Goal: Task Accomplishment & Management: Use online tool/utility

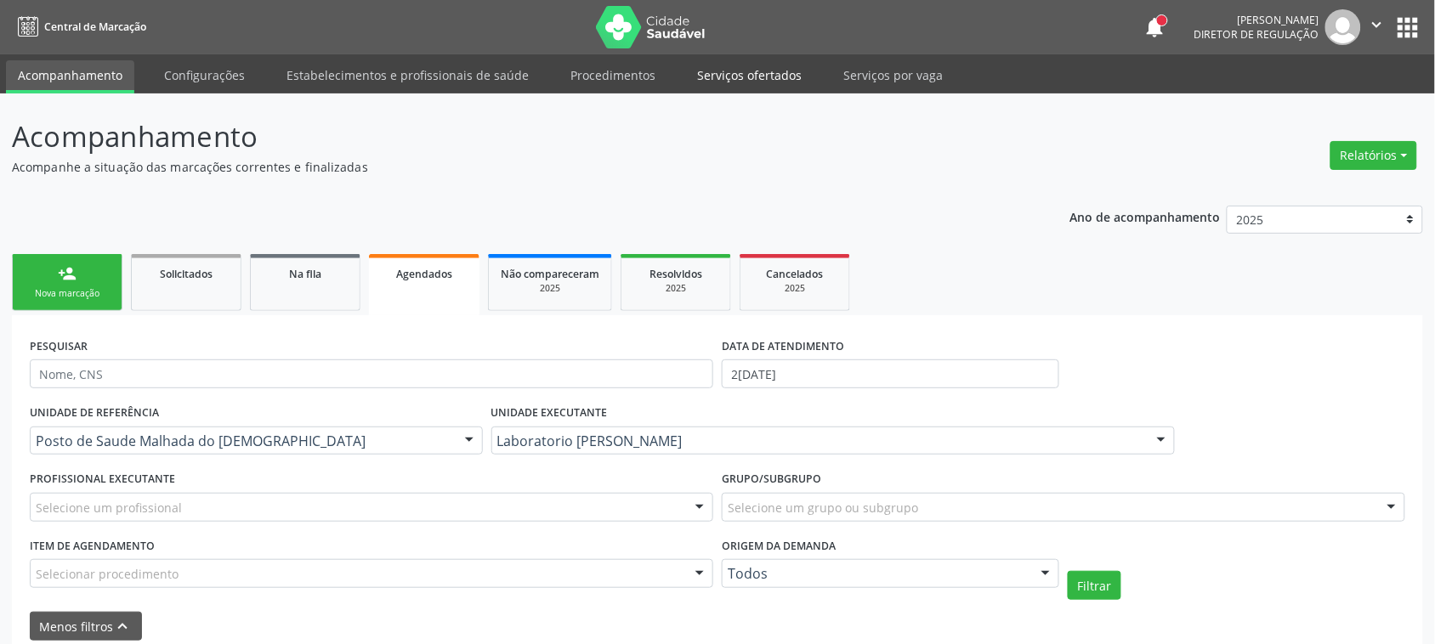
click at [767, 73] on link "Serviços ofertados" at bounding box center [749, 75] width 128 height 30
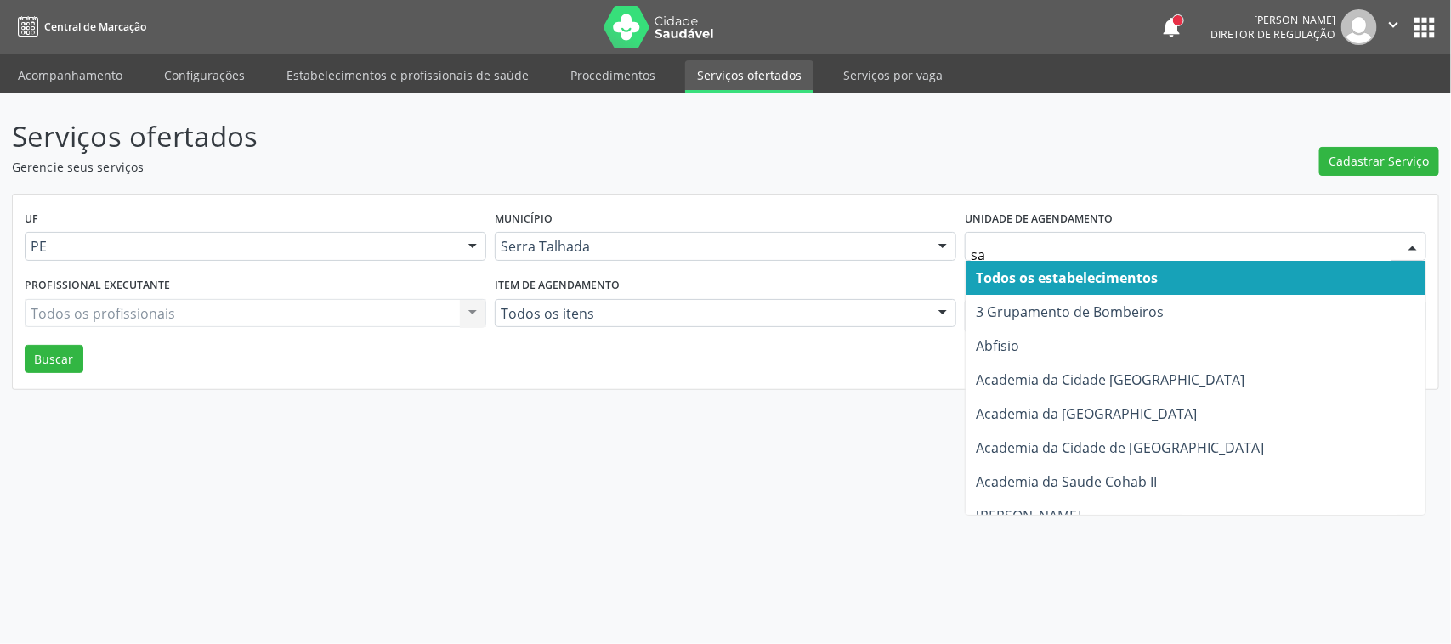
type input "sao"
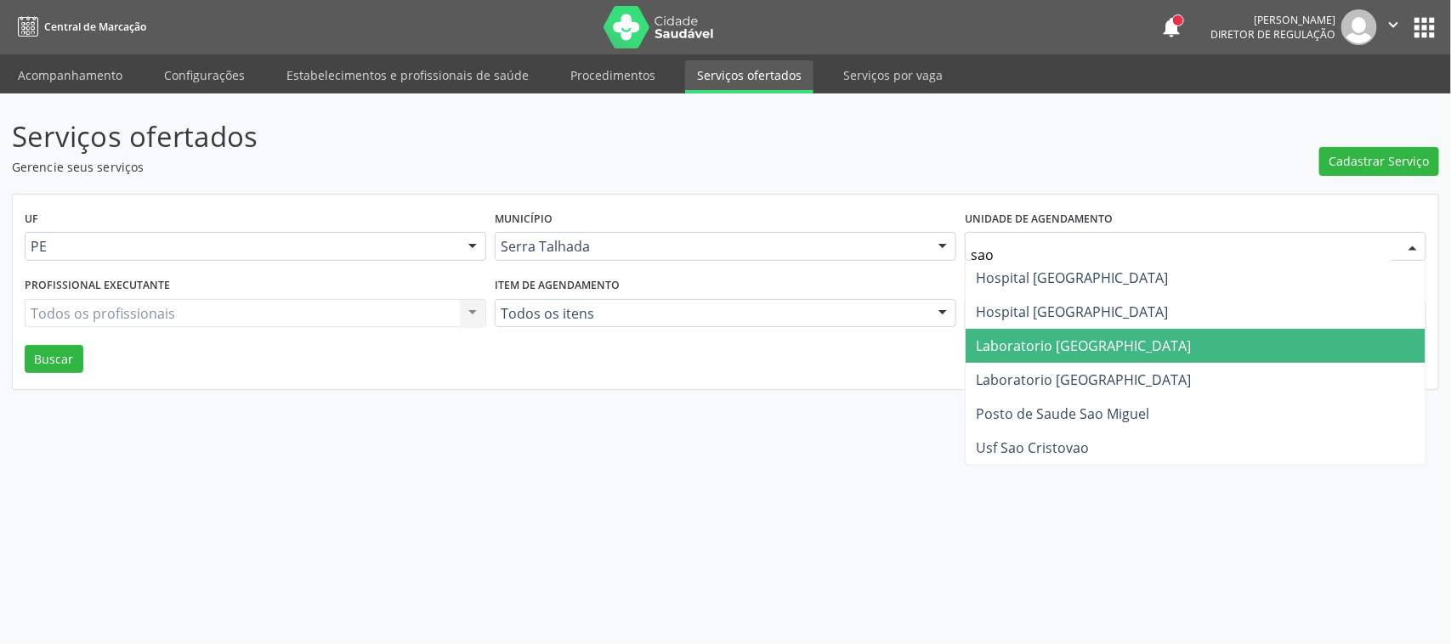
click at [1036, 342] on span "Laboratorio [GEOGRAPHIC_DATA]" at bounding box center [1083, 346] width 215 height 19
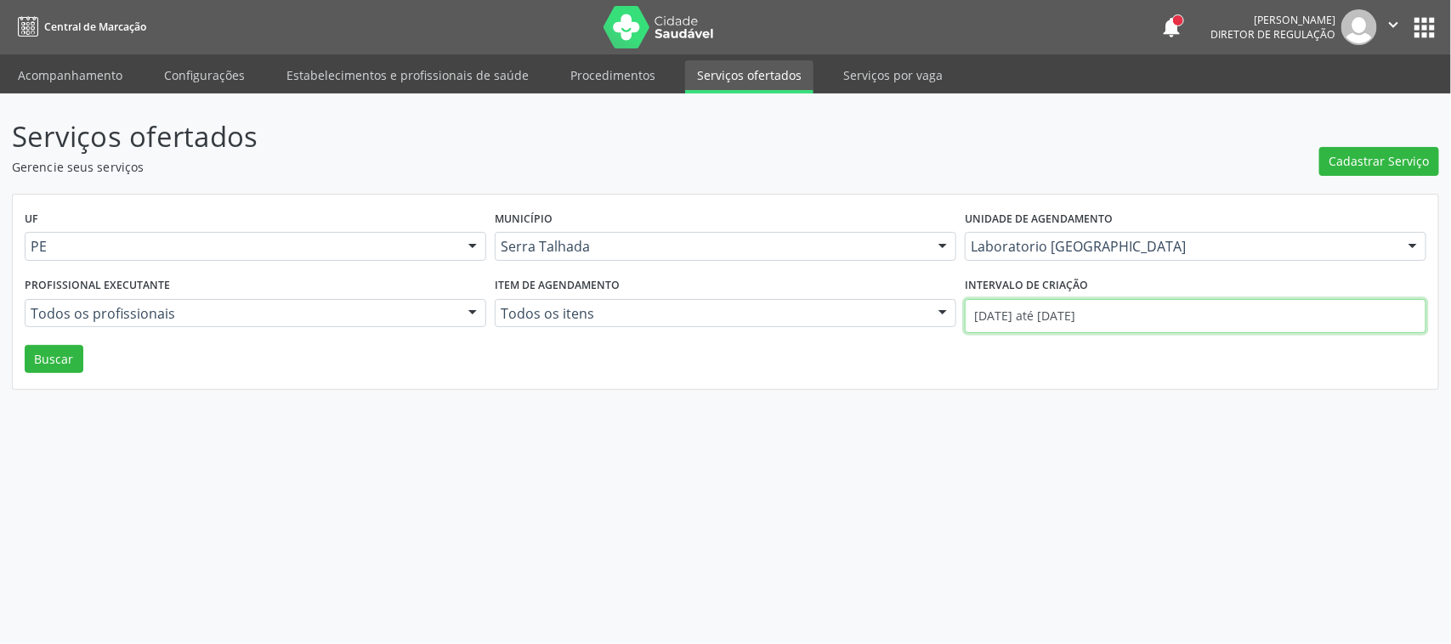
click at [1035, 325] on body "Central de Marcação notifications Adão Alves de Medeiros Diretor de regulação …" at bounding box center [725, 322] width 1451 height 644
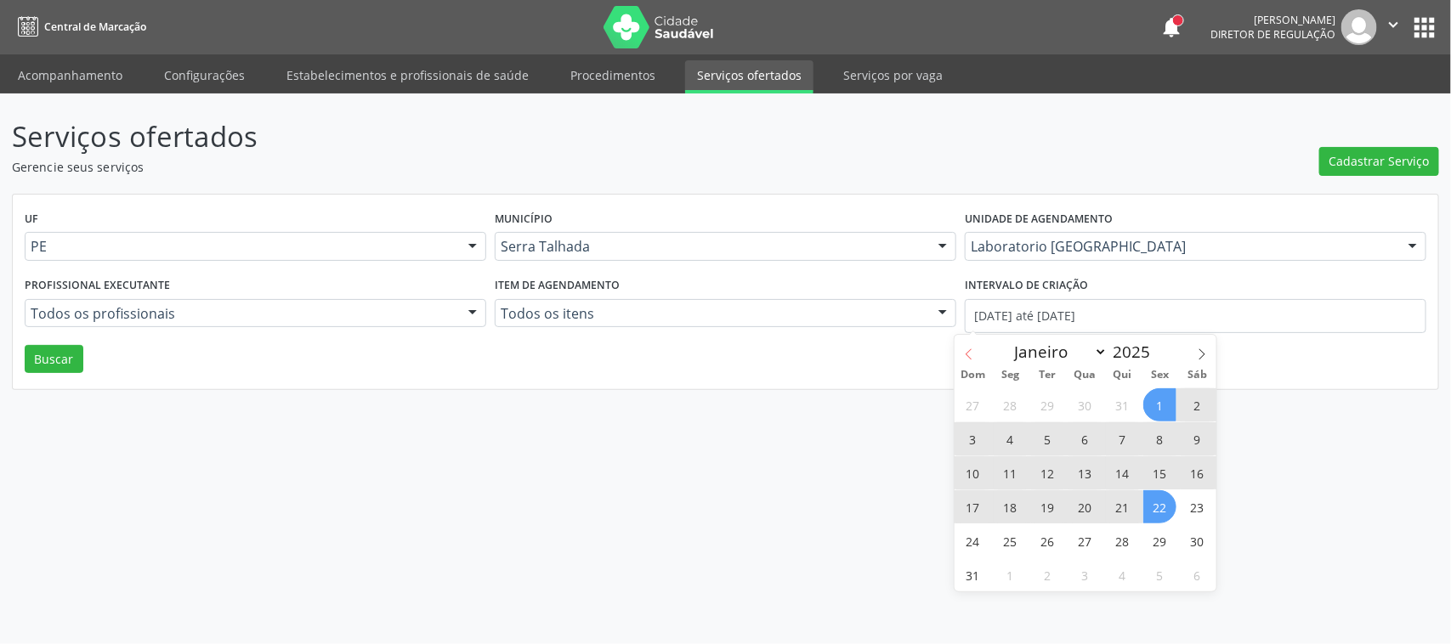
click at [962, 345] on span at bounding box center [969, 349] width 29 height 29
select select "6"
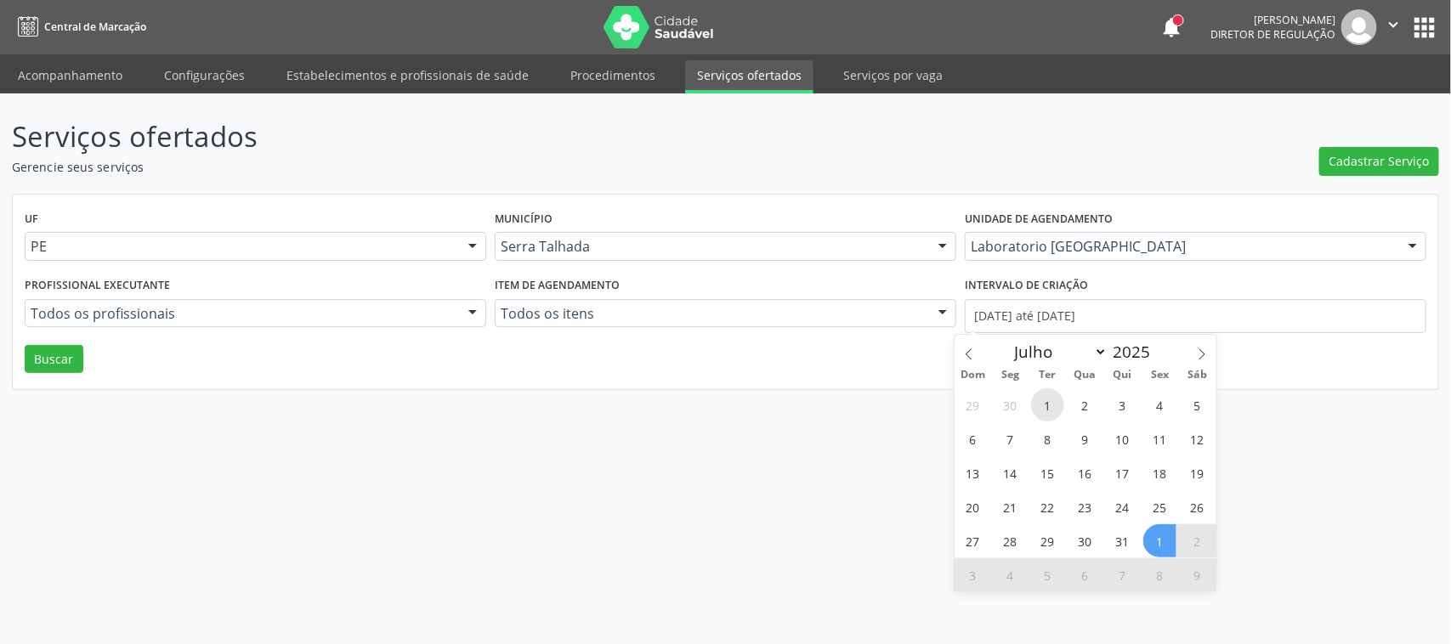
click at [1042, 395] on span "1" at bounding box center [1047, 405] width 33 height 33
type input "01/07/2025"
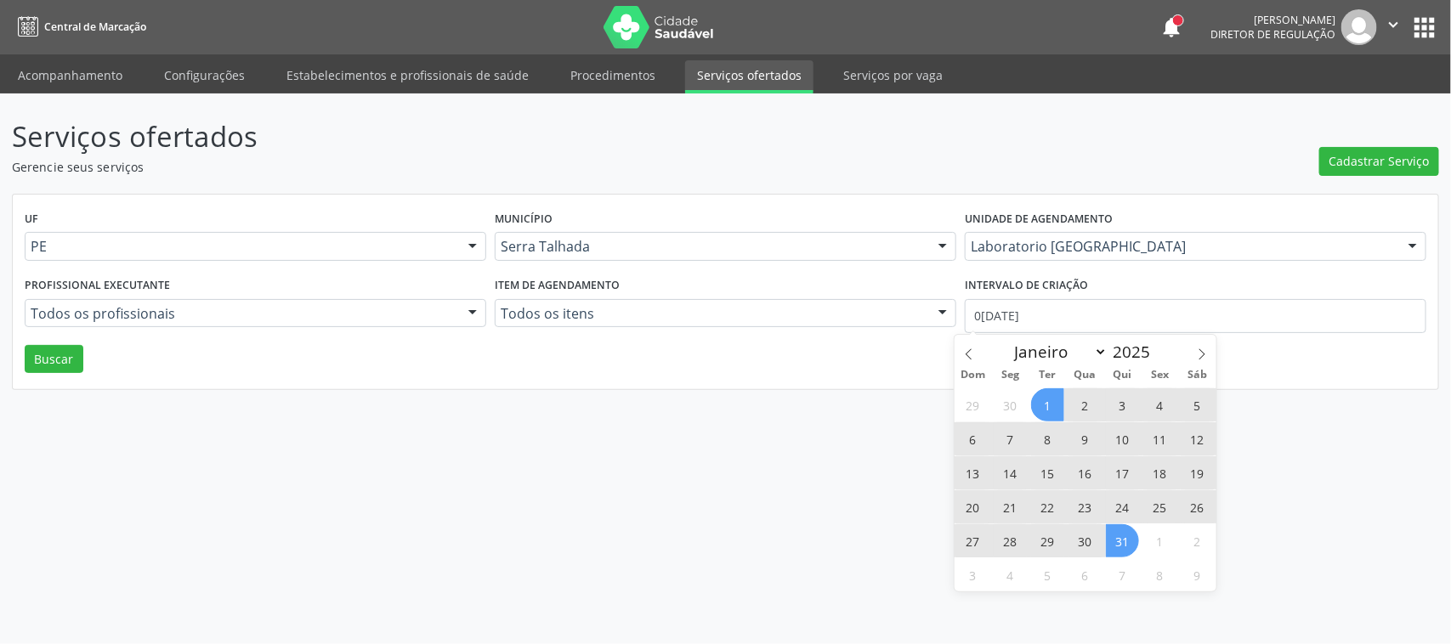
click at [1121, 531] on span "31" at bounding box center [1122, 541] width 33 height 33
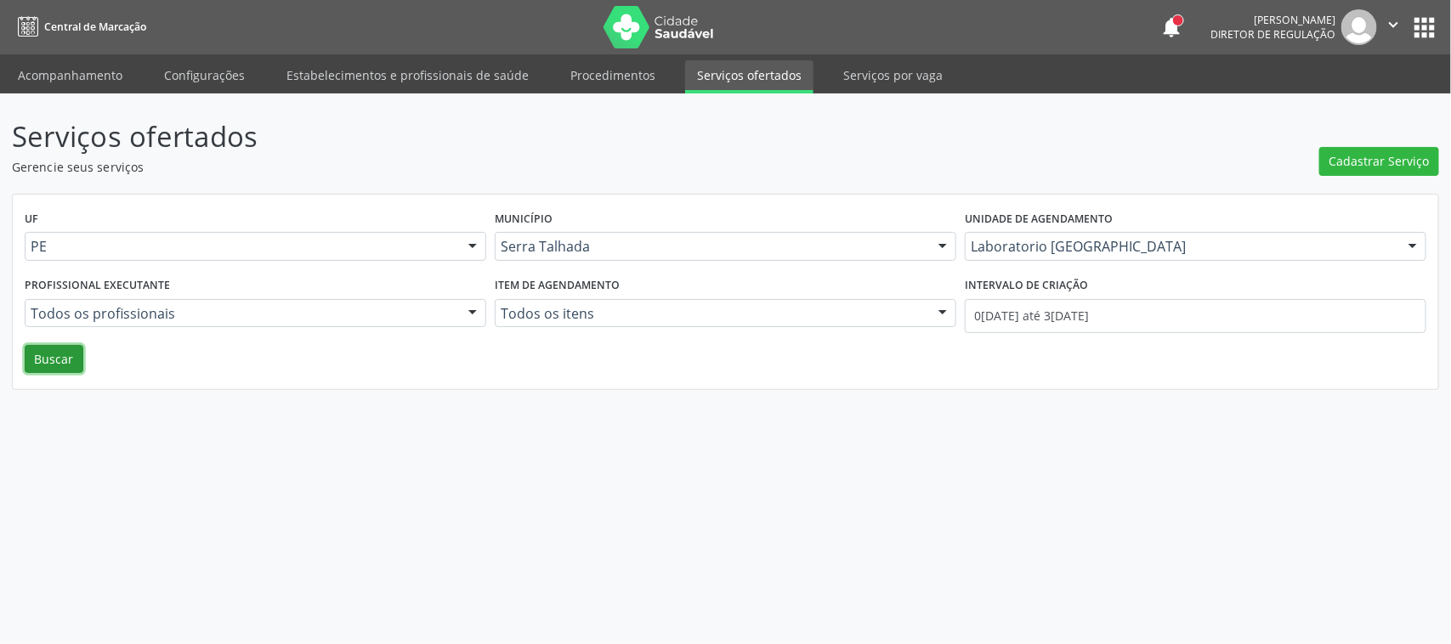
click at [58, 350] on button "Buscar" at bounding box center [54, 359] width 59 height 29
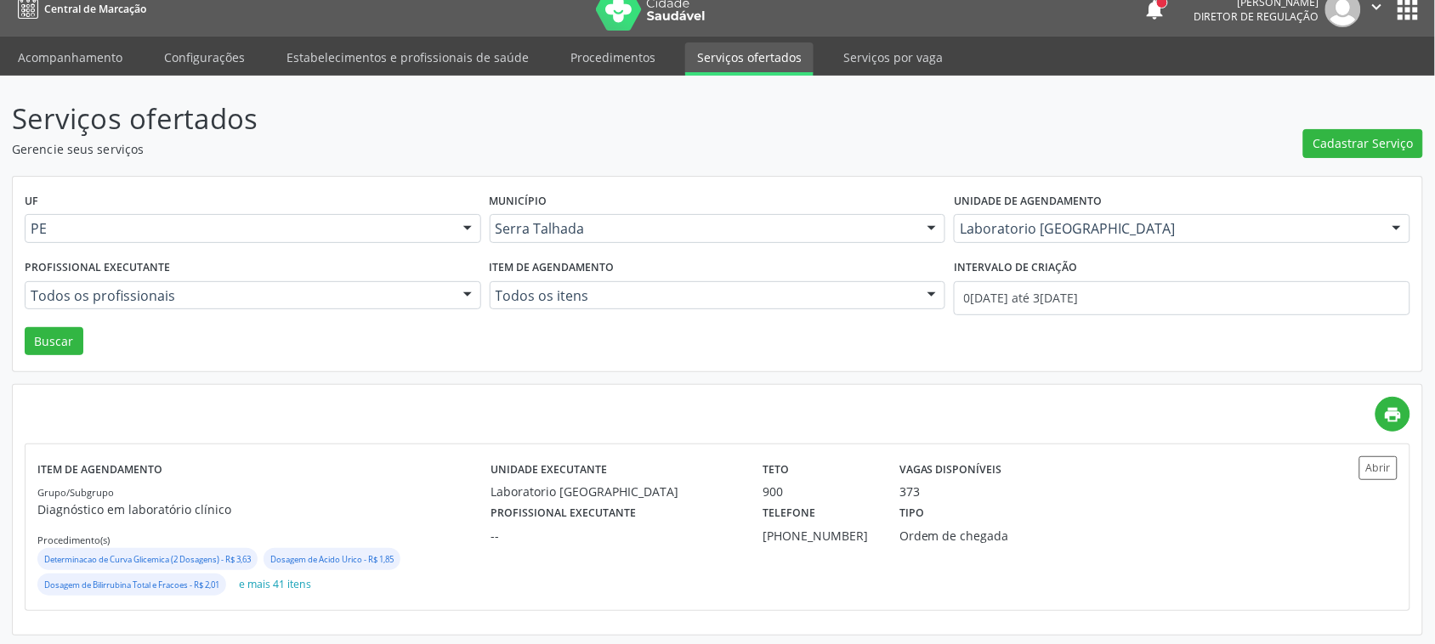
scroll to position [22, 0]
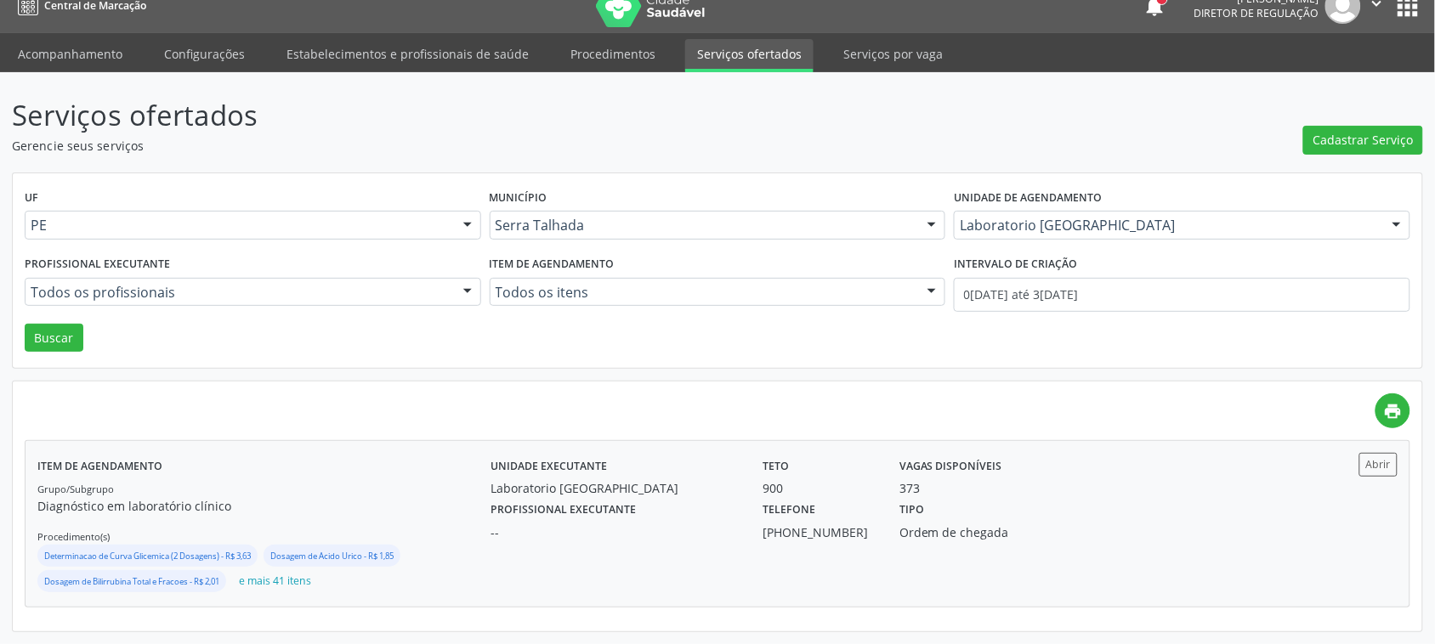
click at [604, 482] on div "Laboratorio Sao Francisco" at bounding box center [615, 488] width 248 height 18
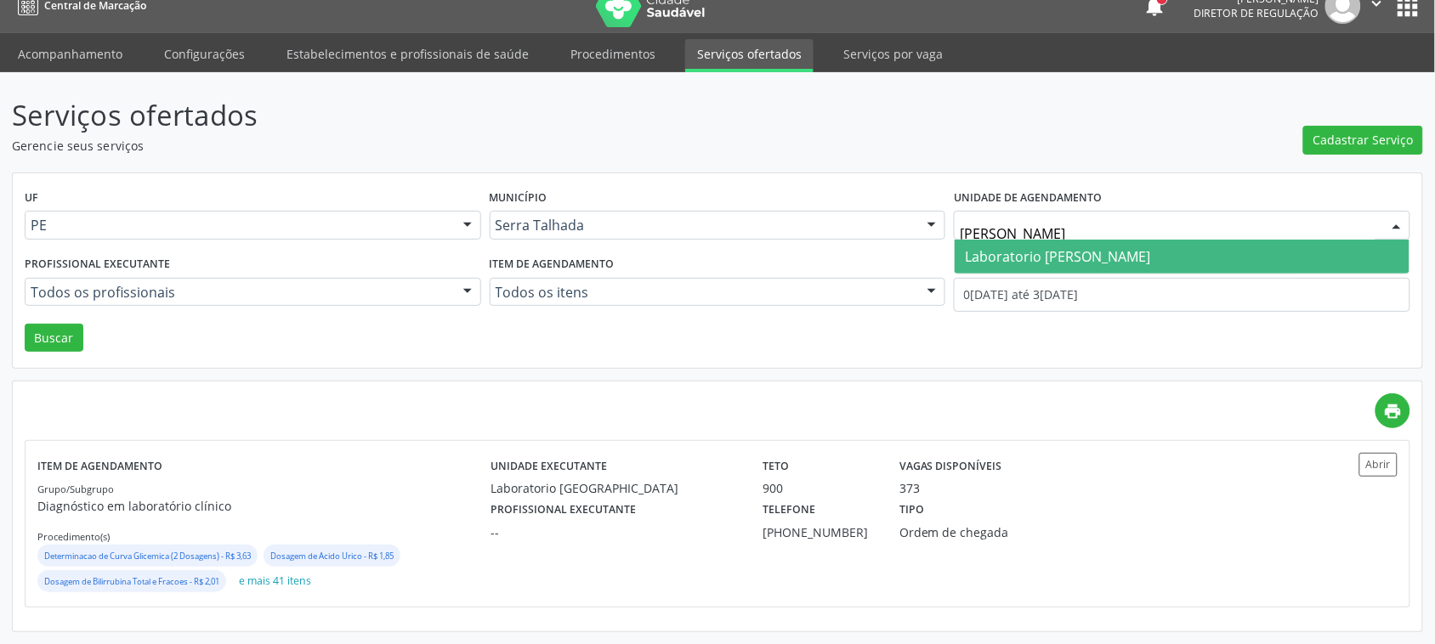
type input "pau"
click at [1059, 264] on span "Laboratorio [PERSON_NAME]" at bounding box center [1057, 256] width 185 height 19
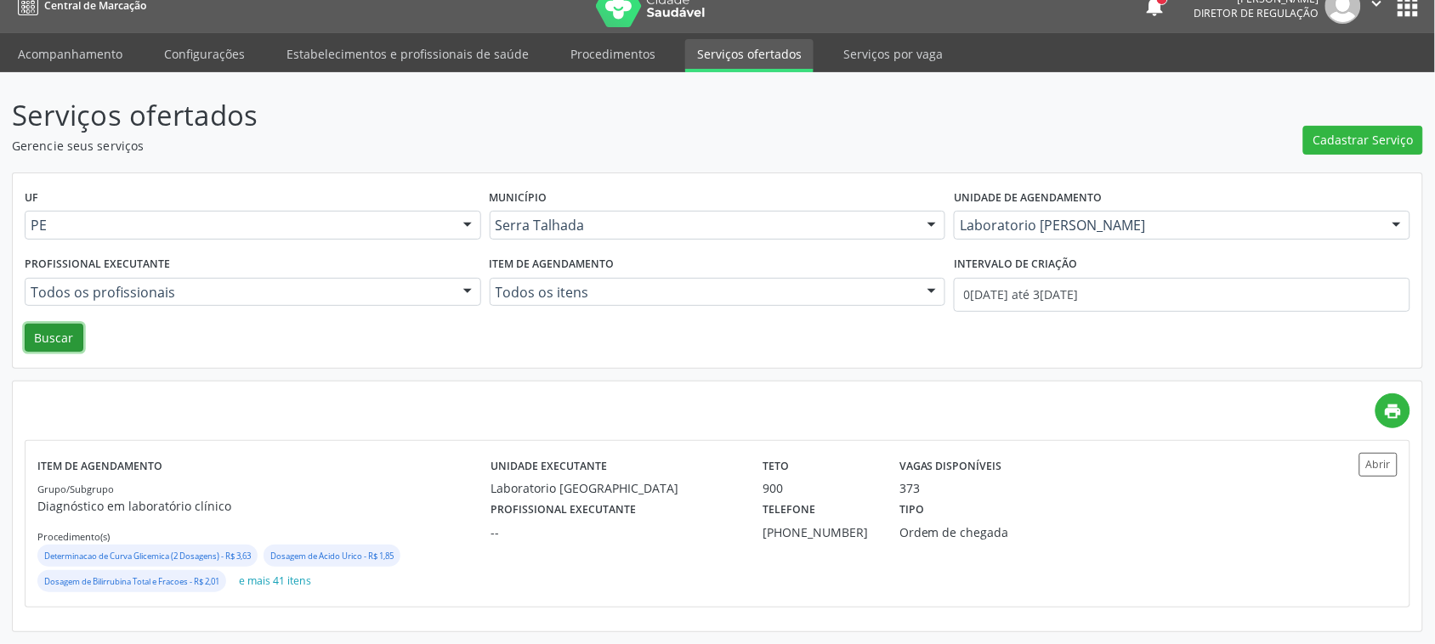
click at [70, 334] on button "Buscar" at bounding box center [54, 338] width 59 height 29
click at [1090, 482] on div "Vagas disponíveis 449" at bounding box center [990, 475] width 204 height 44
click at [58, 55] on link "Acompanhamento" at bounding box center [70, 54] width 128 height 30
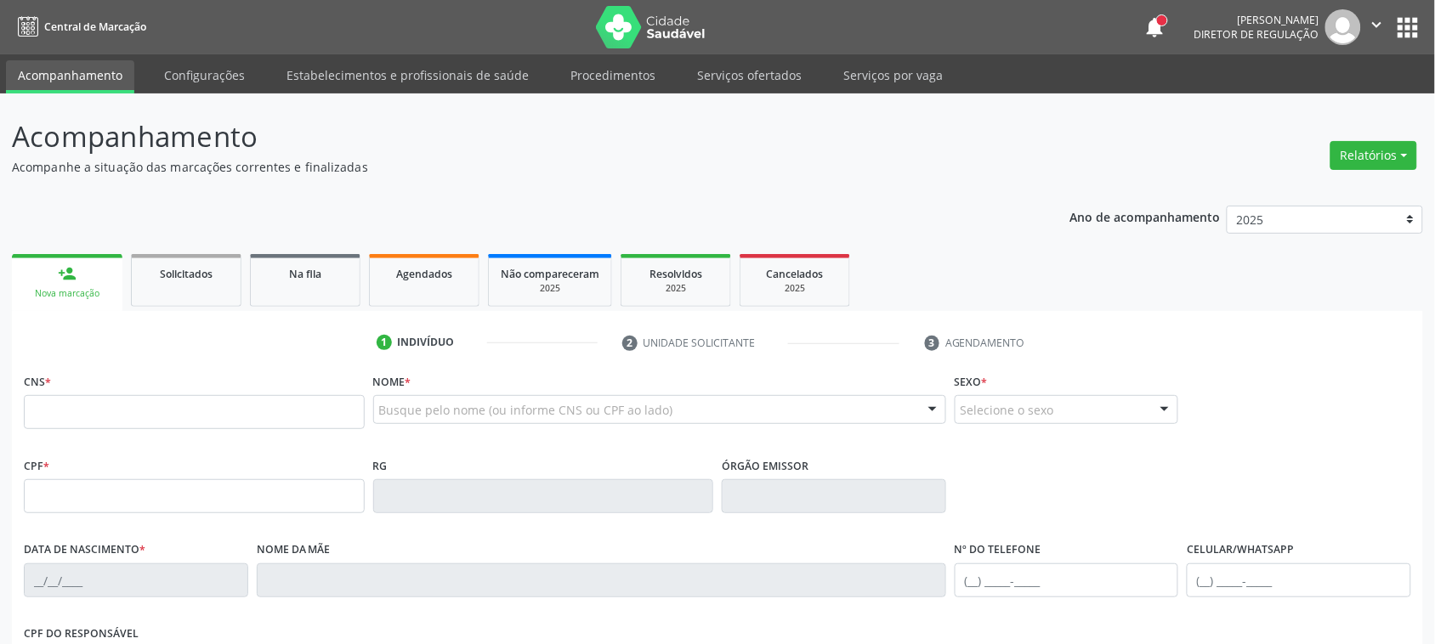
click at [181, 355] on ul "1 Indivíduo 2 Unidade solicitante 3 Agendamento" at bounding box center [717, 343] width 1411 height 28
click at [181, 411] on input "text" at bounding box center [194, 412] width 341 height 34
click at [121, 411] on input "text" at bounding box center [194, 412] width 341 height 34
click at [87, 410] on input "text" at bounding box center [194, 412] width 341 height 34
type input "700 0001 7347 5501"
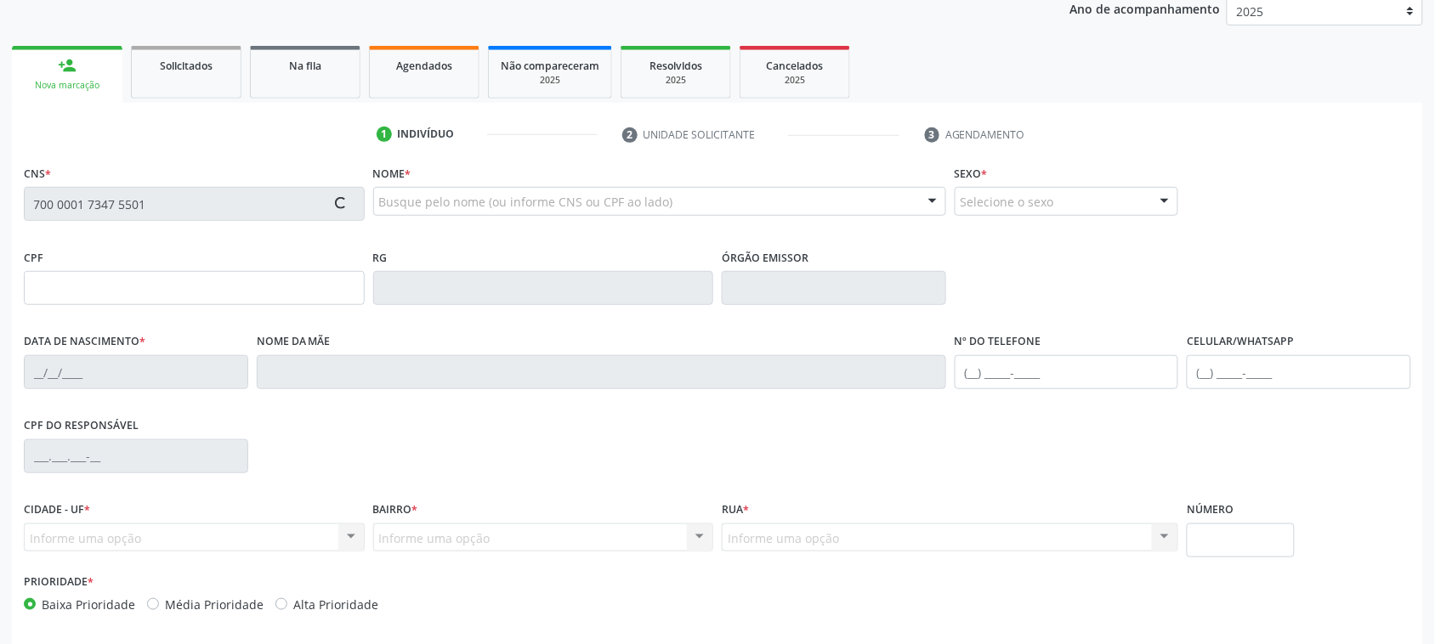
type input "21/05/1996"
type input "Irani Alves dos Santos Silva"
type input "(87) 99679-1011"
type input "65"
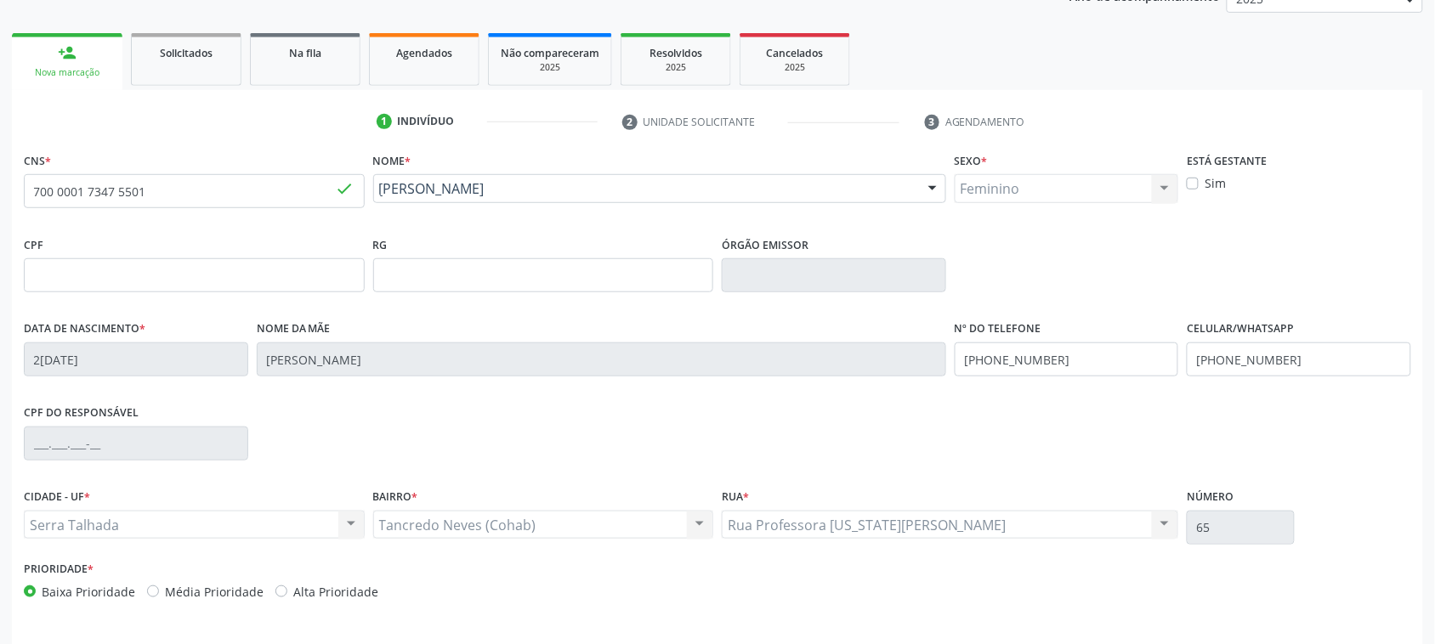
scroll to position [277, 0]
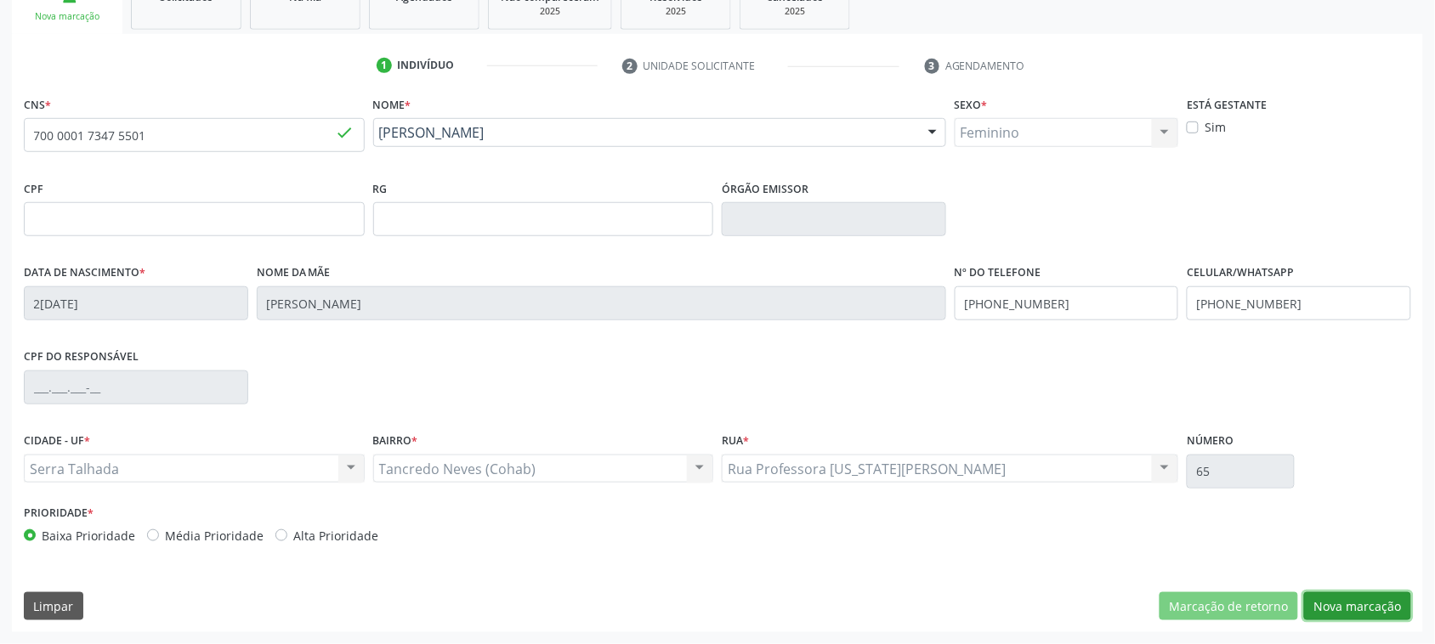
click at [1382, 617] on button "Nova marcação" at bounding box center [1357, 607] width 107 height 29
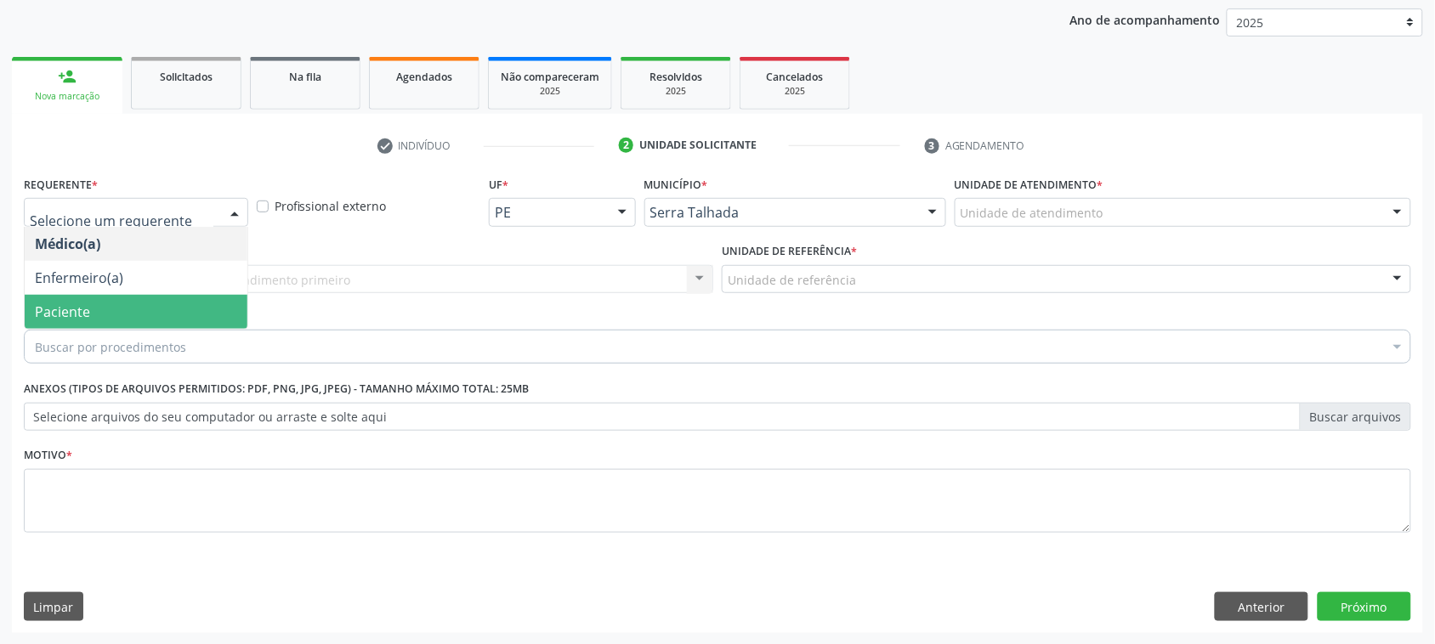
click at [142, 313] on span "Paciente" at bounding box center [136, 312] width 223 height 34
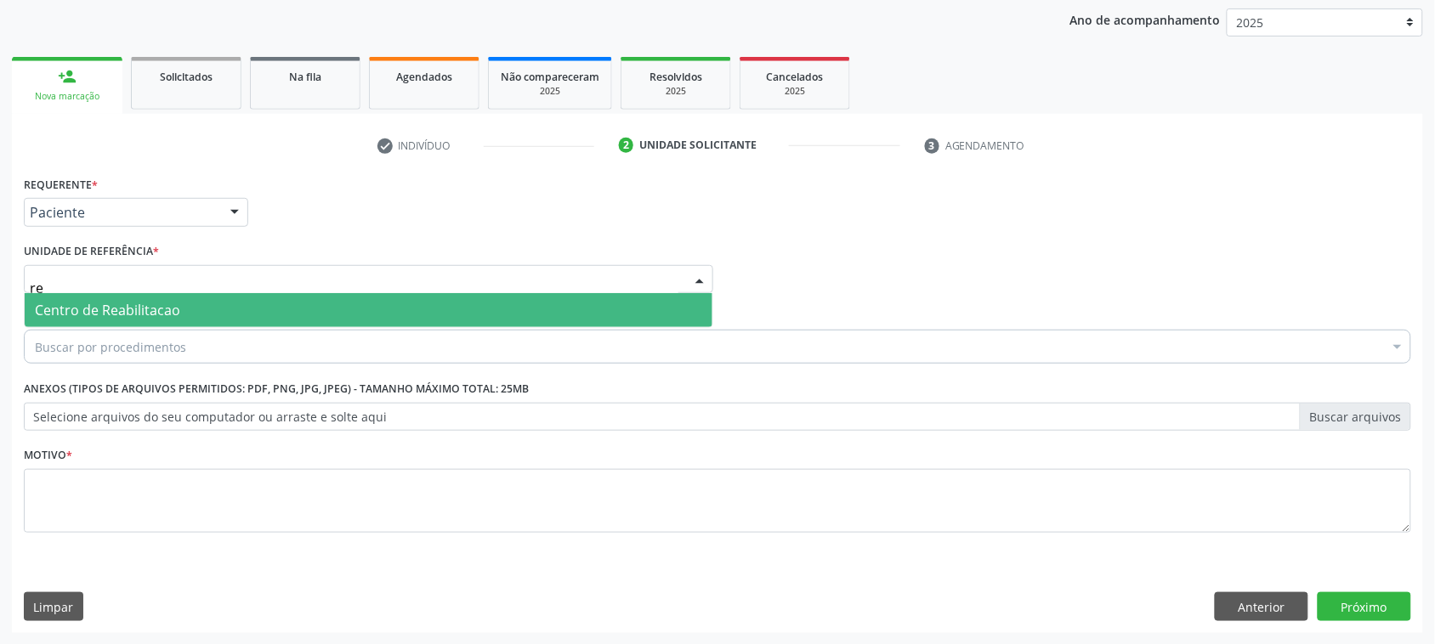
type input "rea"
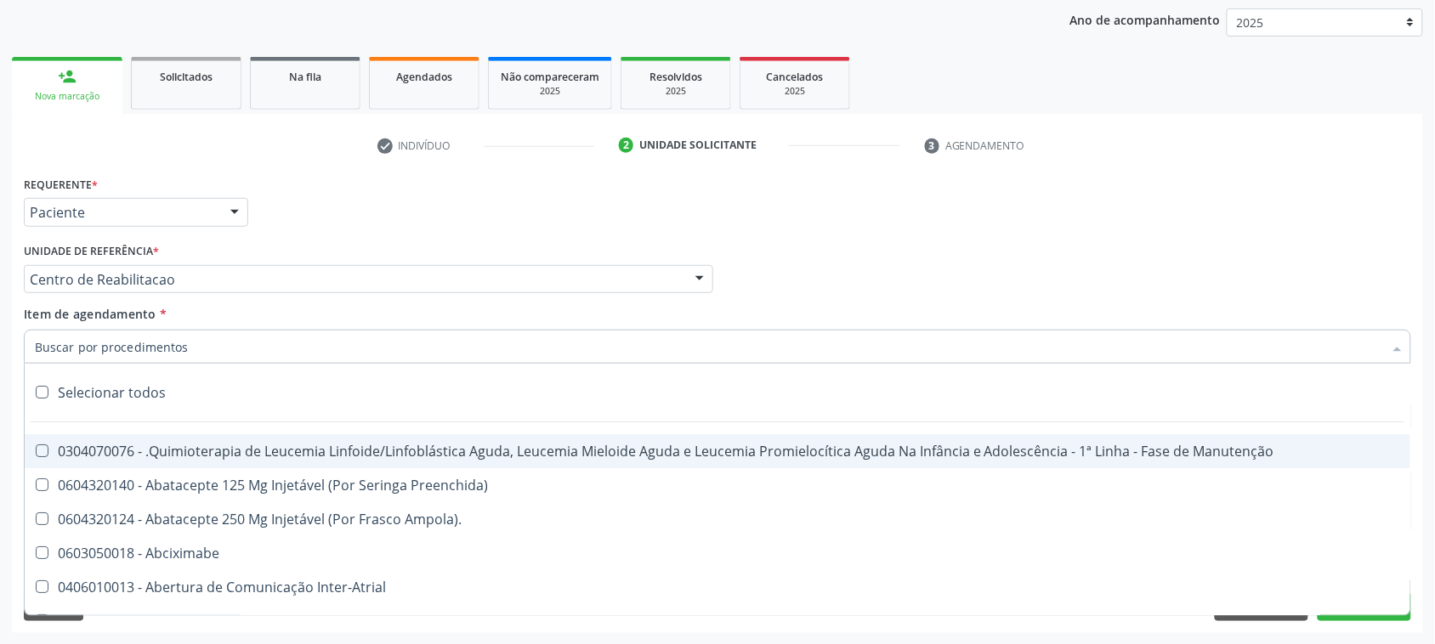
click at [173, 349] on input "Item de agendamento *" at bounding box center [709, 347] width 1348 height 34
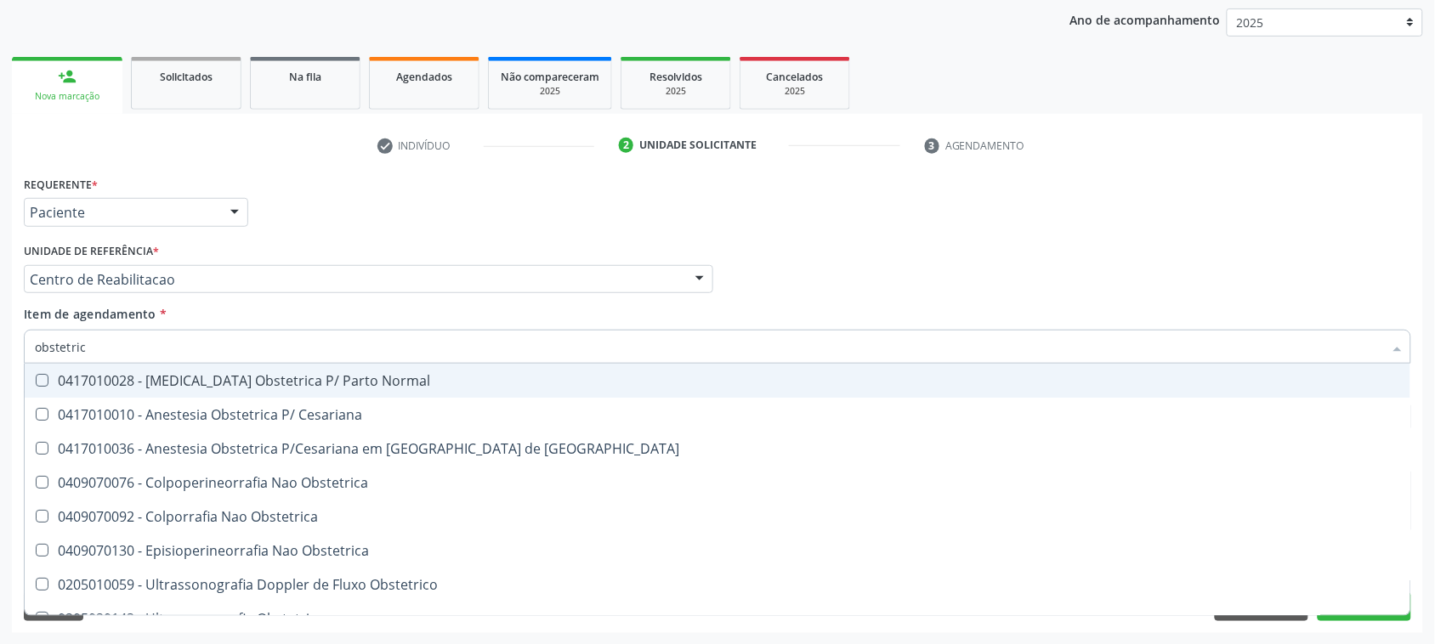
type input "obstetrica"
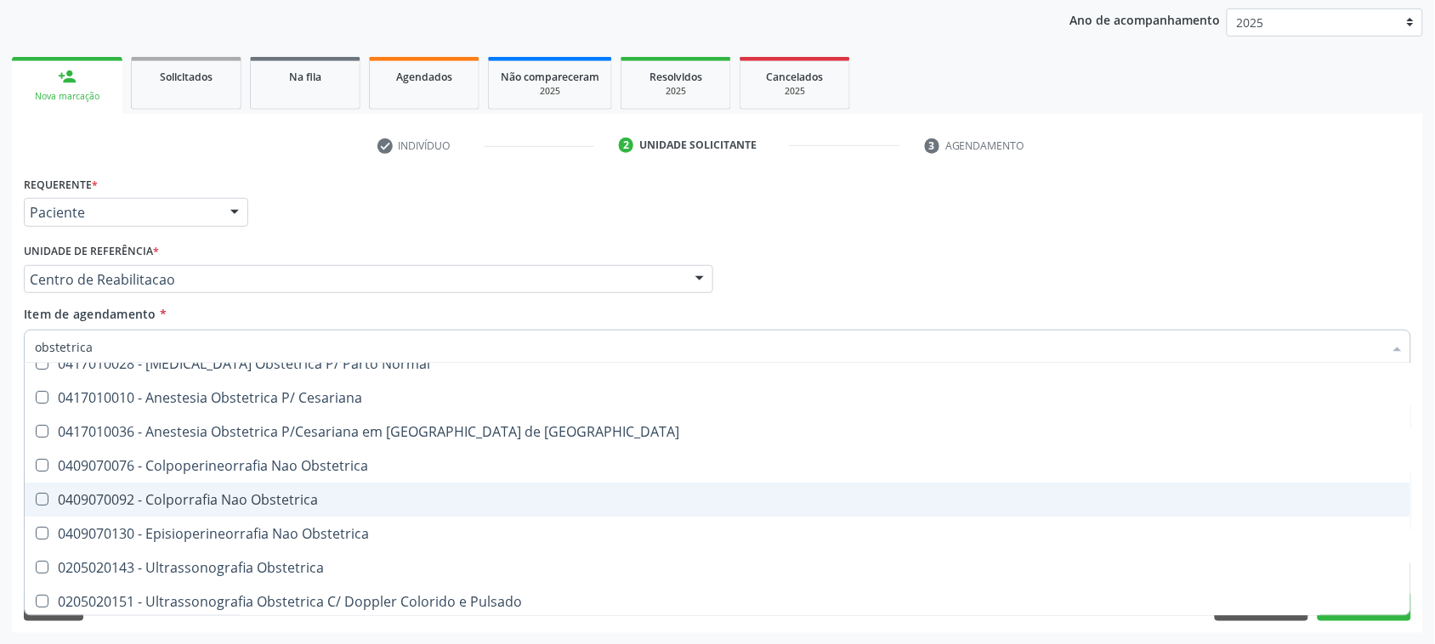
scroll to position [20, 0]
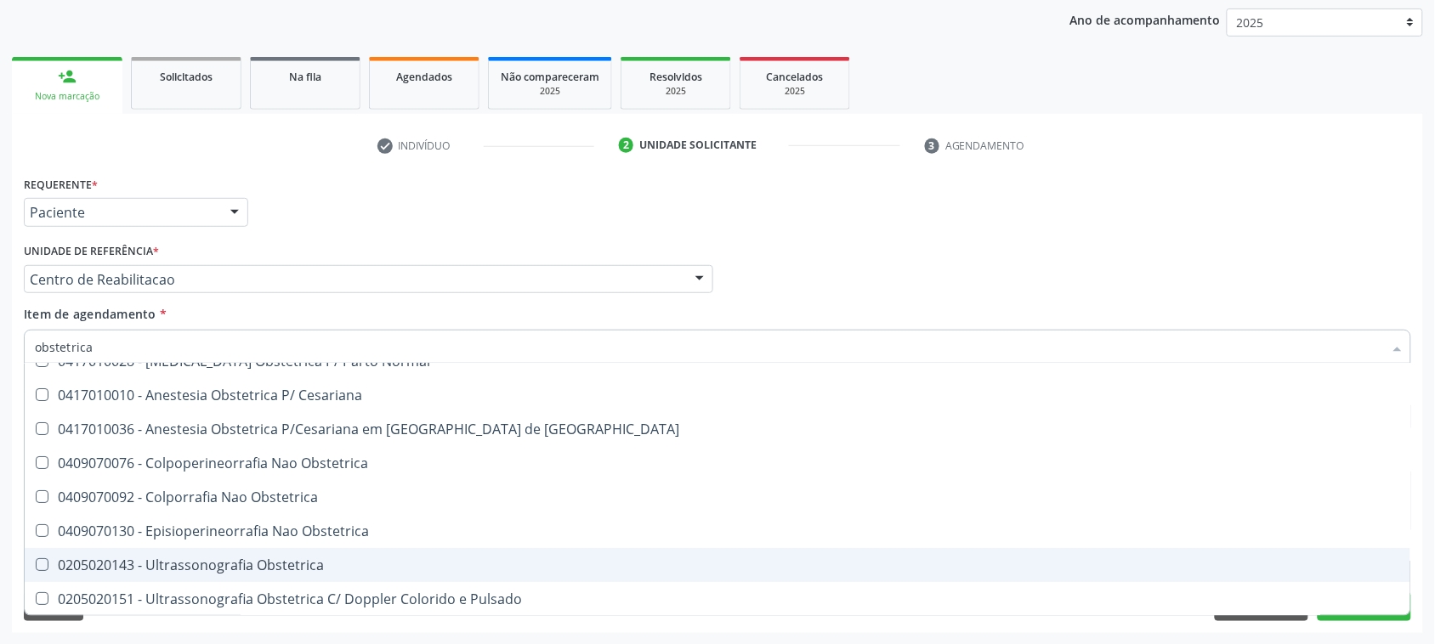
click at [306, 565] on div "0205020143 - Ultrassonografia Obstetrica" at bounding box center [717, 566] width 1365 height 14
checkbox Obstetrica "true"
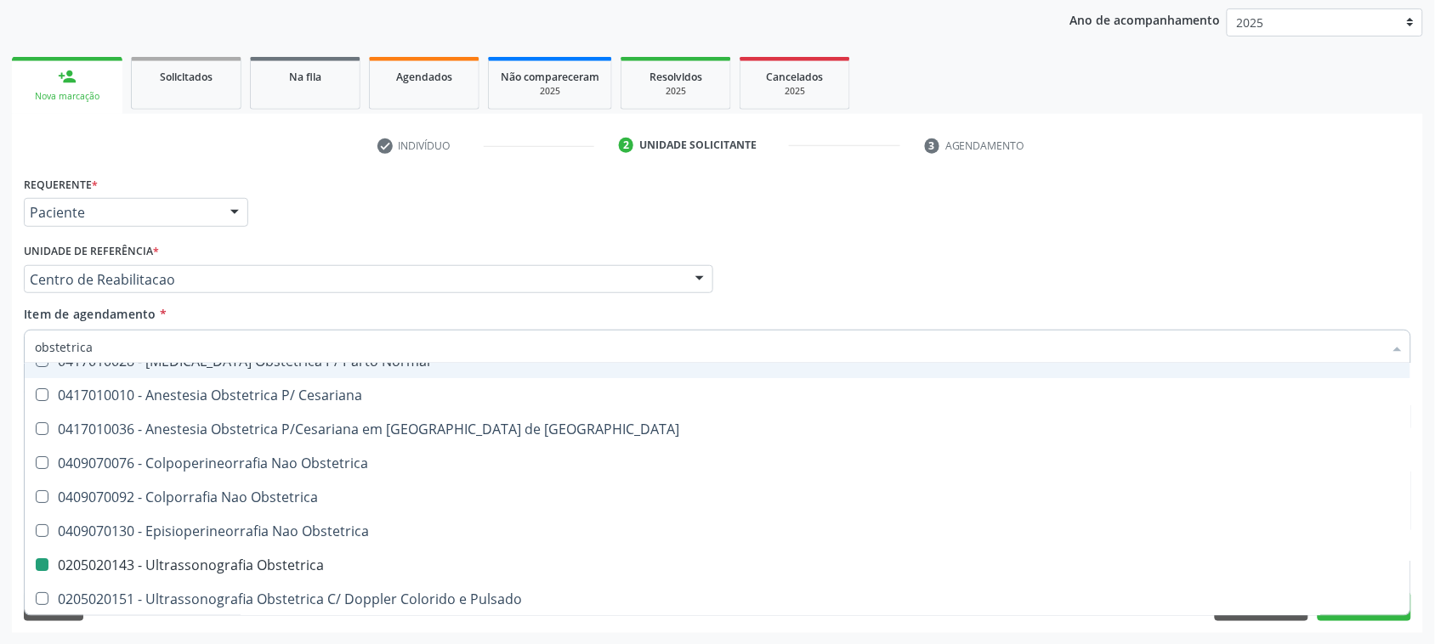
click at [570, 218] on div "Requerente * Paciente Médico(a) Enfermeiro(a) Paciente Nenhum resultado encontr…" at bounding box center [718, 205] width 1396 height 66
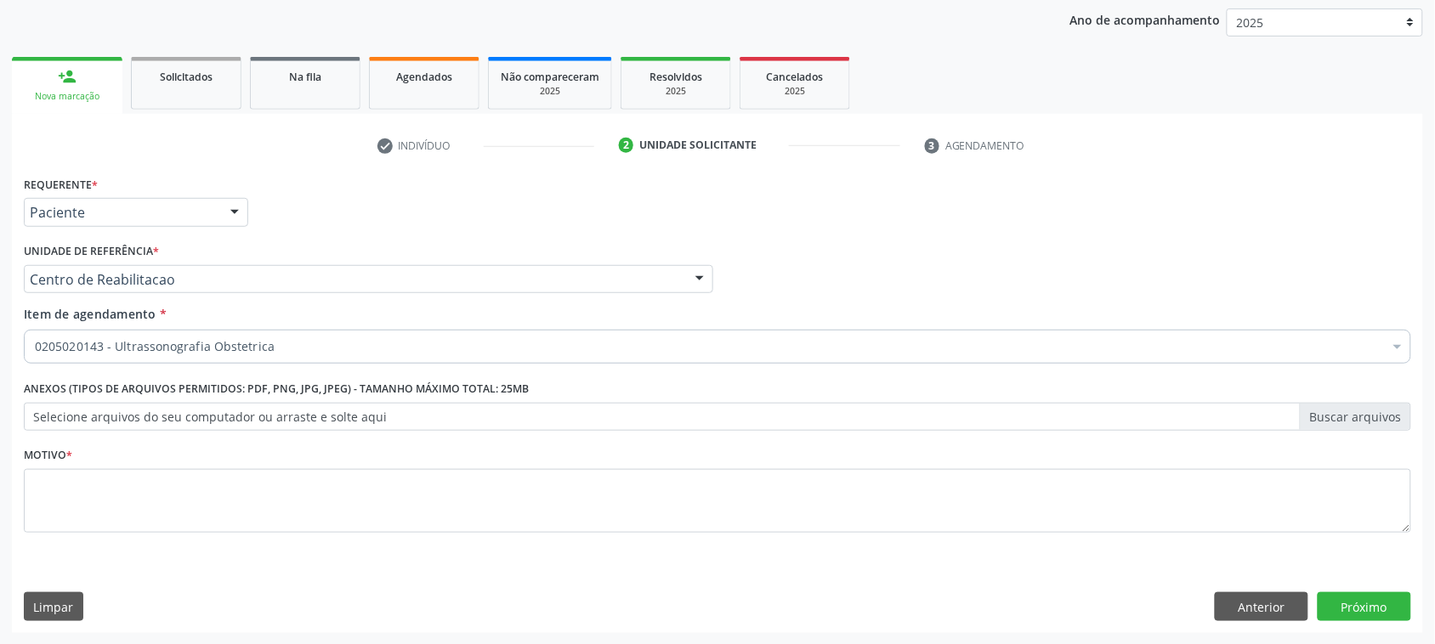
scroll to position [0, 0]
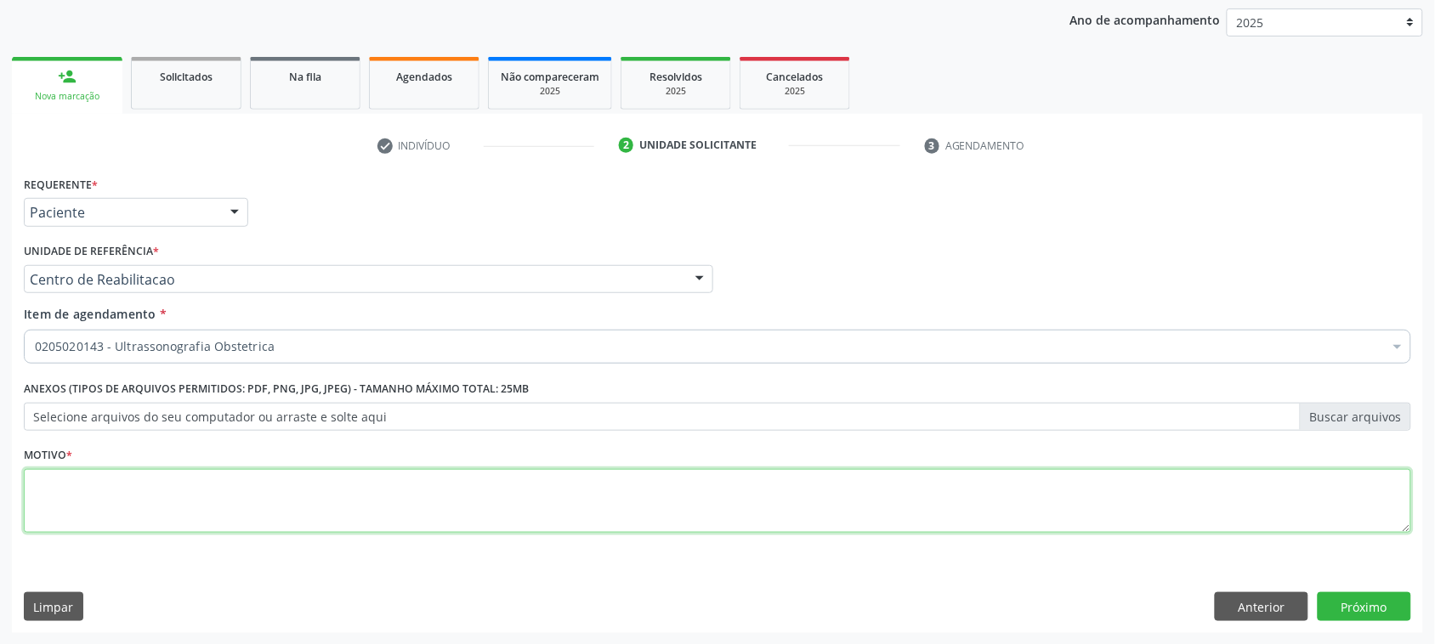
click at [205, 487] on textarea at bounding box center [717, 501] width 1387 height 65
type textarea "."
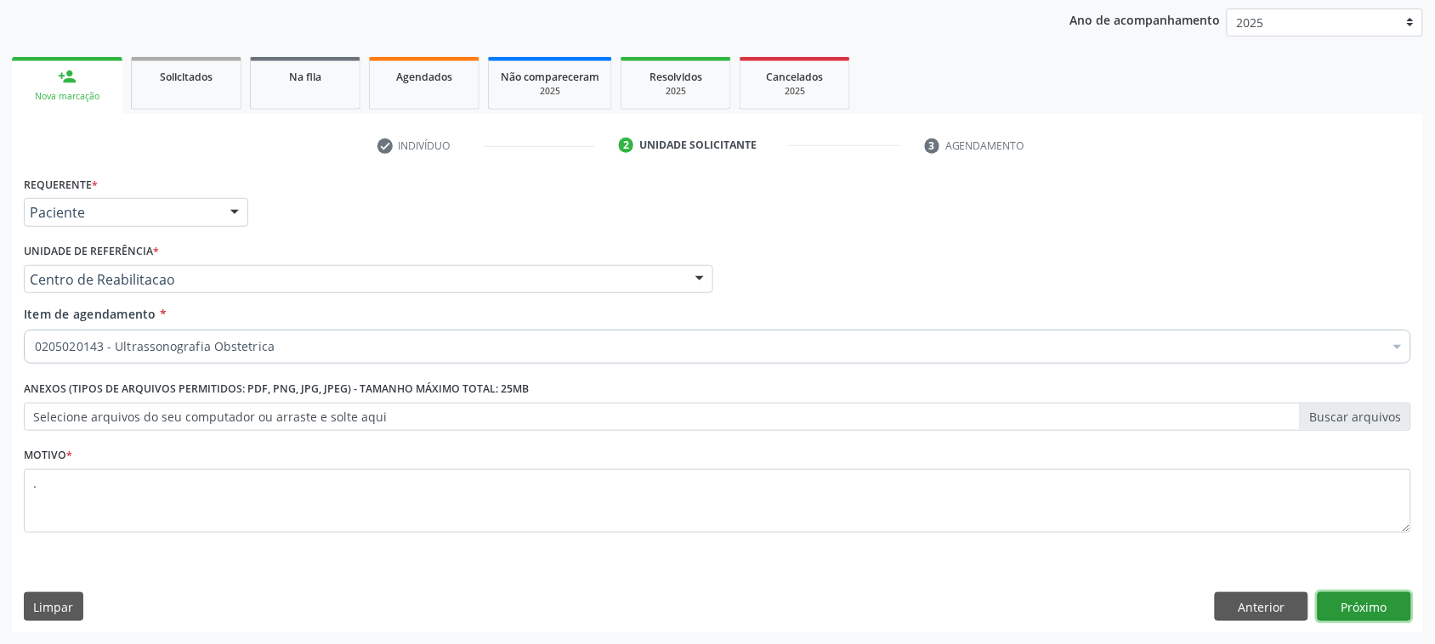
click at [1383, 606] on button "Próximo" at bounding box center [1365, 607] width 94 height 29
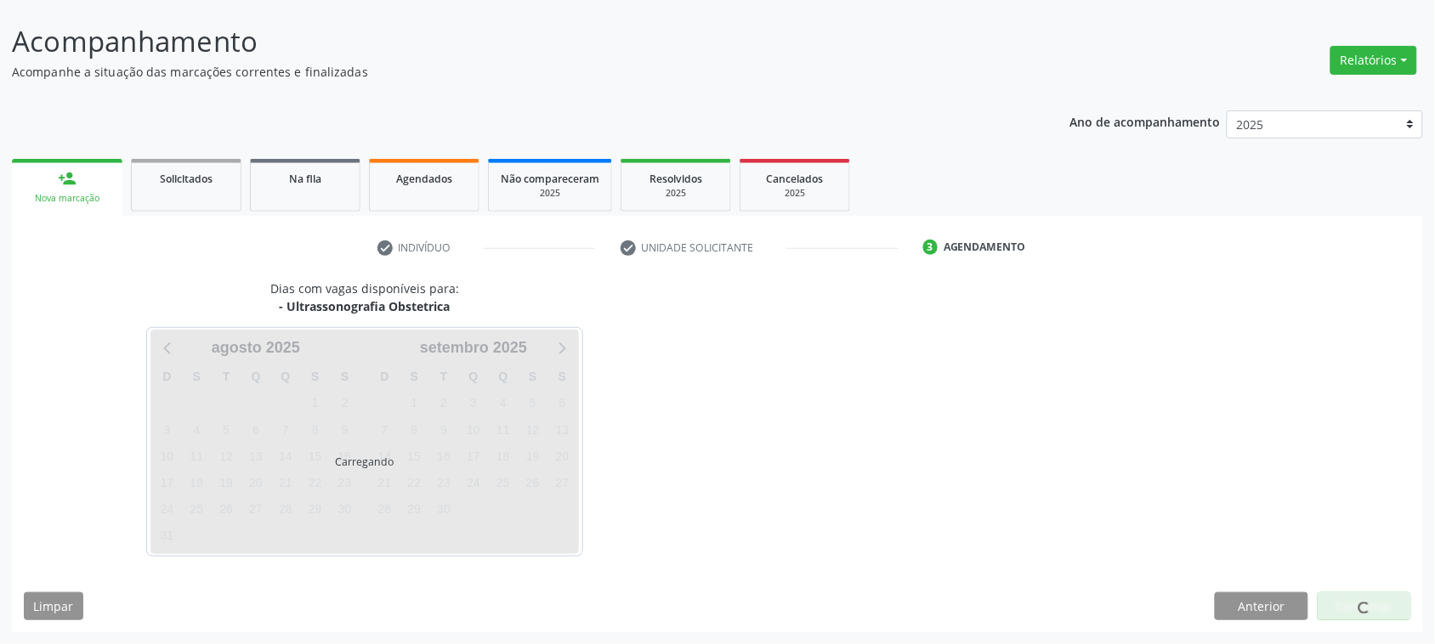
scroll to position [95, 0]
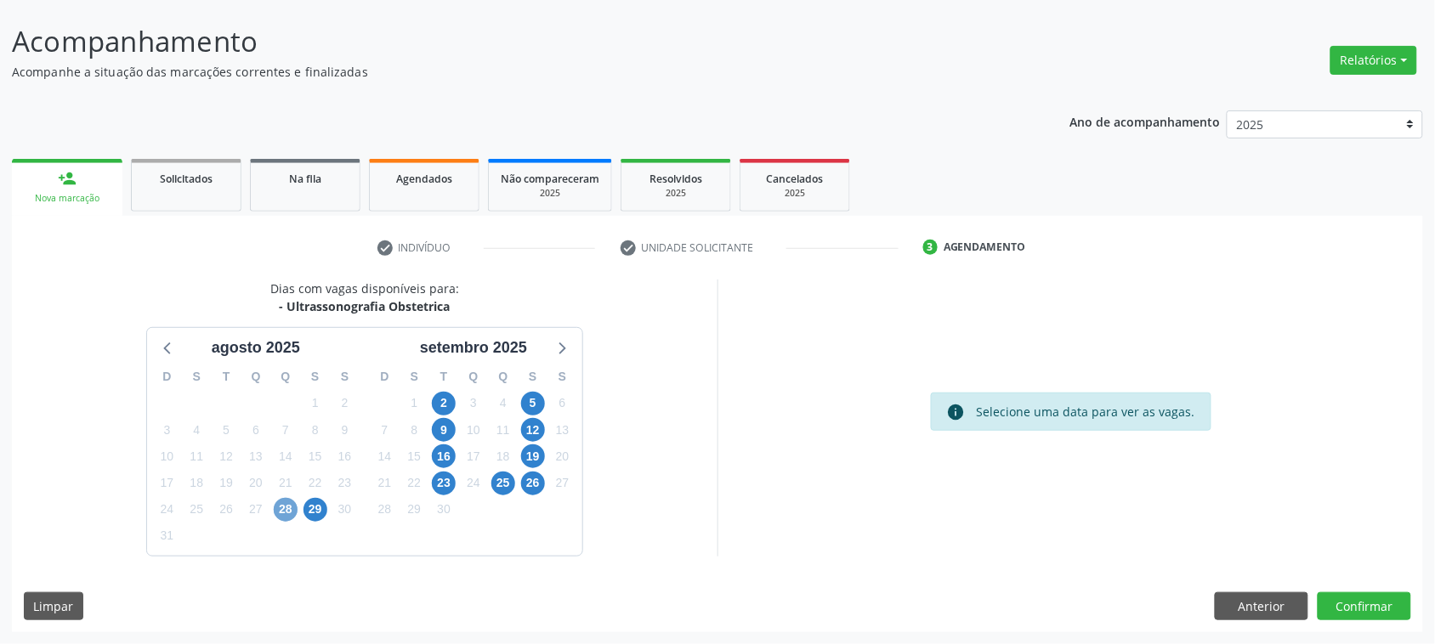
click at [283, 517] on span "28" at bounding box center [286, 510] width 24 height 24
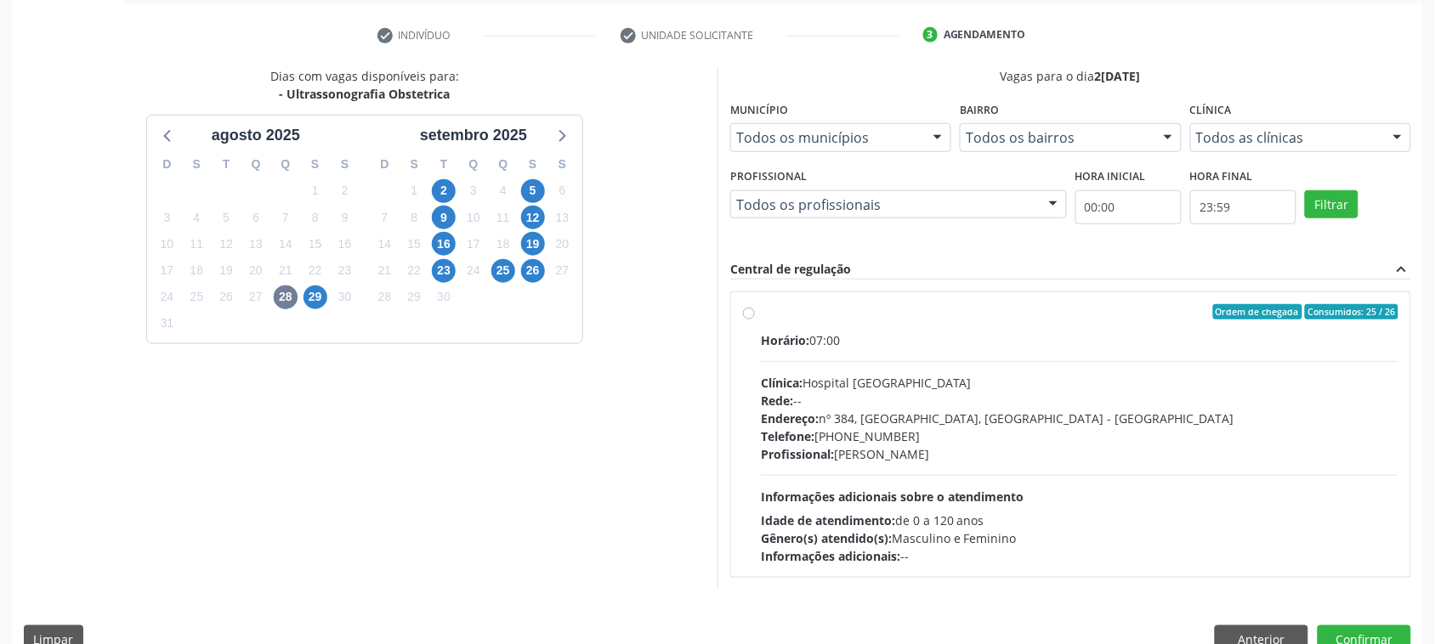
click at [987, 309] on div "Ordem de chegada Consumidos: 25 / 26" at bounding box center [1080, 311] width 638 height 15
click at [755, 309] on input "Ordem de chegada Consumidos: 25 / 26 Horário: 07:00 Clínica: Hospital Sao Franc…" at bounding box center [749, 311] width 12 height 15
radio input "true"
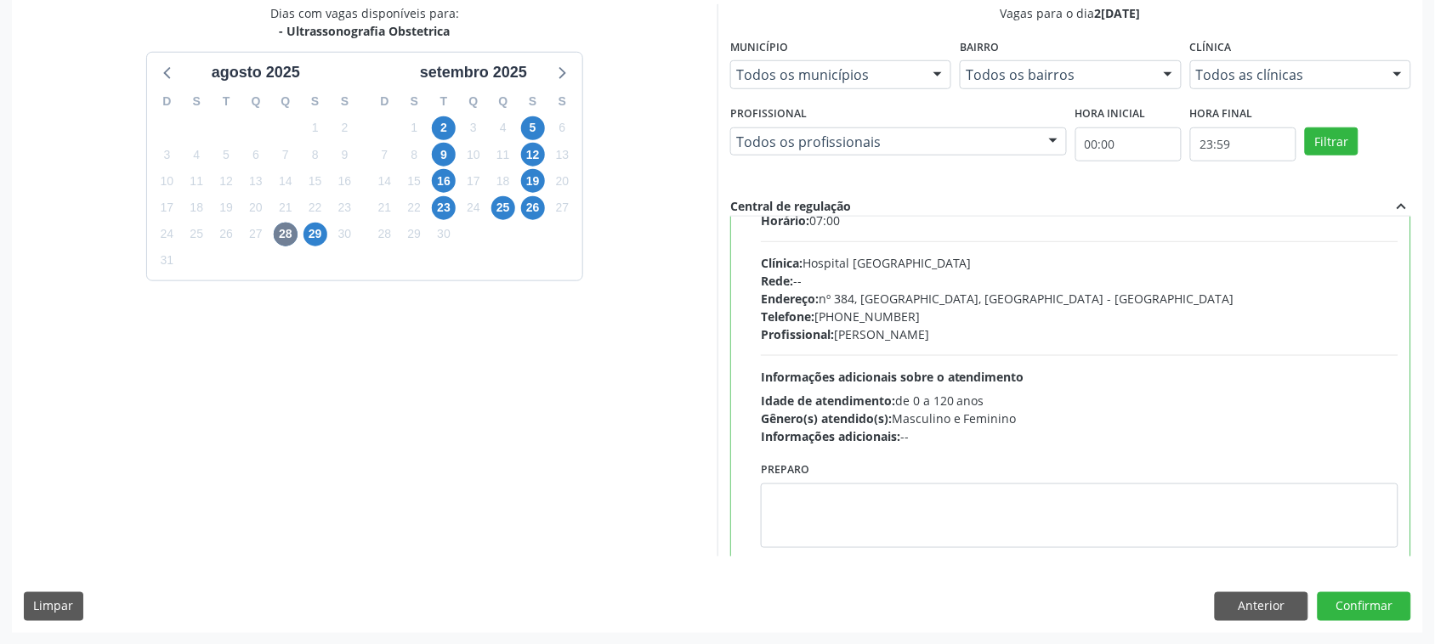
scroll to position [85, 0]
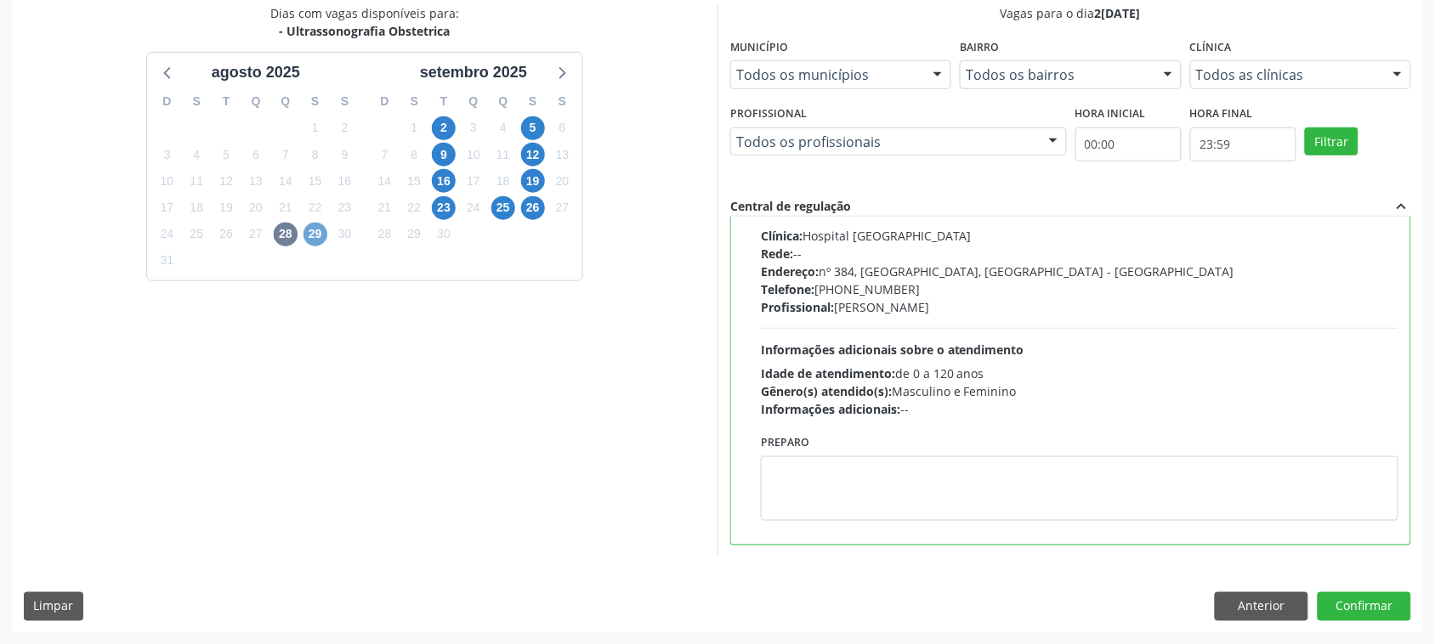
click at [309, 228] on span "29" at bounding box center [316, 235] width 24 height 24
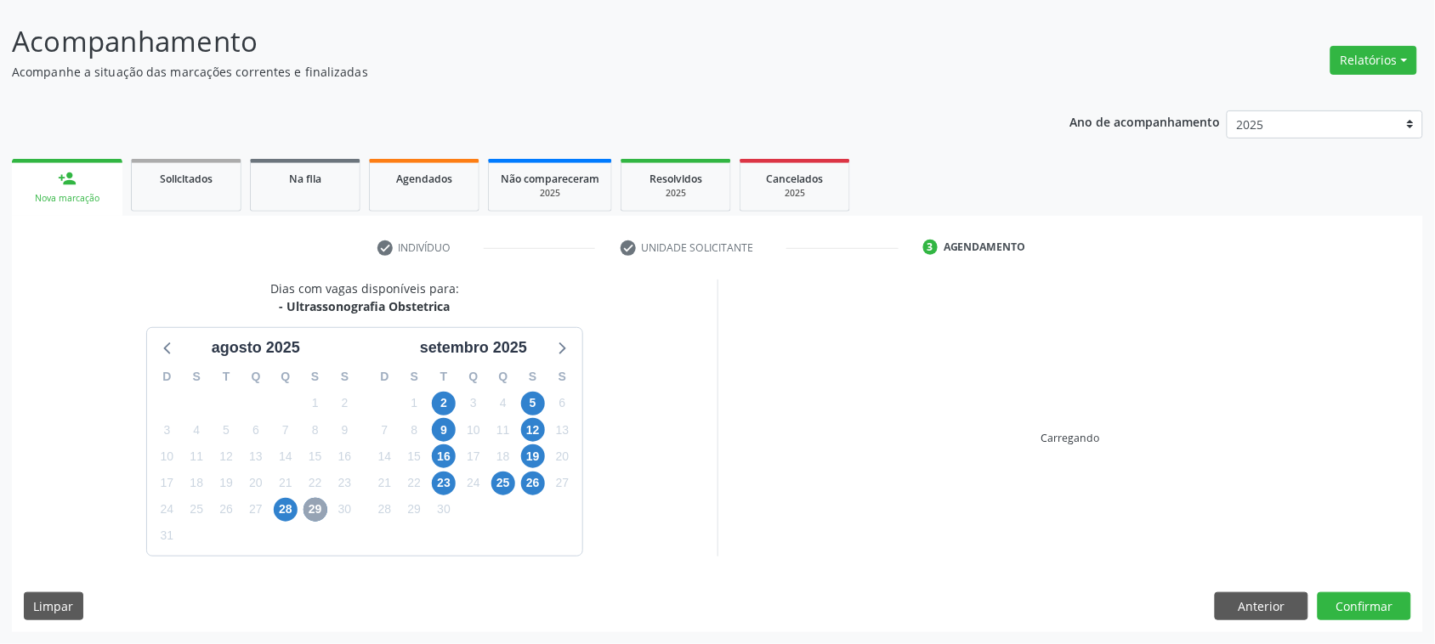
scroll to position [341, 0]
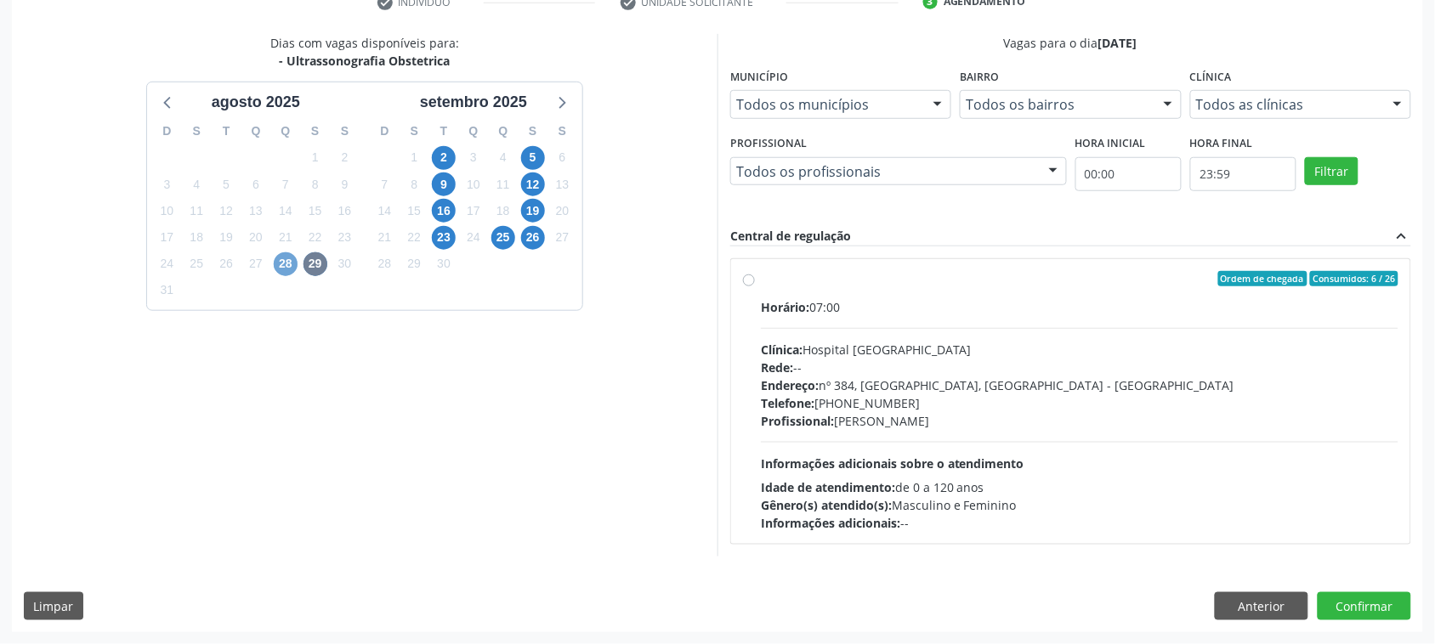
click at [281, 265] on span "28" at bounding box center [286, 264] width 24 height 24
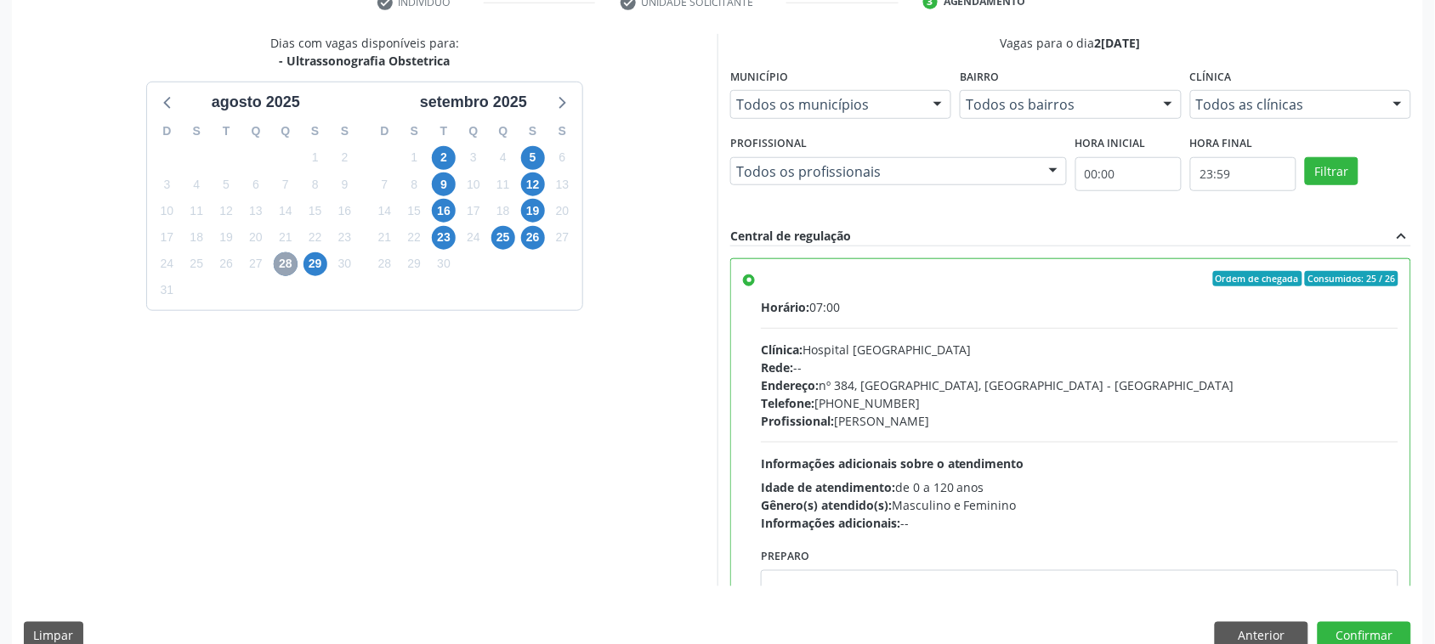
scroll to position [371, 0]
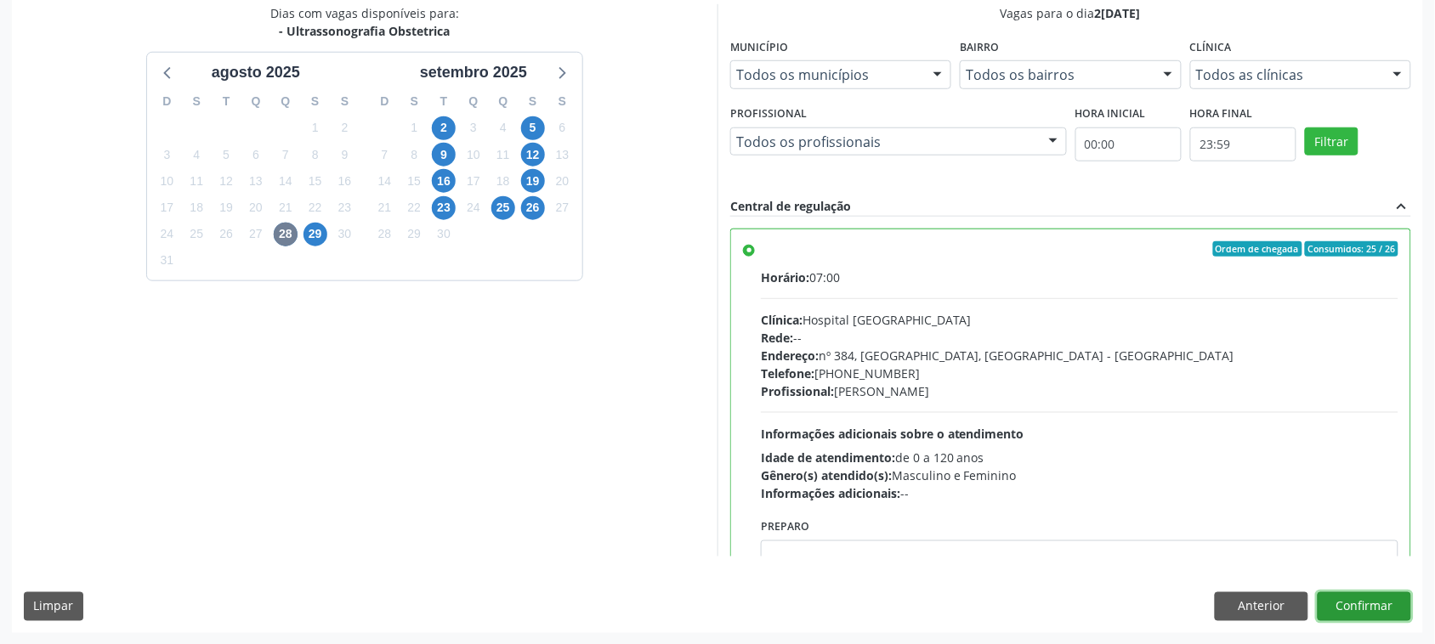
click at [1376, 604] on button "Confirmar" at bounding box center [1365, 607] width 94 height 29
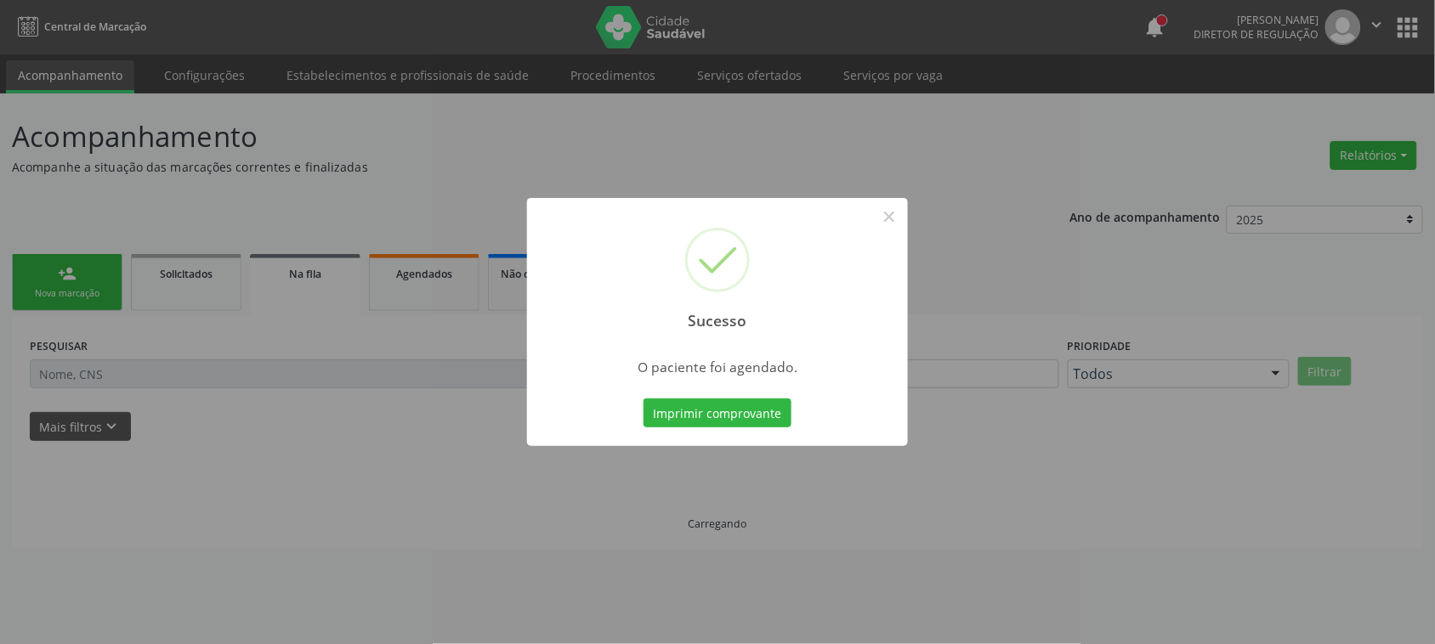
scroll to position [0, 0]
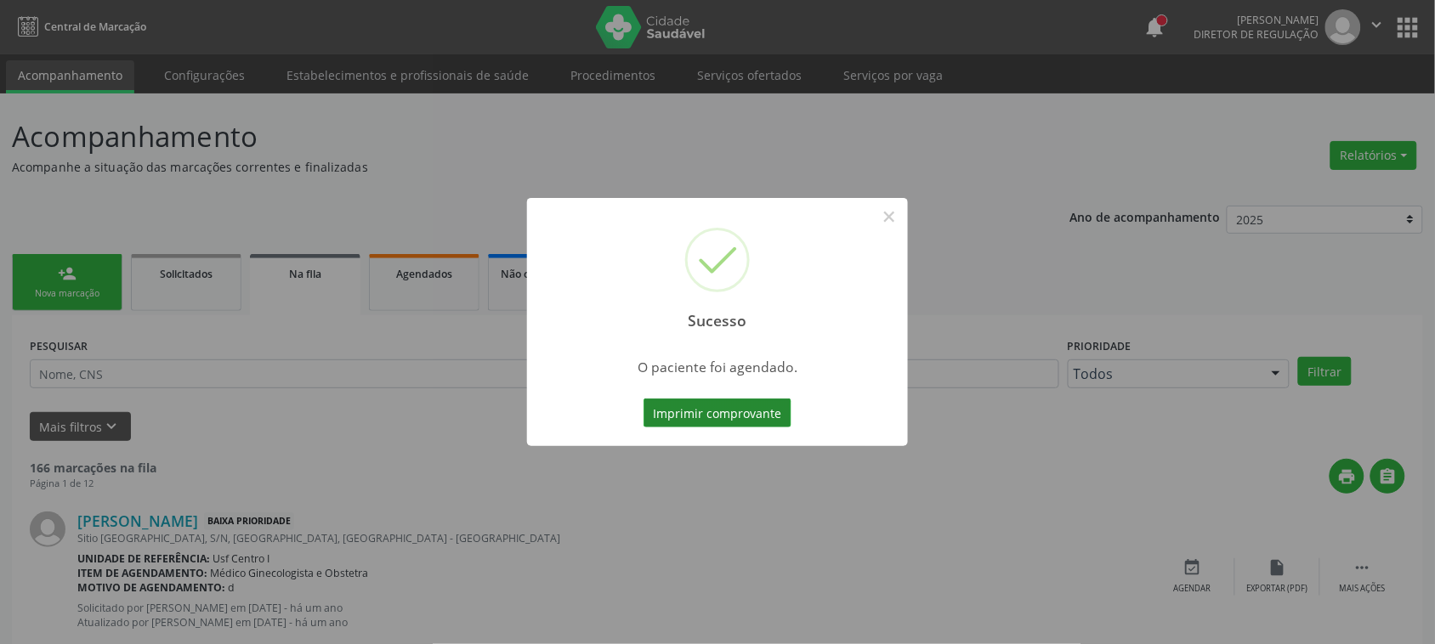
click at [685, 423] on button "Imprimir comprovante" at bounding box center [718, 413] width 148 height 29
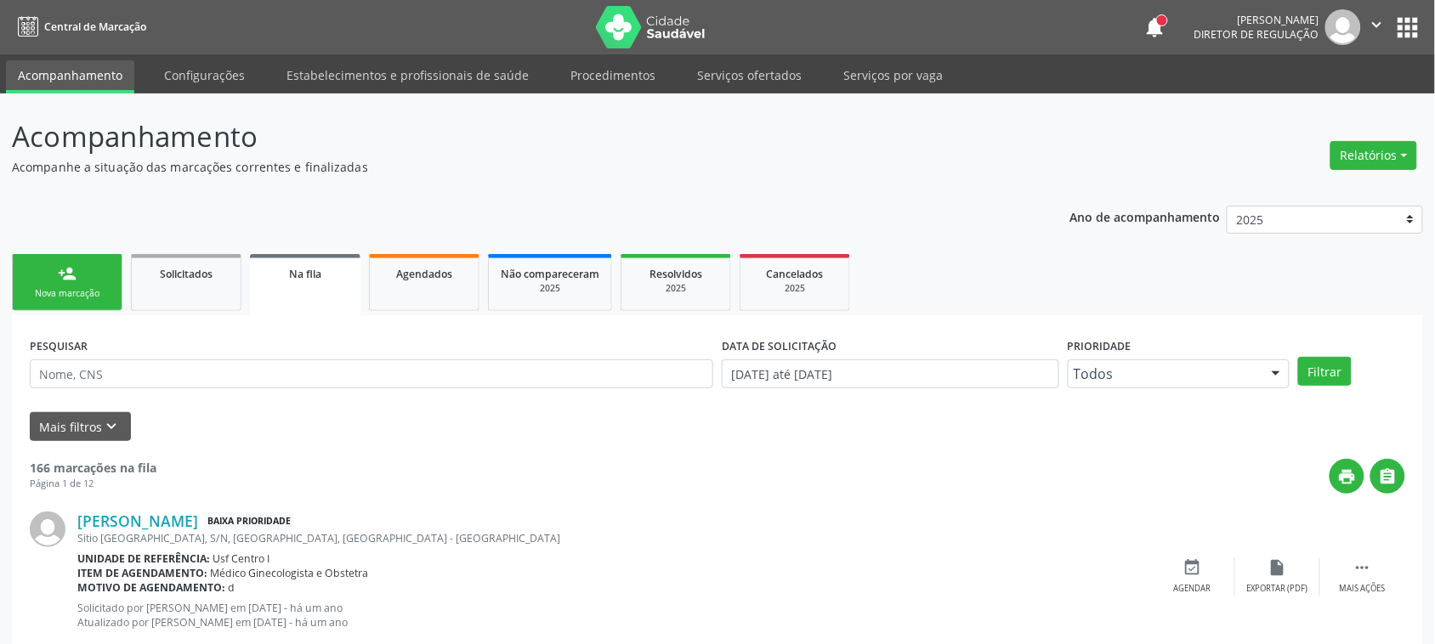
click at [94, 294] on div "Nova marcação" at bounding box center [67, 293] width 85 height 13
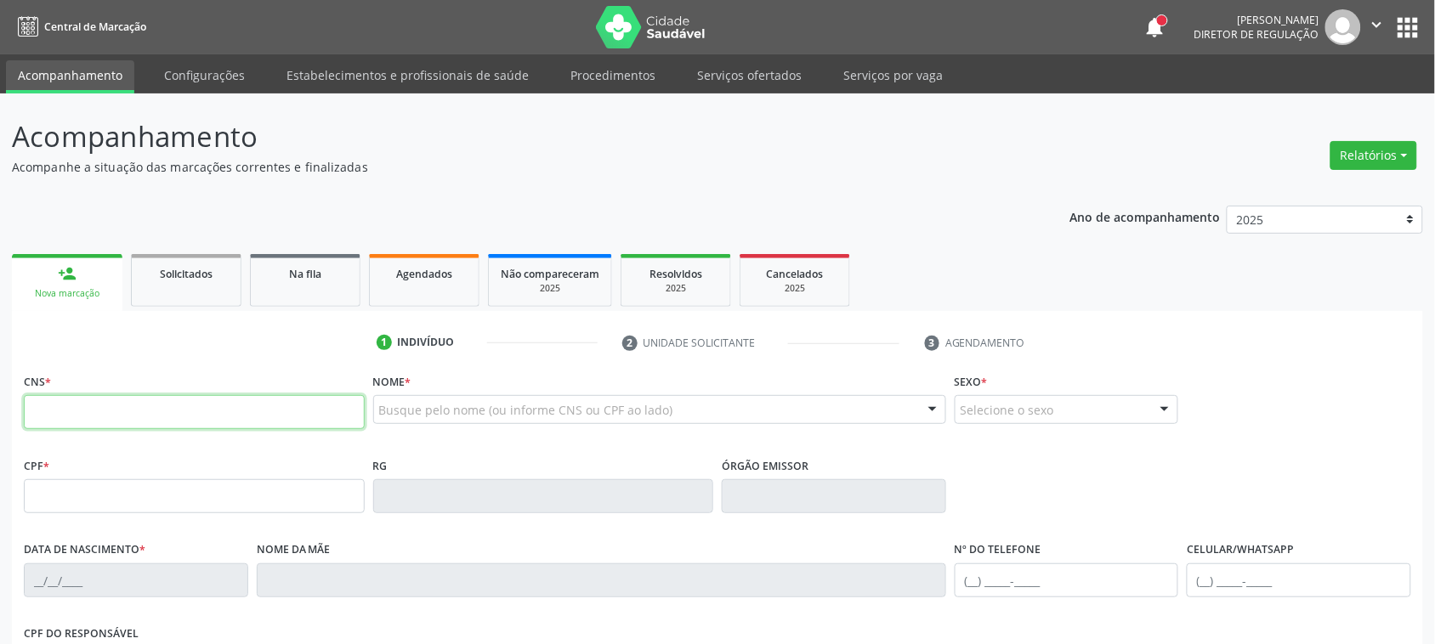
click at [107, 409] on input "text" at bounding box center [194, 412] width 341 height 34
type input "708 0008 7826 0021"
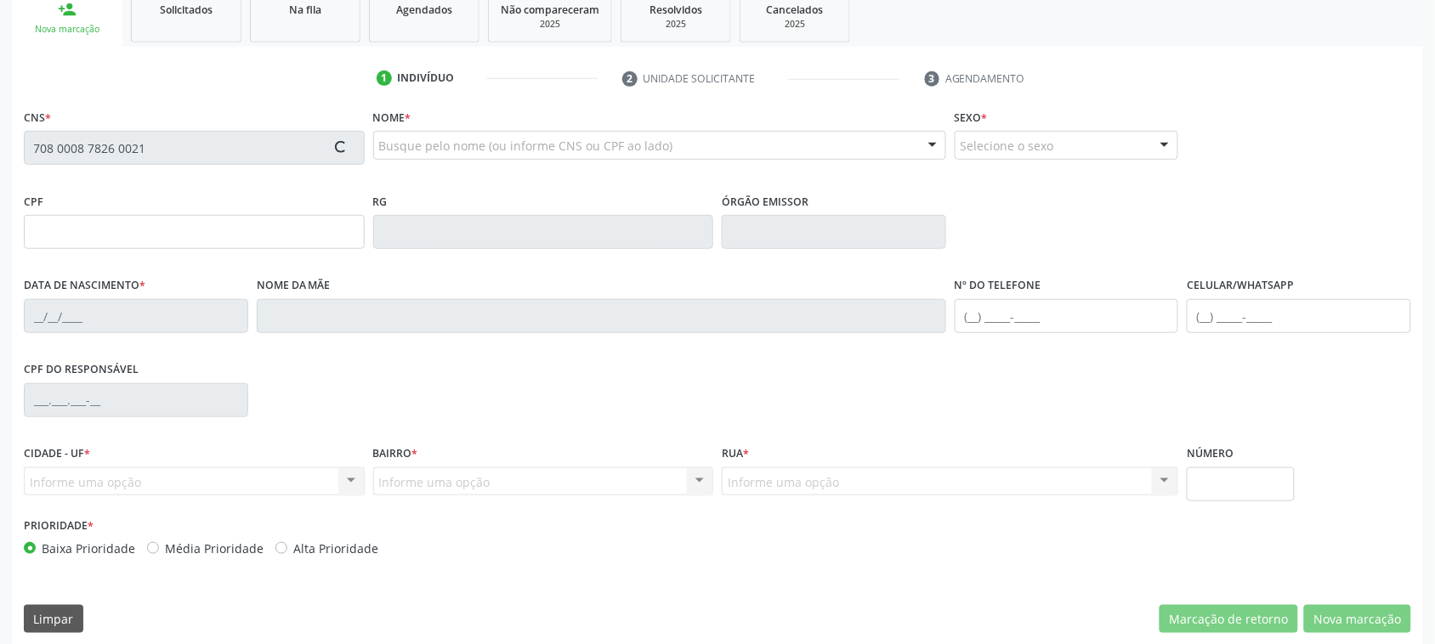
scroll to position [277, 0]
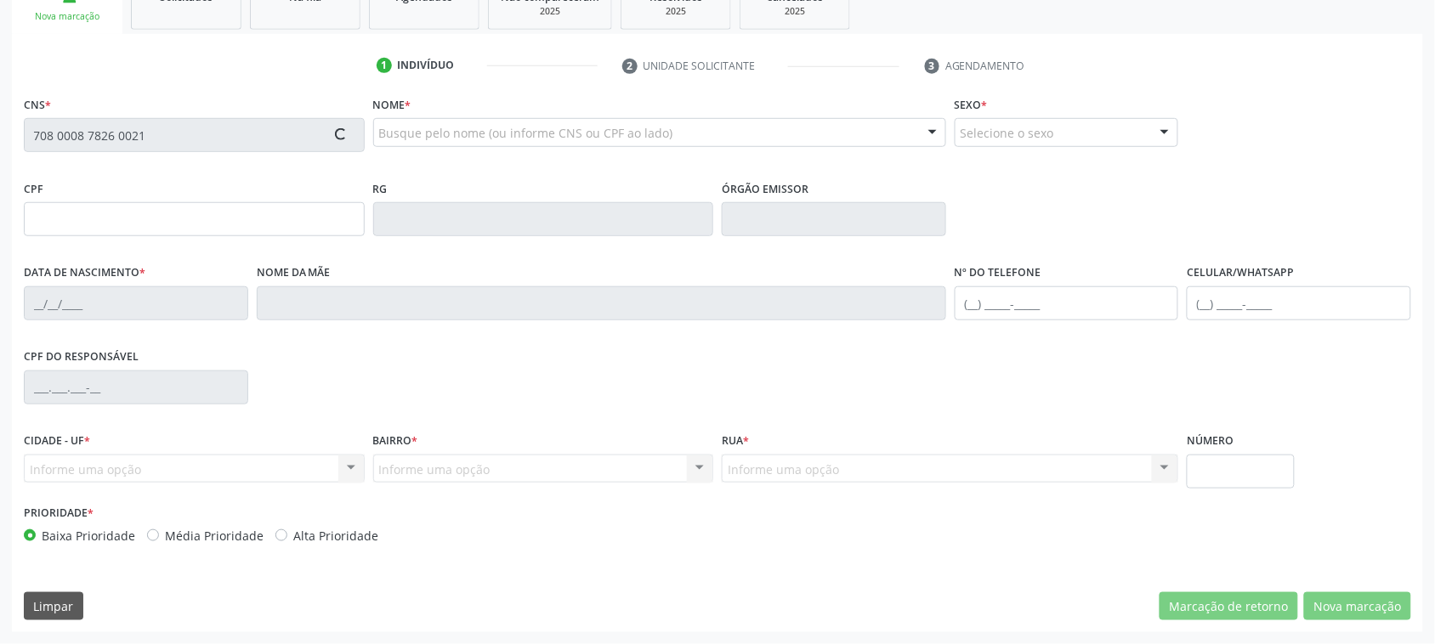
type input "072.165.924-17"
type input "09/03/1985"
type input "Maria Pereira de Franca Leite"
type input "(87) 99819-0999"
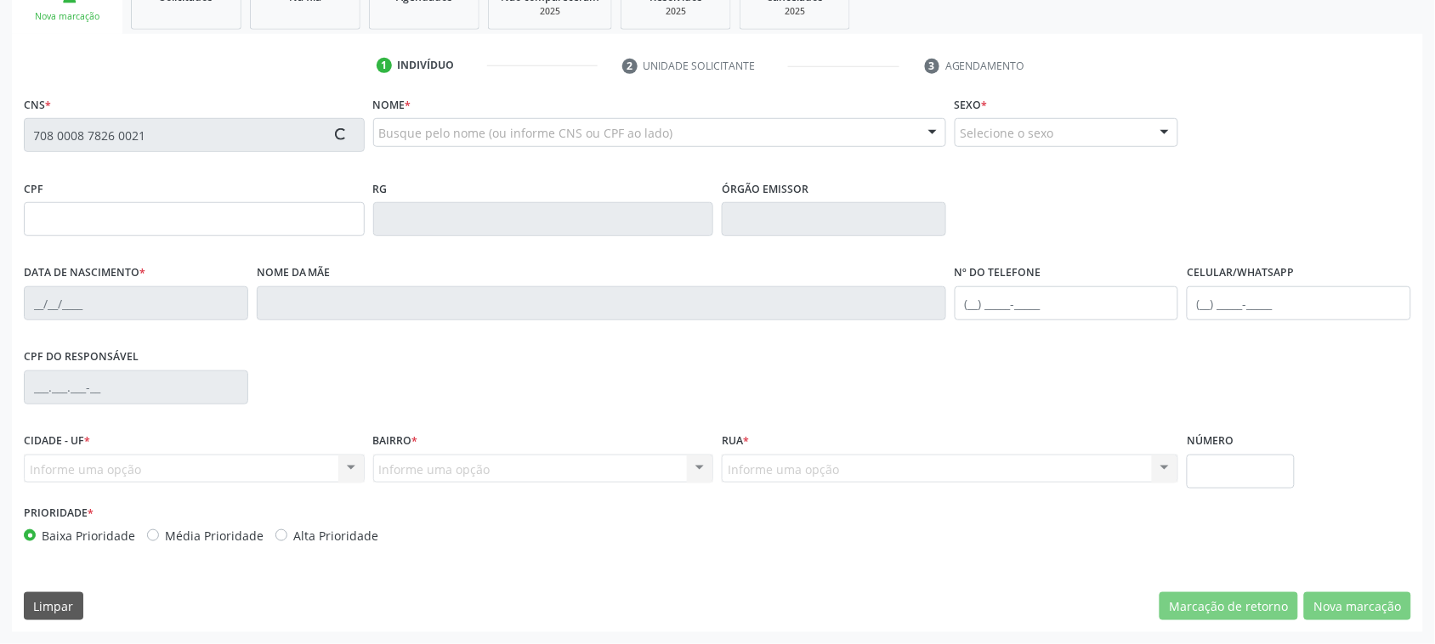
type input "470.702.774-15"
type input "740"
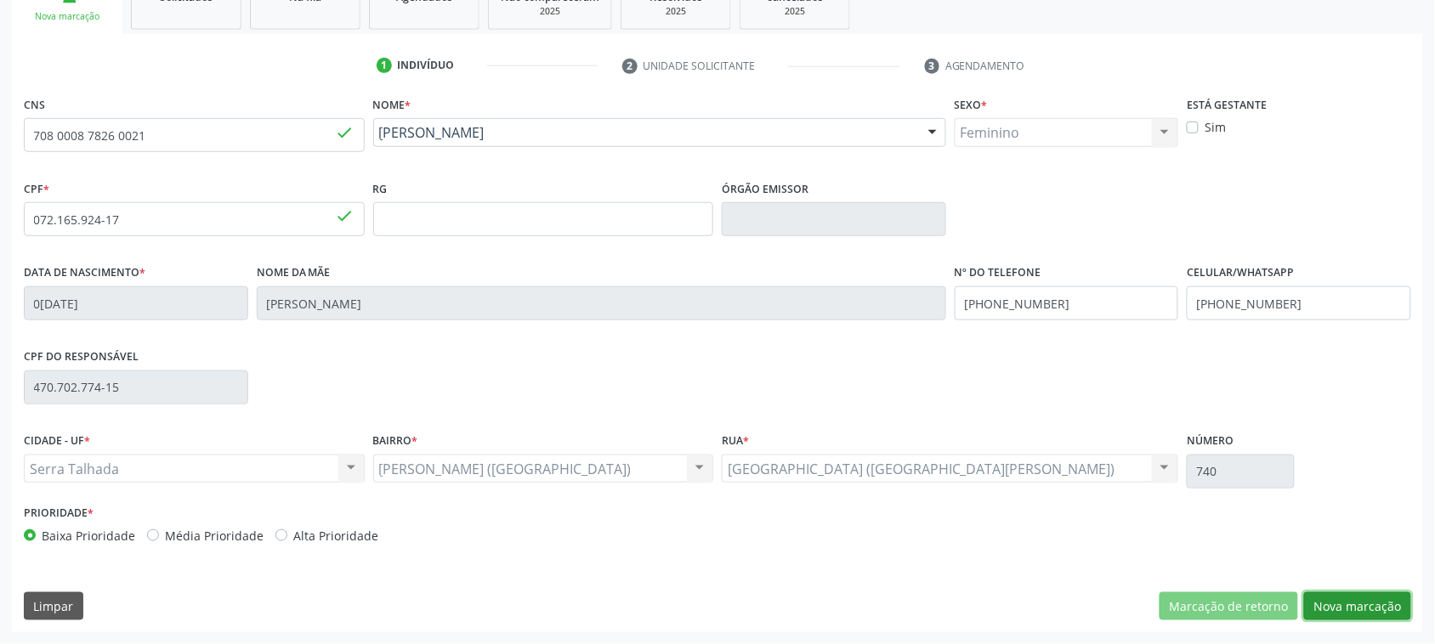
click at [1363, 610] on button "Nova marcação" at bounding box center [1357, 607] width 107 height 29
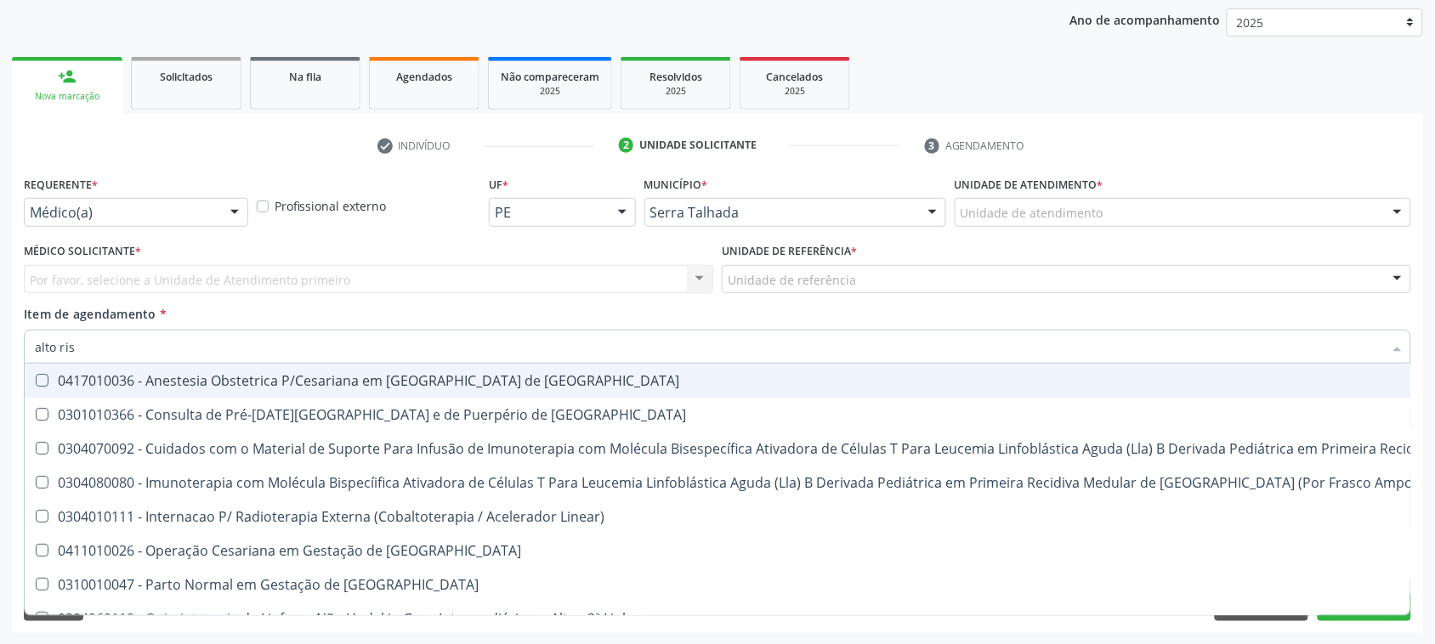
click at [130, 347] on input "alto ris" at bounding box center [709, 347] width 1348 height 34
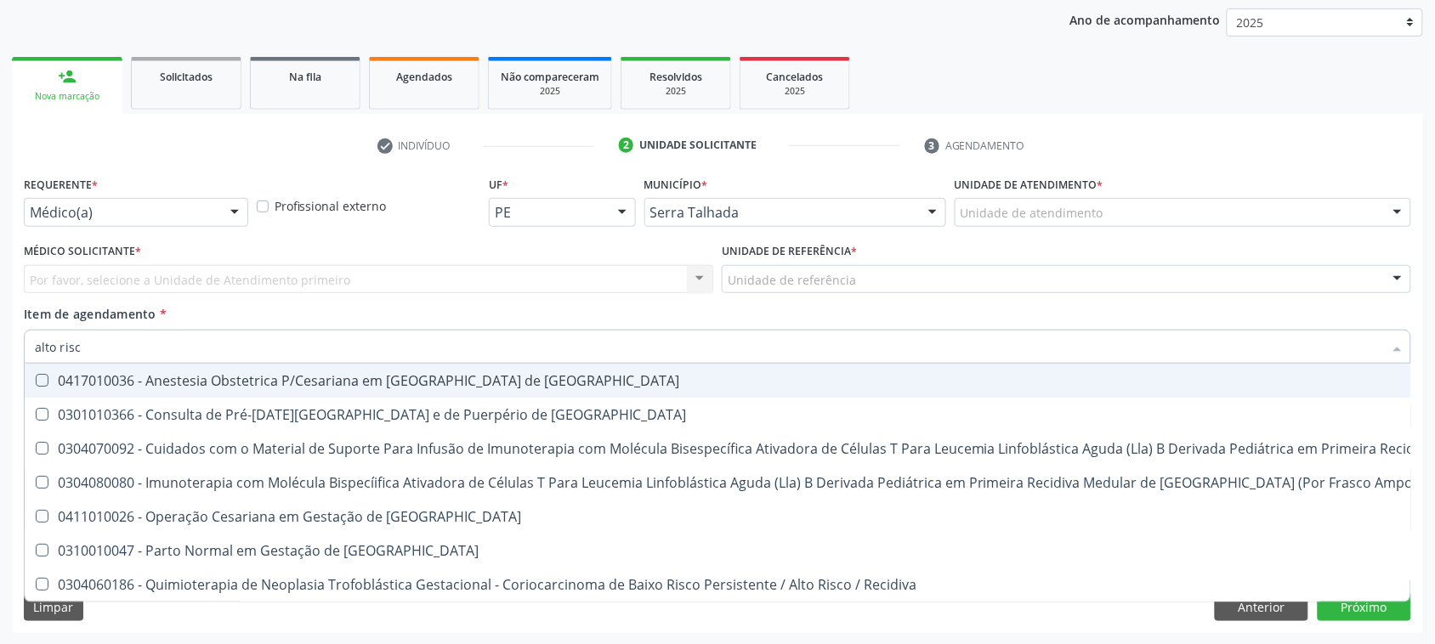
type input "alto risco"
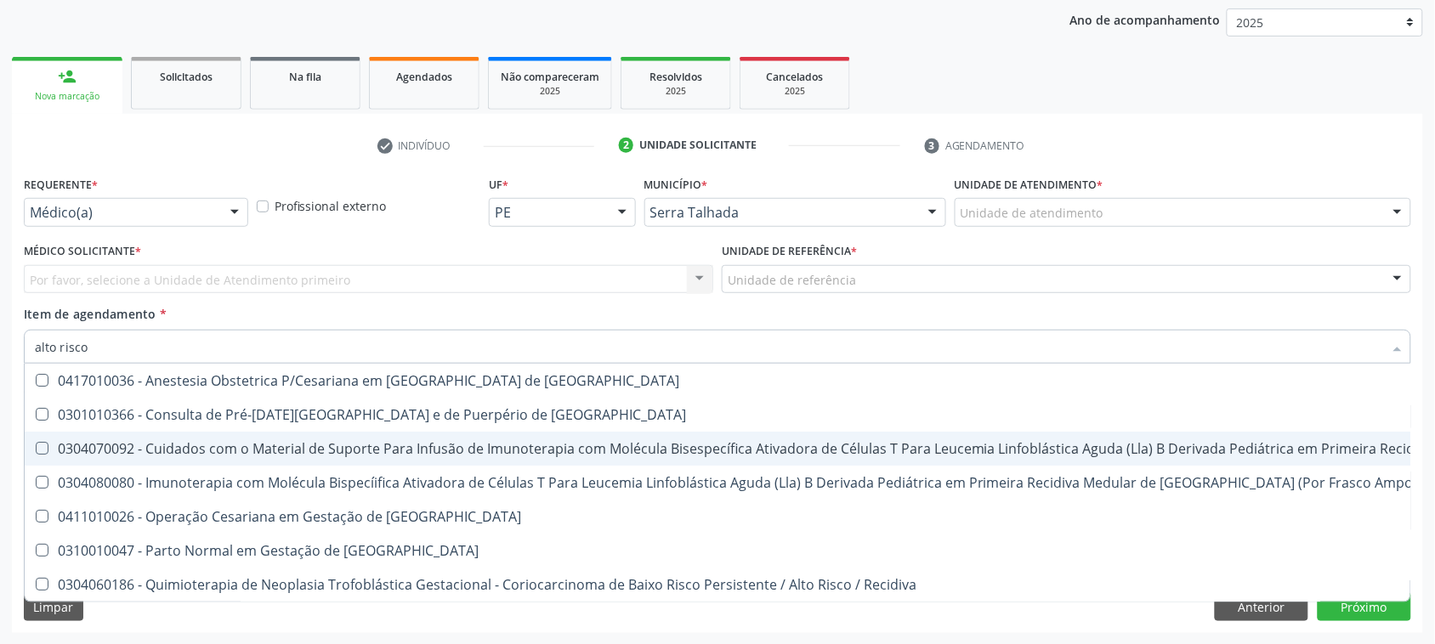
scroll to position [2, 0]
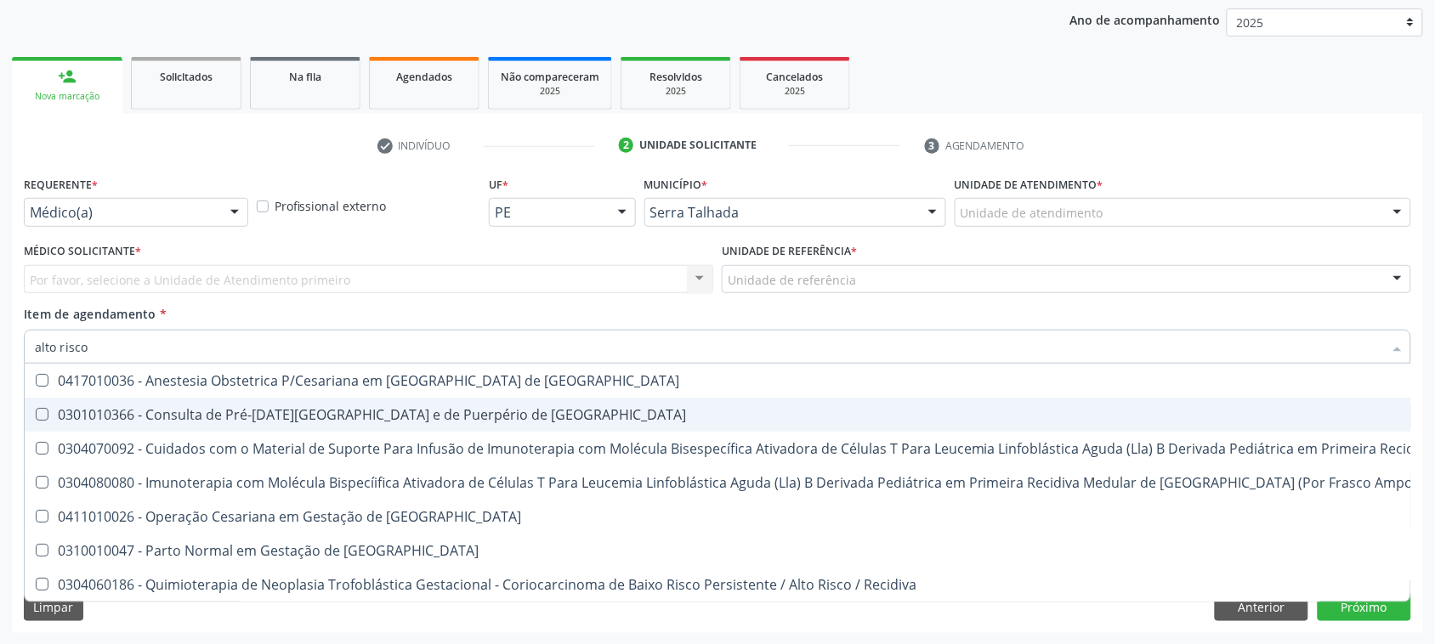
click at [303, 423] on span "0301010366 - Consulta de Pré-[DATE][GEOGRAPHIC_DATA] e de Puerpério de [GEOGRAP…" at bounding box center [908, 415] width 1767 height 34
checkbox Risco "true"
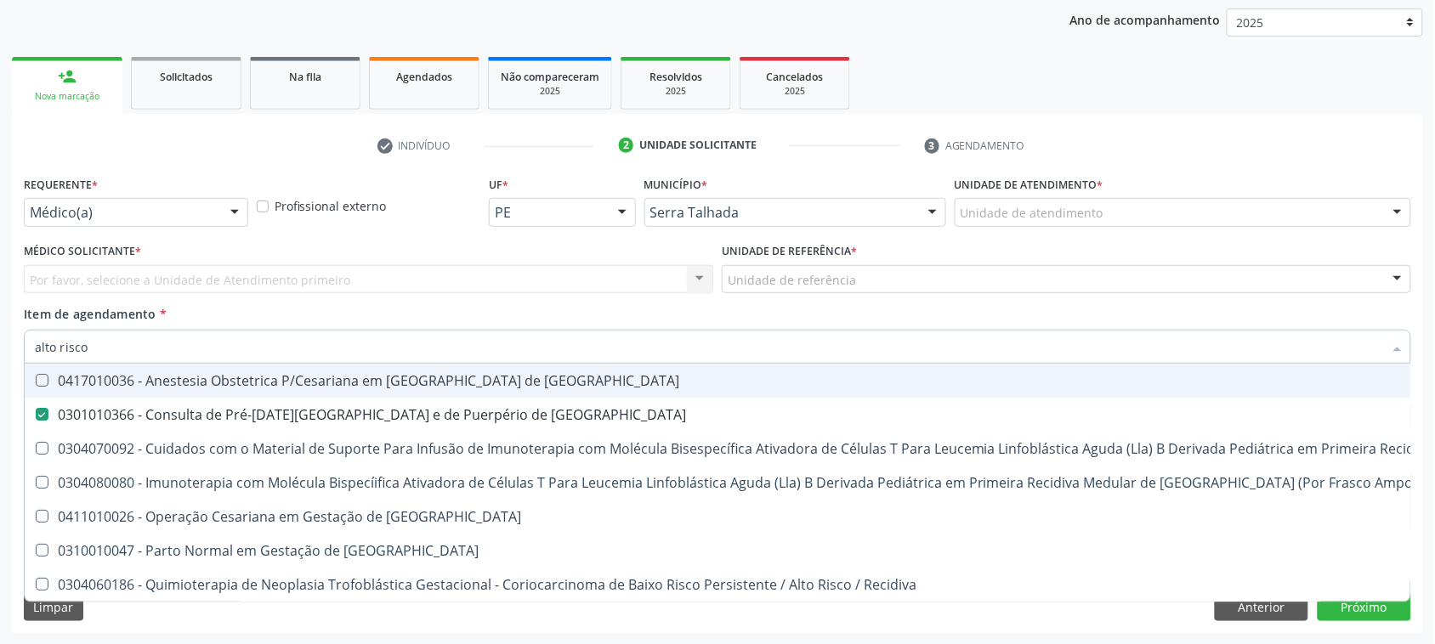
click at [452, 306] on div "Item de agendamento * alto risco Desfazer seleção 0417010036 - Anestesia Obstet…" at bounding box center [717, 332] width 1387 height 54
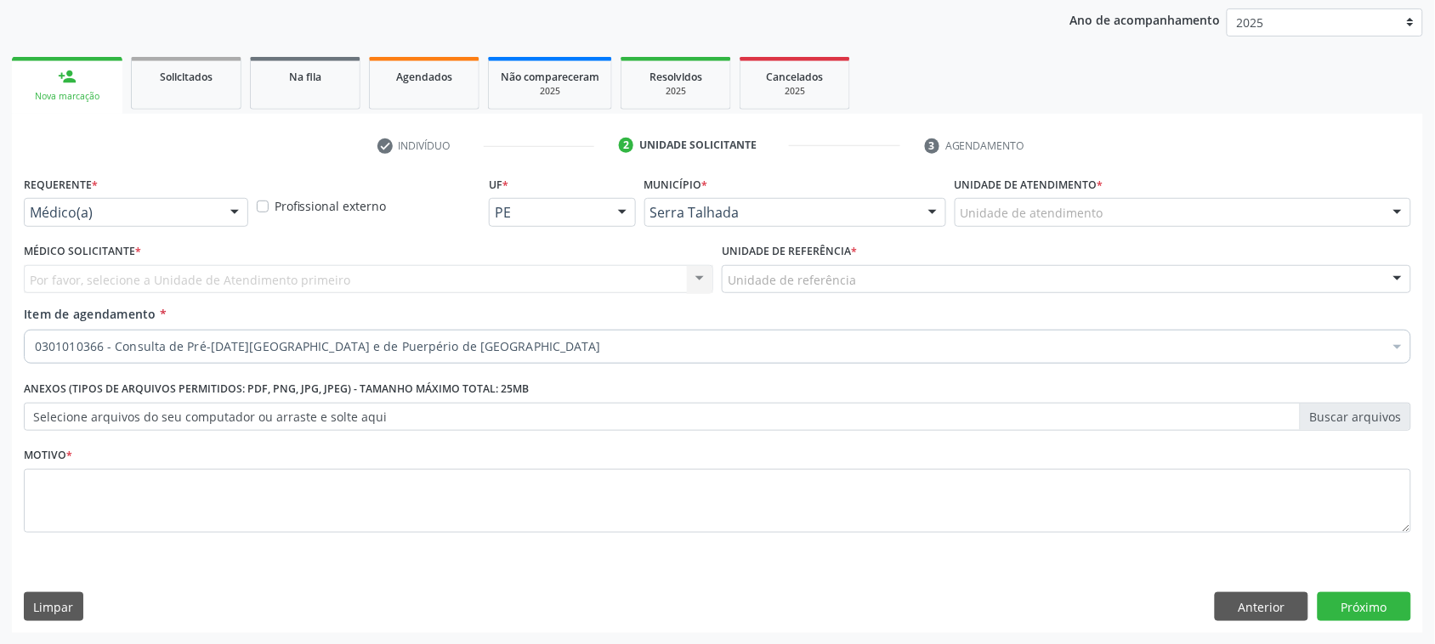
scroll to position [0, 0]
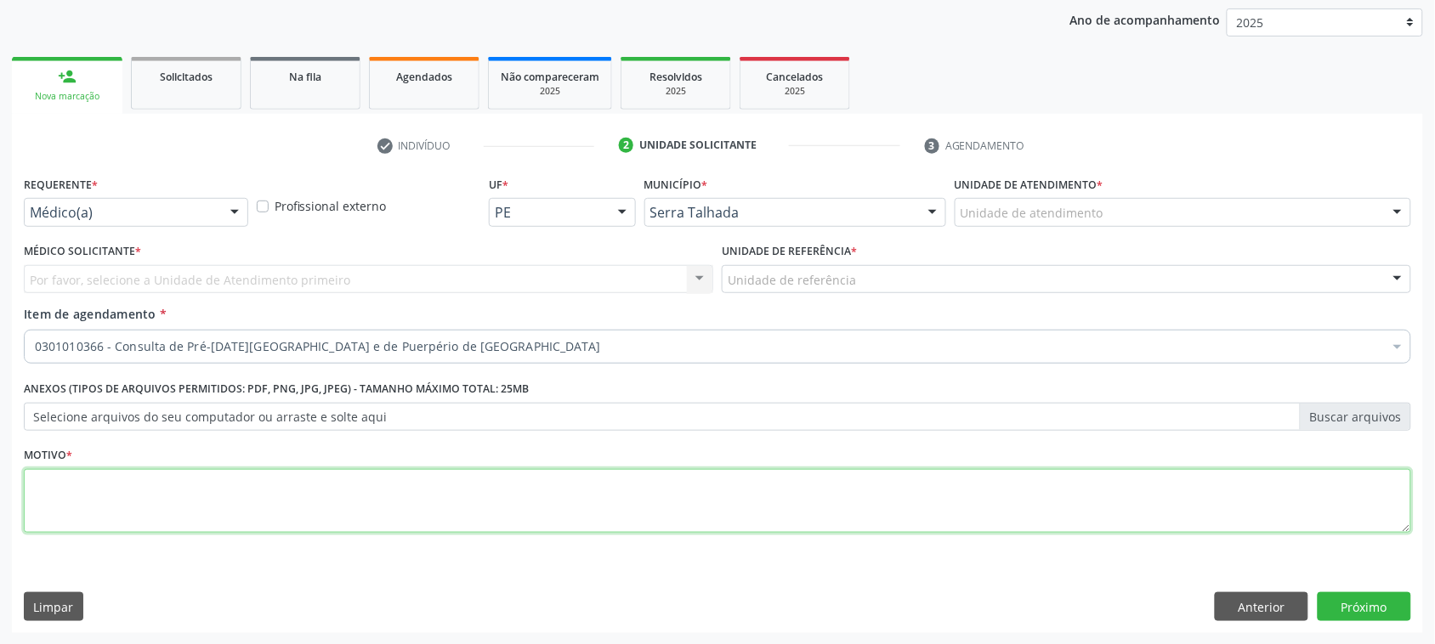
click at [235, 513] on textarea at bounding box center [717, 501] width 1387 height 65
click at [60, 485] on textarea "0301010366" at bounding box center [717, 501] width 1387 height 65
type textarea "0301010366"
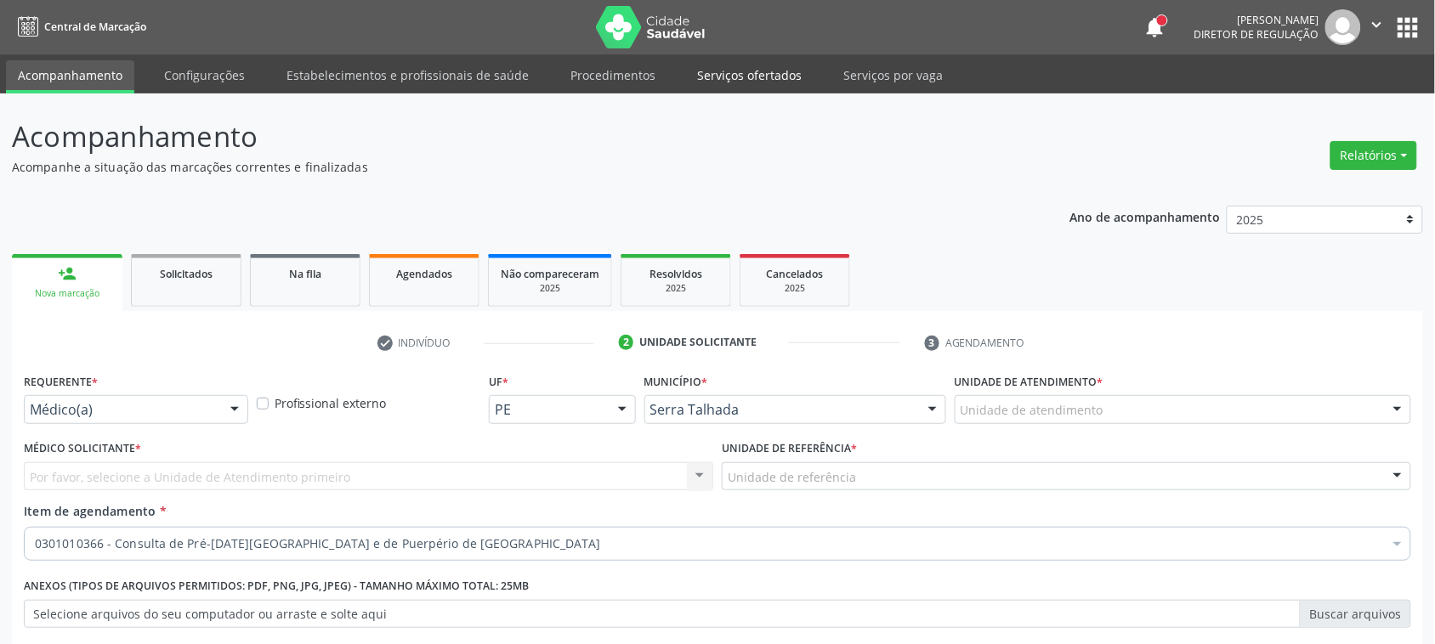
click at [738, 75] on link "Serviços ofertados" at bounding box center [749, 75] width 128 height 30
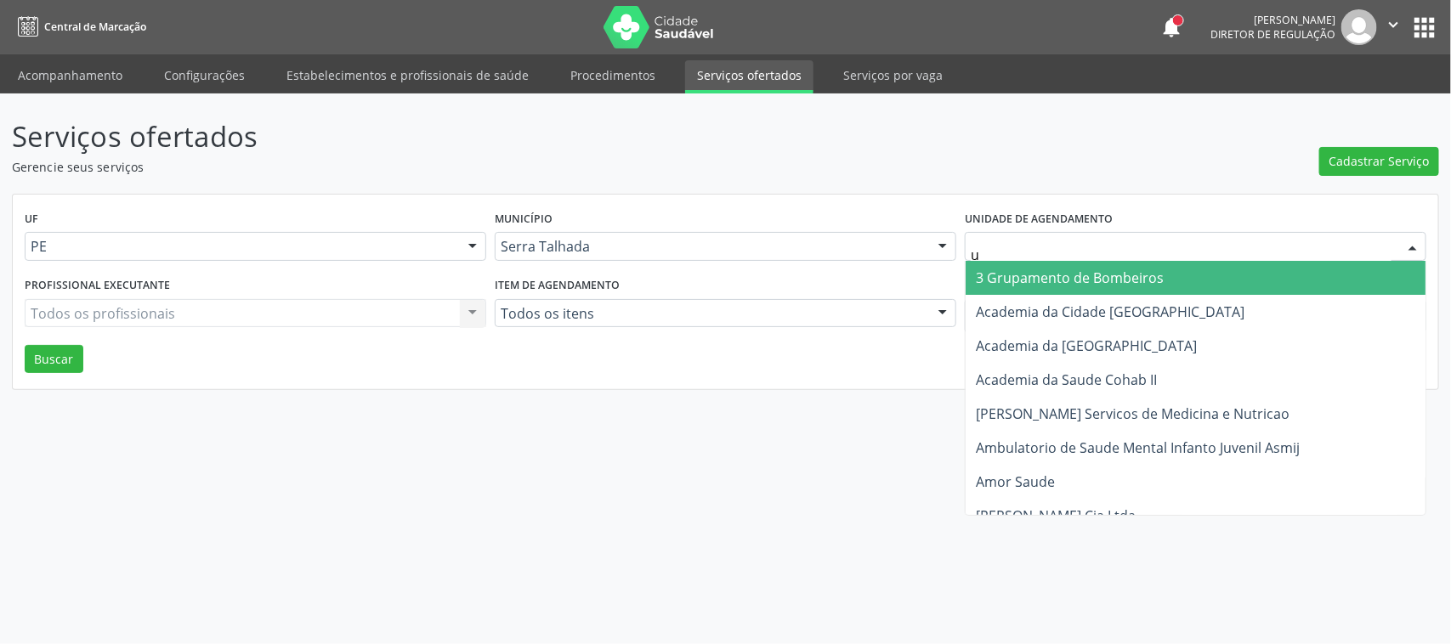
type input "us"
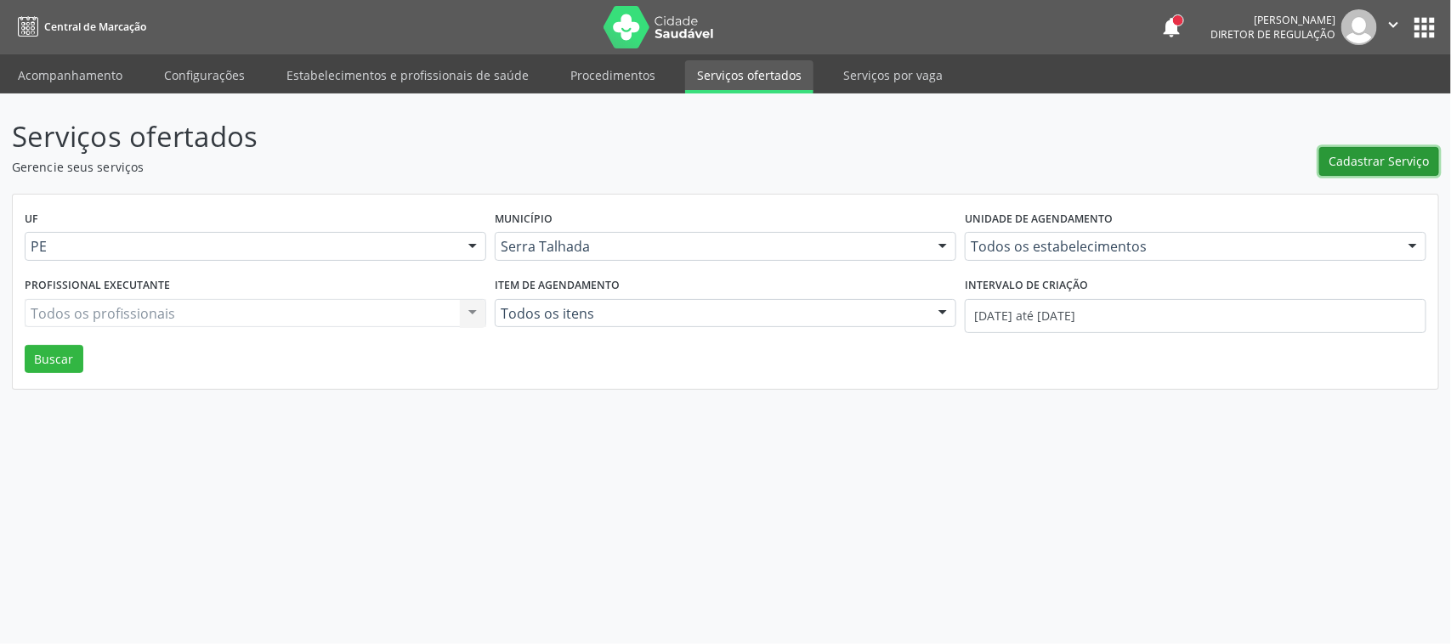
click at [1350, 164] on span "Cadastrar Serviço" at bounding box center [1380, 161] width 100 height 18
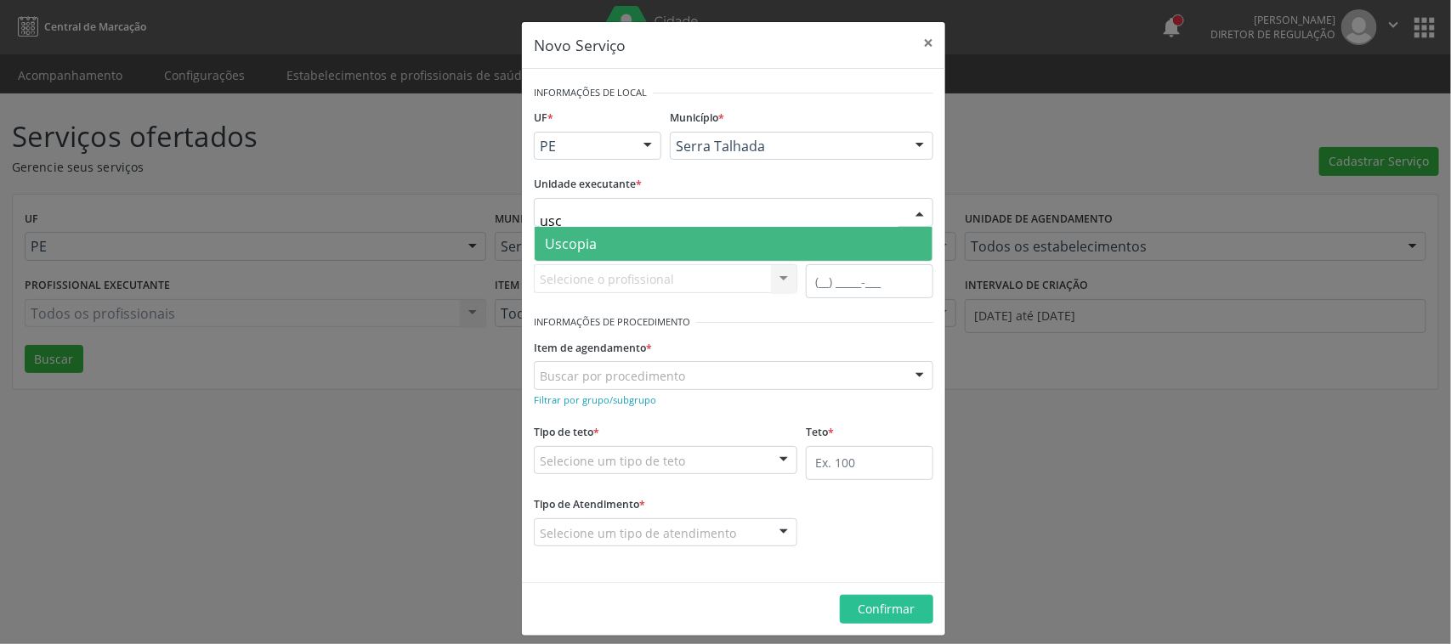
type input "usco"
click at [602, 236] on span "Uscopia" at bounding box center [734, 244] width 398 height 34
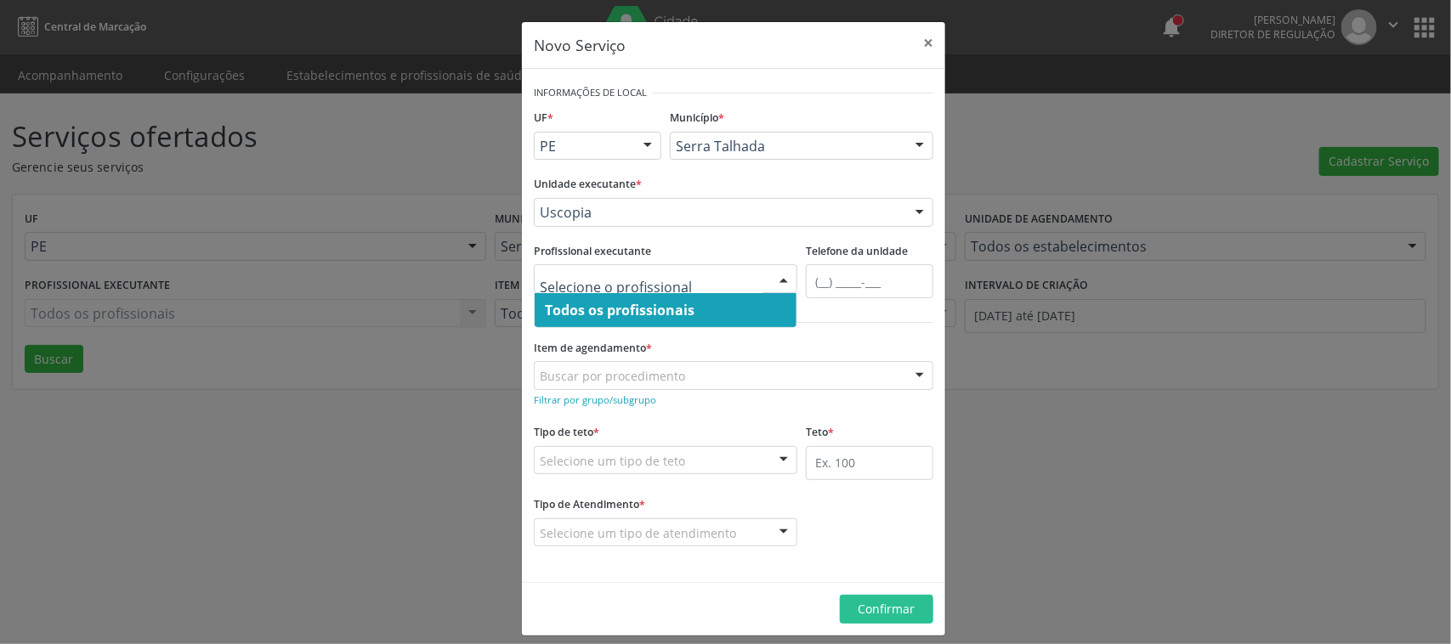
click at [574, 309] on span "Todos os profissionais" at bounding box center [620, 310] width 150 height 19
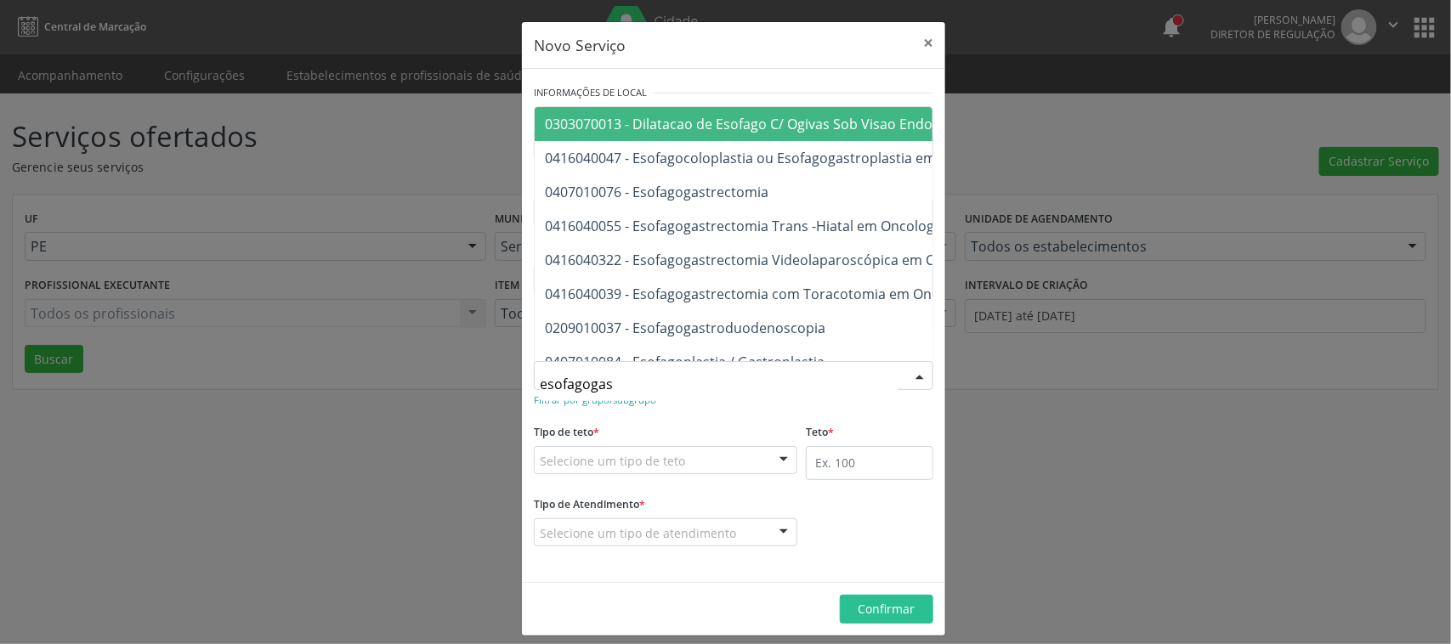
type input "esofagogast"
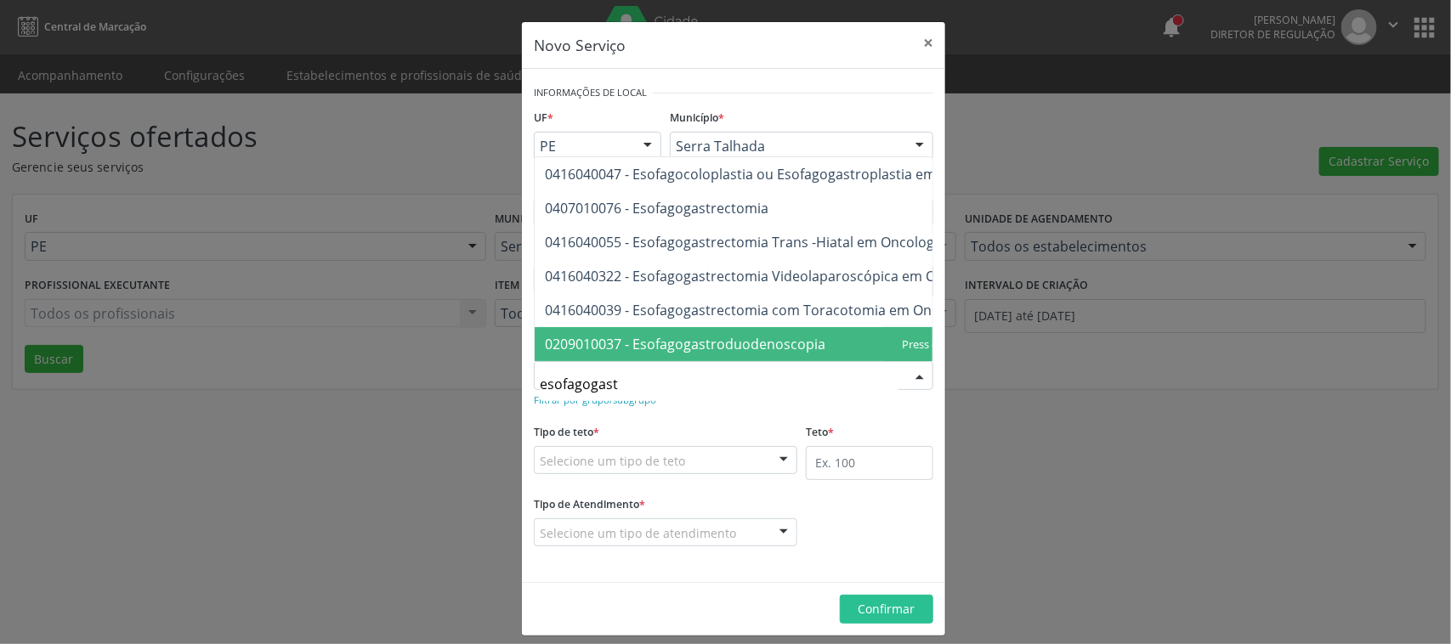
click at [770, 335] on span "0209010037 - Esofagogastroduodenoscopia" at bounding box center [685, 344] width 281 height 19
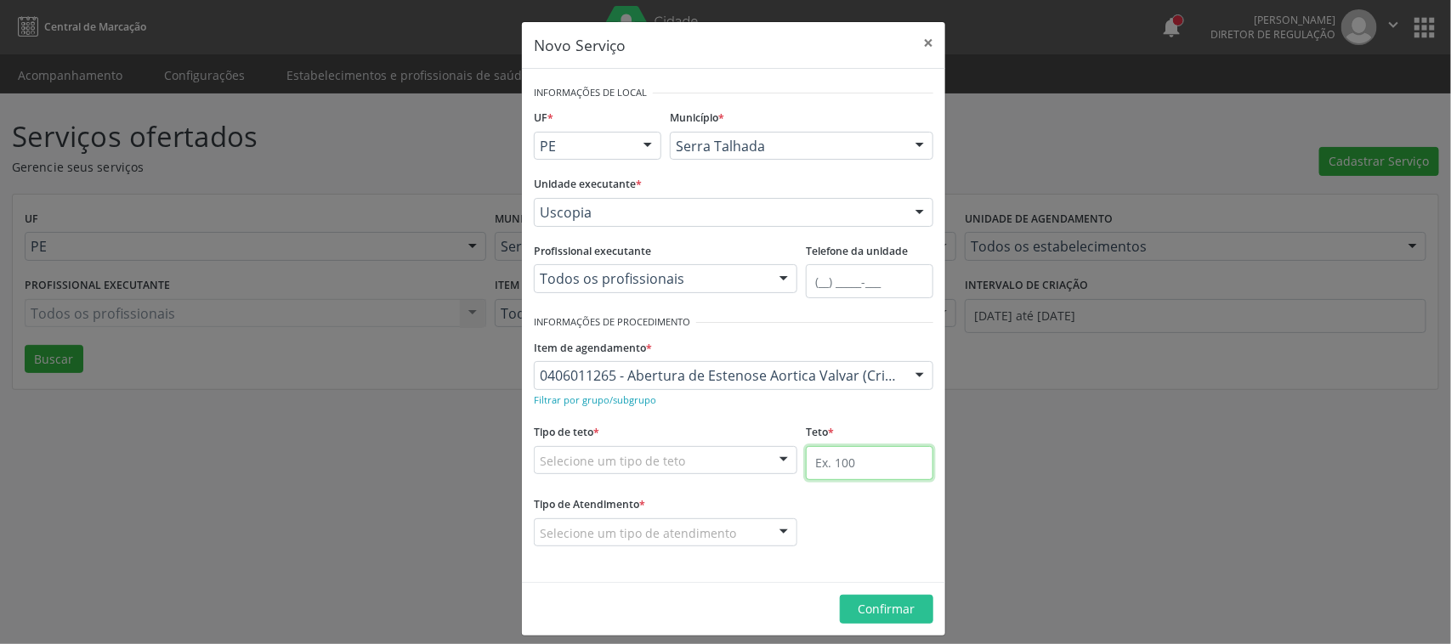
click at [833, 451] on input "text" at bounding box center [870, 463] width 128 height 34
type input "100"
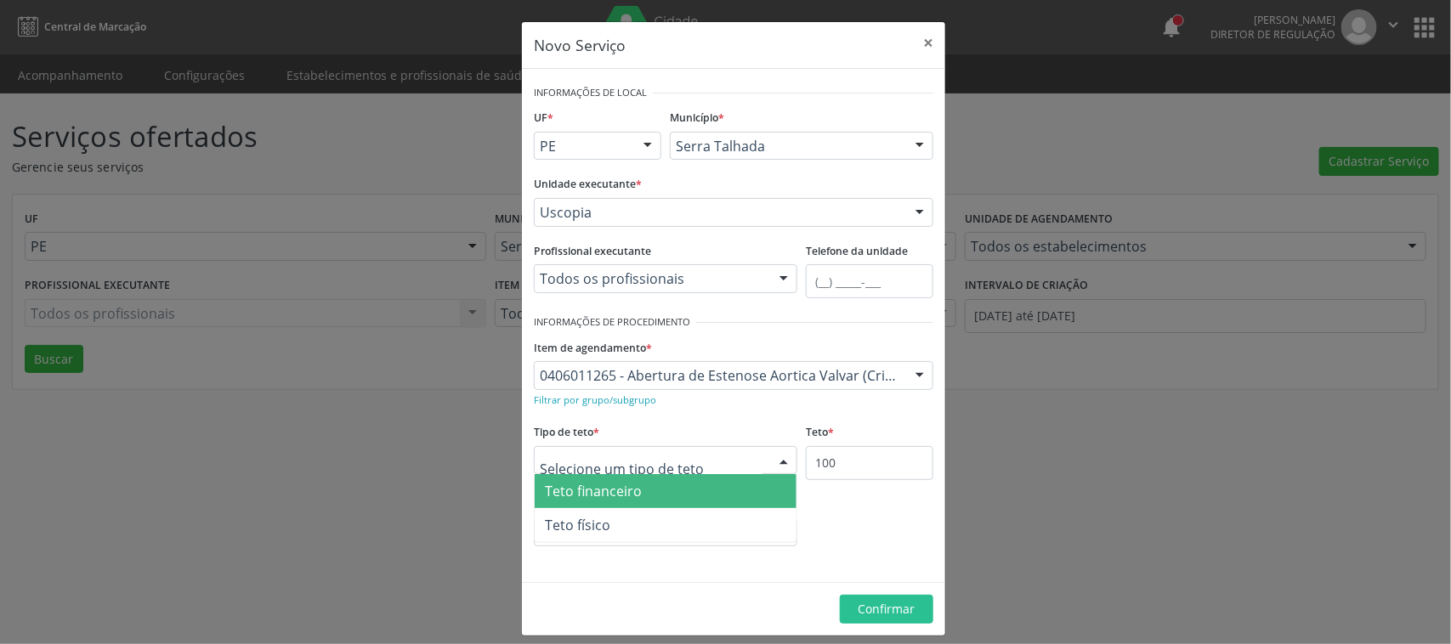
click at [697, 449] on div at bounding box center [666, 460] width 264 height 29
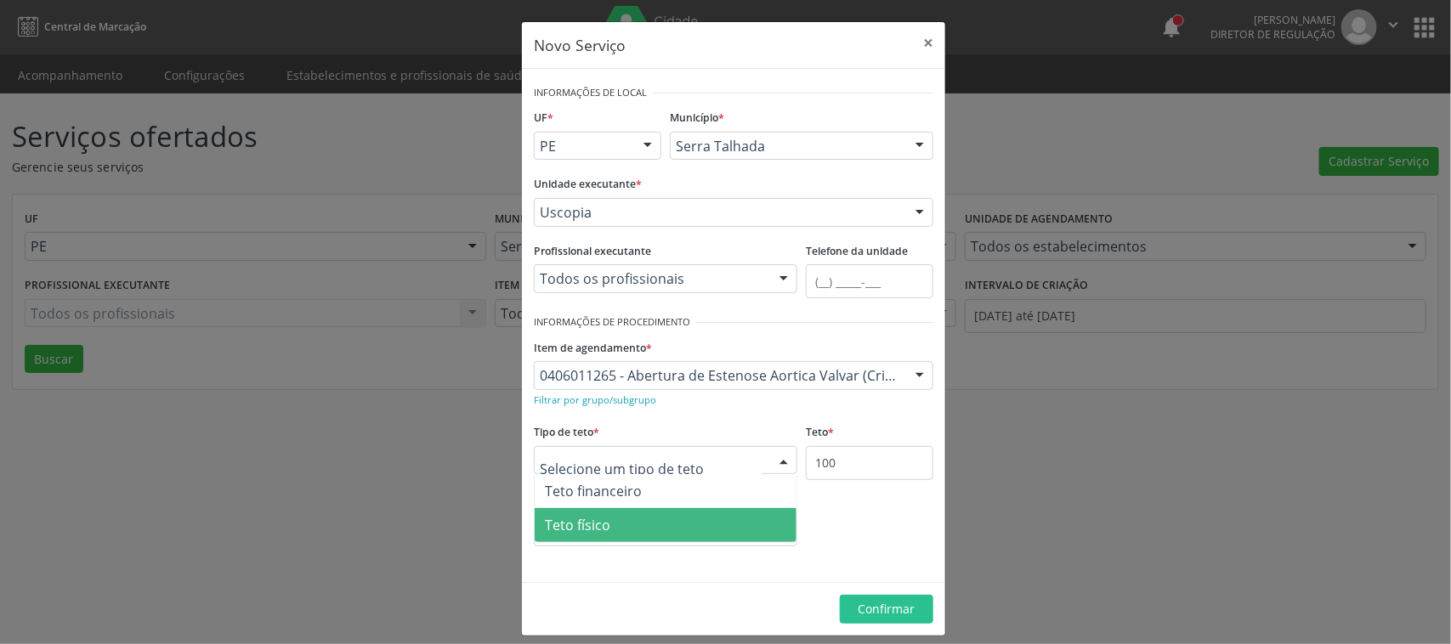
click at [664, 519] on span "Teto físico" at bounding box center [666, 525] width 262 height 34
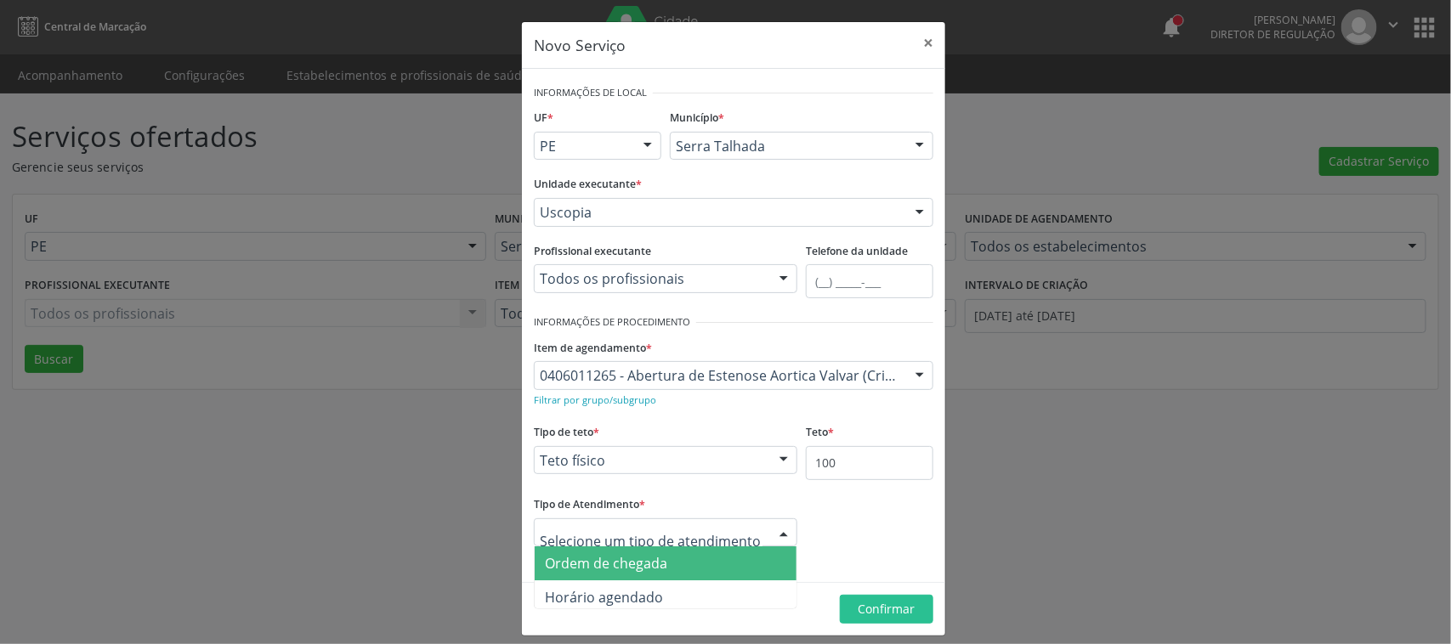
click at [664, 564] on span "Ordem de chegada" at bounding box center [666, 564] width 262 height 34
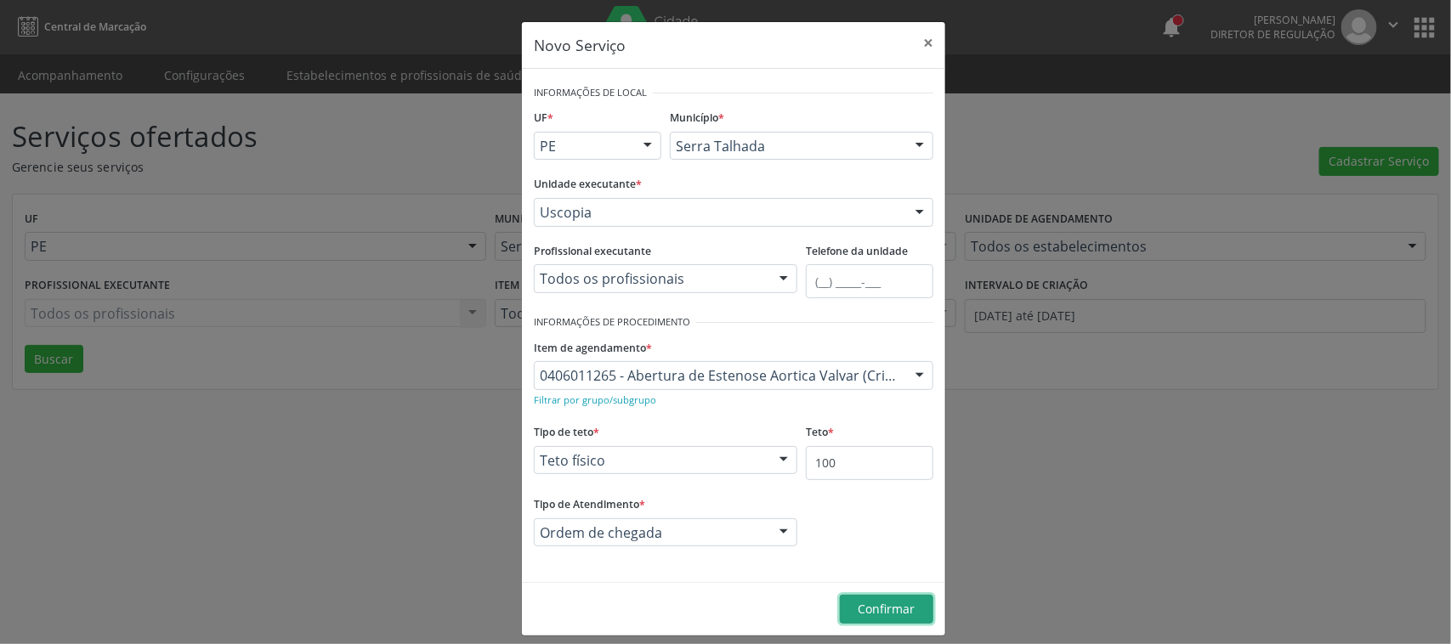
click at [859, 615] on span "Confirmar" at bounding box center [887, 609] width 57 height 16
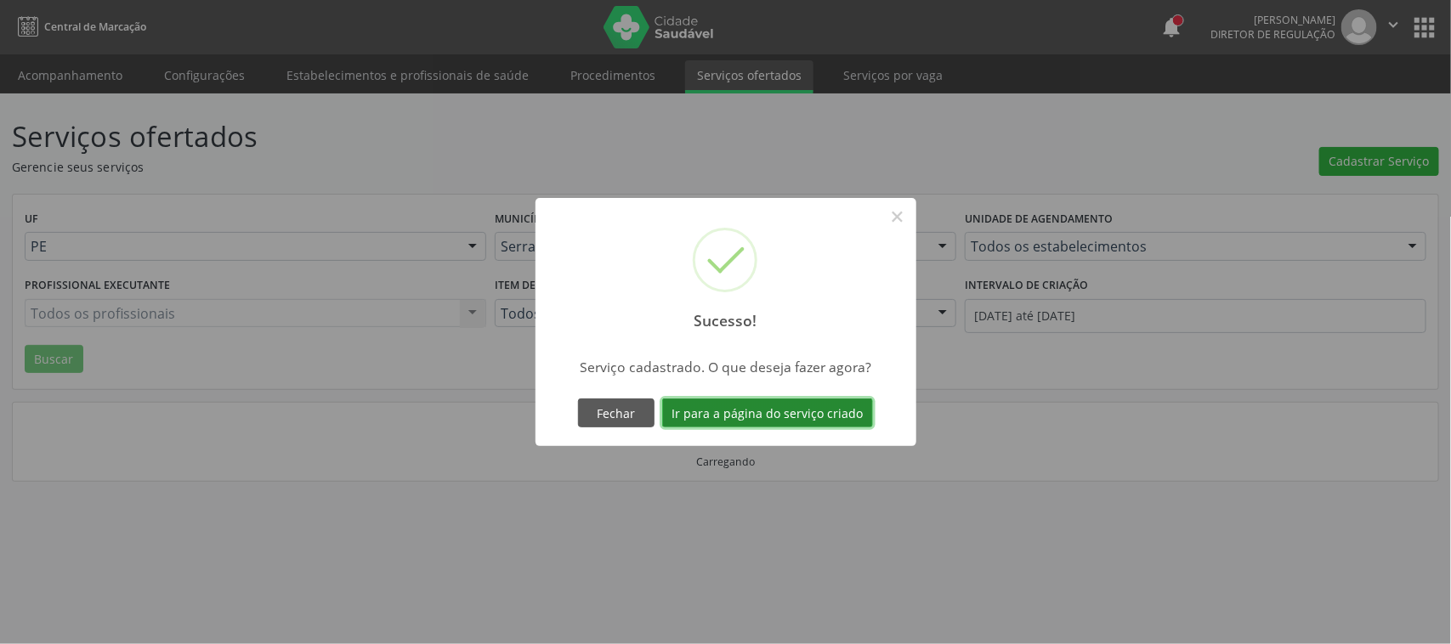
click at [830, 409] on button "Ir para a página do serviço criado" at bounding box center [767, 413] width 211 height 29
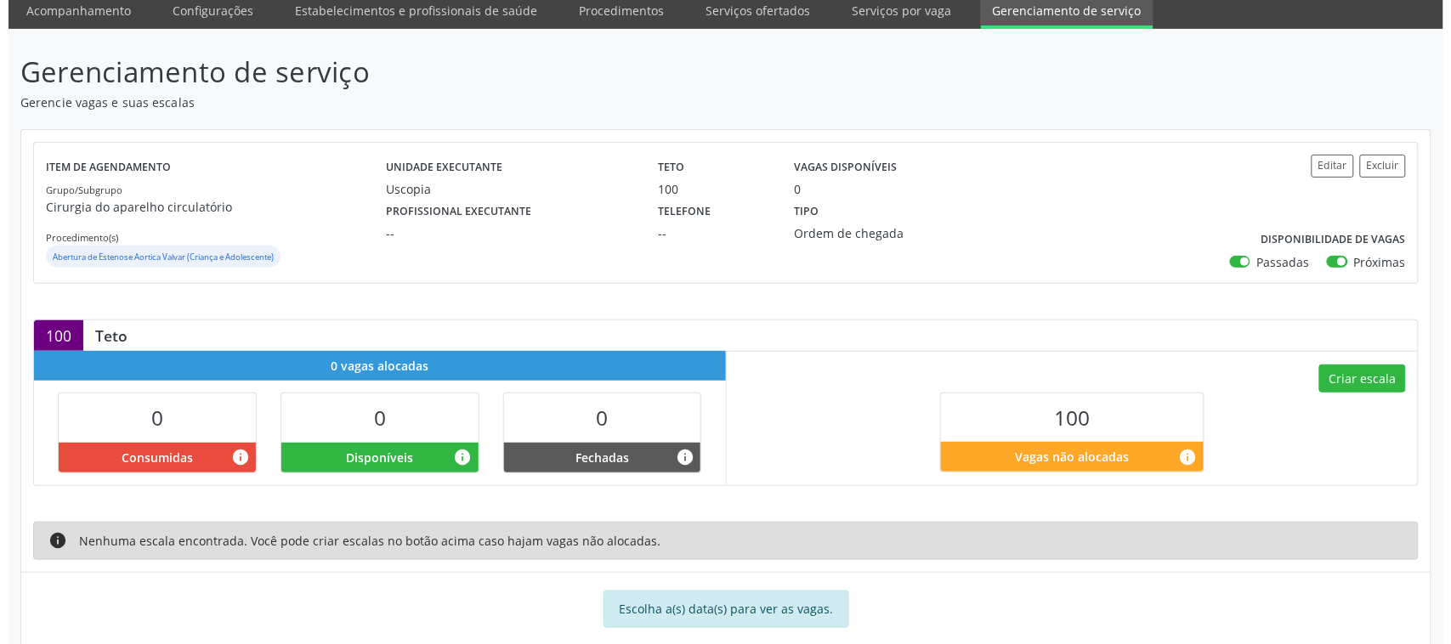
scroll to position [99, 0]
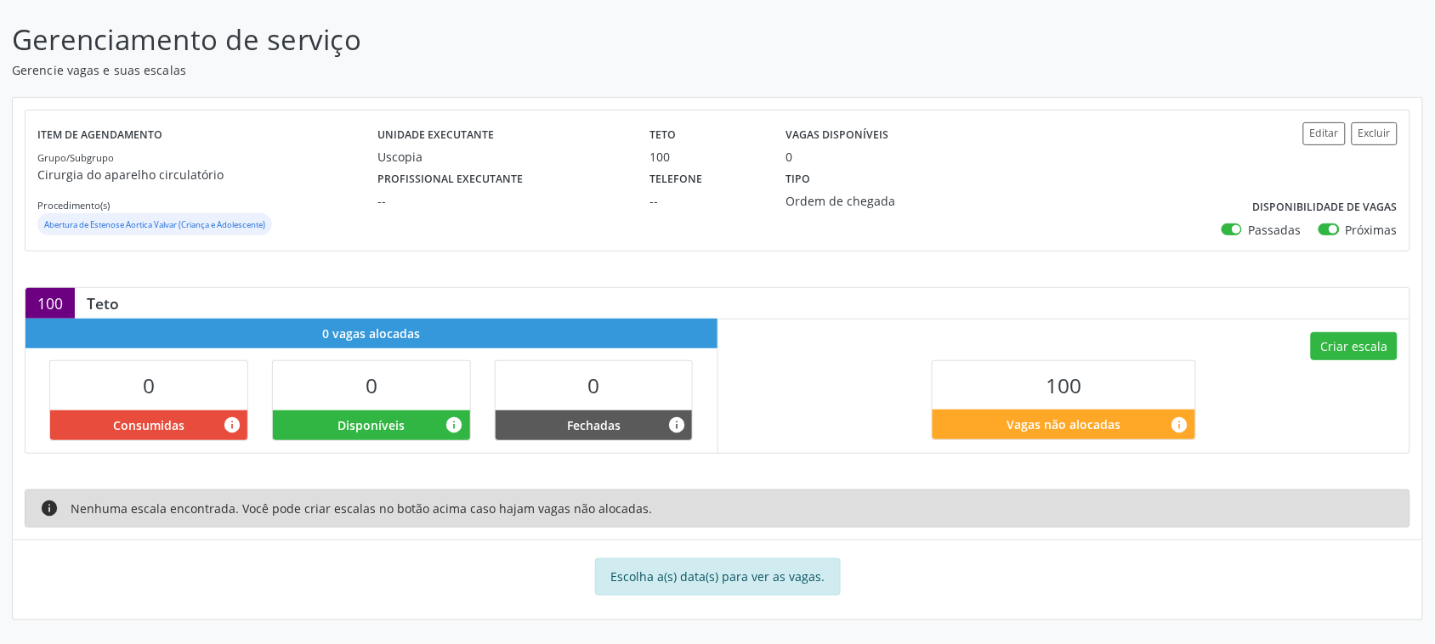
click at [1237, 236] on div "Item de agendamento Grupo/Subgrupo Cirurgia do aparelho circulatório Procedimen…" at bounding box center [718, 181] width 1384 height 140
click at [1248, 224] on label "Passadas" at bounding box center [1274, 230] width 53 height 18
click at [1231, 224] on input "Passadas" at bounding box center [1228, 228] width 12 height 15
checkbox input "false"
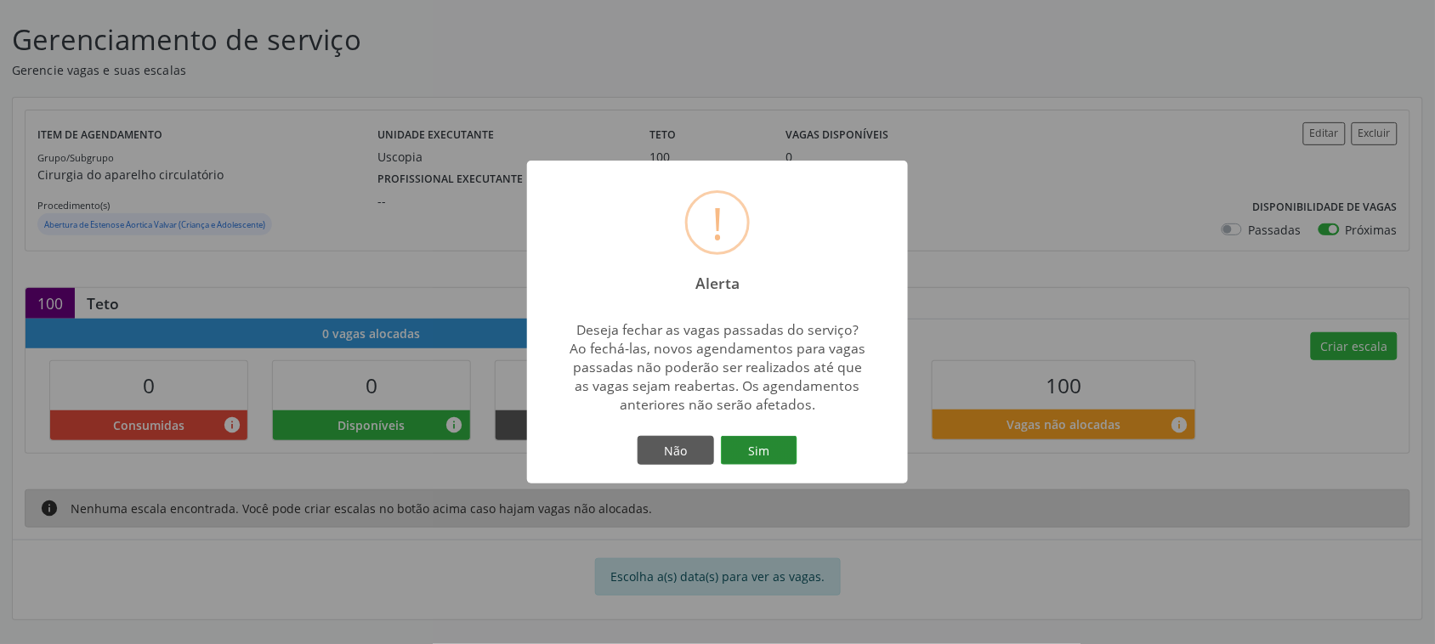
click at [731, 438] on button "Sim" at bounding box center [759, 450] width 77 height 29
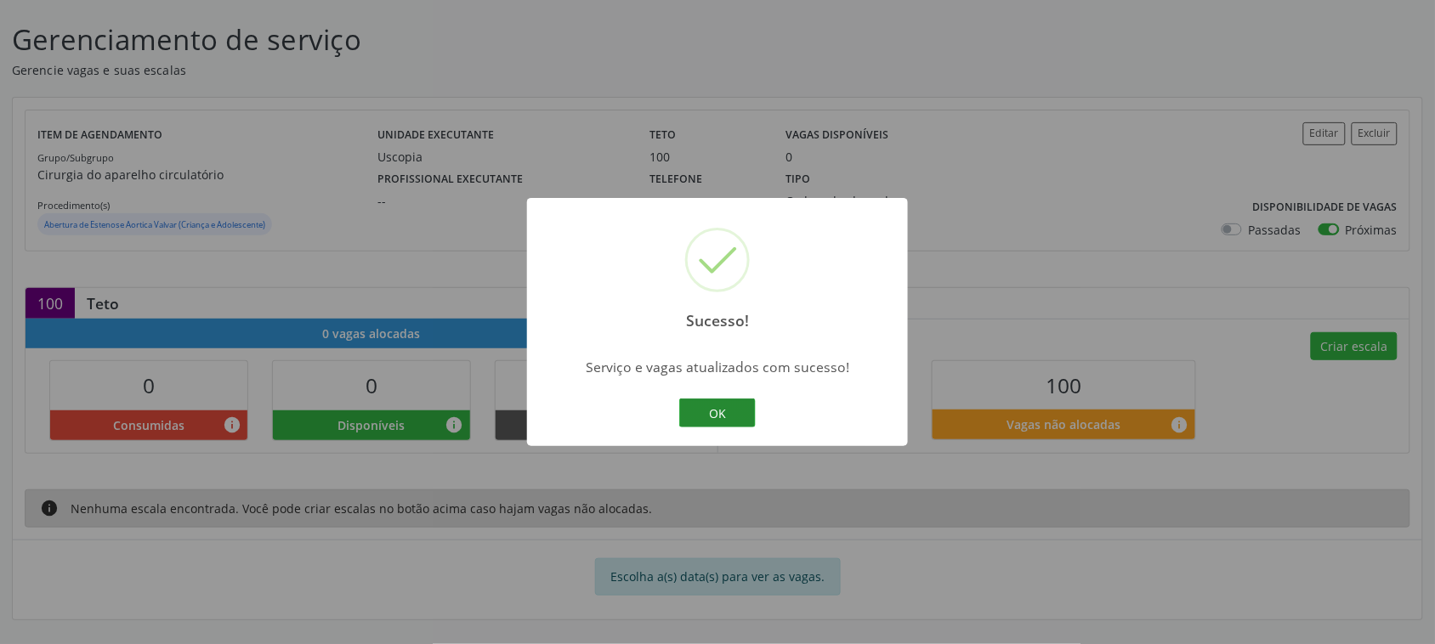
click at [712, 422] on button "OK" at bounding box center [717, 413] width 77 height 29
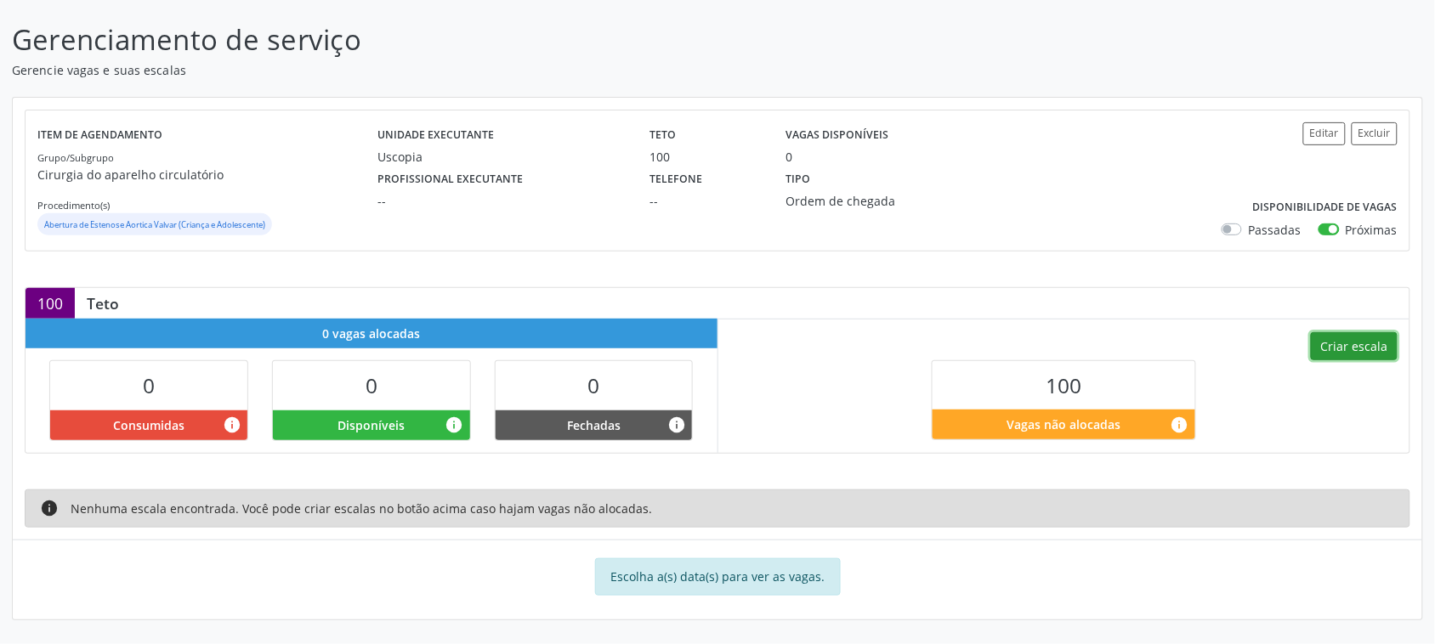
click at [1361, 345] on button "Criar escala" at bounding box center [1354, 346] width 87 height 29
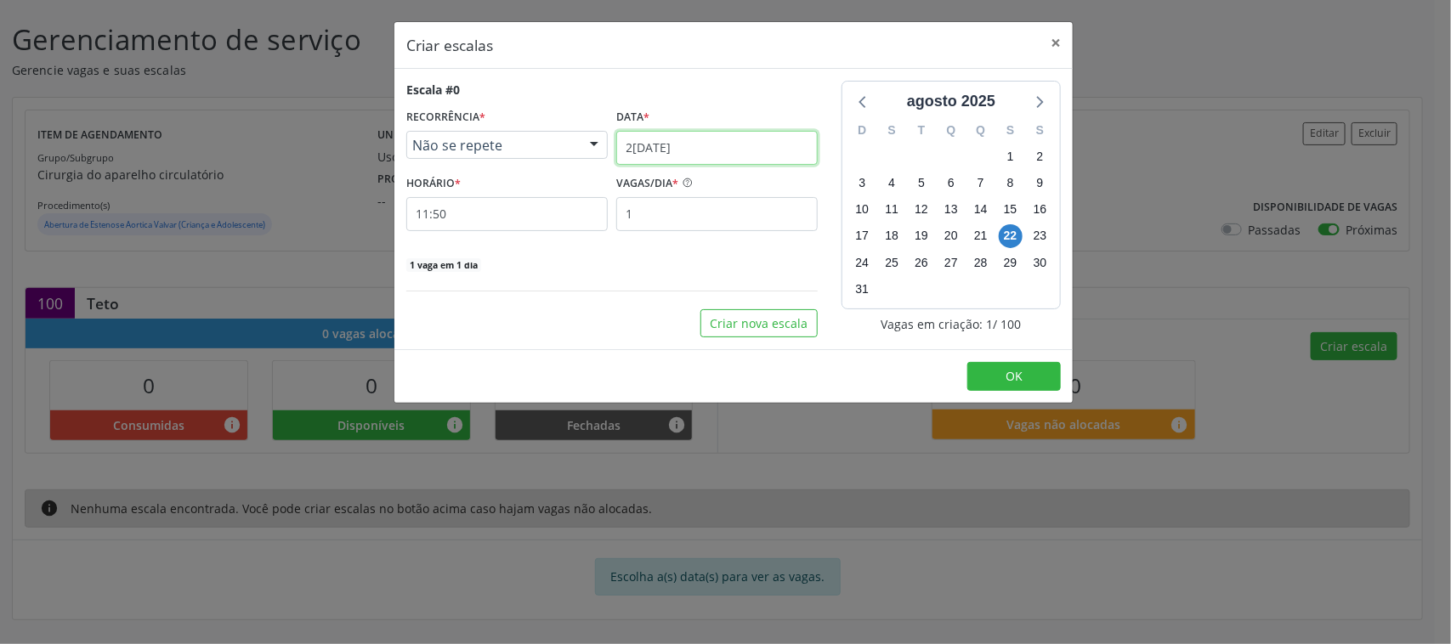
click at [755, 150] on input "22/08/2025" at bounding box center [716, 148] width 201 height 34
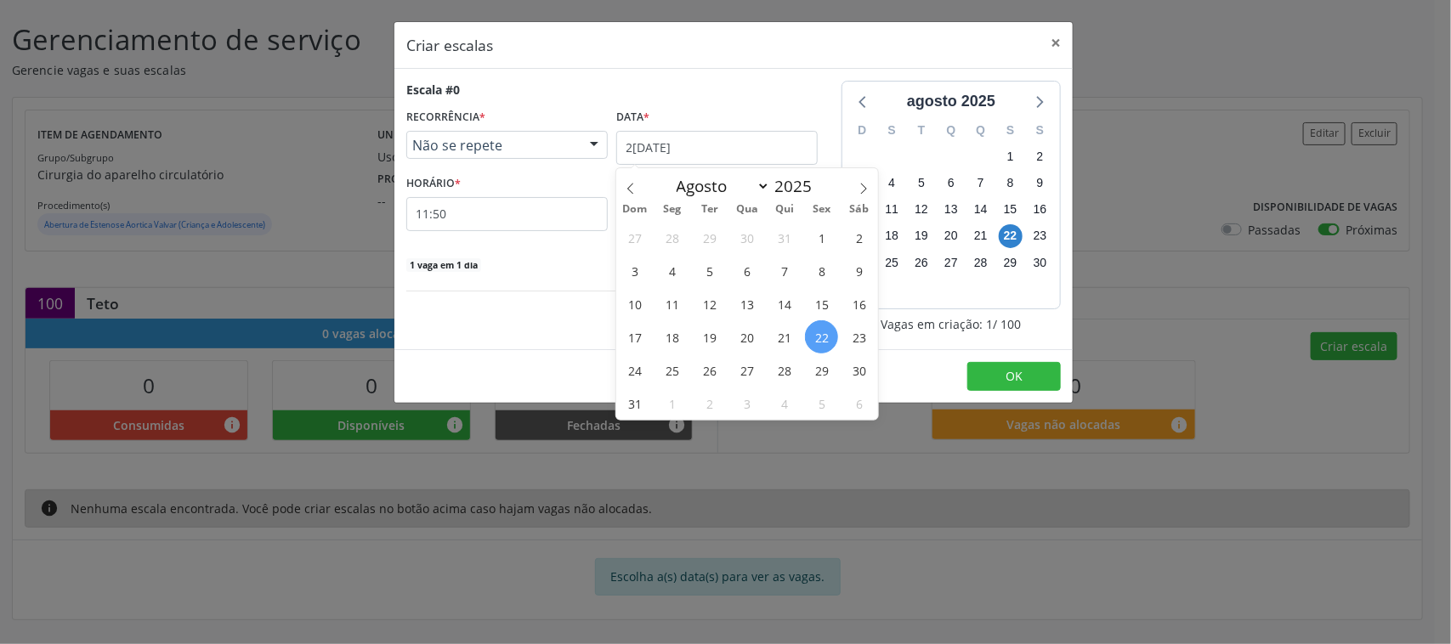
click at [542, 136] on div "Não se repete" at bounding box center [506, 145] width 201 height 29
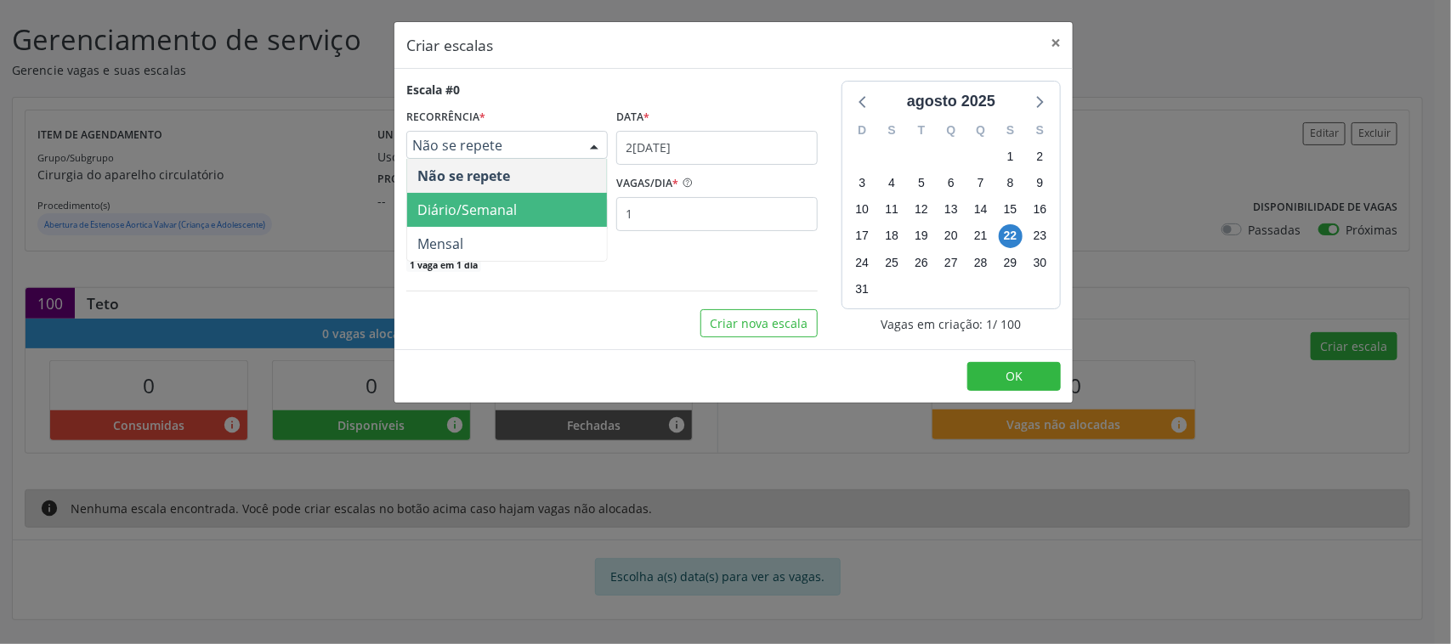
click at [519, 207] on span "Diário/Semanal" at bounding box center [507, 210] width 200 height 34
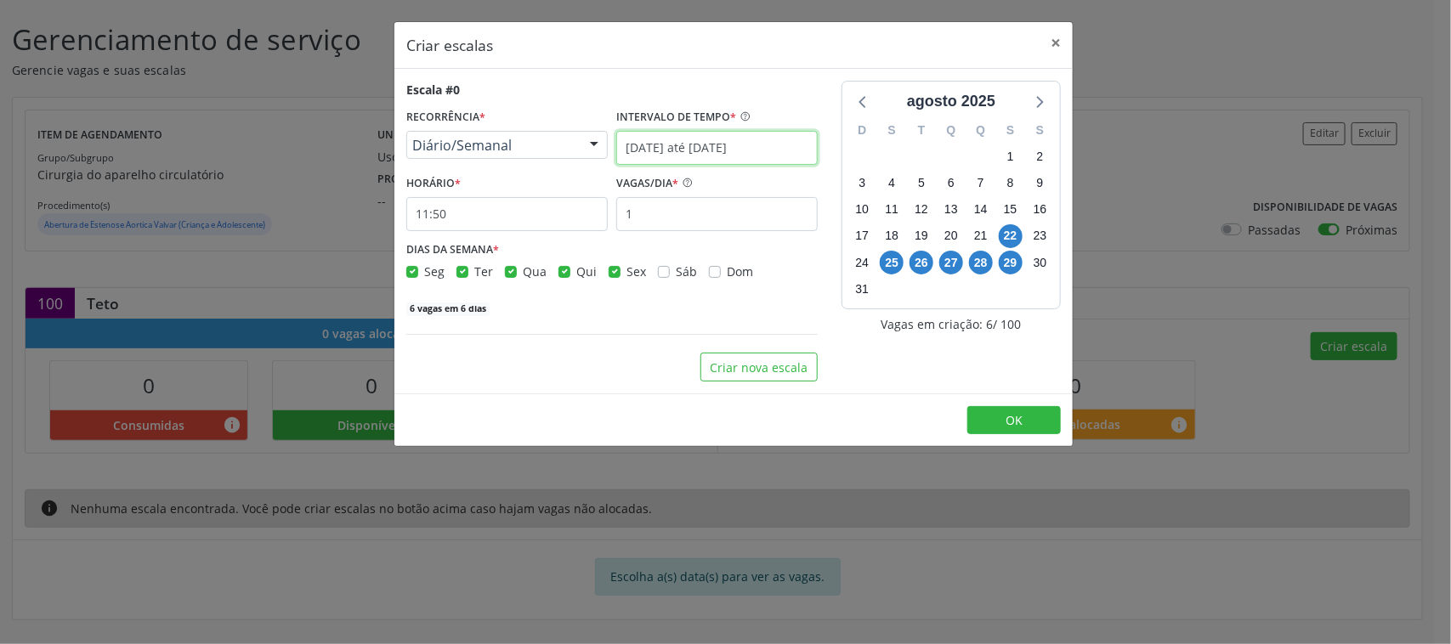
click at [685, 142] on input "22/08/2025 até 29/08/2025" at bounding box center [716, 148] width 201 height 34
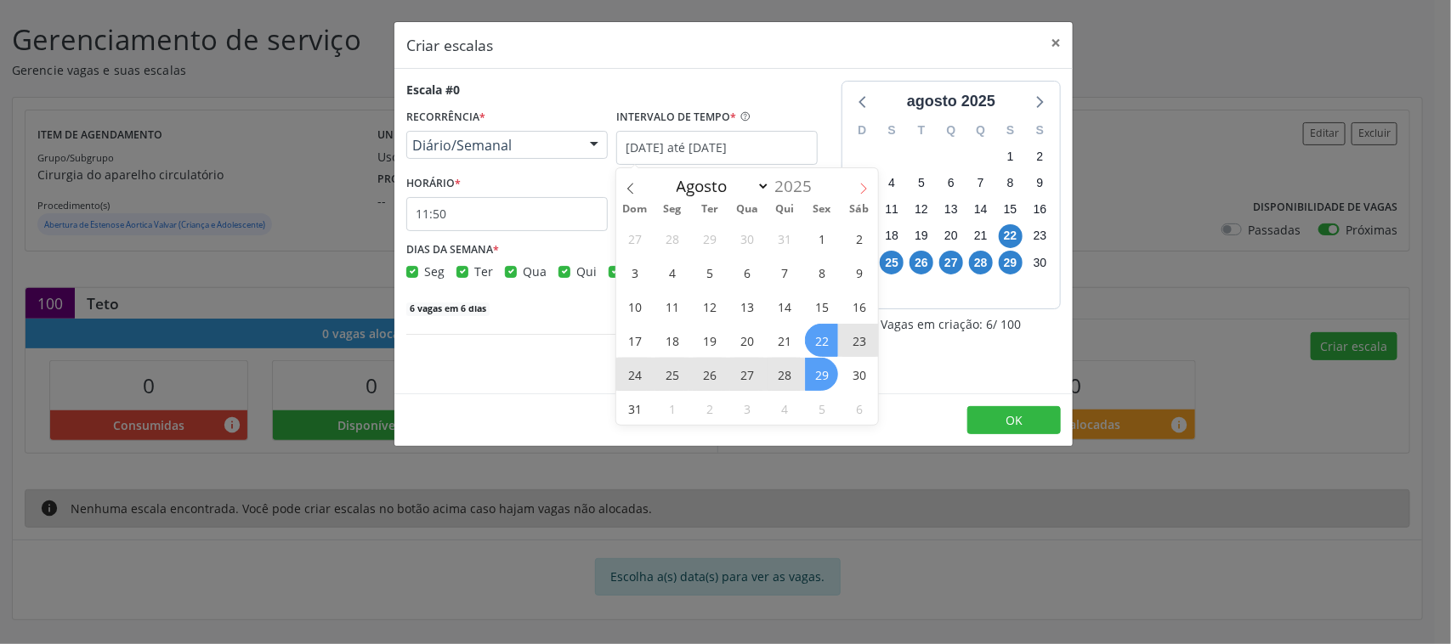
click at [854, 184] on span at bounding box center [863, 182] width 29 height 29
select select "8"
click at [737, 239] on span "3" at bounding box center [746, 238] width 33 height 33
type input "03/09/2025"
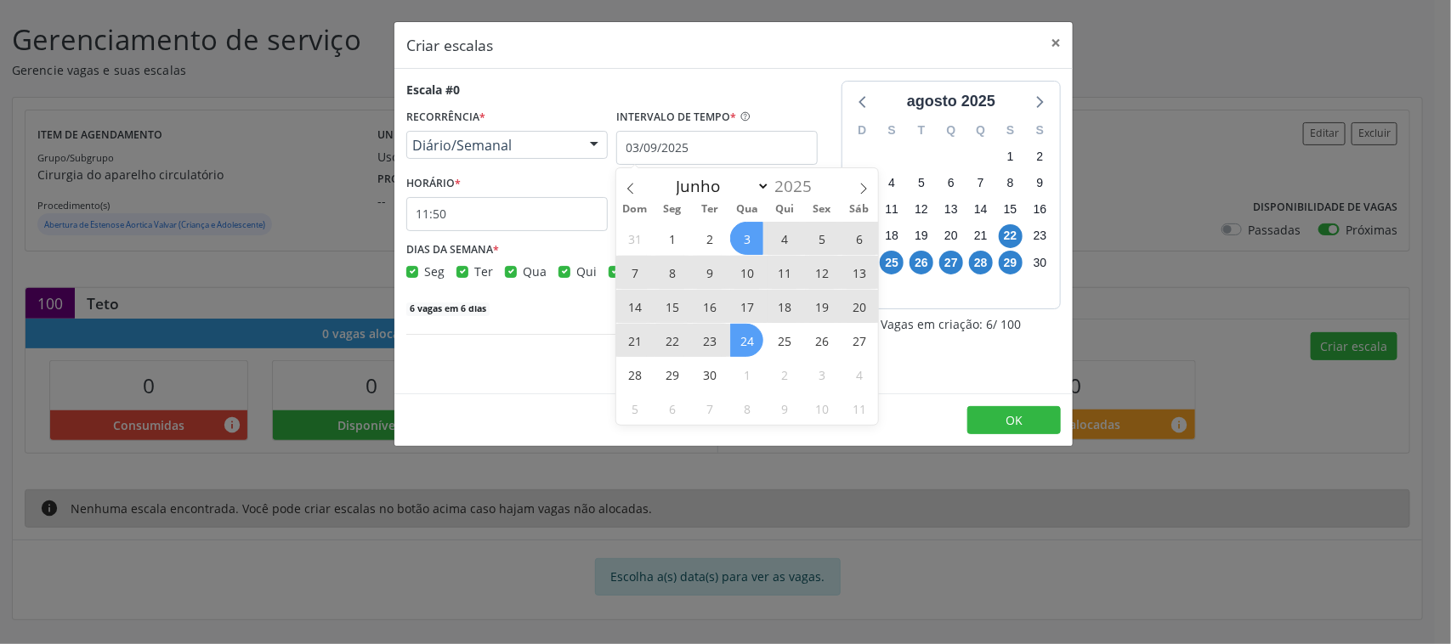
click at [736, 344] on span "24" at bounding box center [746, 340] width 33 height 33
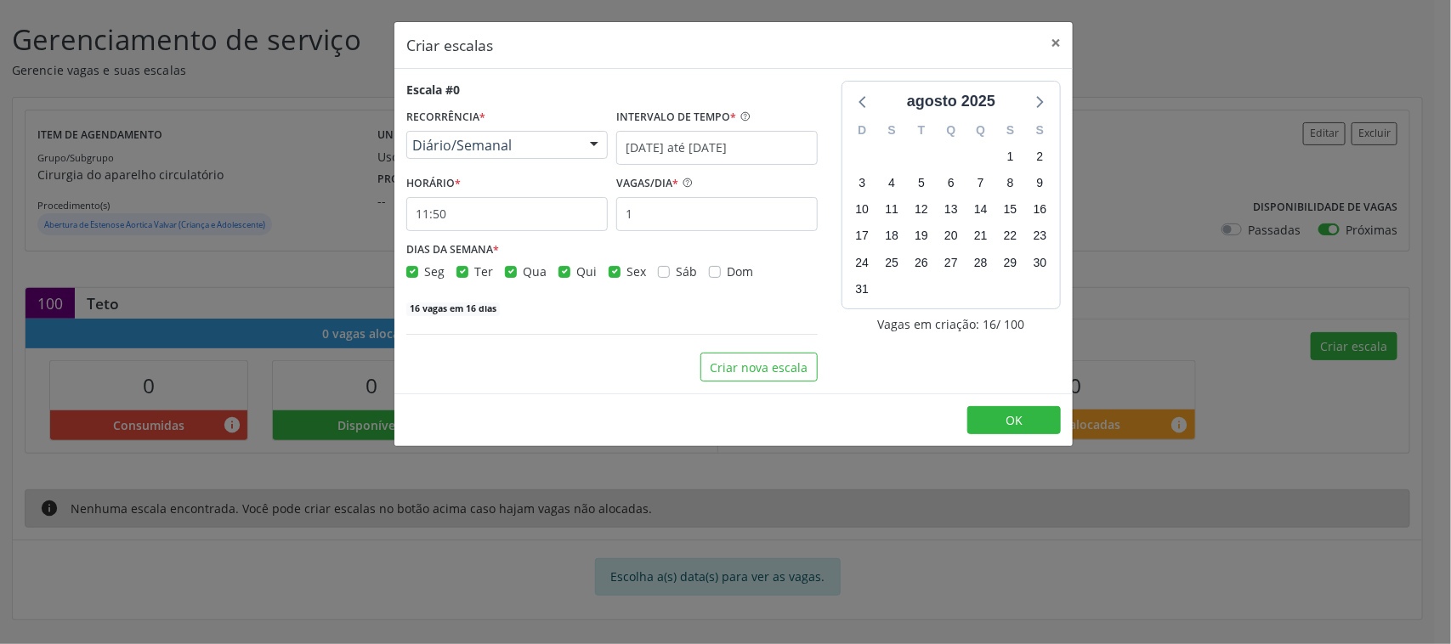
click at [576, 275] on label "Qui" at bounding box center [586, 272] width 20 height 18
click at [563, 275] on input "Qui" at bounding box center [565, 270] width 12 height 15
checkbox input "false"
click at [627, 270] on label "Sex" at bounding box center [637, 272] width 20 height 18
click at [609, 270] on input "Sex" at bounding box center [615, 270] width 12 height 15
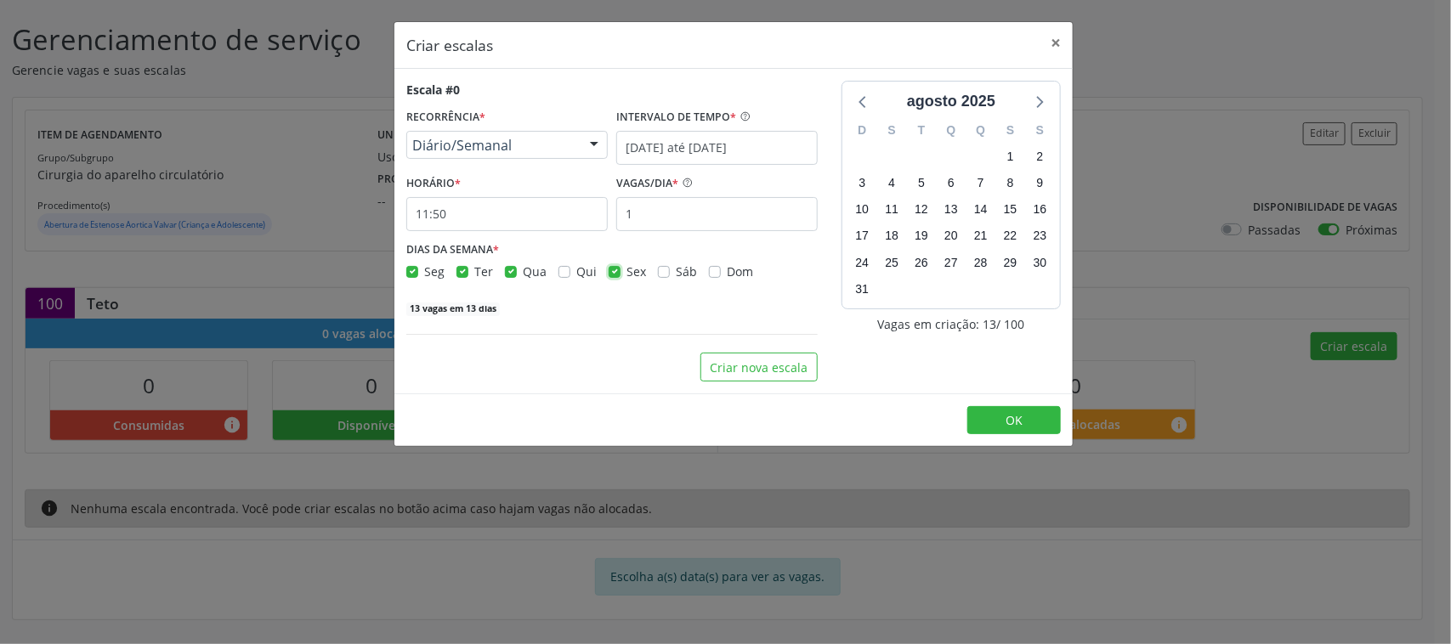
checkbox input "false"
drag, startPoint x: 451, startPoint y: 270, endPoint x: 465, endPoint y: 270, distance: 13.6
click at [452, 270] on div "Seg Ter Qua Qui Sex Sáb Dom" at bounding box center [611, 272] width 411 height 18
click at [474, 270] on label "Ter" at bounding box center [483, 272] width 19 height 18
click at [466, 270] on input "Ter" at bounding box center [463, 270] width 12 height 15
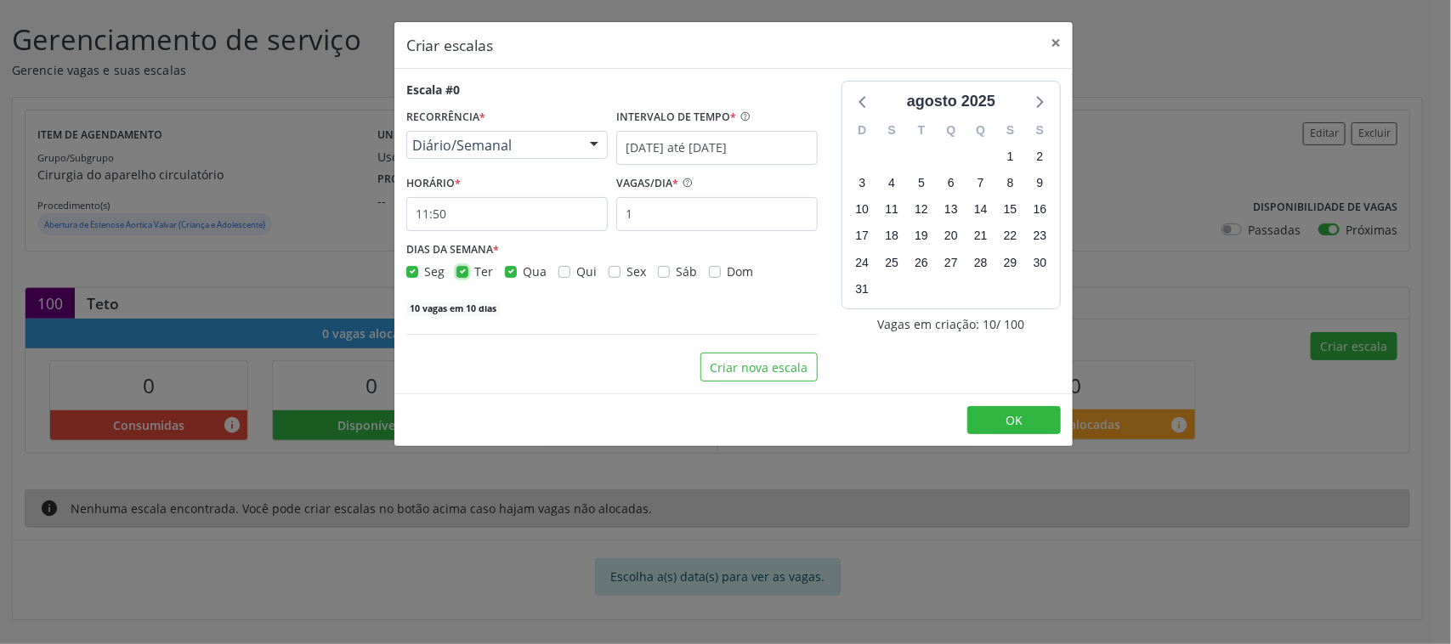
checkbox input "false"
click at [418, 272] on div "Seg" at bounding box center [425, 272] width 38 height 18
click at [424, 270] on label "Seg" at bounding box center [434, 272] width 20 height 18
click at [413, 270] on input "Seg" at bounding box center [412, 270] width 12 height 15
checkbox input "false"
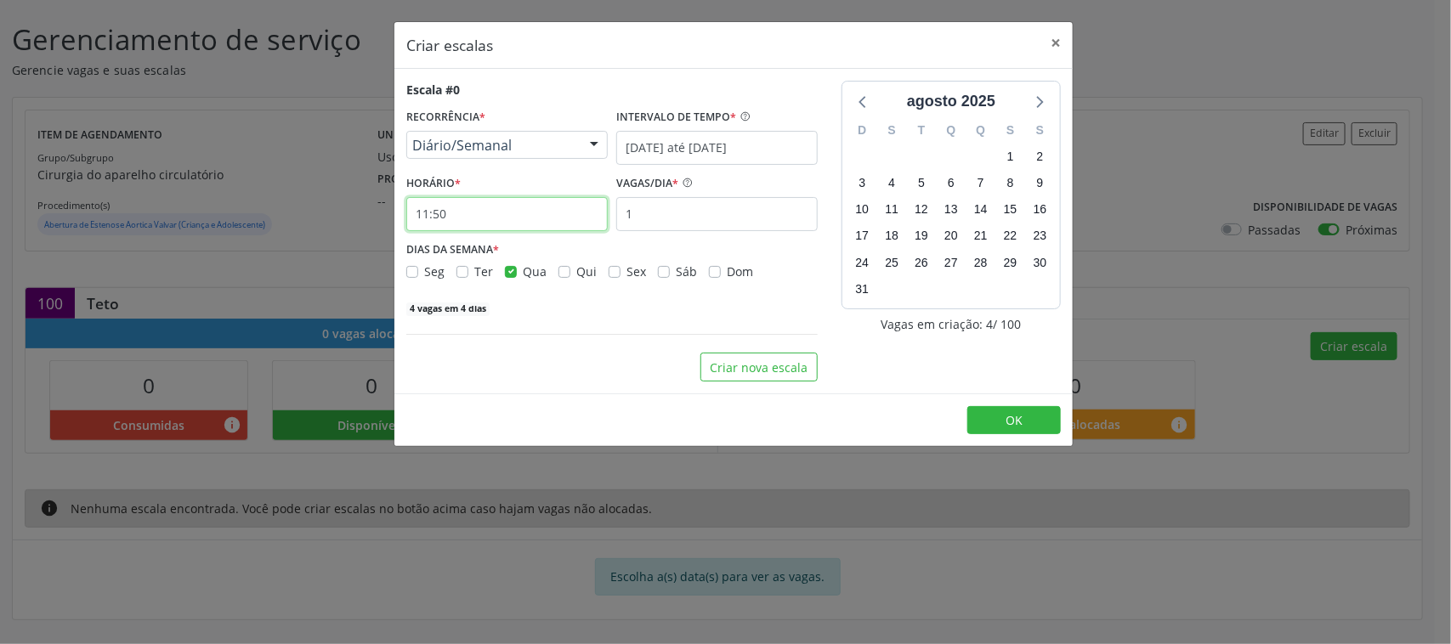
click at [519, 198] on input "11:50" at bounding box center [506, 214] width 201 height 34
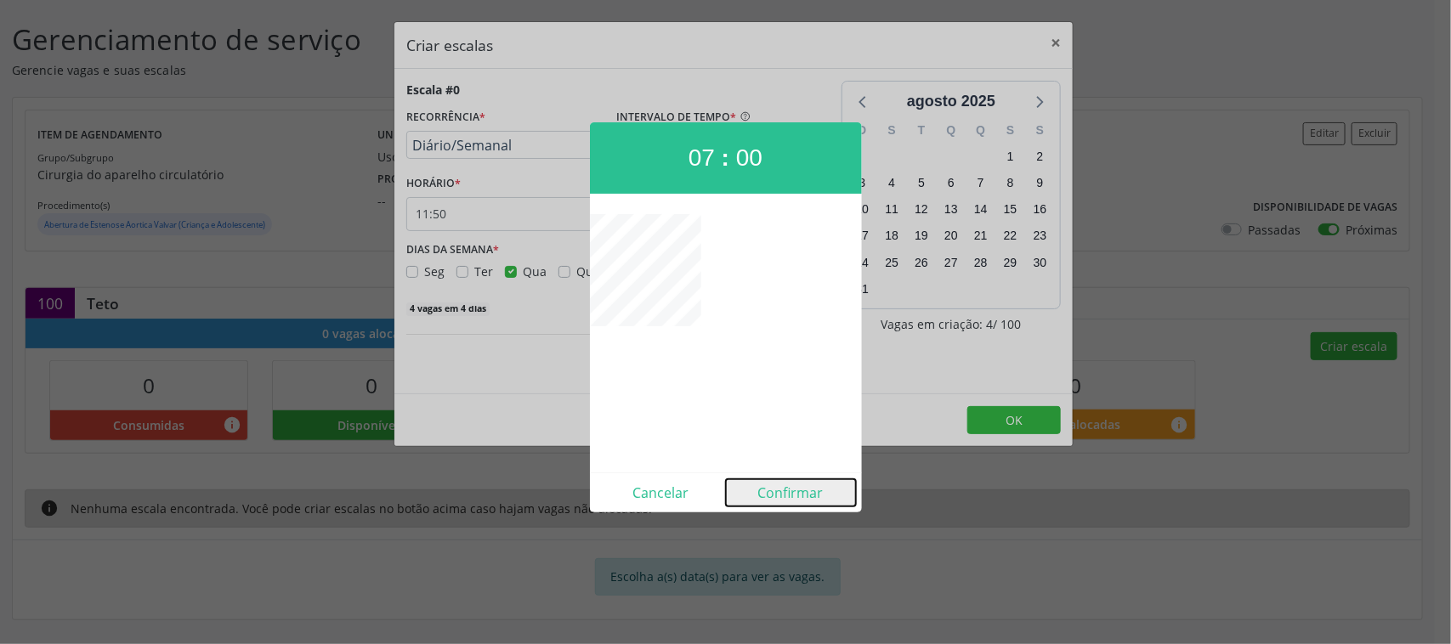
click at [797, 497] on button "Confirmar" at bounding box center [791, 492] width 130 height 27
type input "07:00"
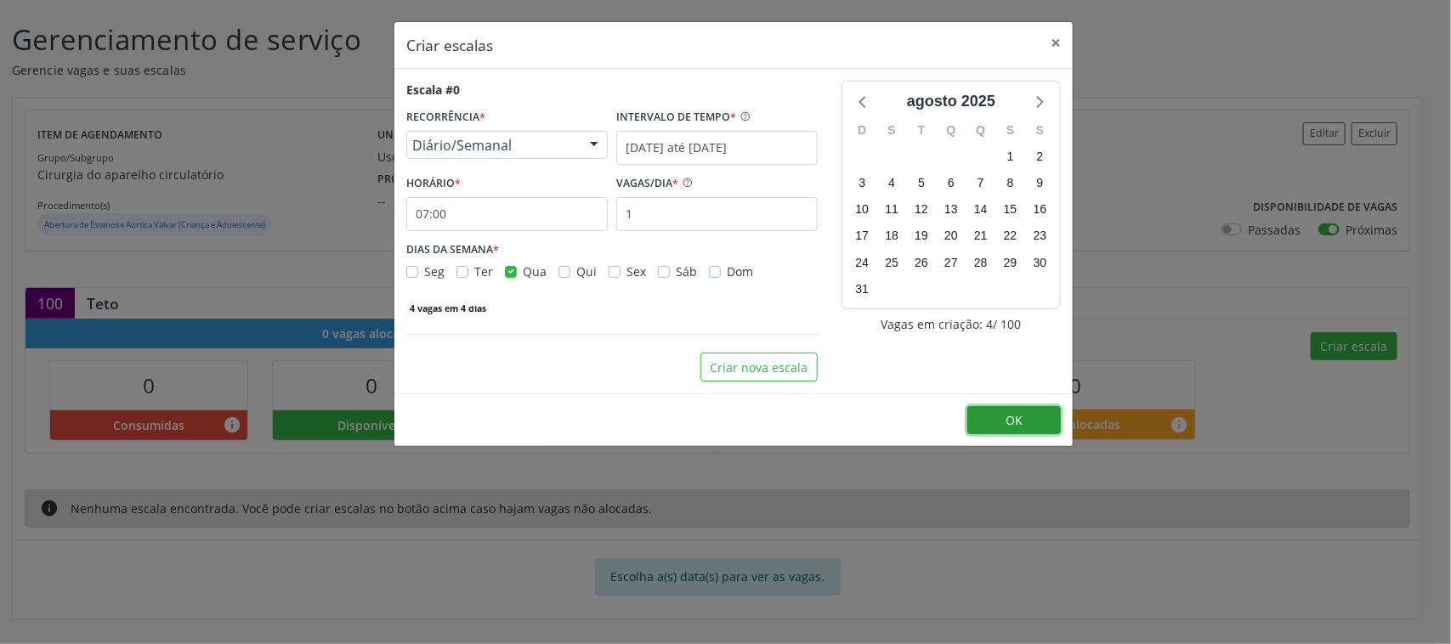
click at [1027, 422] on button "OK" at bounding box center [1014, 420] width 94 height 29
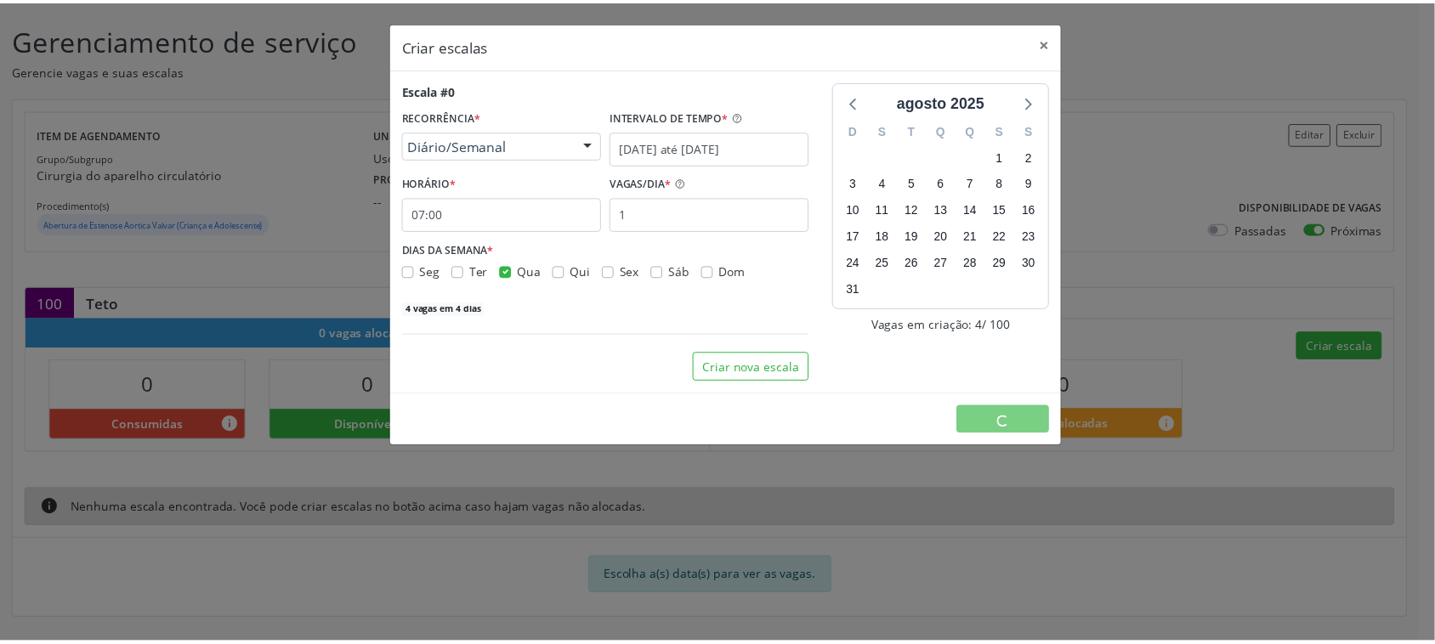
scroll to position [0, 0]
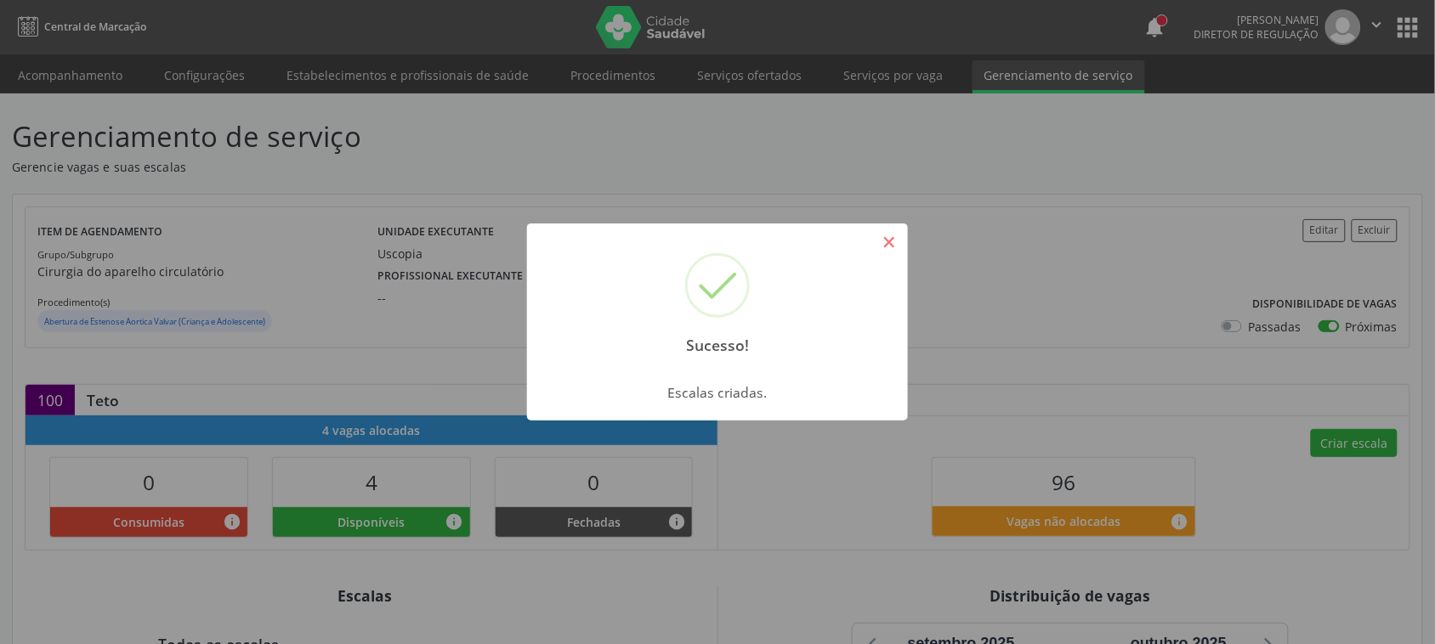
click at [882, 235] on button "×" at bounding box center [889, 242] width 29 height 29
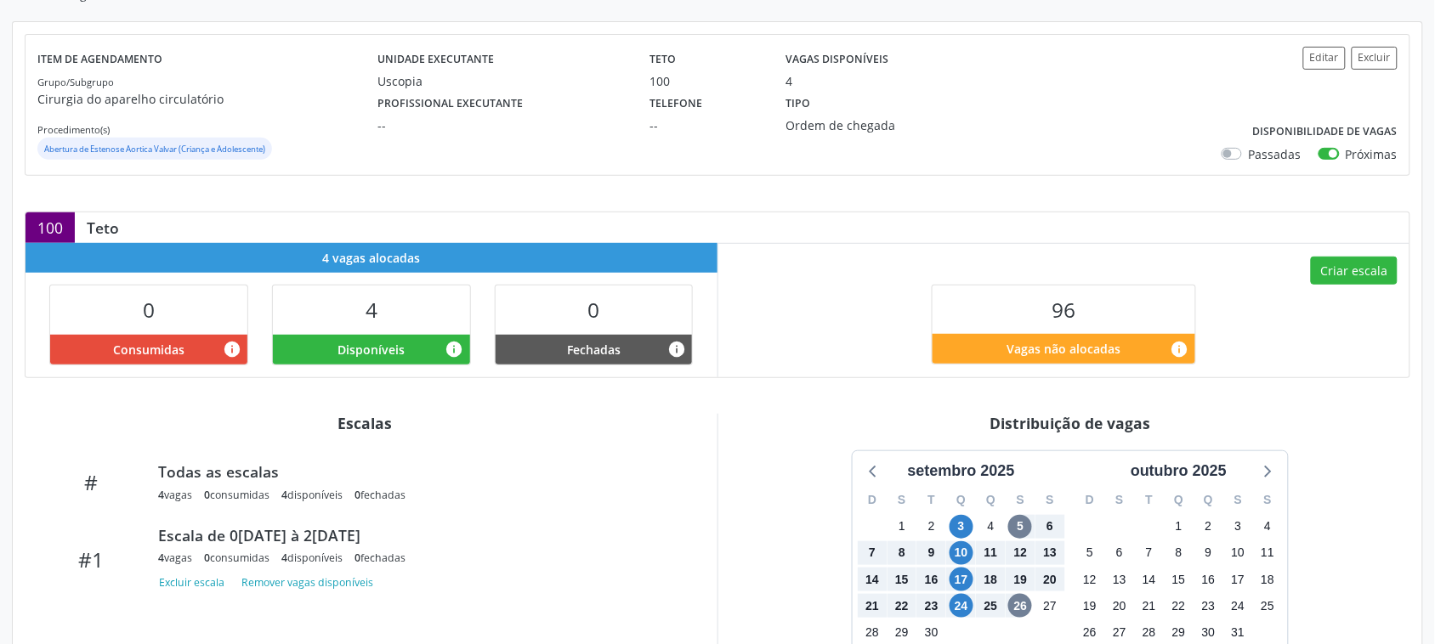
scroll to position [213, 0]
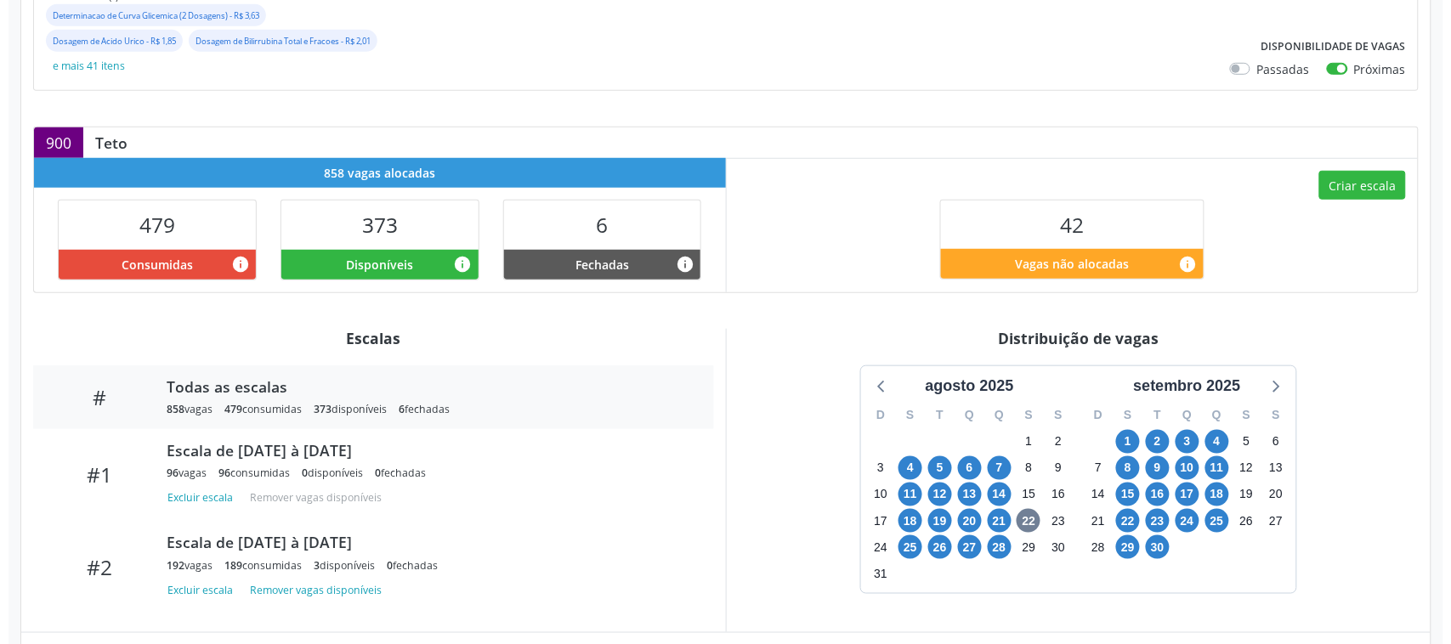
scroll to position [396, 0]
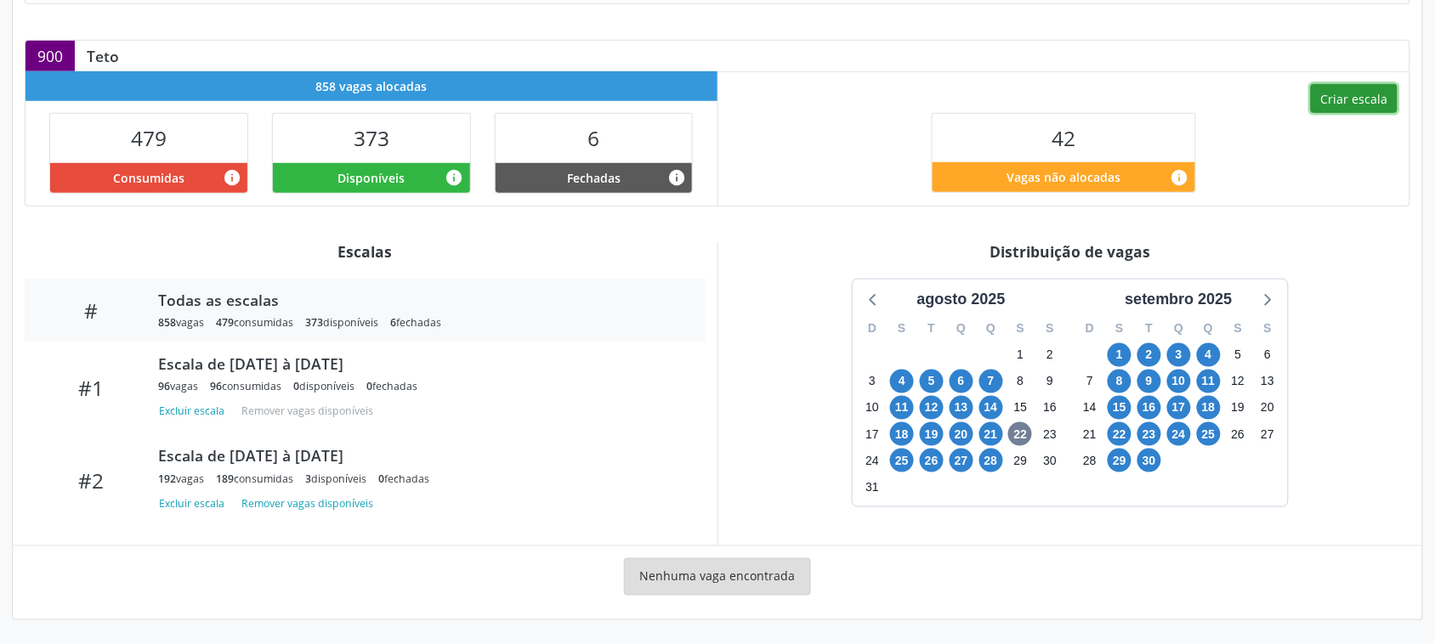
click at [1327, 96] on button "Criar escala" at bounding box center [1354, 98] width 87 height 29
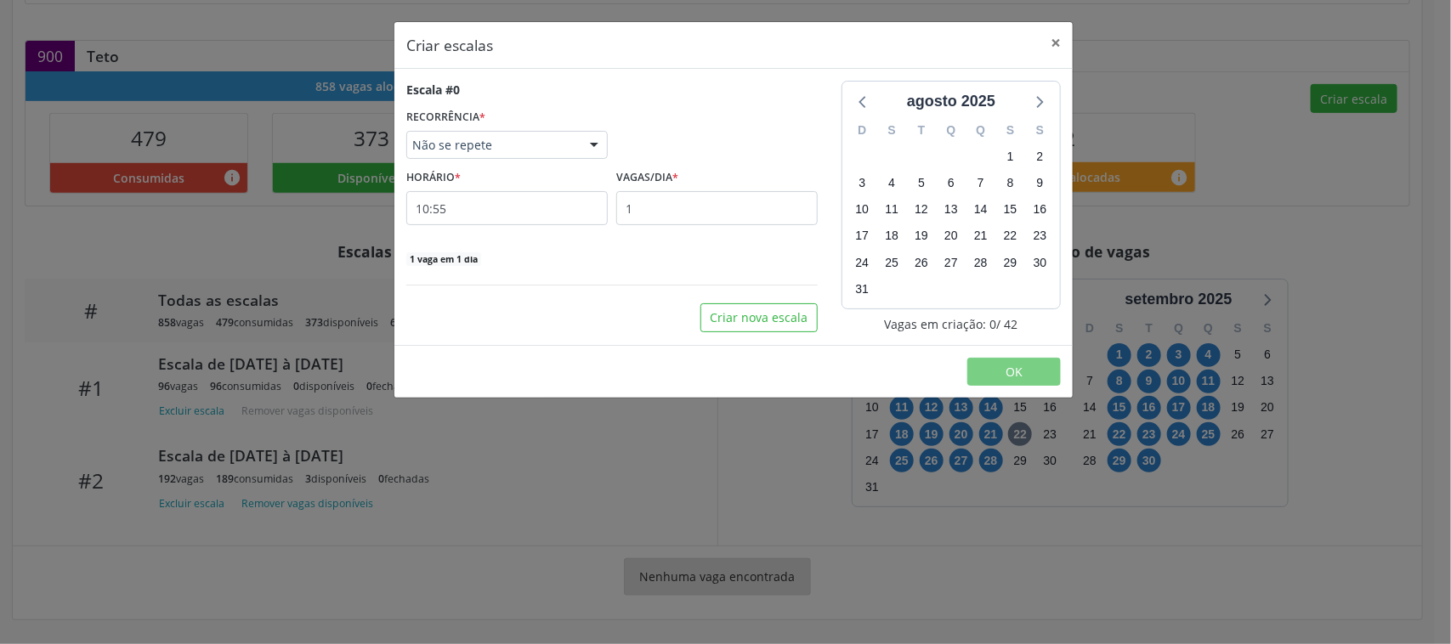
select select "7"
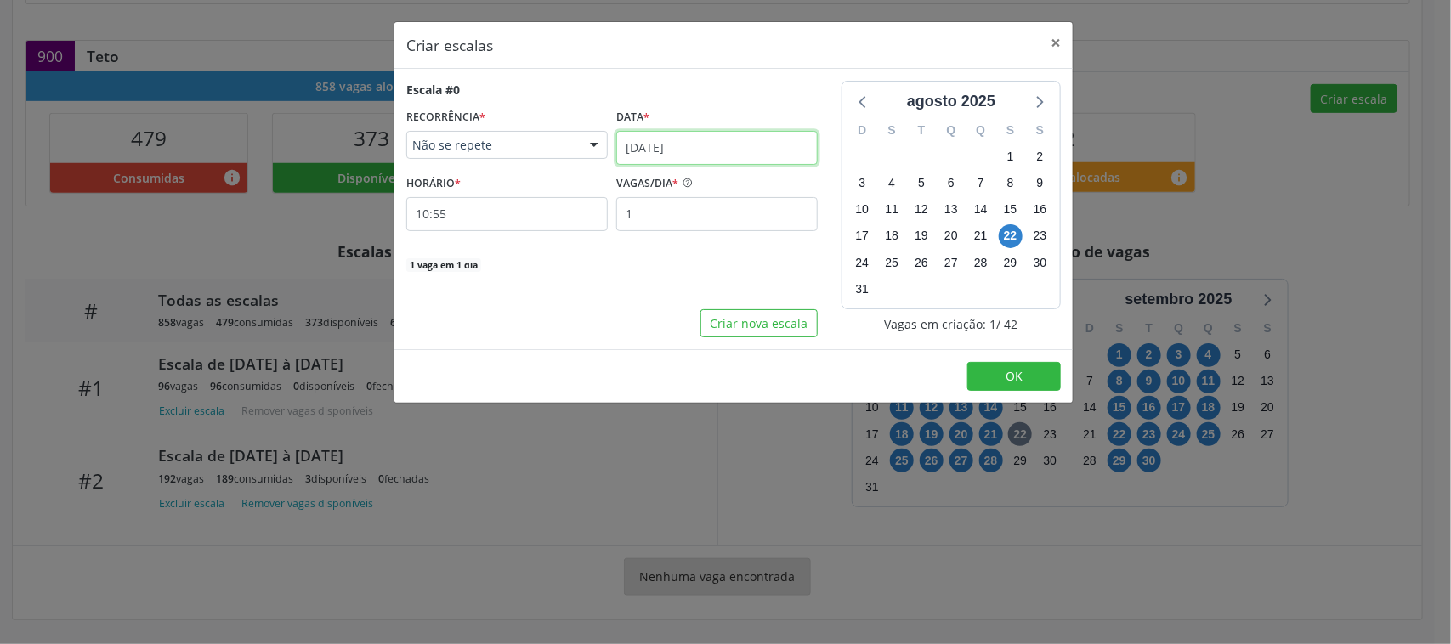
click at [732, 142] on input "22/08/2025" at bounding box center [716, 148] width 201 height 34
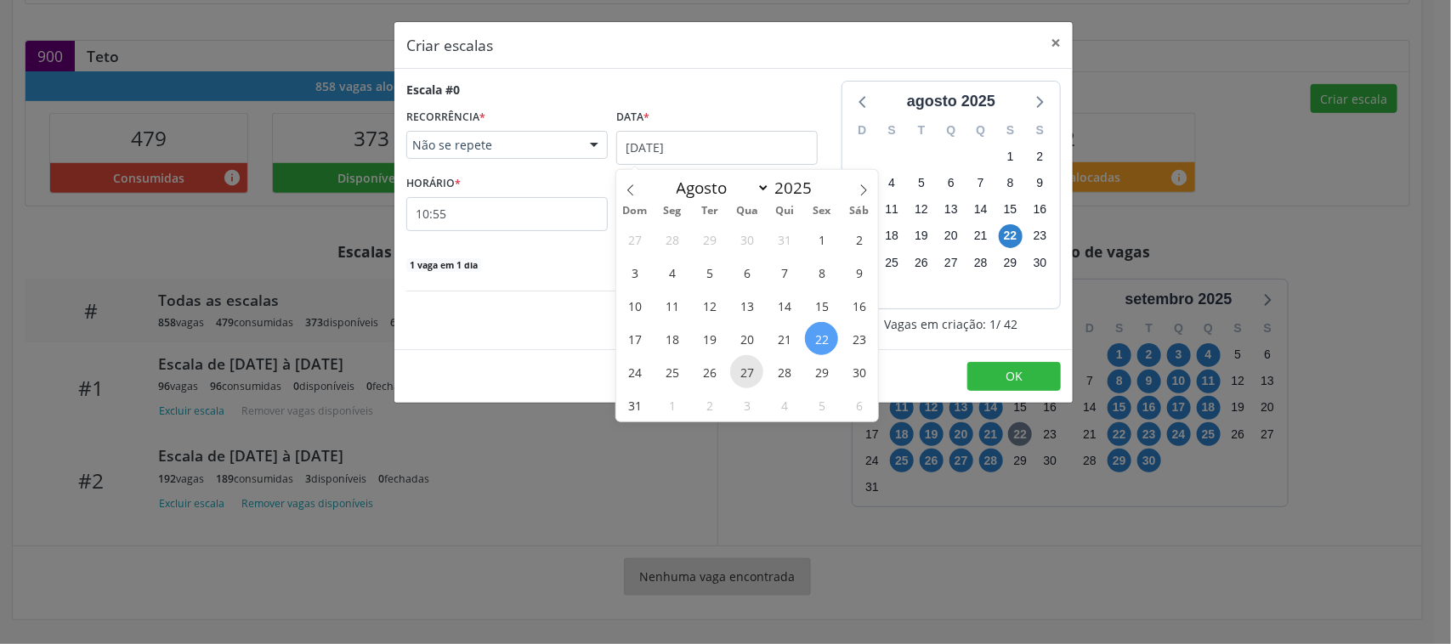
click at [740, 366] on span "27" at bounding box center [746, 371] width 33 height 33
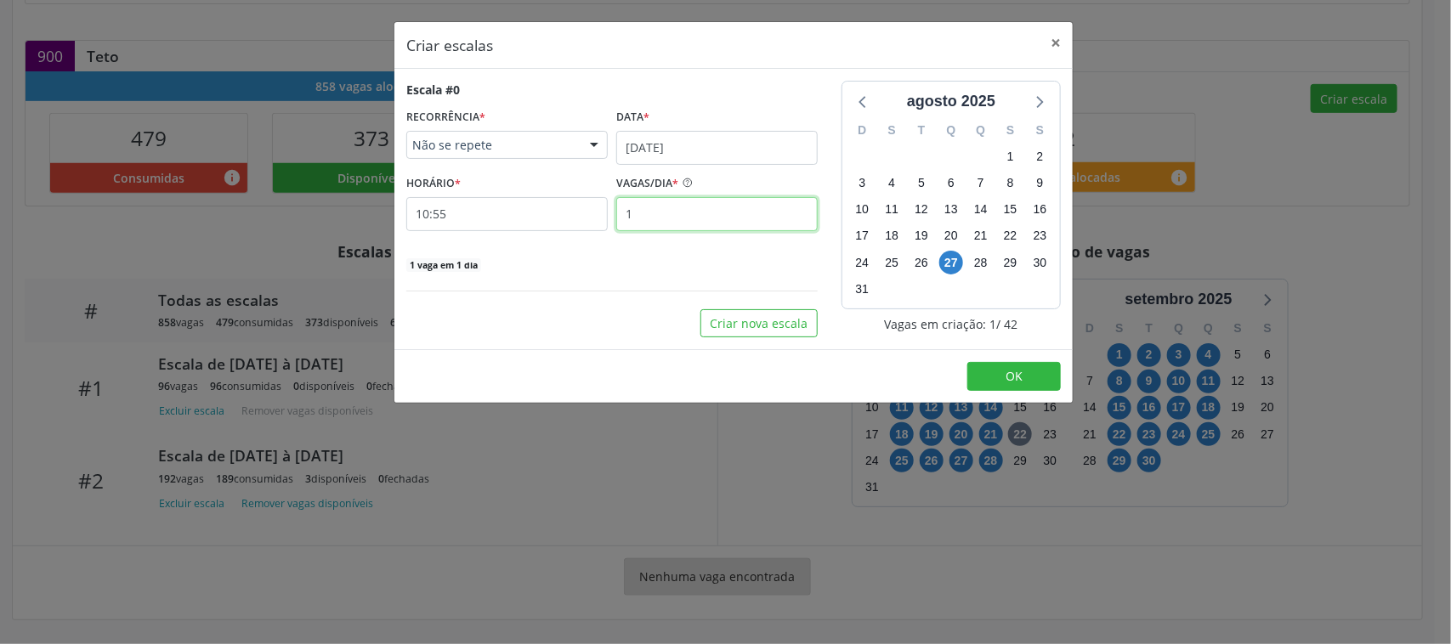
click at [655, 198] on input "1" at bounding box center [716, 214] width 201 height 34
click at [644, 213] on input "16" at bounding box center [716, 214] width 201 height 34
type input "6"
click at [544, 205] on input "10:55" at bounding box center [506, 214] width 201 height 34
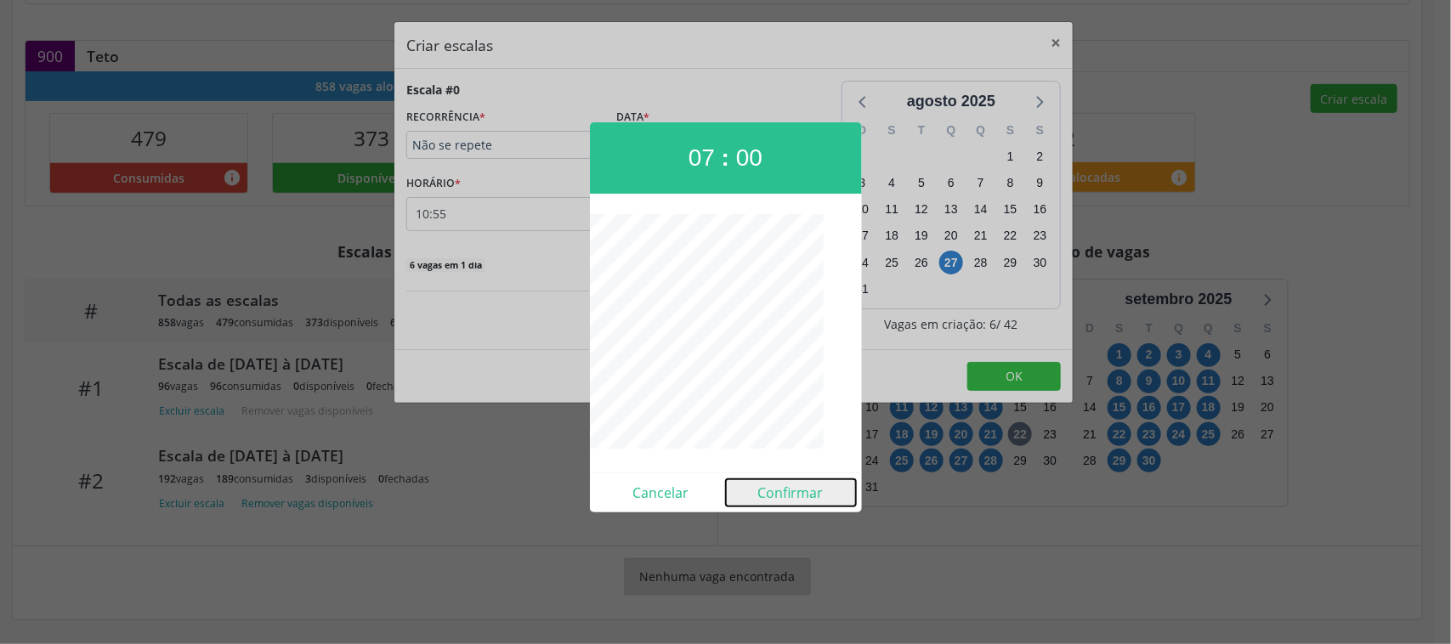
click at [787, 499] on button "Confirmar" at bounding box center [791, 492] width 130 height 27
type input "07:00"
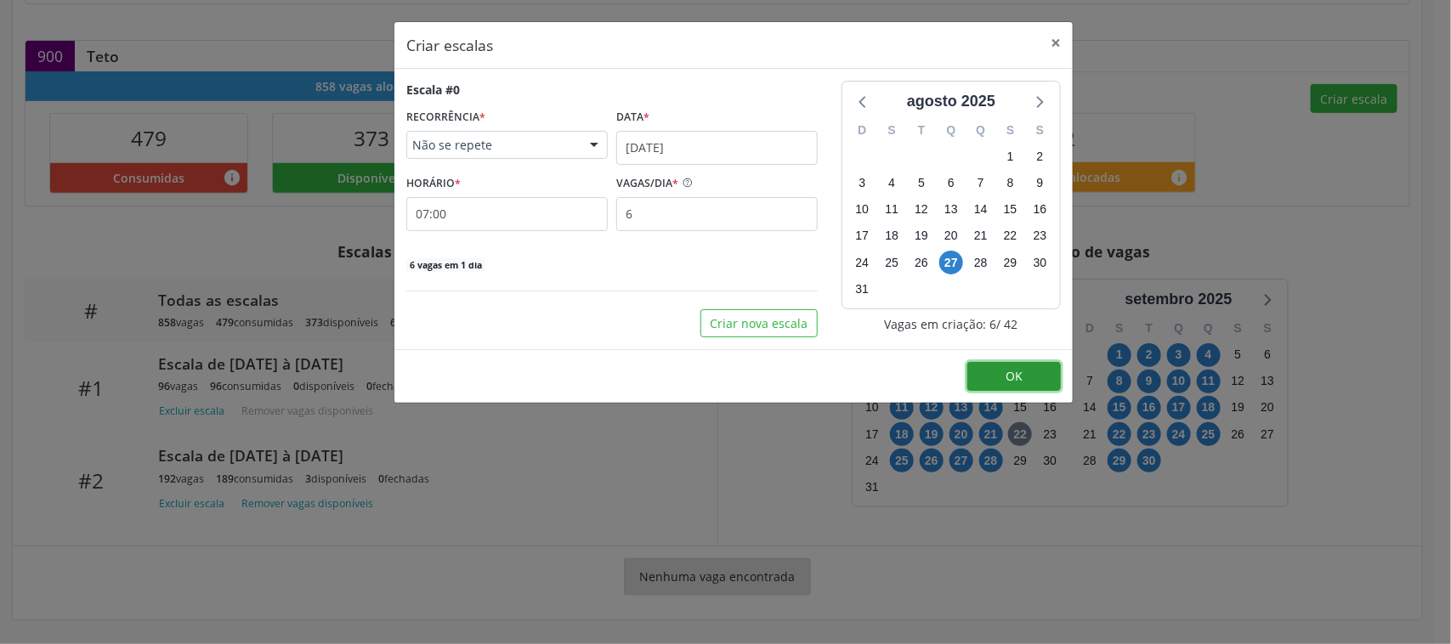
click at [992, 376] on button "OK" at bounding box center [1014, 376] width 94 height 29
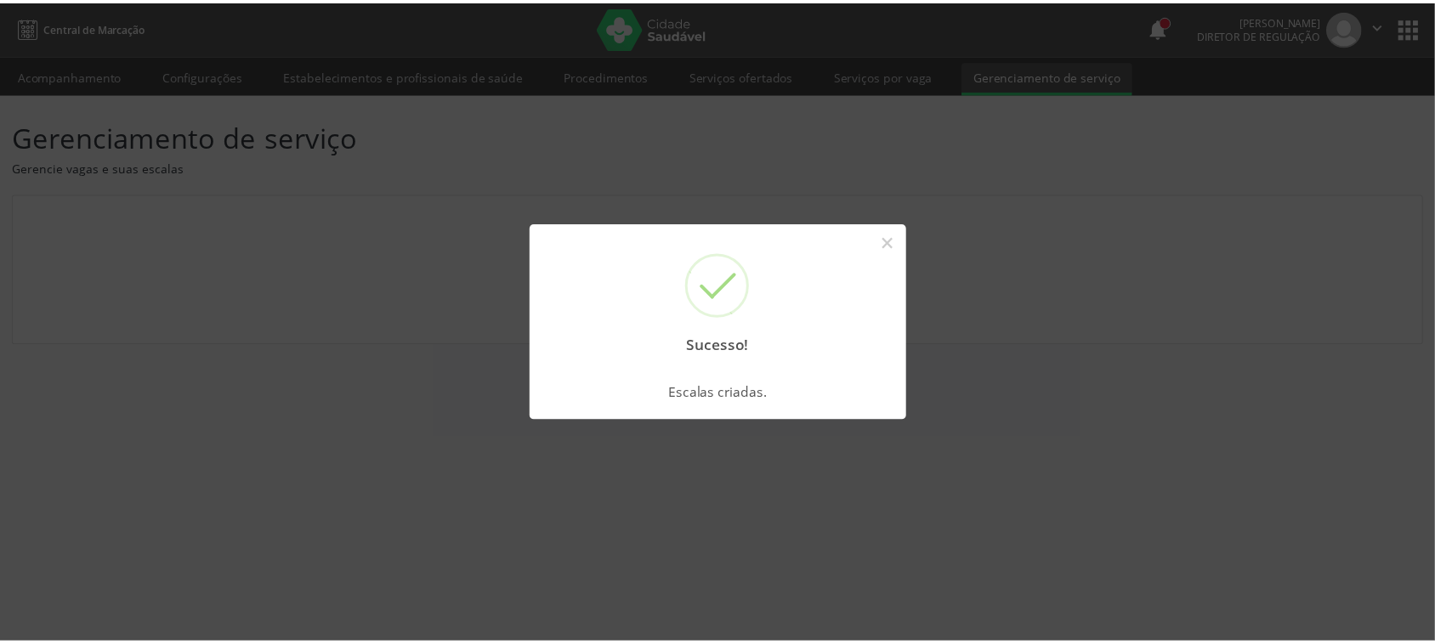
scroll to position [0, 0]
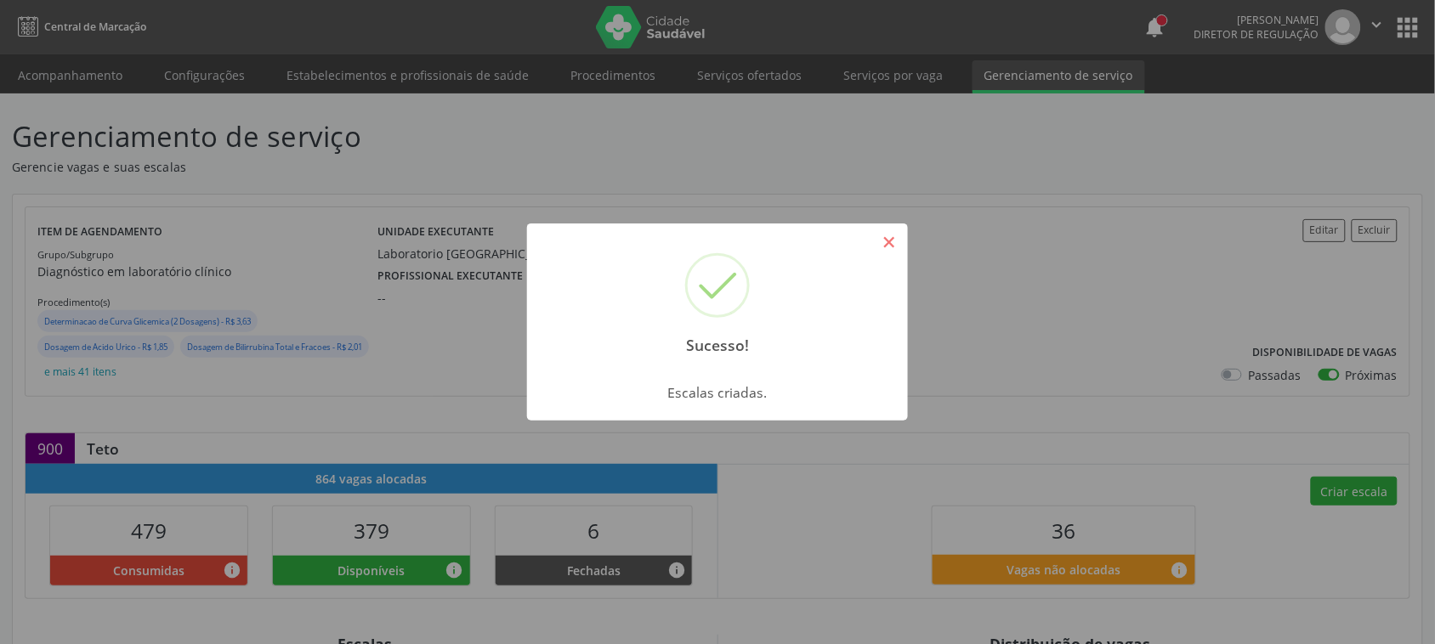
click at [891, 245] on button "×" at bounding box center [889, 242] width 29 height 29
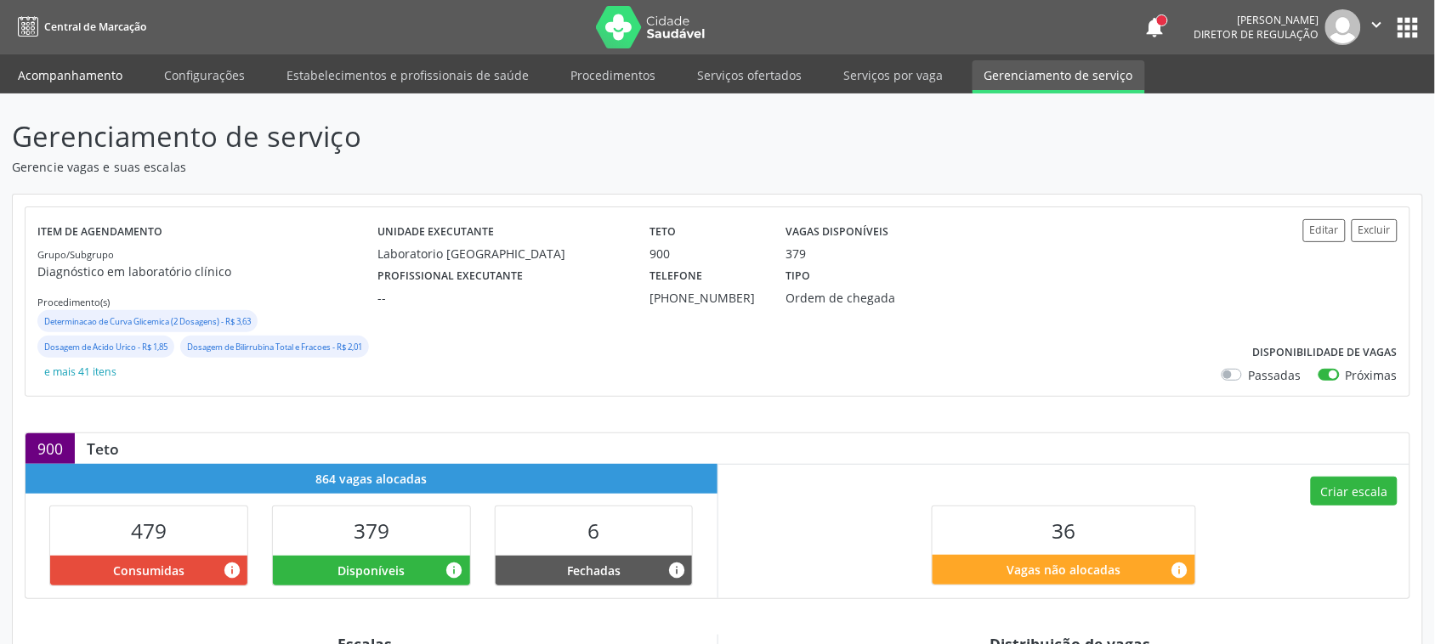
click at [99, 65] on link "Acompanhamento" at bounding box center [70, 75] width 128 height 30
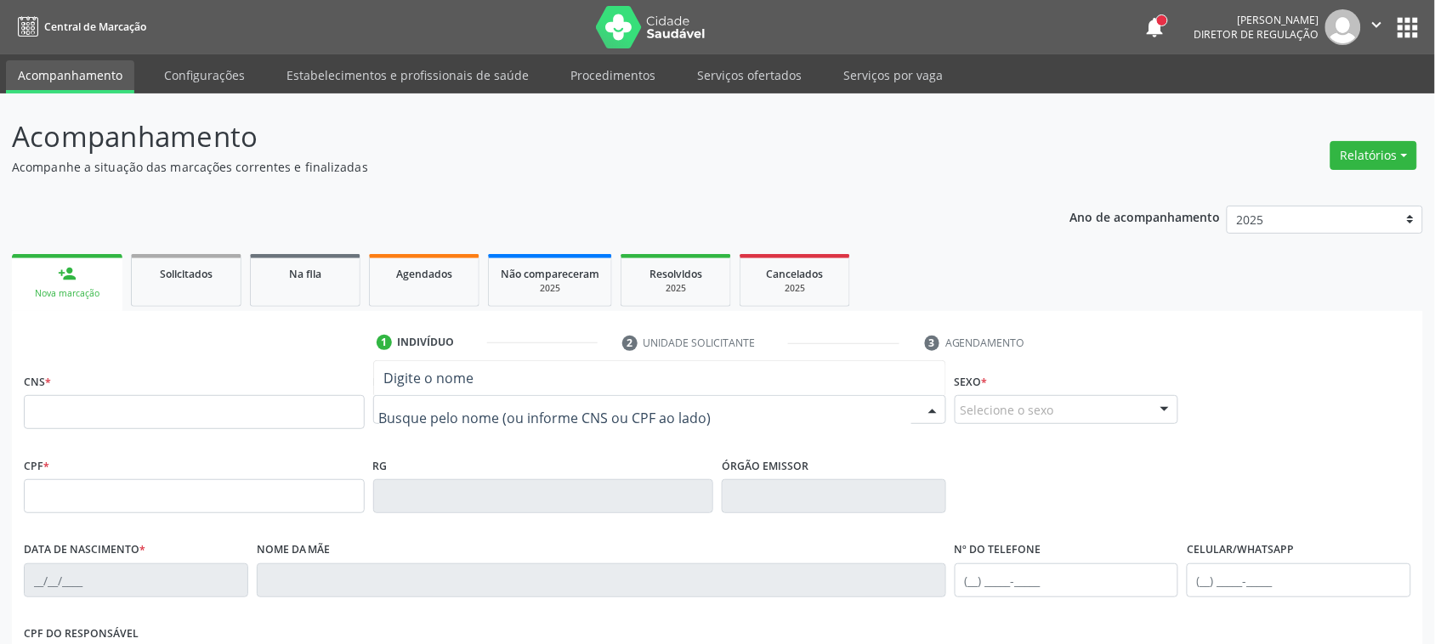
click at [532, 398] on div at bounding box center [659, 409] width 573 height 29
type input "jossilen"
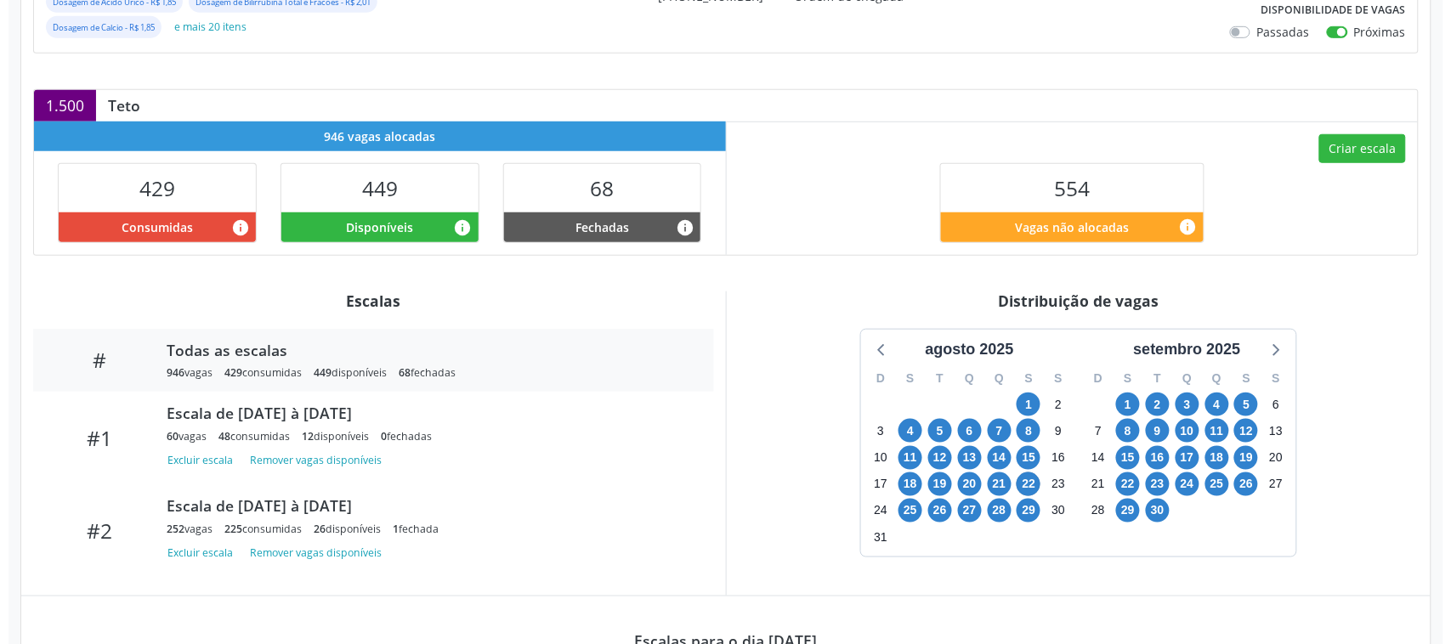
scroll to position [319, 0]
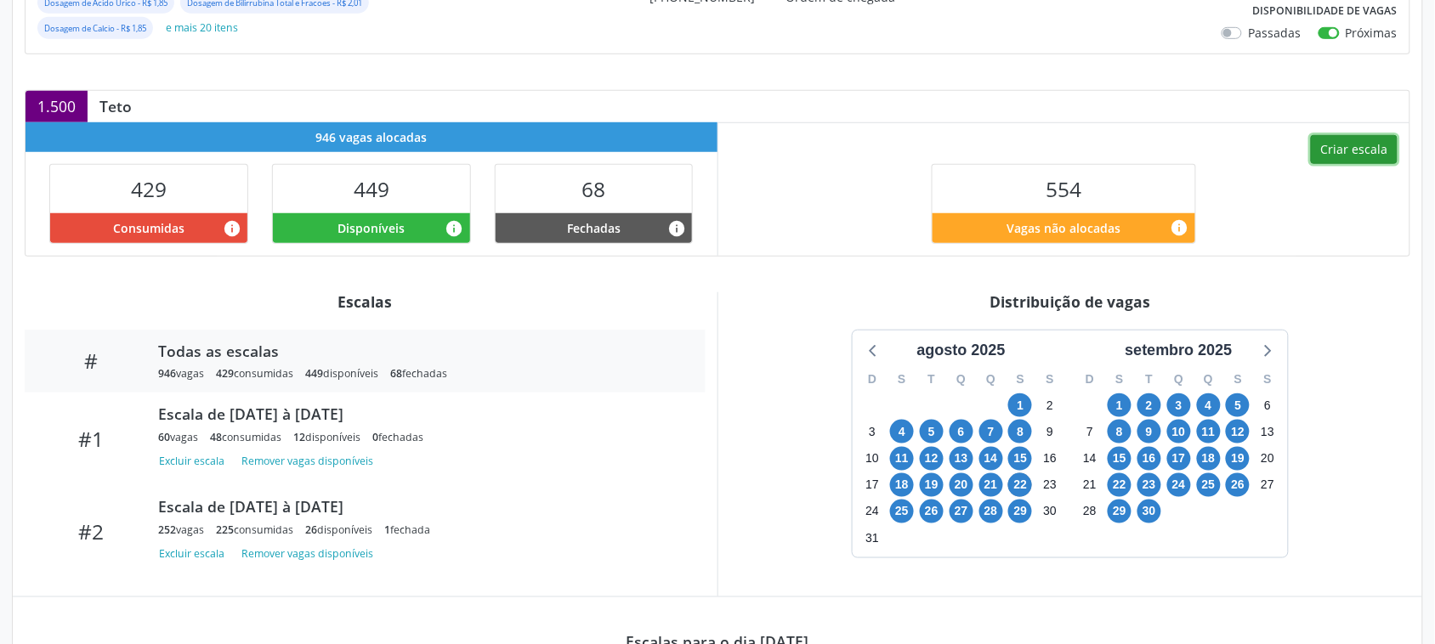
click at [1370, 164] on button "Criar escala" at bounding box center [1354, 149] width 87 height 29
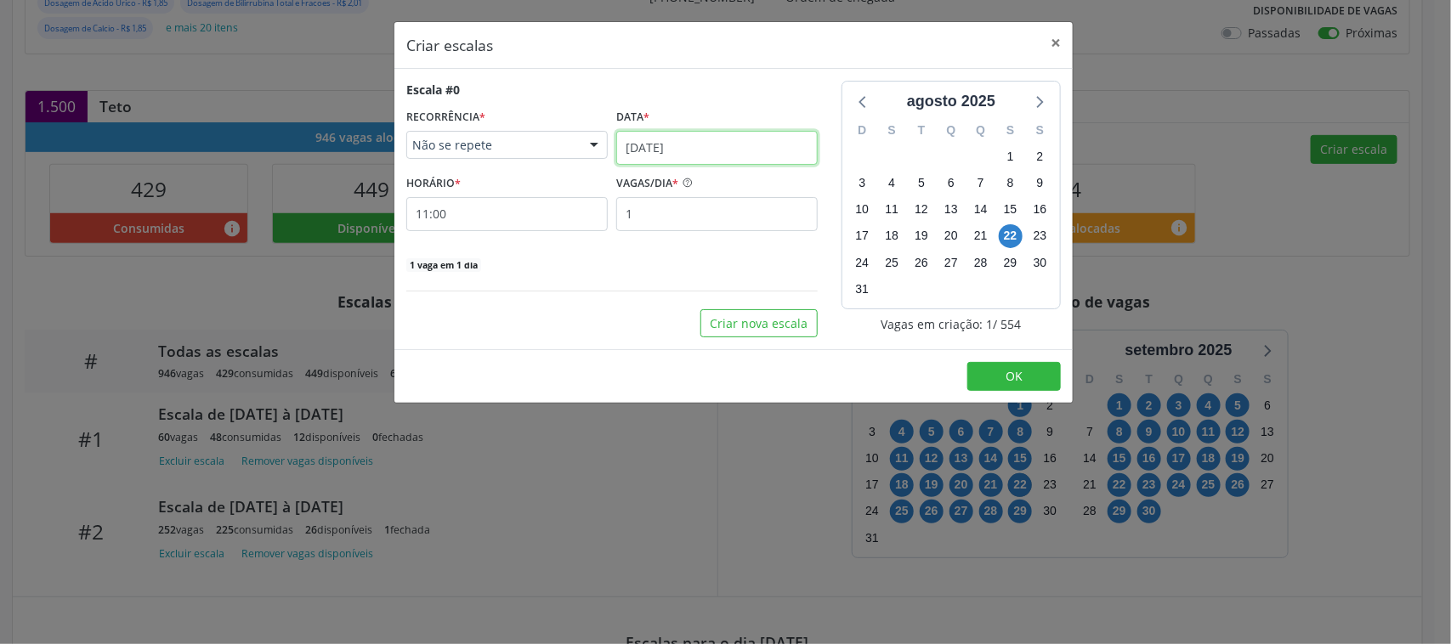
click at [689, 151] on input "22/08/2025" at bounding box center [716, 148] width 201 height 34
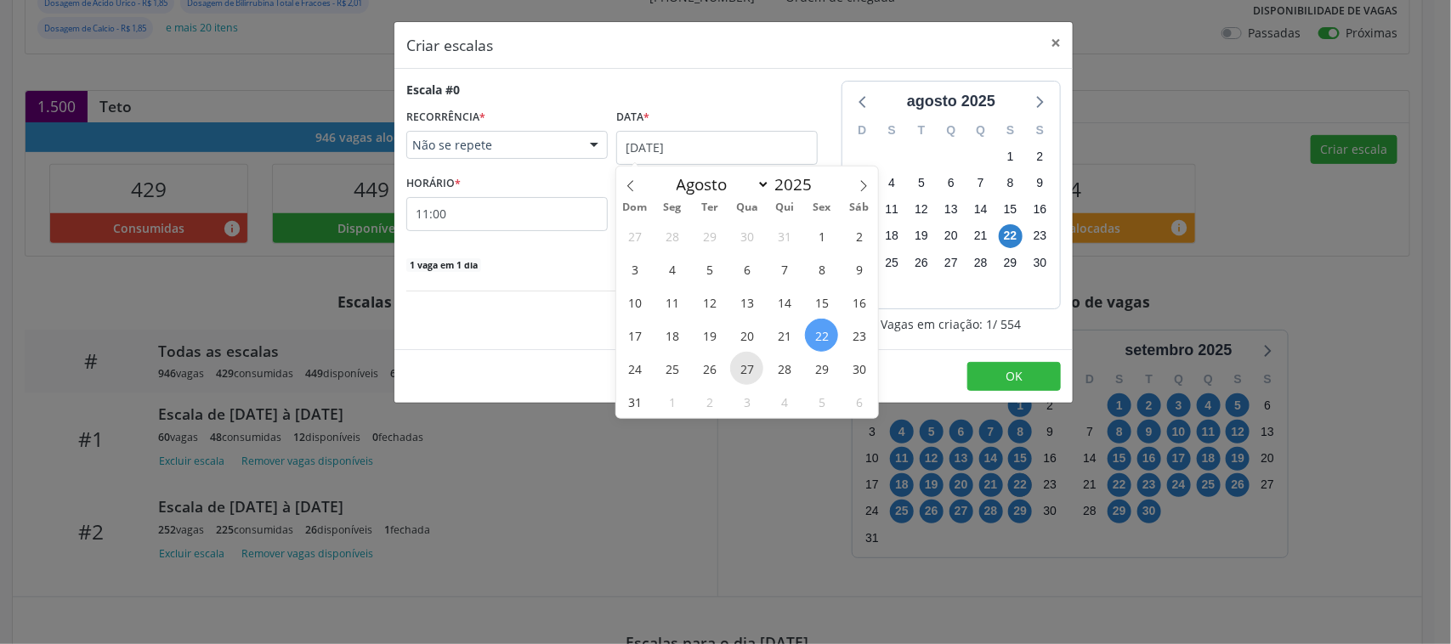
click at [753, 370] on span "27" at bounding box center [746, 368] width 33 height 33
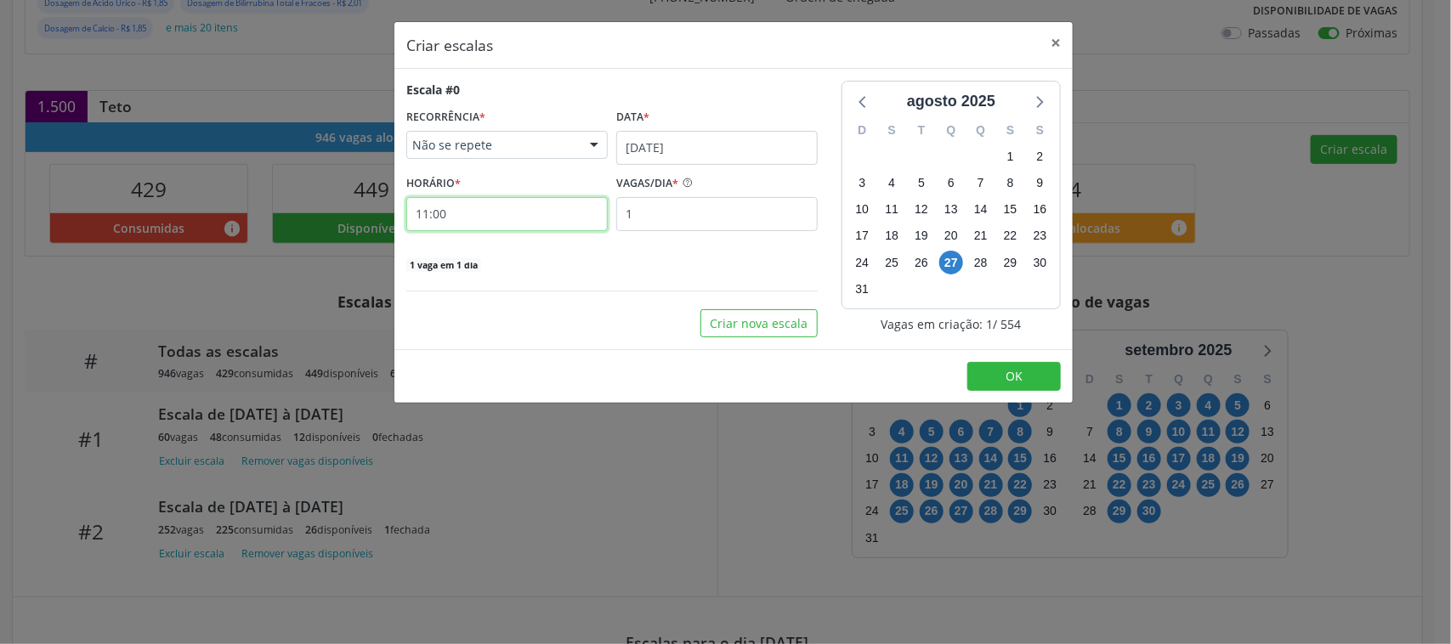
click at [491, 219] on input "11:00" at bounding box center [506, 214] width 201 height 34
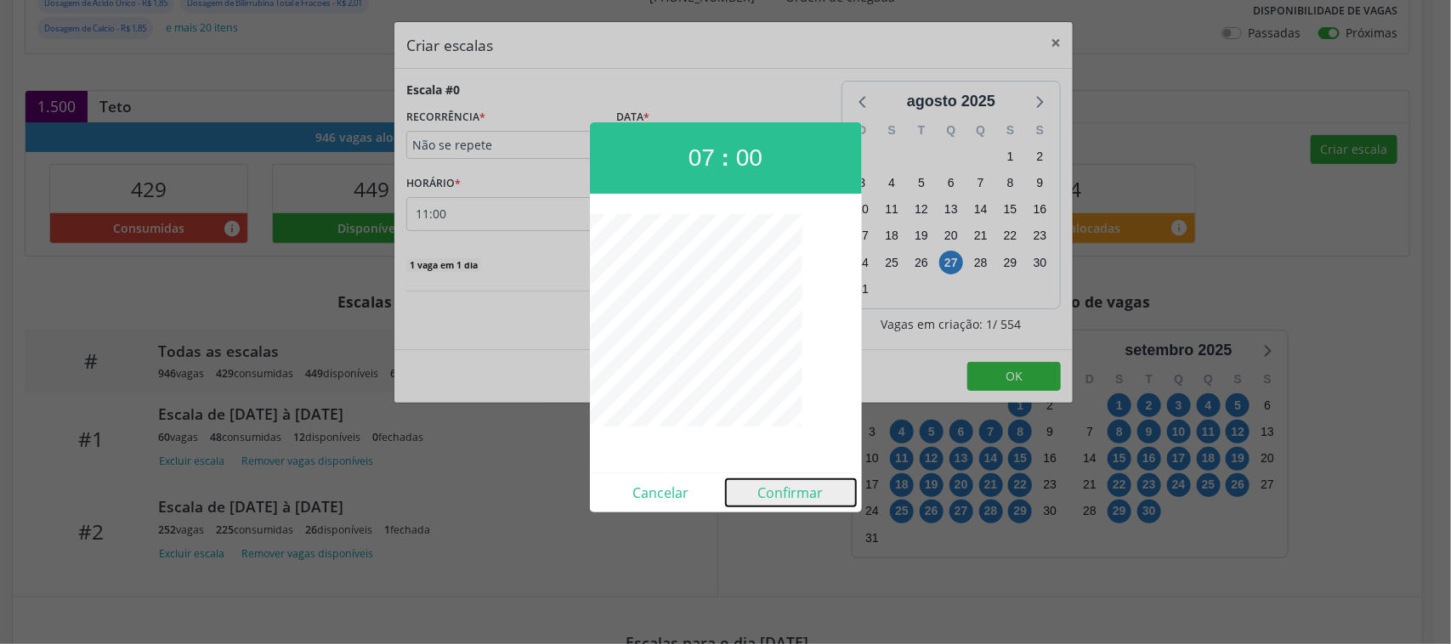
click at [774, 487] on button "Confirmar" at bounding box center [791, 492] width 130 height 27
type input "07:00"
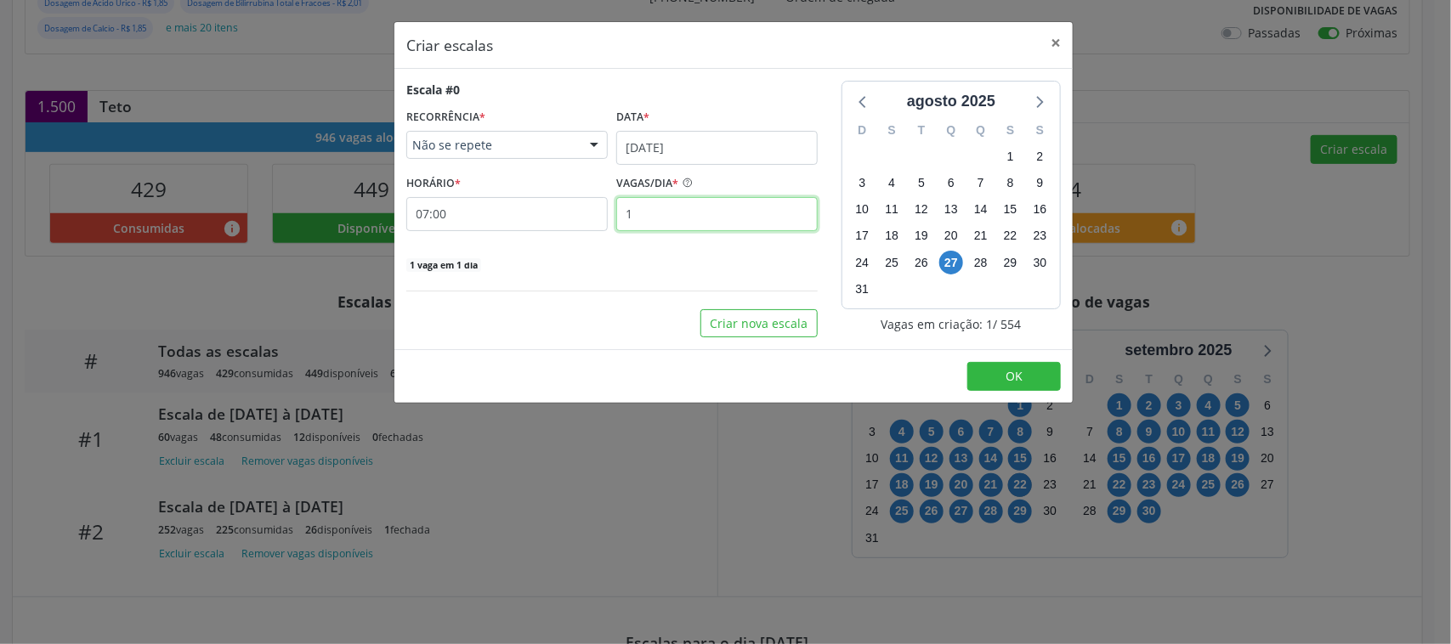
click at [712, 205] on input "1" at bounding box center [716, 214] width 201 height 34
type input "6"
click at [1017, 377] on span "OK" at bounding box center [1014, 376] width 17 height 16
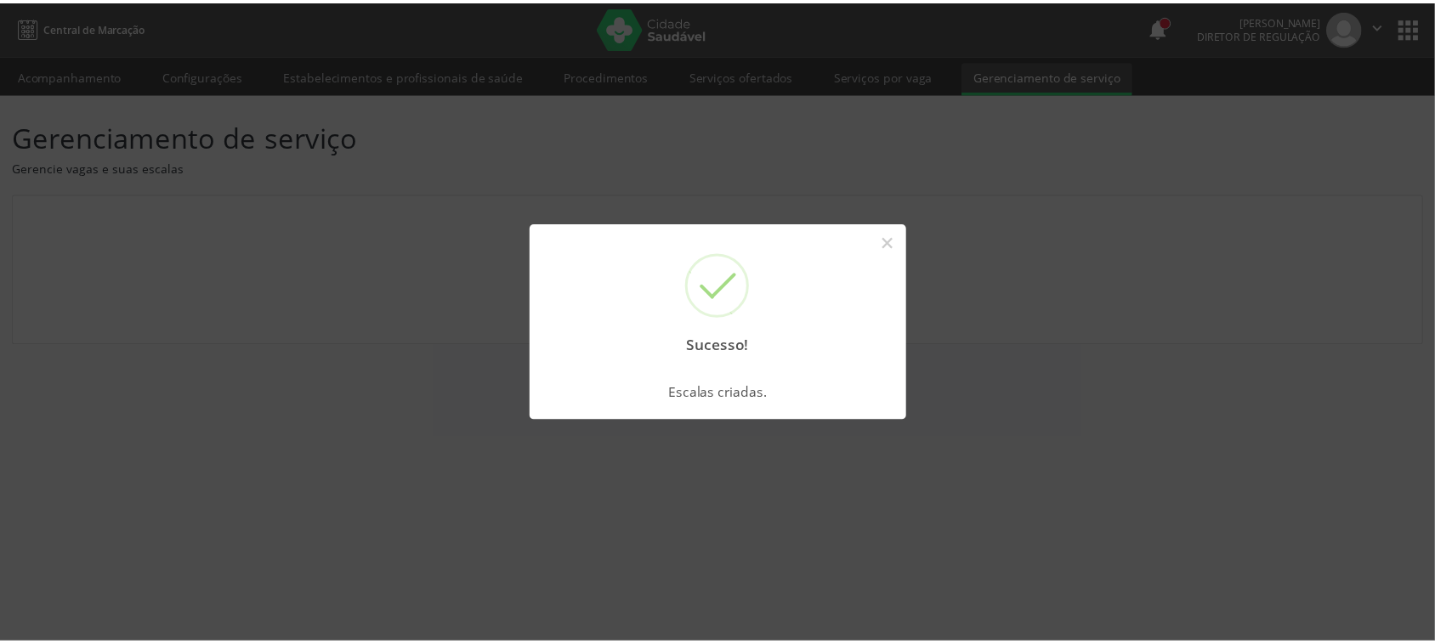
scroll to position [0, 0]
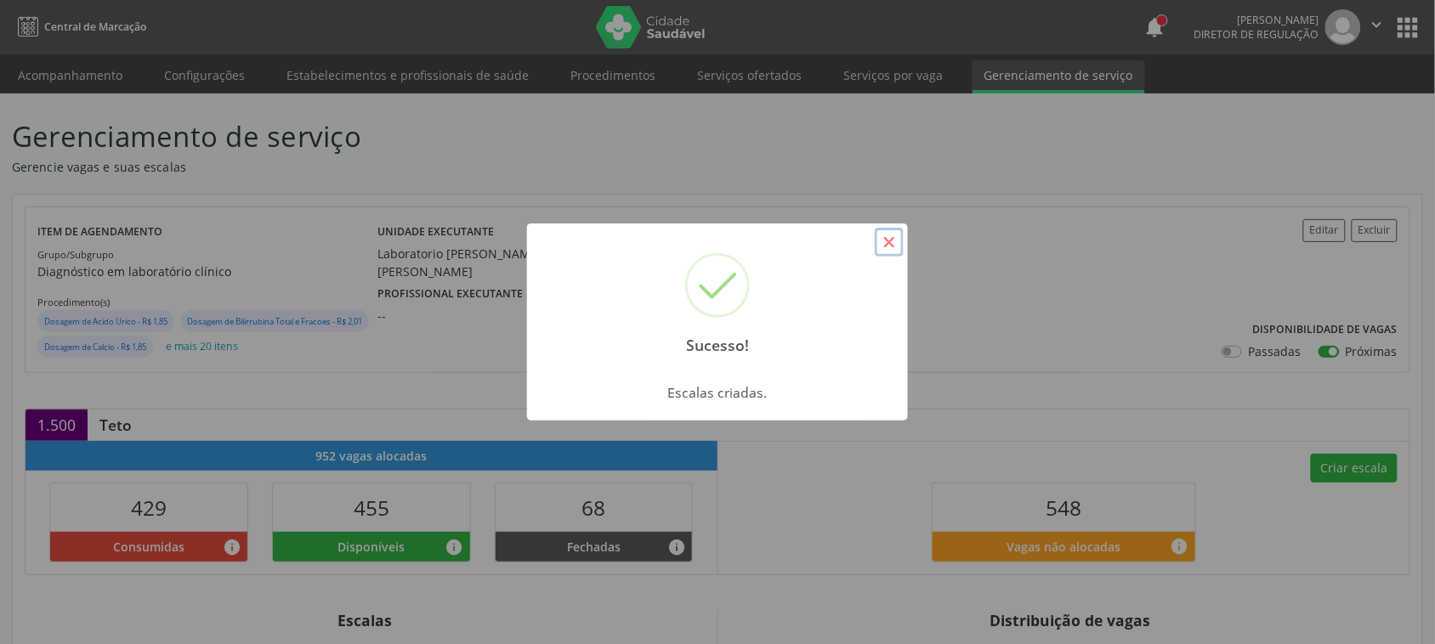
click at [899, 235] on button "×" at bounding box center [889, 242] width 29 height 29
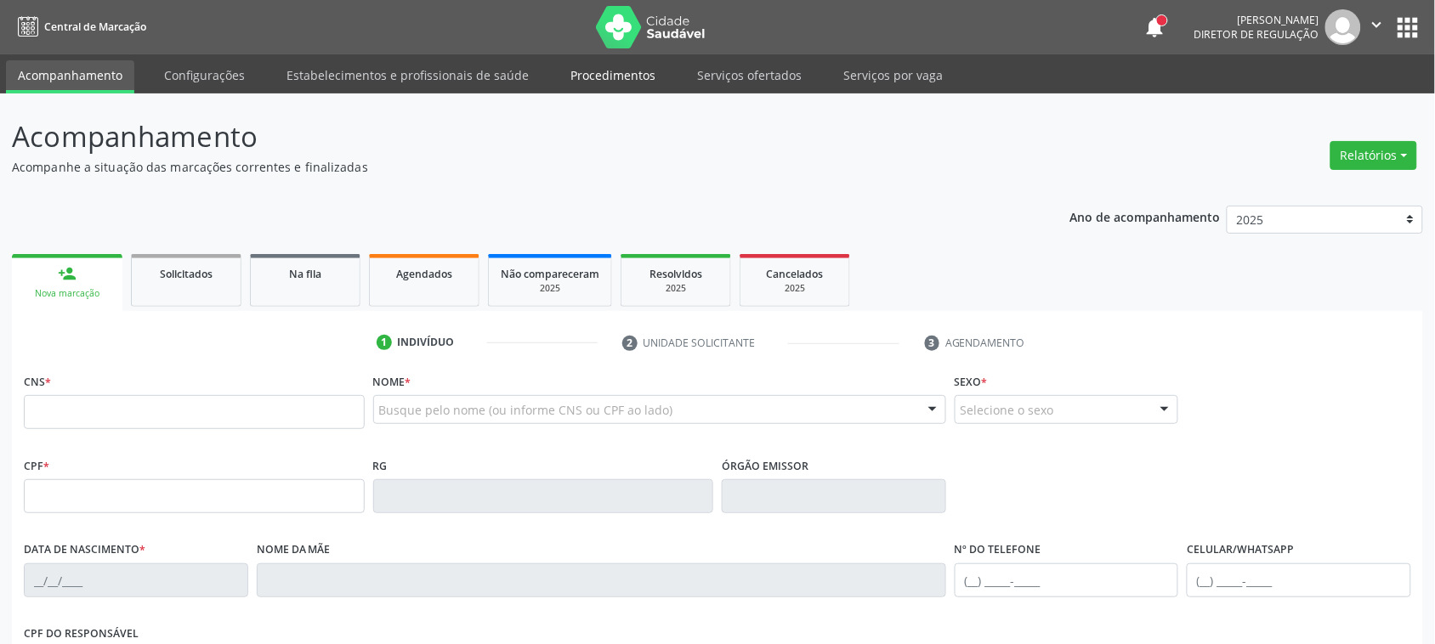
click at [601, 78] on link "Procedimentos" at bounding box center [613, 75] width 109 height 30
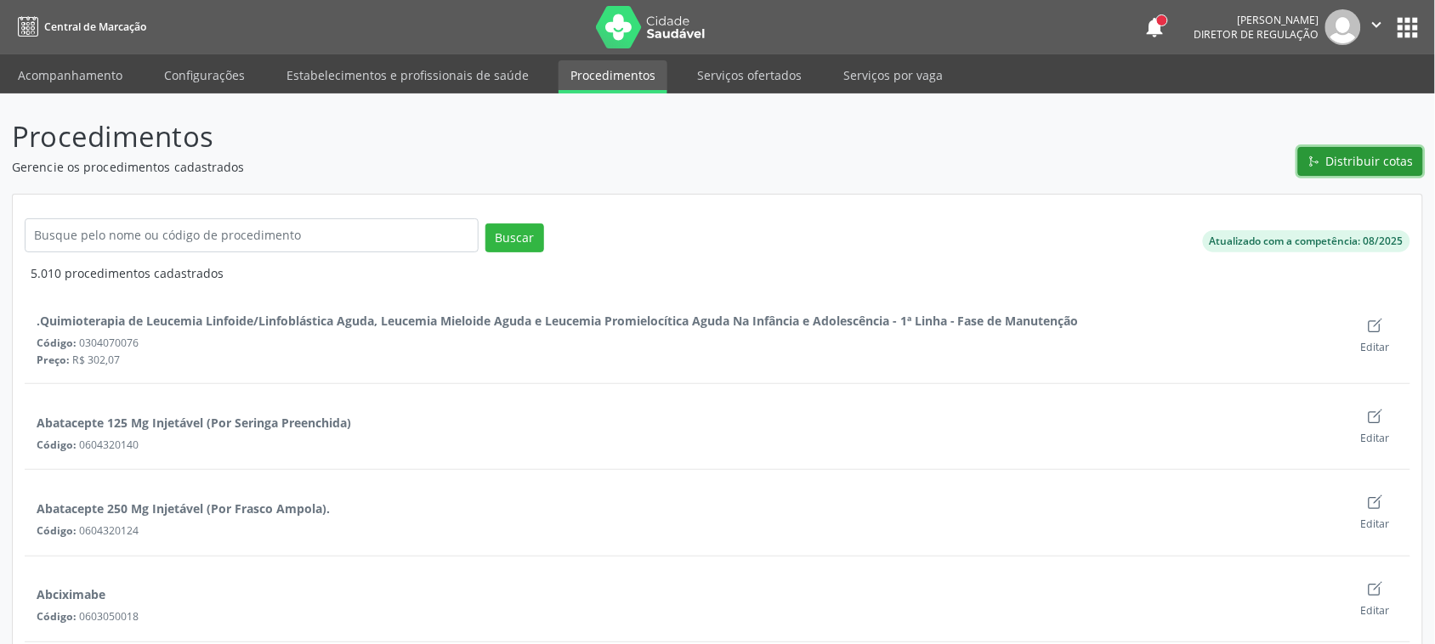
click at [1348, 156] on span "Distribuir cotas" at bounding box center [1370, 161] width 88 height 18
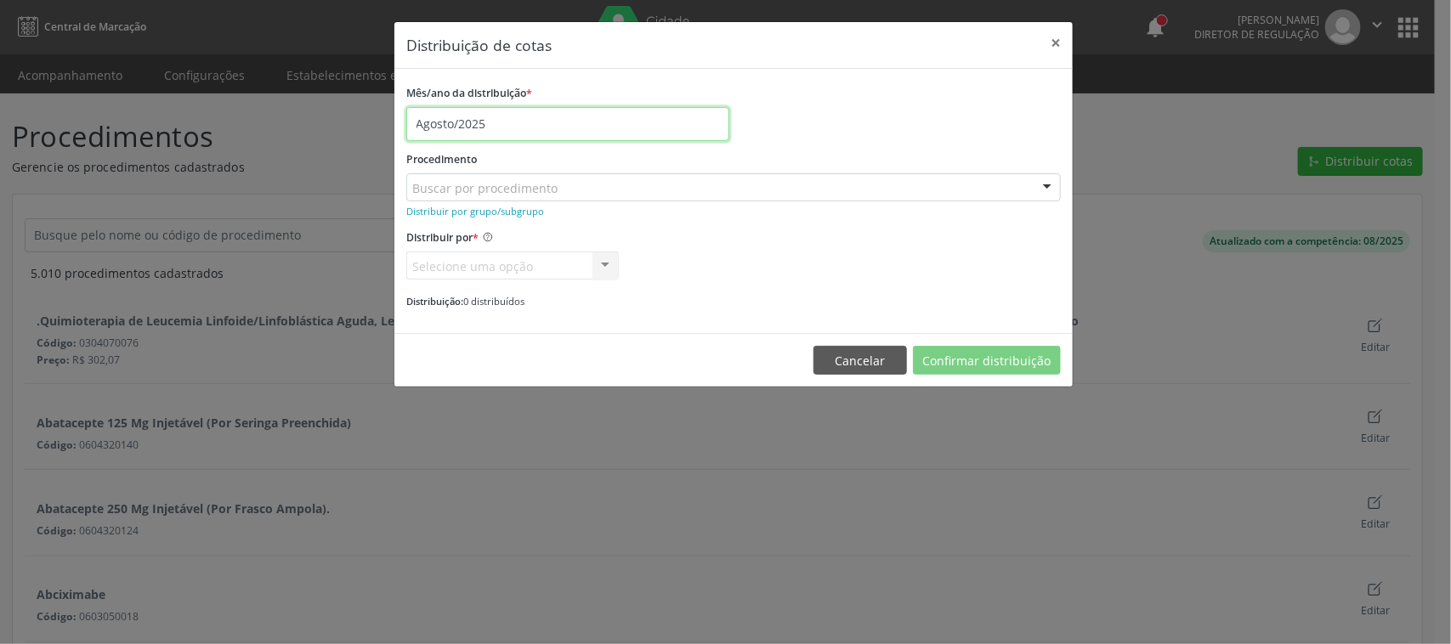
click at [639, 126] on input "Agosto/2025" at bounding box center [567, 124] width 323 height 34
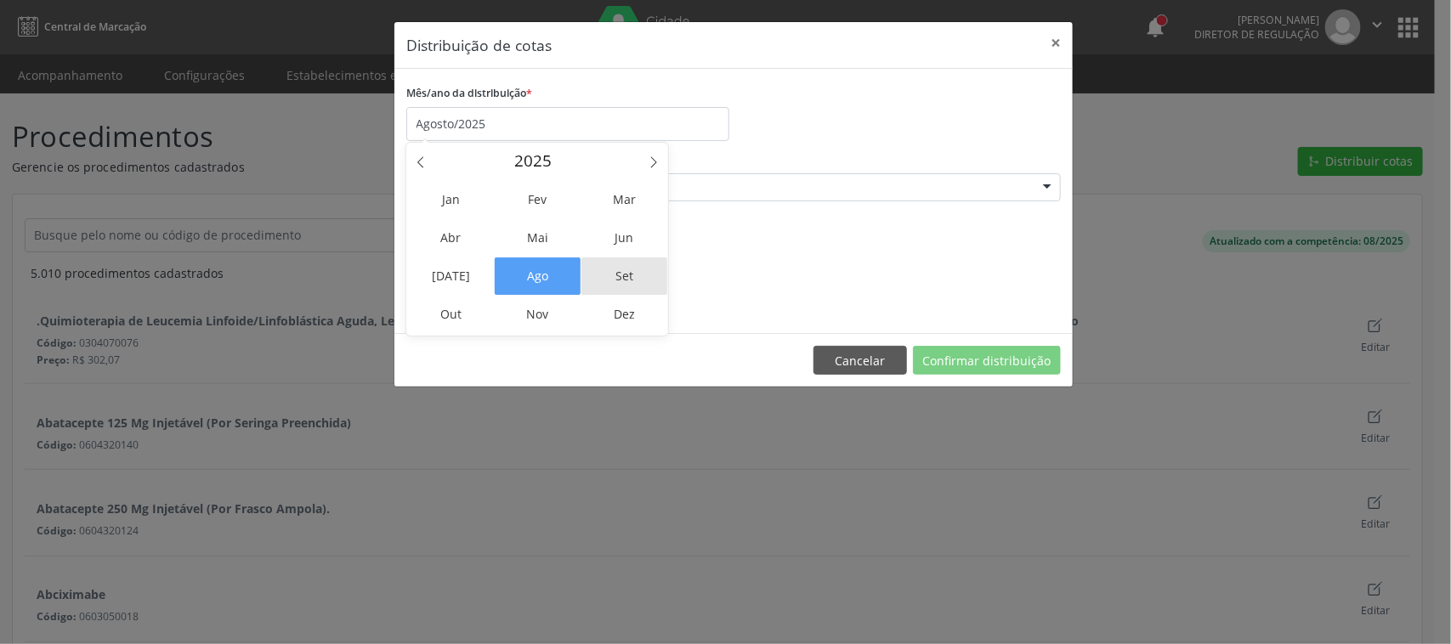
click at [635, 269] on span "Set" at bounding box center [625, 276] width 86 height 37
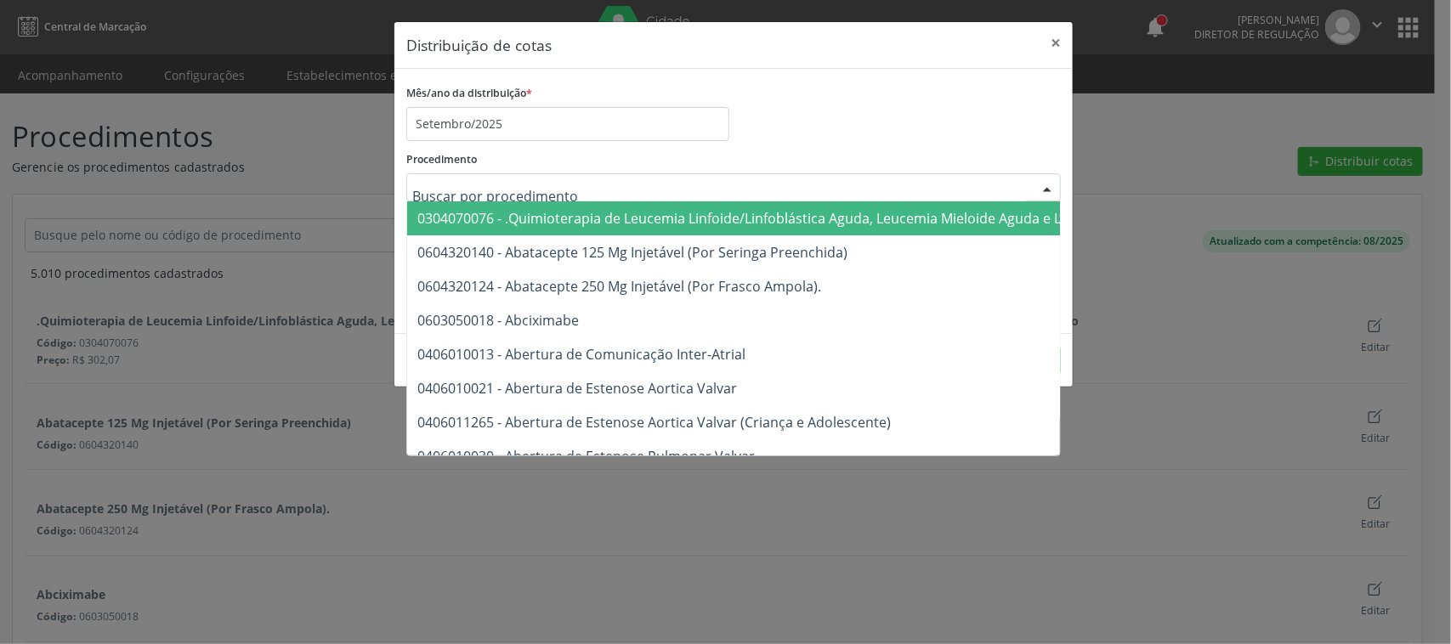
click at [551, 184] on input "text" at bounding box center [719, 196] width 614 height 34
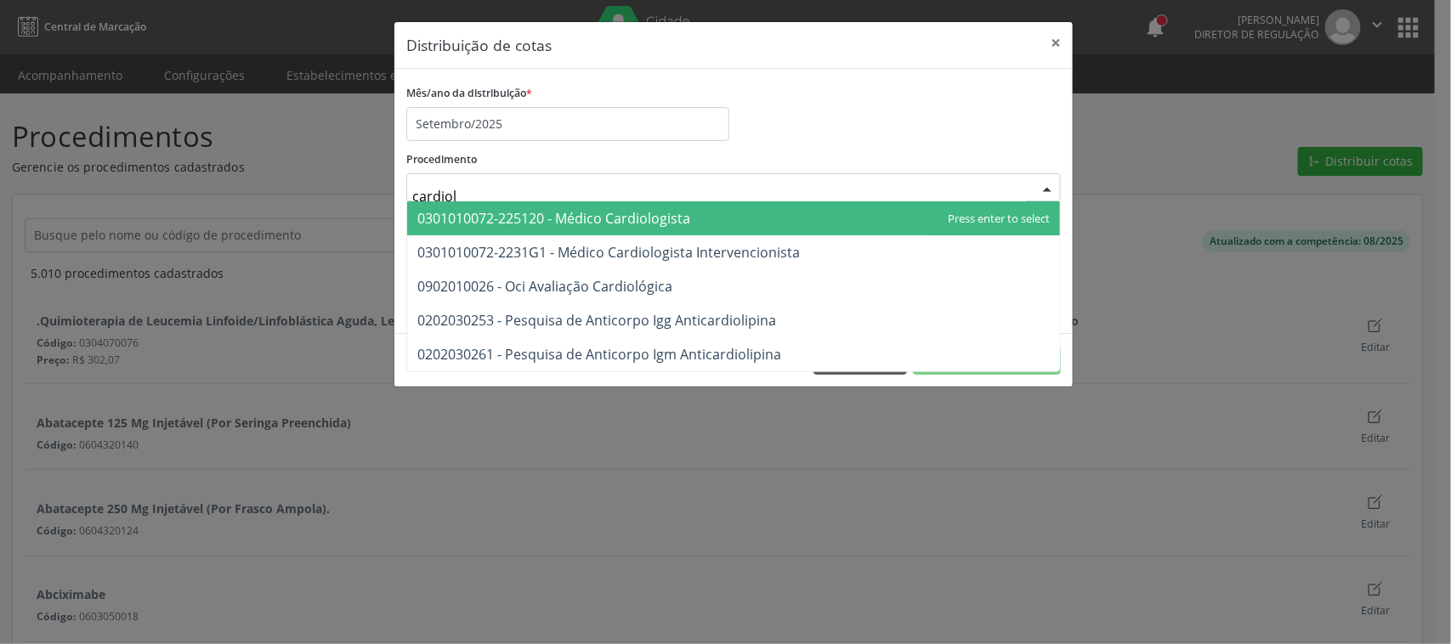
type input "cardiolo"
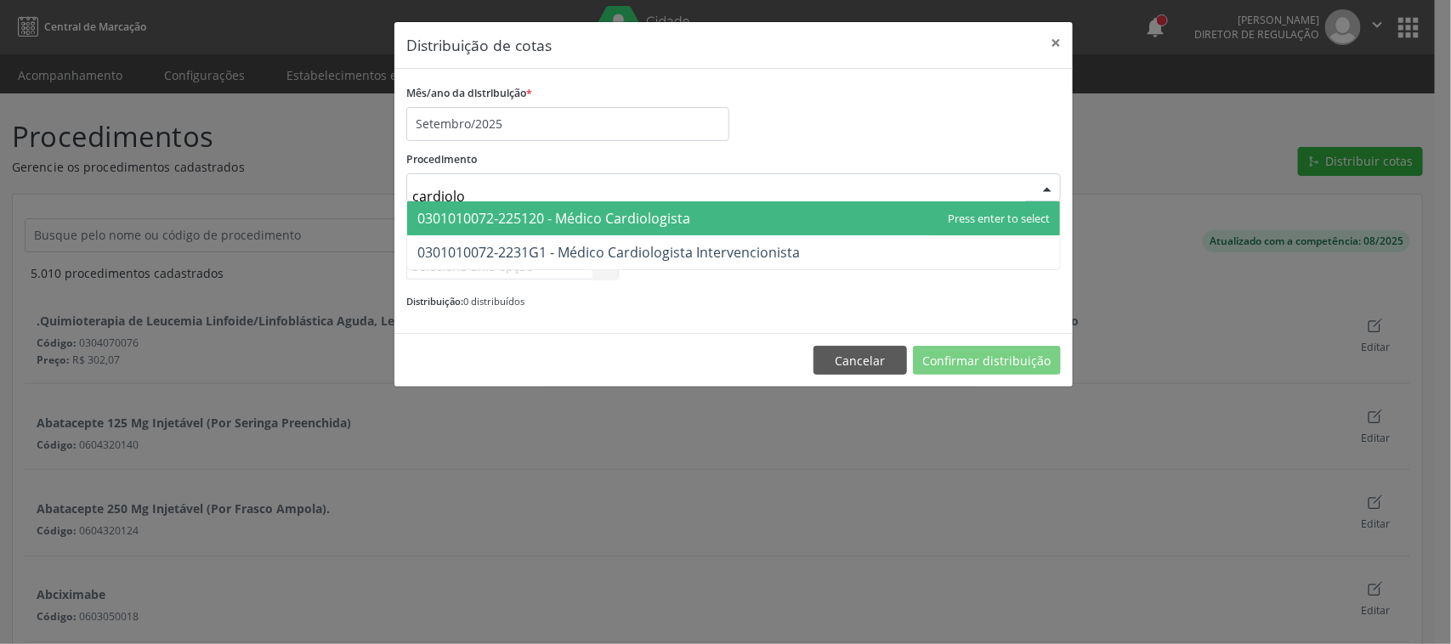
click at [468, 209] on span "0301010072-225120 - Médico Cardiologista" at bounding box center [553, 218] width 273 height 19
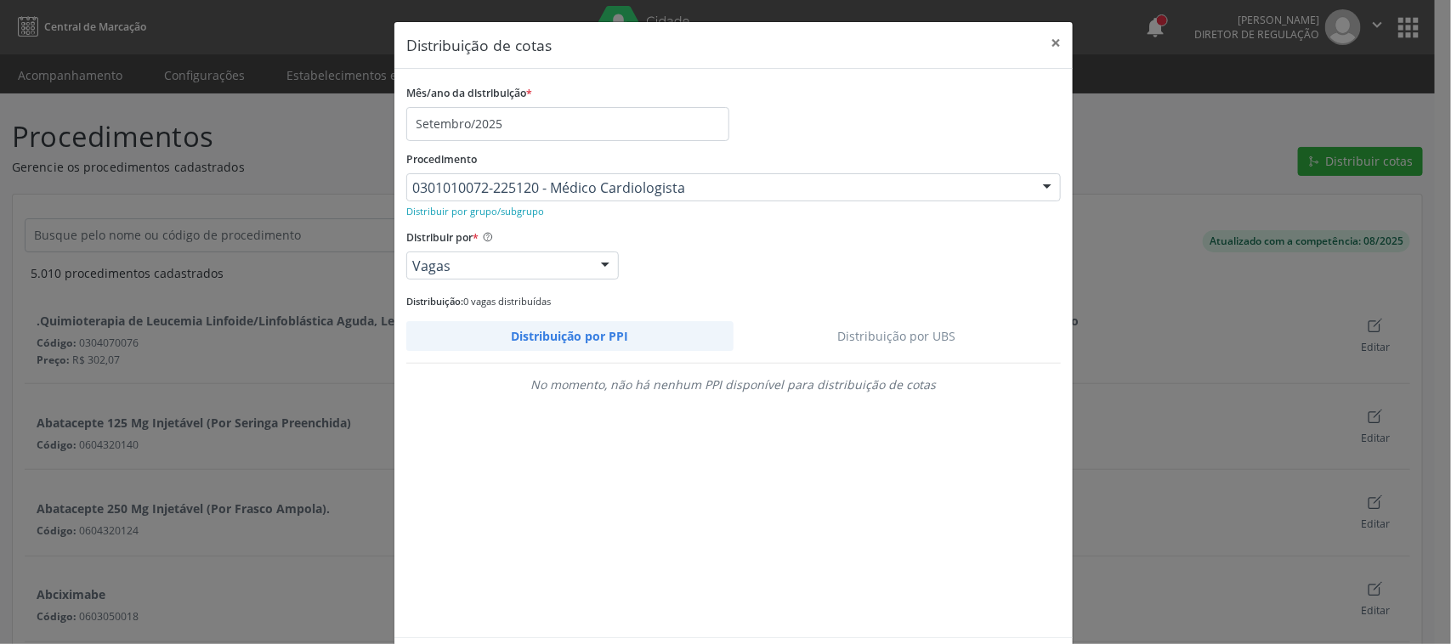
click at [904, 325] on link "Distribuição por UBS" at bounding box center [898, 336] width 328 height 30
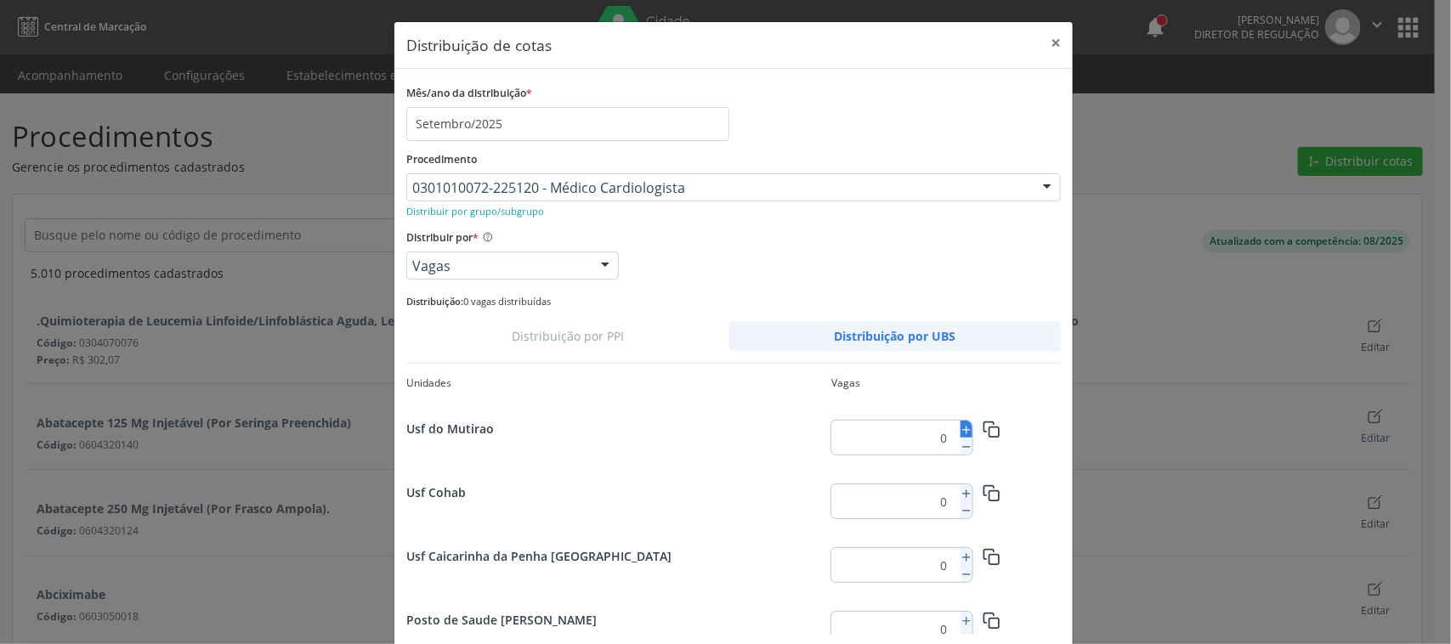
click at [961, 426] on icon at bounding box center [967, 430] width 12 height 12
type input "1"
click at [983, 427] on icon "button" at bounding box center [992, 430] width 18 height 18
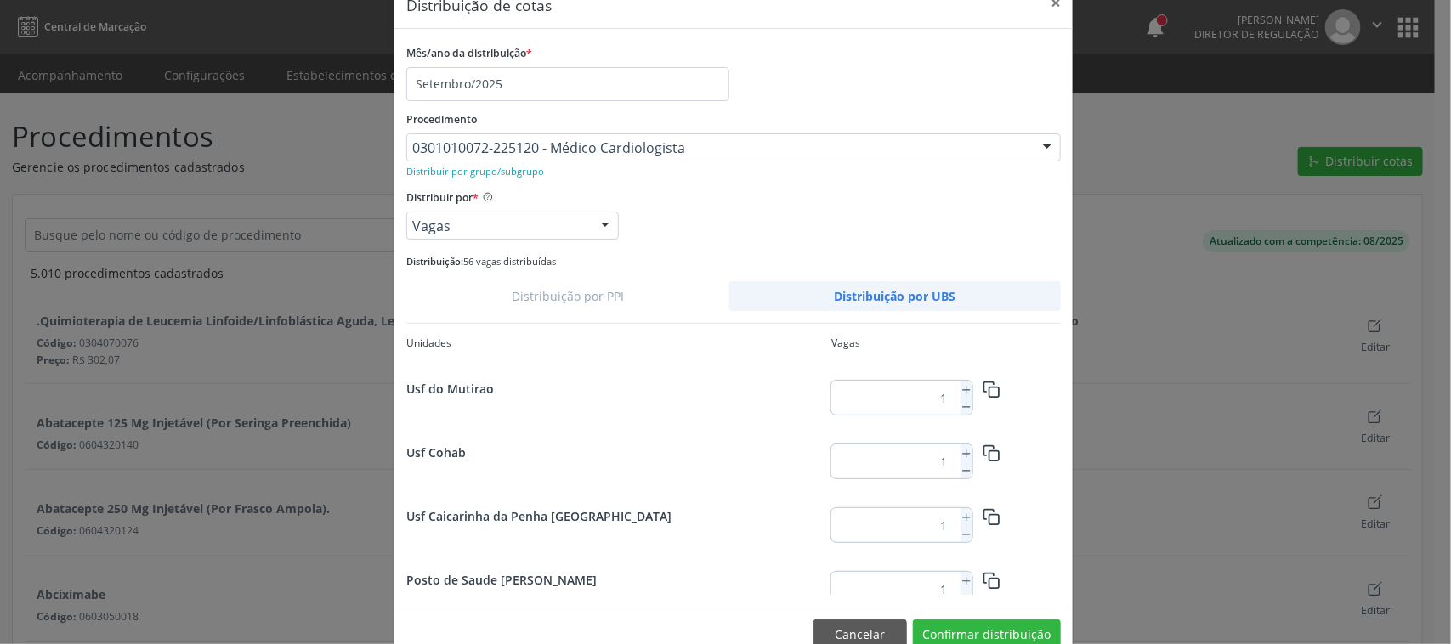
scroll to position [78, 0]
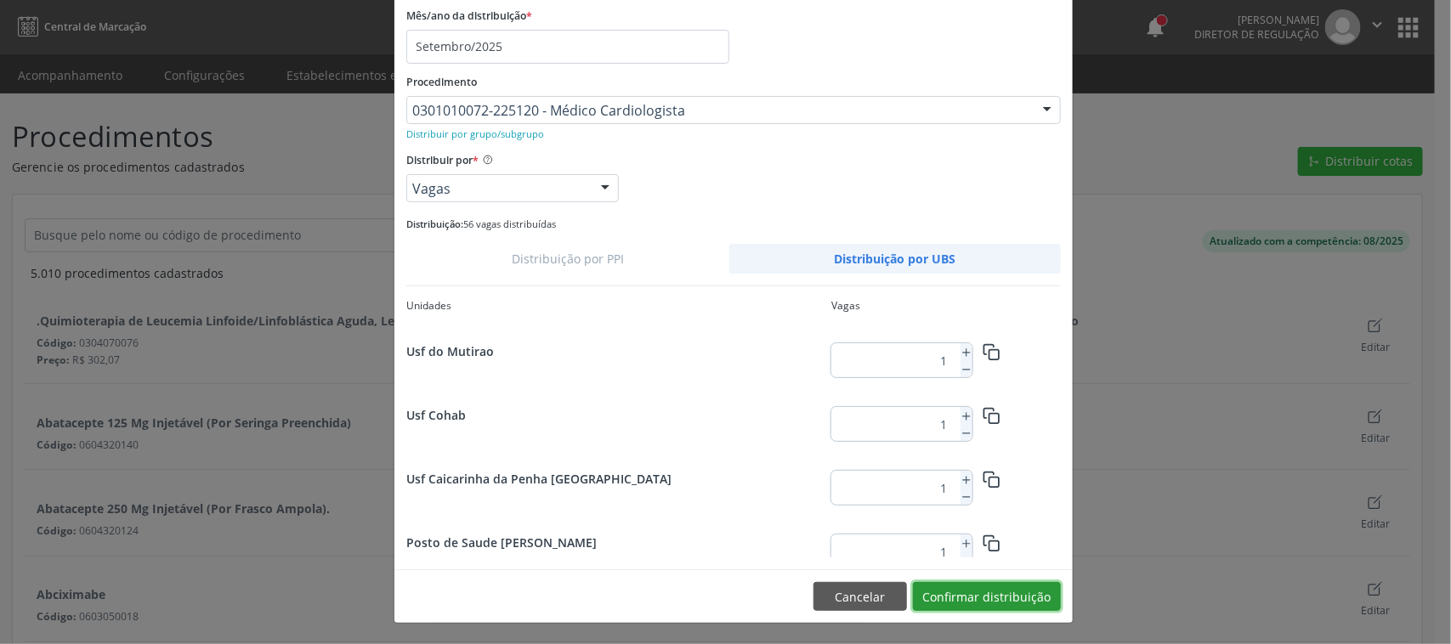
click at [1033, 584] on button "Confirmar distribuição" at bounding box center [987, 596] width 148 height 29
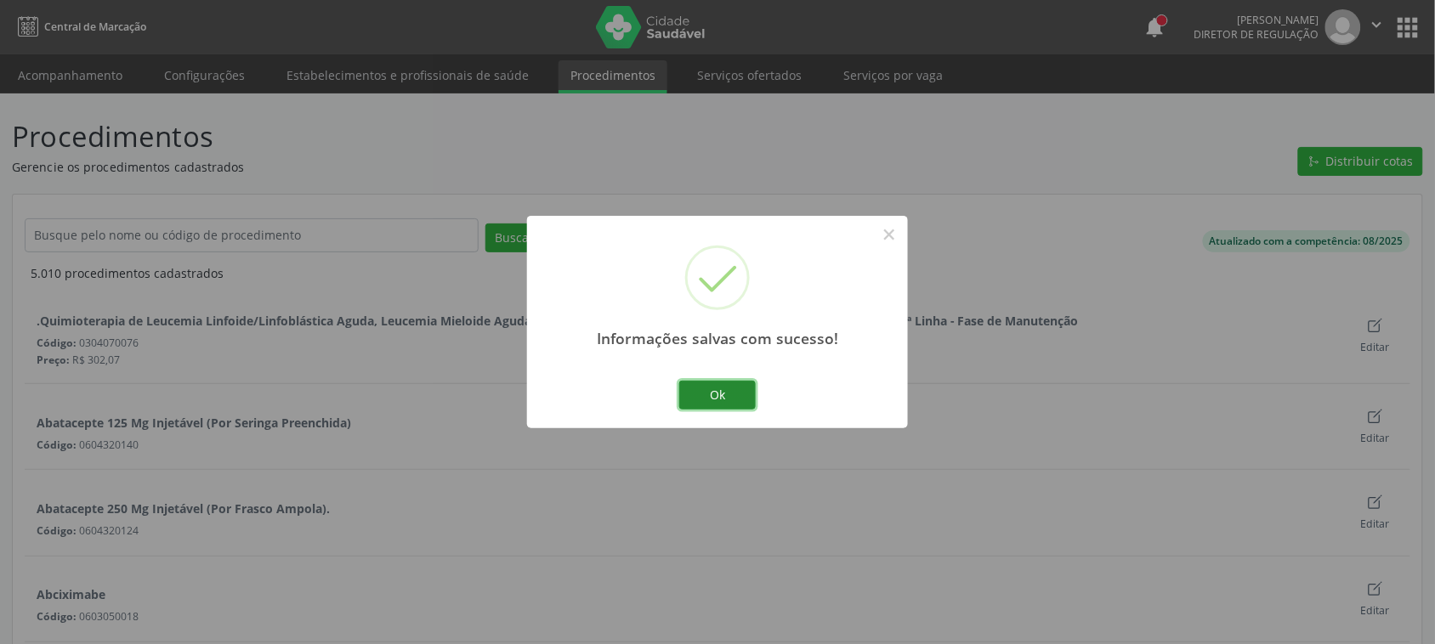
click at [699, 392] on button "Ok" at bounding box center [717, 395] width 77 height 29
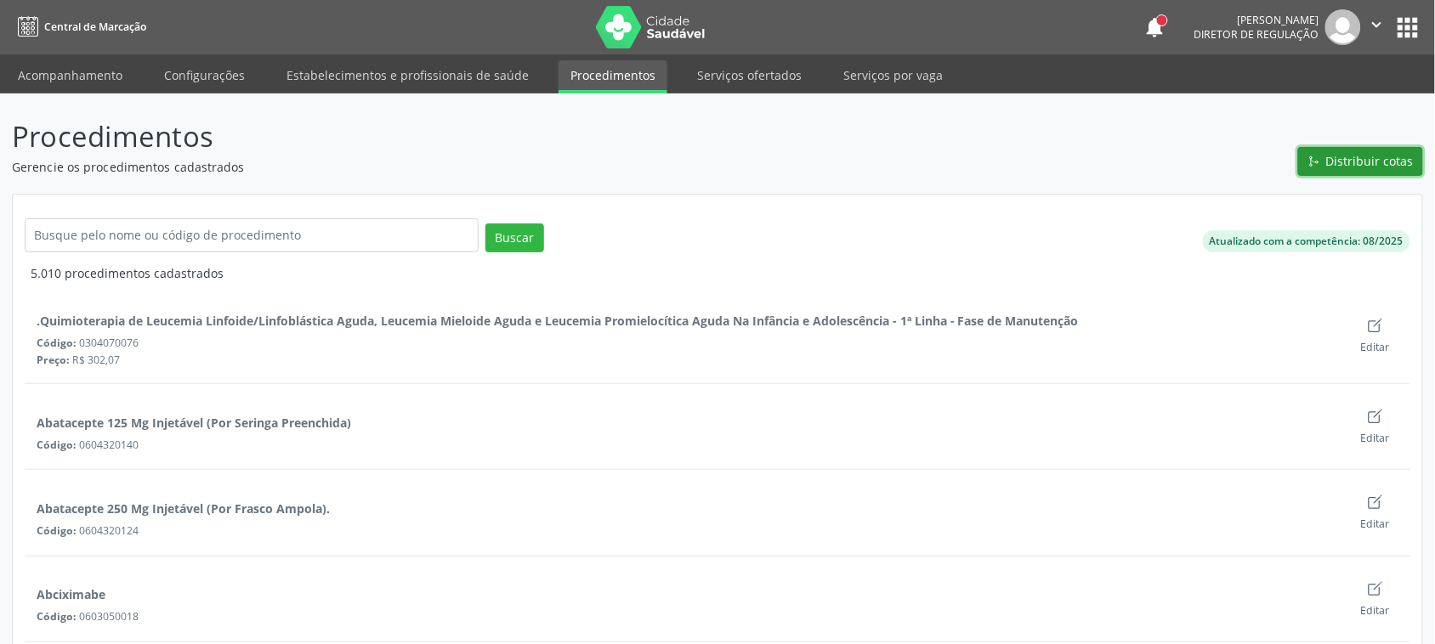
click at [1369, 154] on span "Distribuir cotas" at bounding box center [1370, 161] width 88 height 18
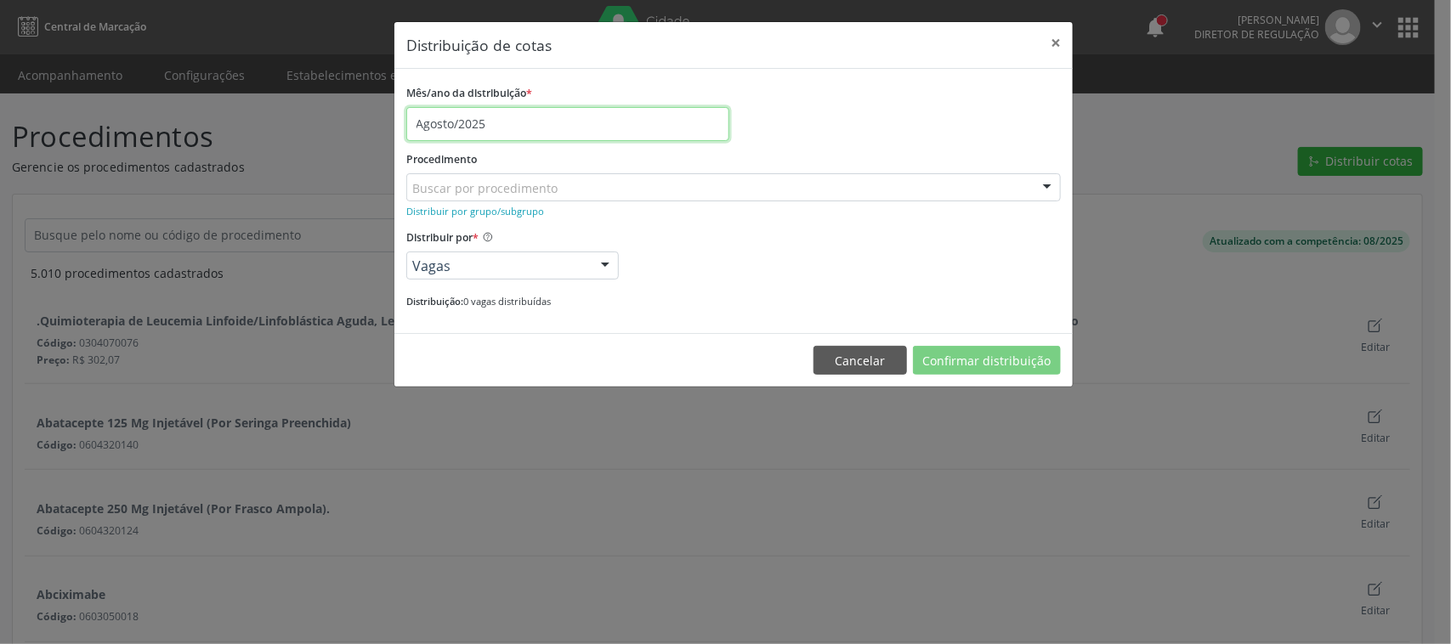
click at [516, 117] on input "Agosto/2025" at bounding box center [567, 124] width 323 height 34
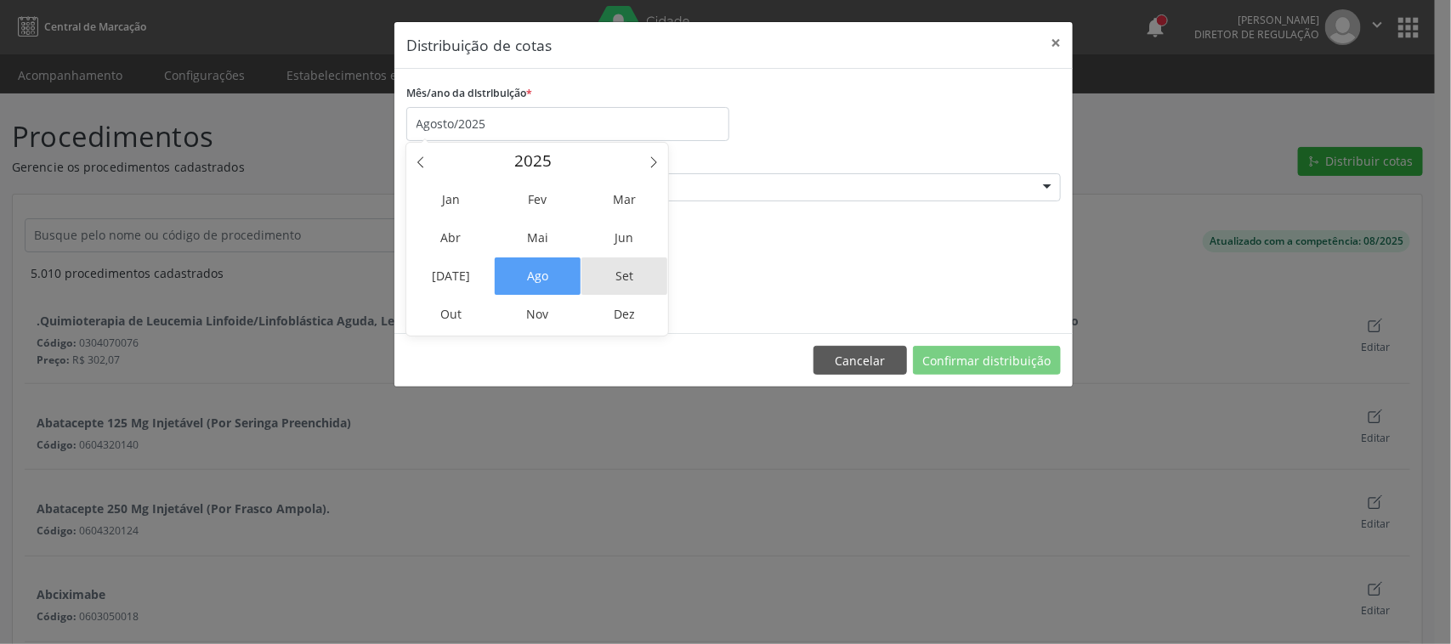
click at [626, 269] on span "Set" at bounding box center [625, 276] width 86 height 37
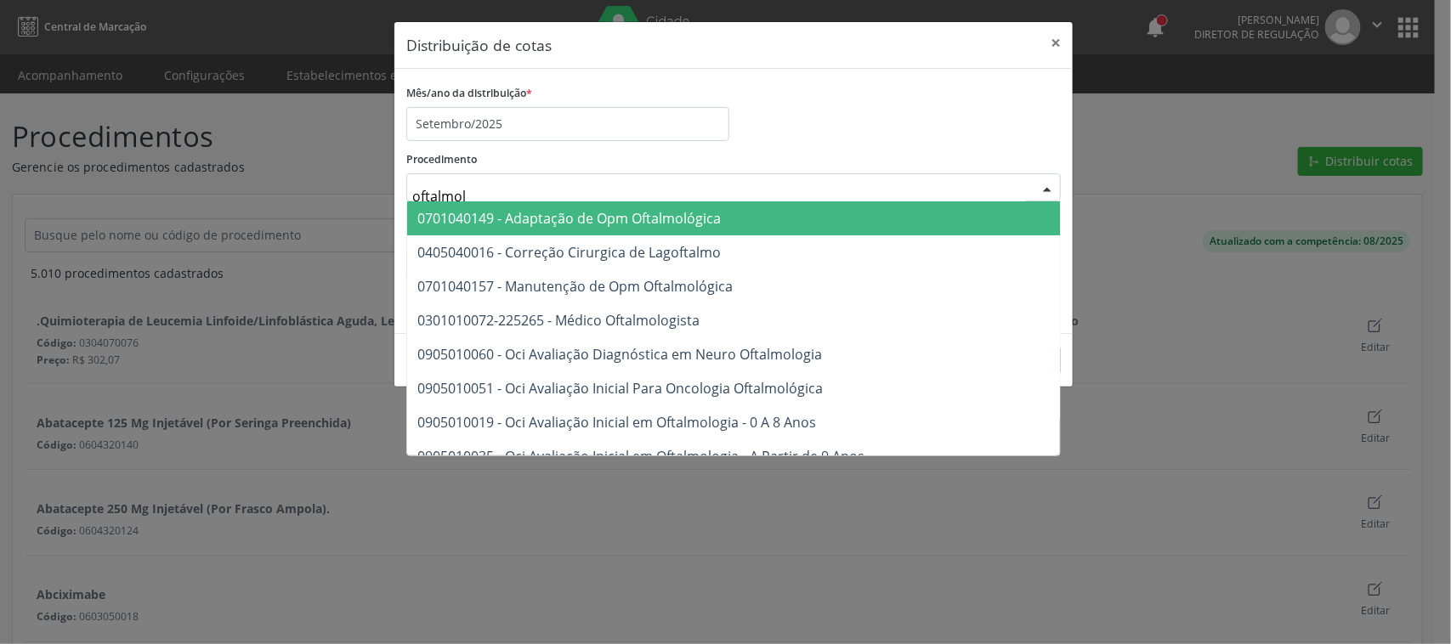
type input "oftalmolo"
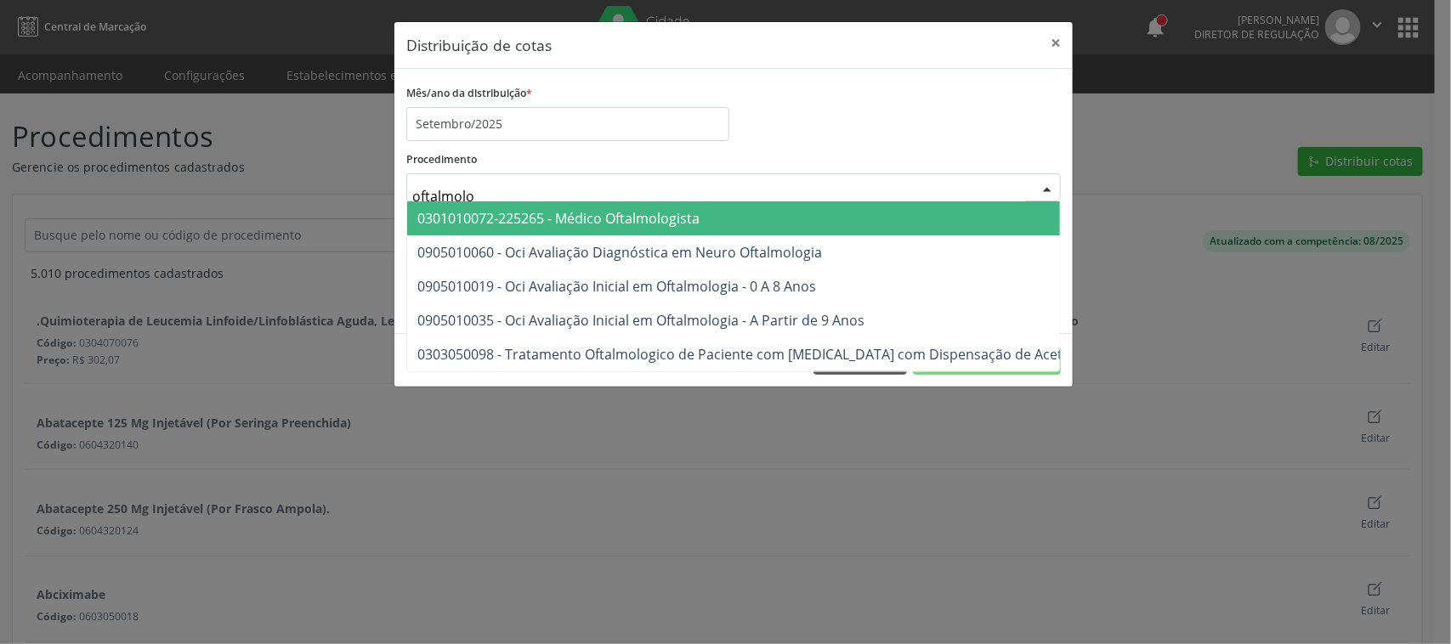
click at [683, 223] on span "0301010072-225265 - Médico Oftalmologista" at bounding box center [558, 218] width 282 height 19
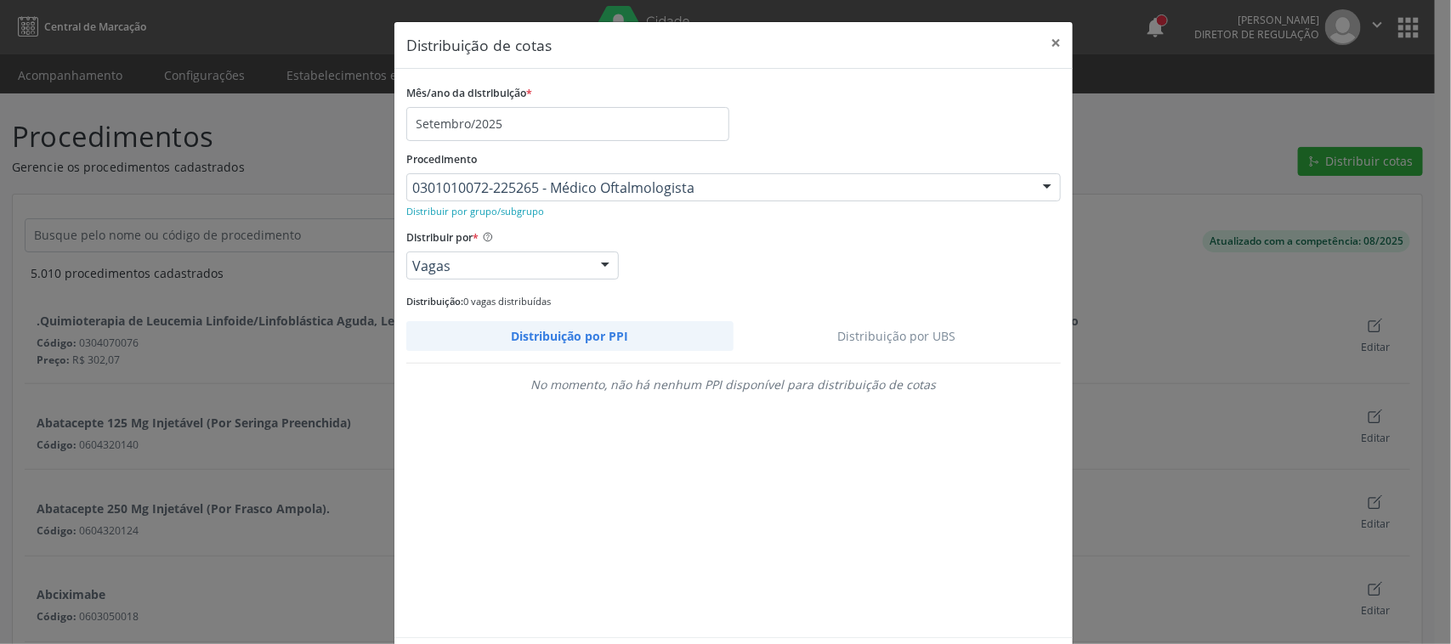
click at [848, 321] on link "Distribuição por UBS" at bounding box center [898, 336] width 328 height 30
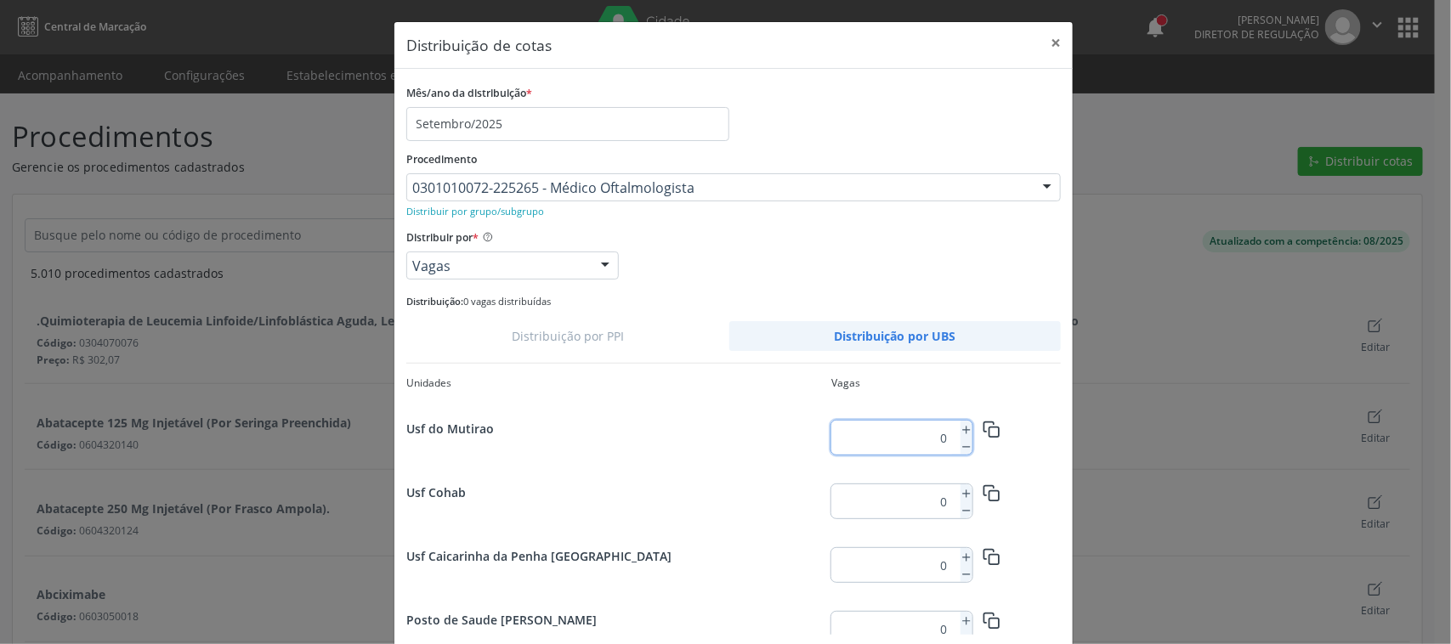
click at [902, 445] on input "0" at bounding box center [892, 438] width 122 height 34
type input "12"
click at [987, 432] on icon "button" at bounding box center [992, 430] width 18 height 18
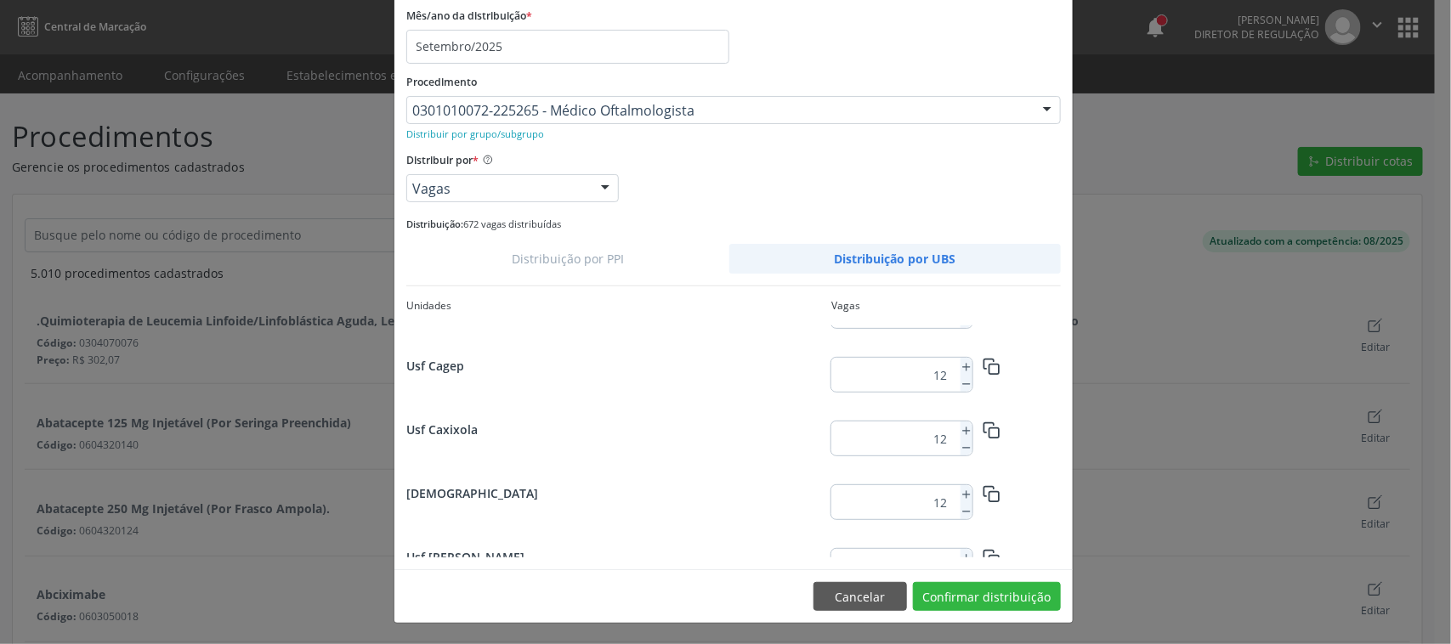
scroll to position [956, 0]
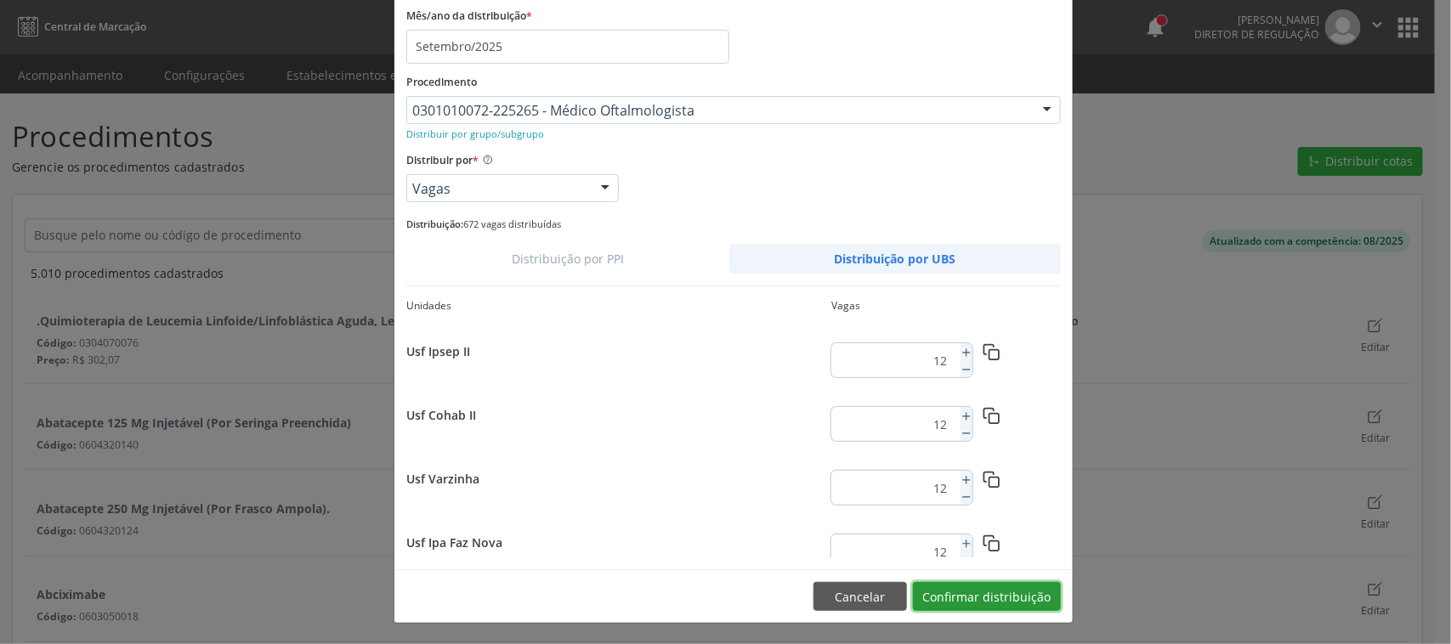
click at [970, 599] on button "Confirmar distribuição" at bounding box center [987, 596] width 148 height 29
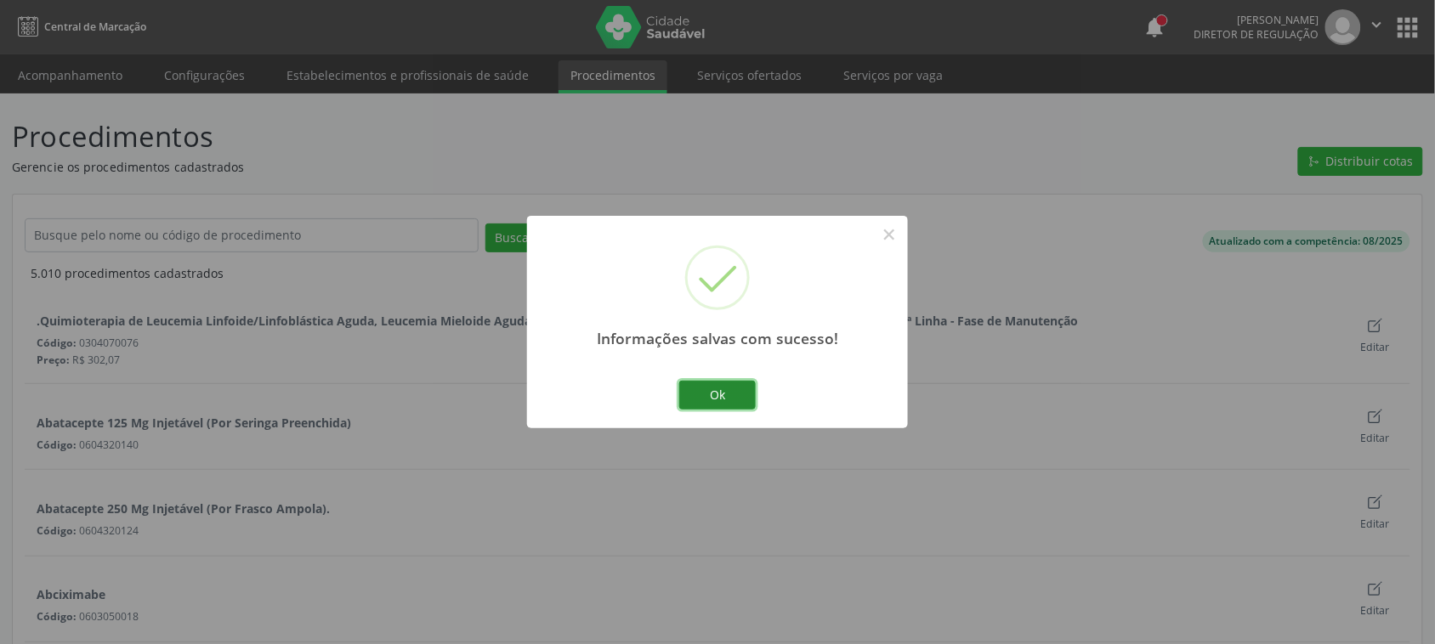
click at [723, 389] on button "Ok" at bounding box center [717, 395] width 77 height 29
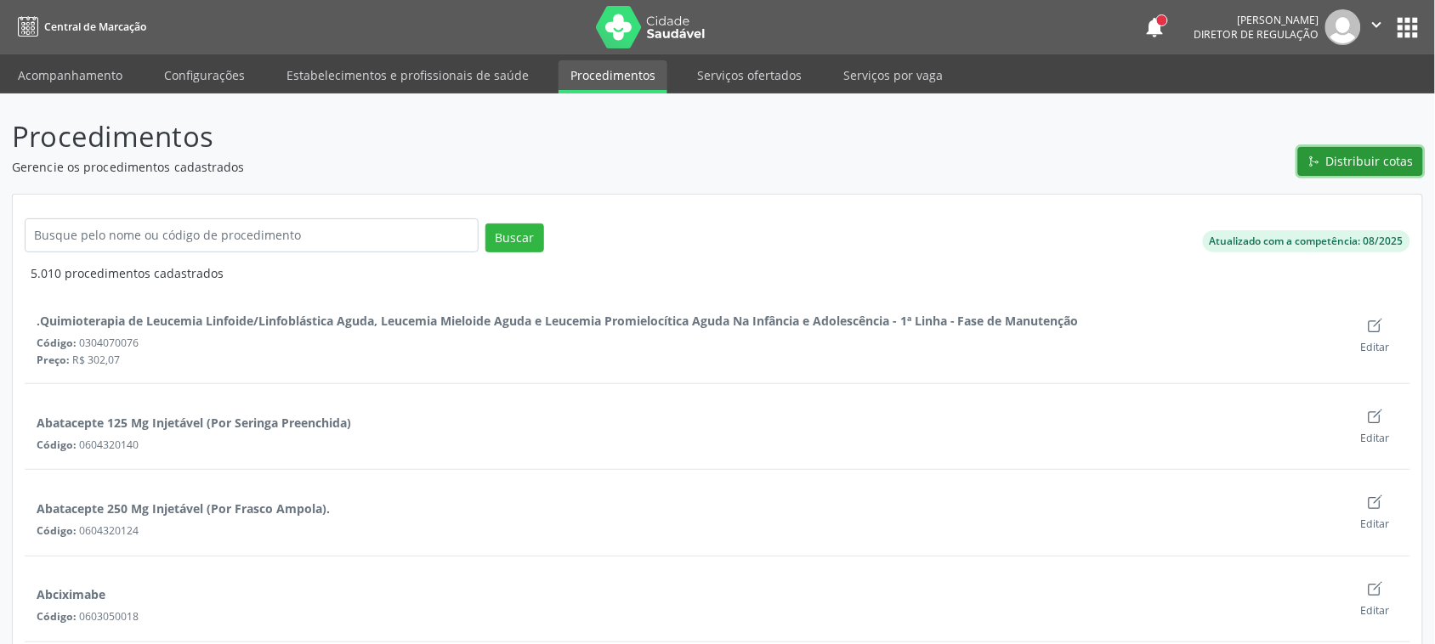
click at [1326, 163] on button "Distribuir cotas" at bounding box center [1360, 161] width 125 height 29
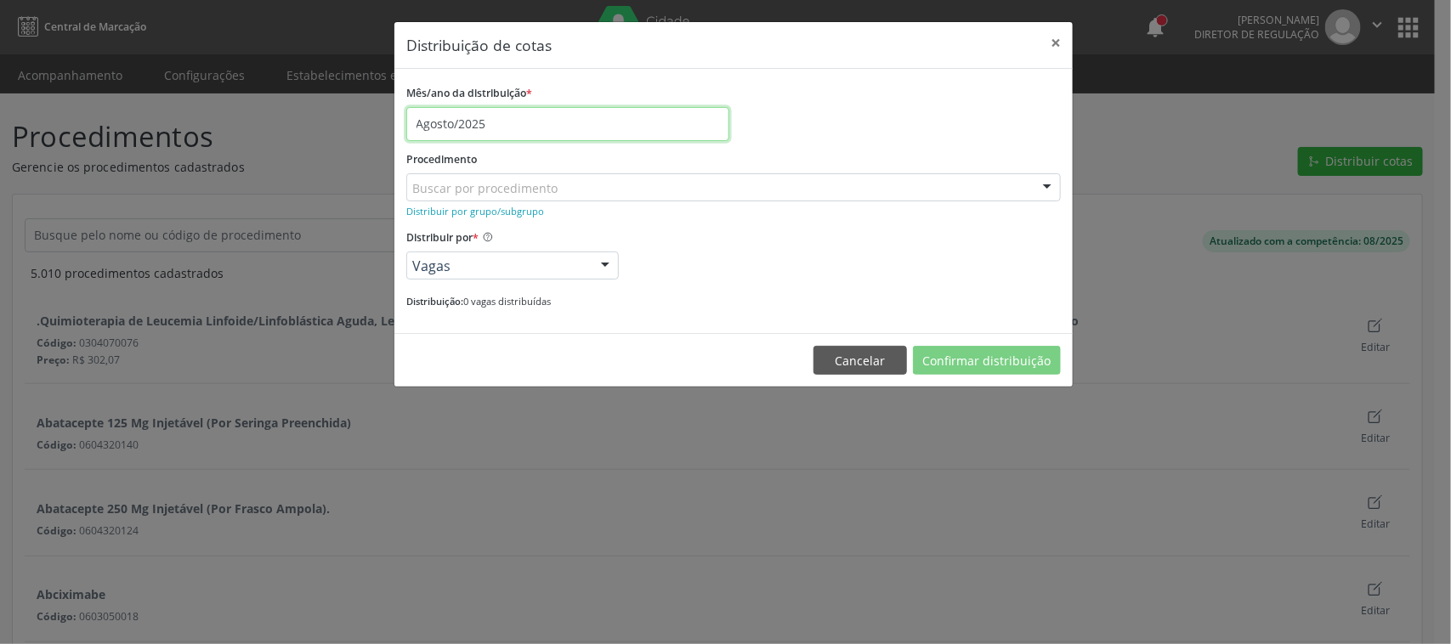
click at [495, 116] on input "Agosto/2025" at bounding box center [567, 124] width 323 height 34
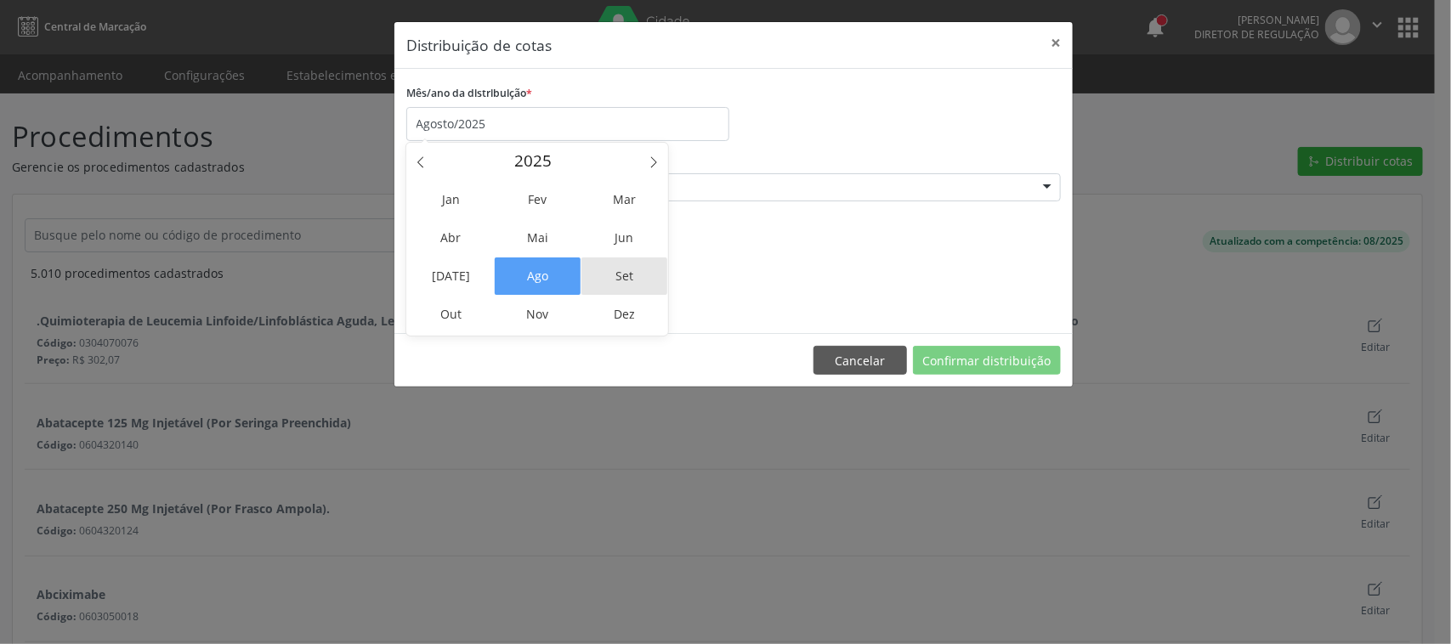
click at [627, 270] on span "Set" at bounding box center [625, 276] width 86 height 37
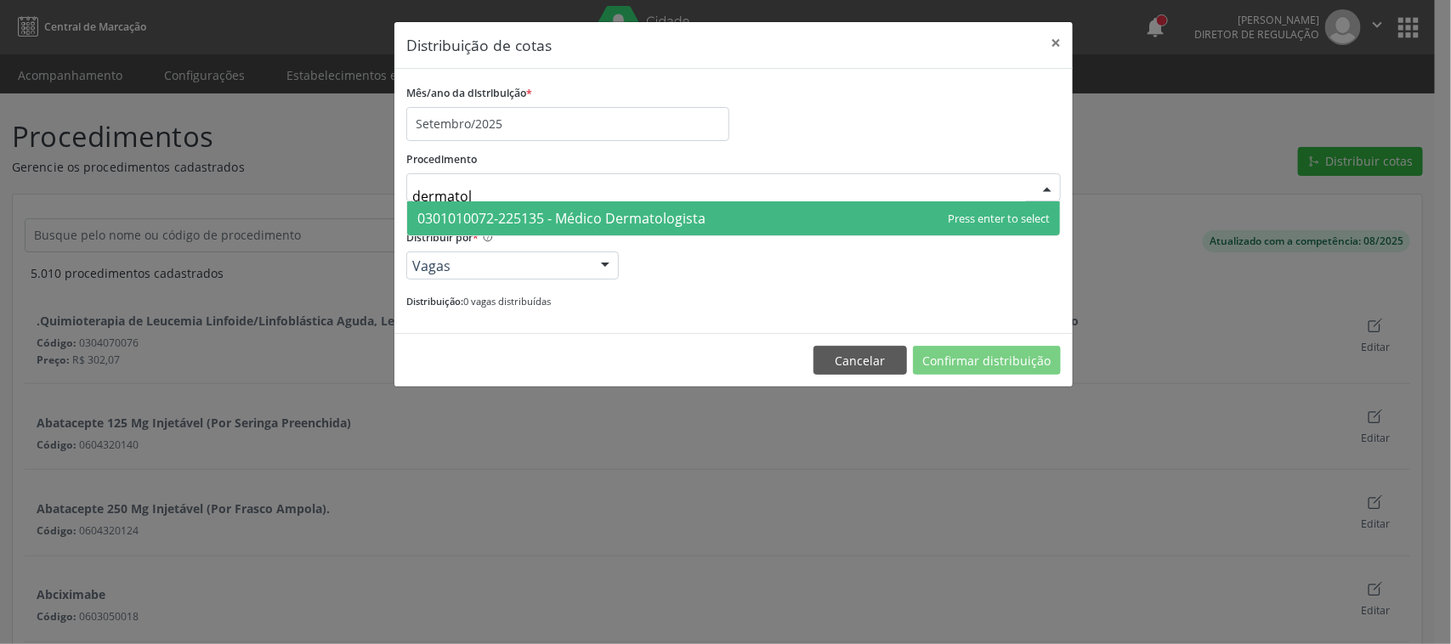
type input "dermatolo"
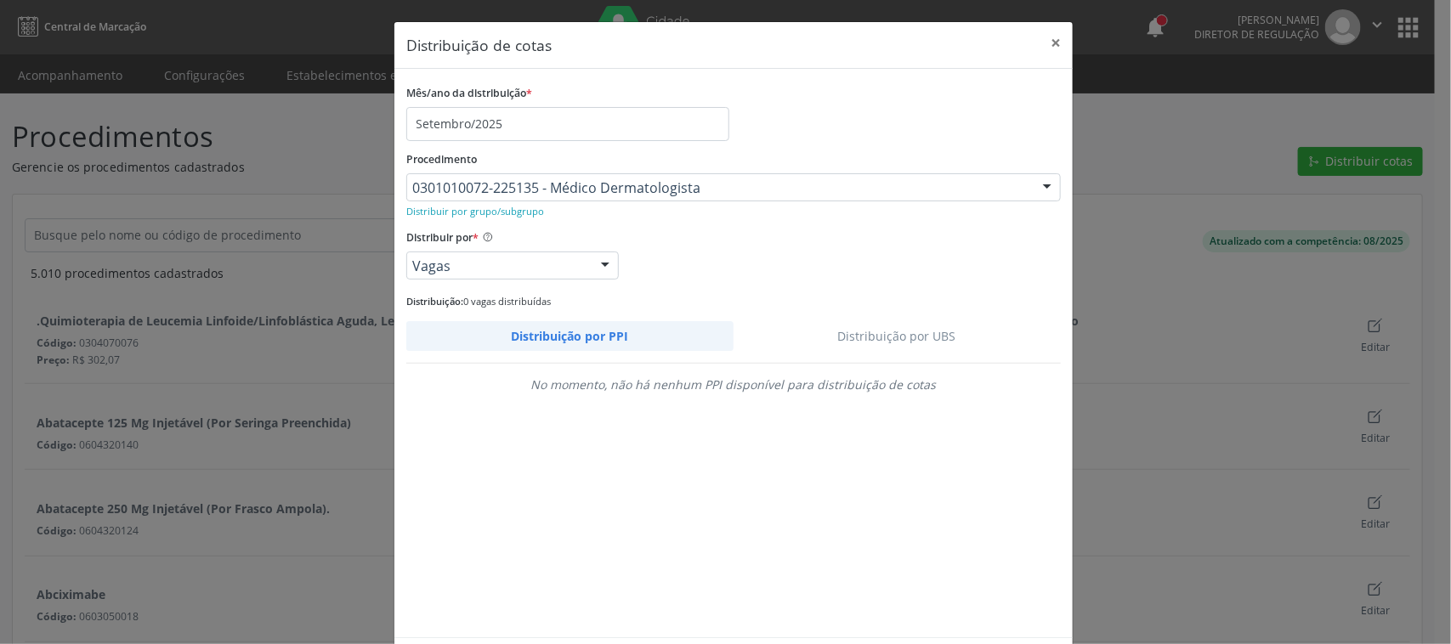
click at [831, 342] on link "Distribuição por UBS" at bounding box center [898, 336] width 328 height 30
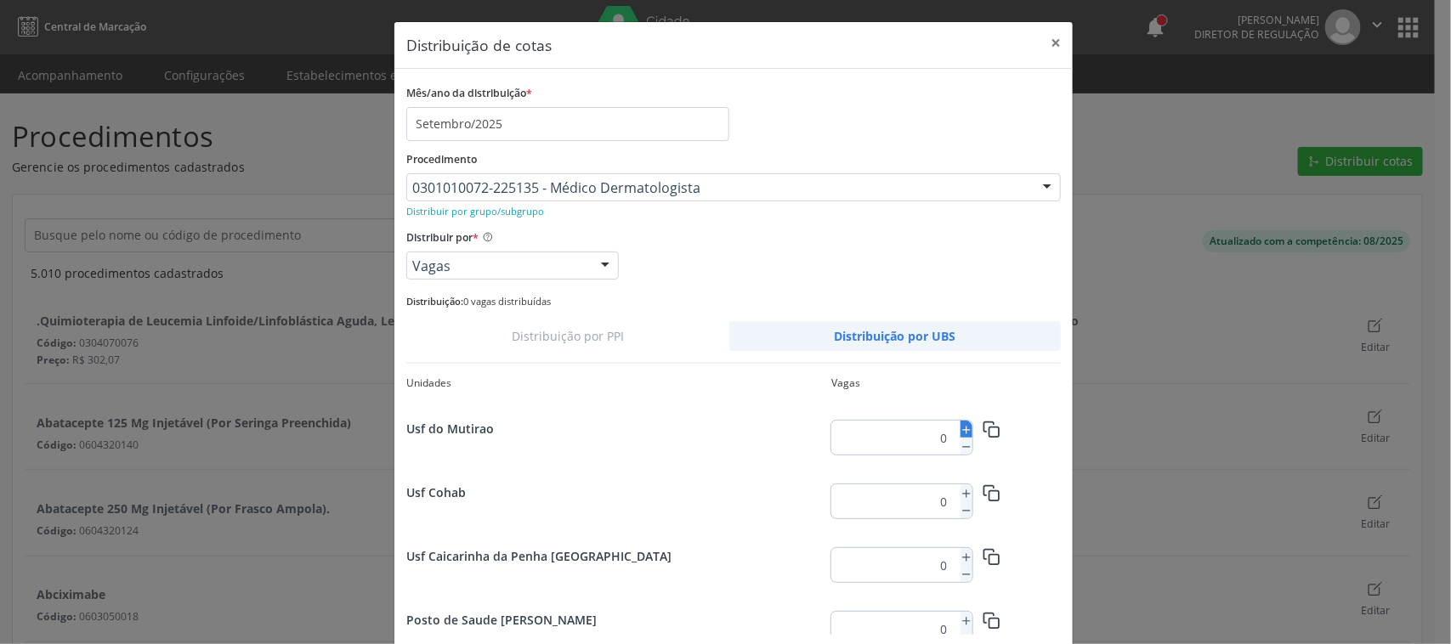
click at [961, 430] on icon at bounding box center [967, 430] width 12 height 12
type input "3"
click at [983, 426] on icon "button" at bounding box center [992, 430] width 18 height 18
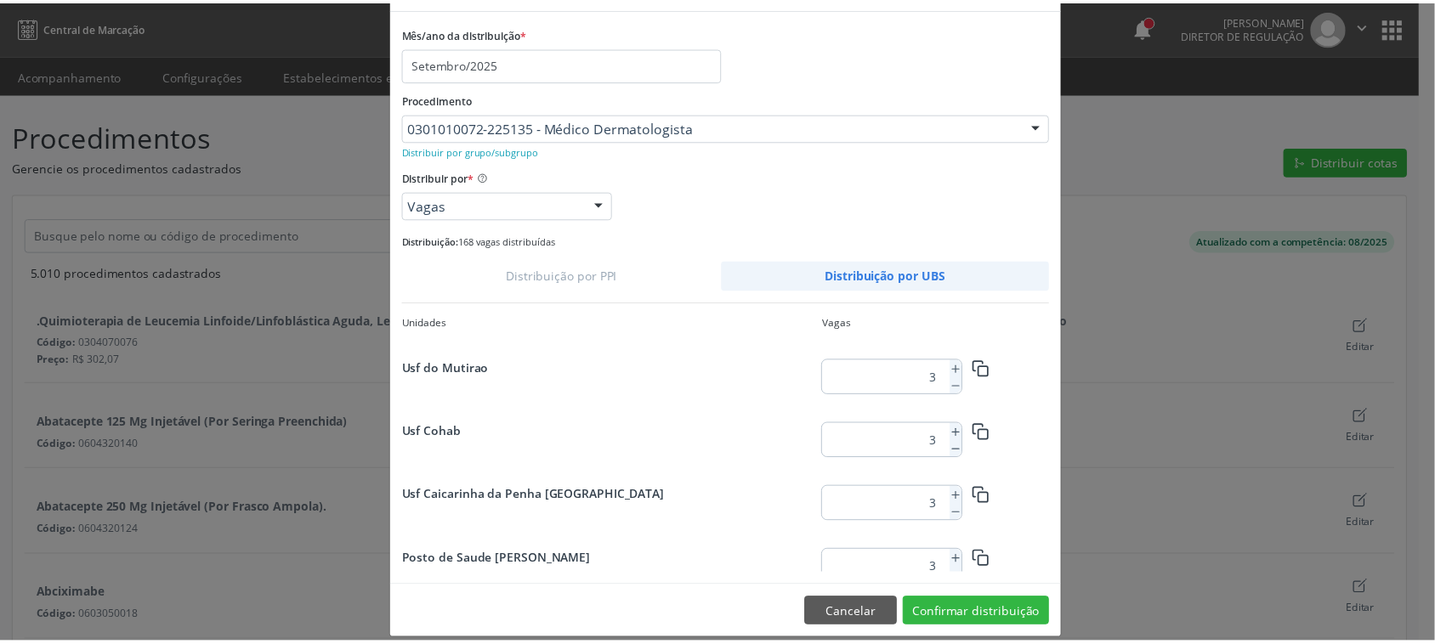
scroll to position [78, 0]
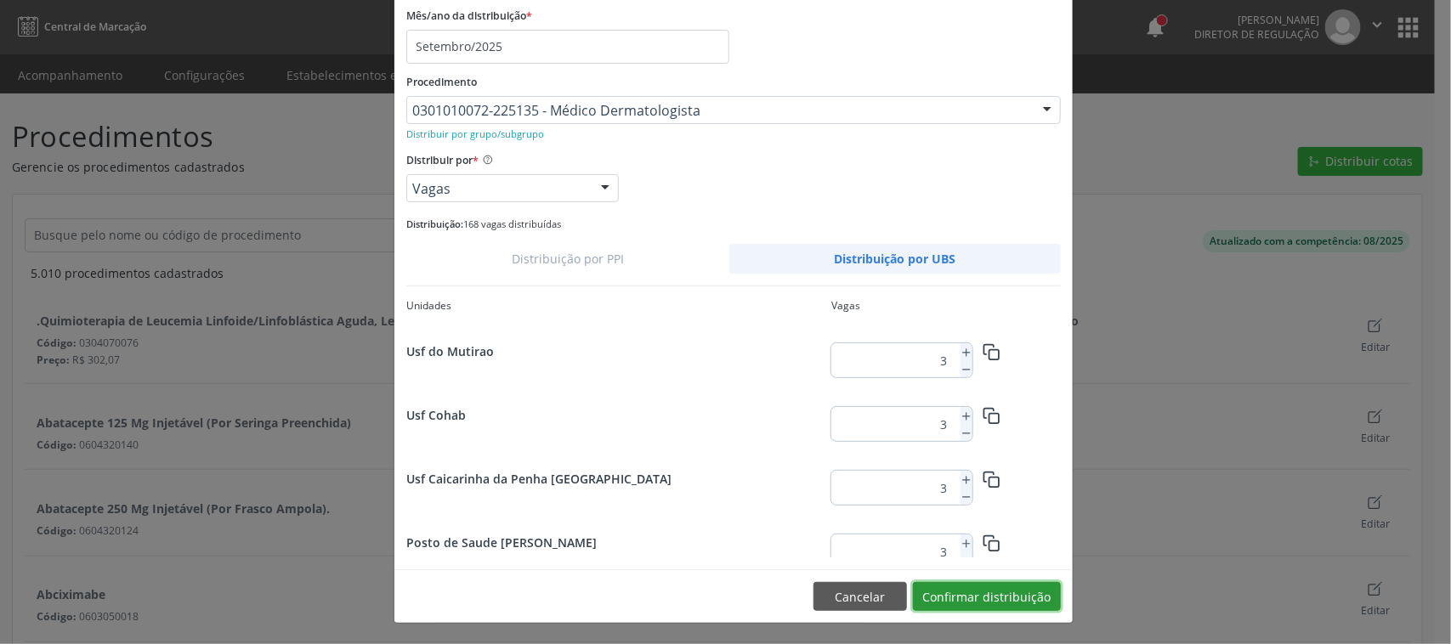
click at [1018, 596] on button "Confirmar distribuição" at bounding box center [987, 596] width 148 height 29
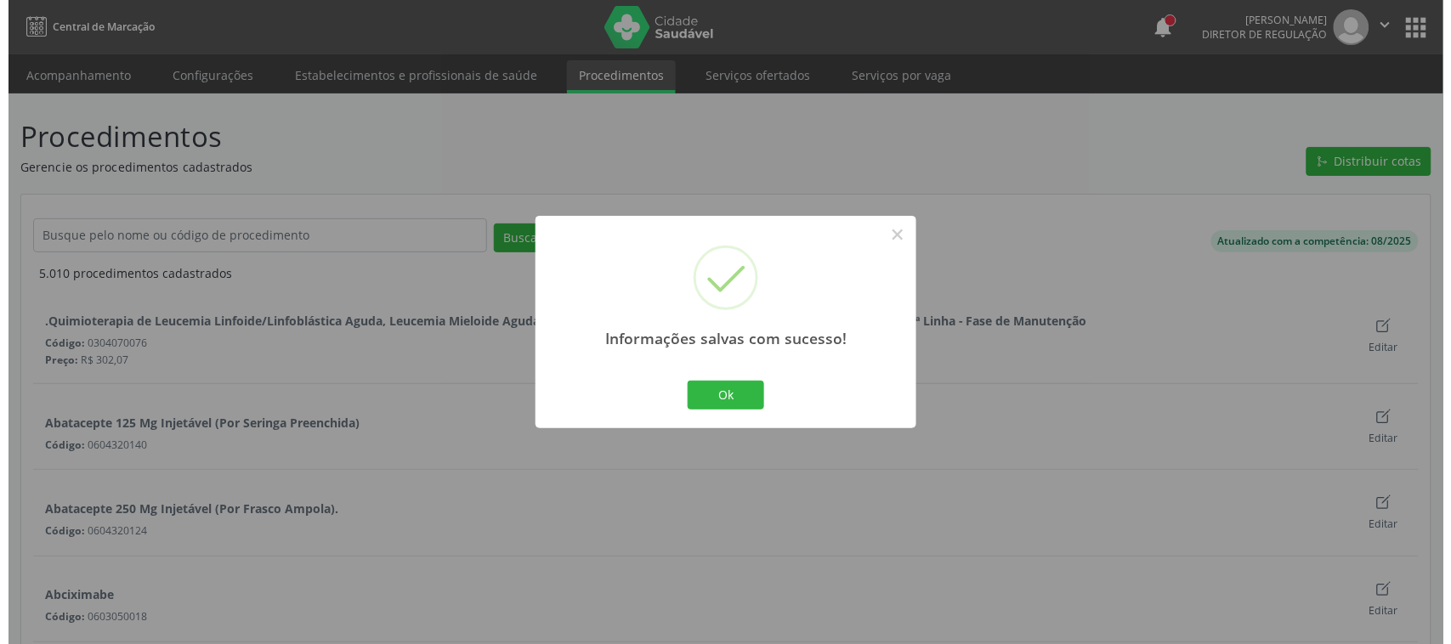
scroll to position [0, 0]
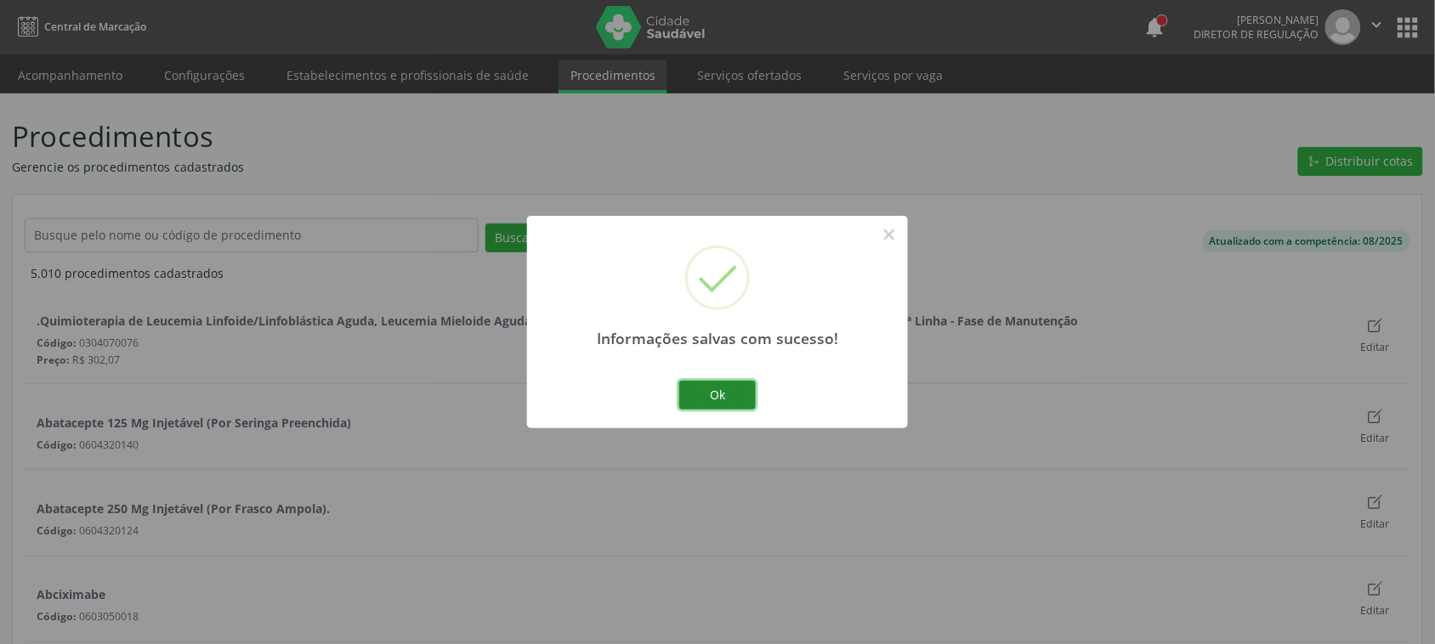
click at [724, 408] on button "Ok" at bounding box center [717, 395] width 77 height 29
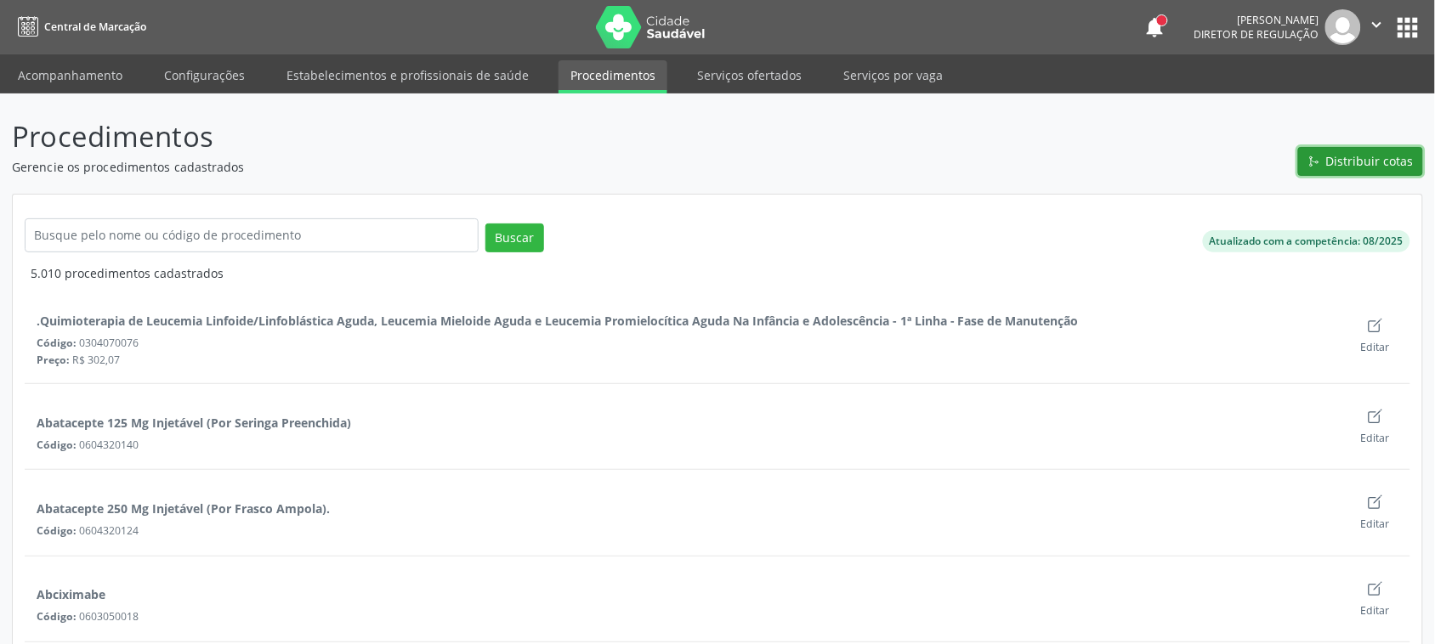
click at [1324, 168] on button "Distribuir cotas" at bounding box center [1360, 161] width 125 height 29
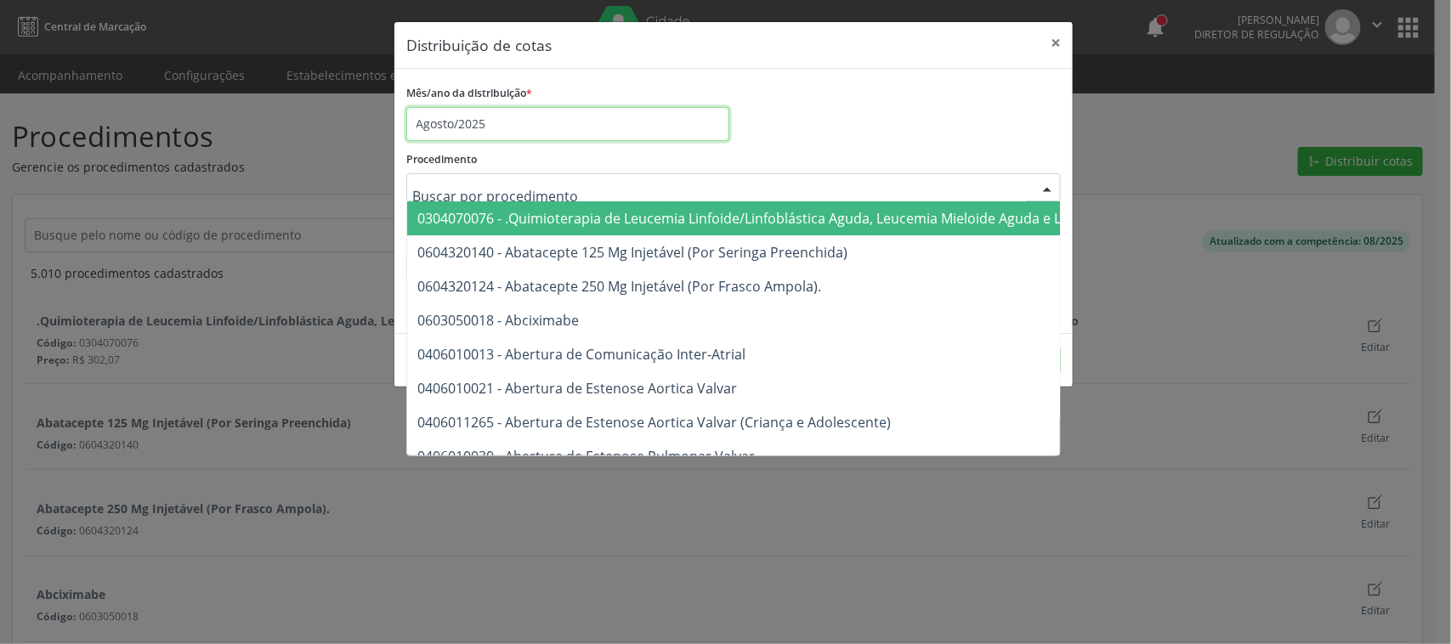
click at [495, 125] on input "Agosto/2025" at bounding box center [567, 124] width 323 height 34
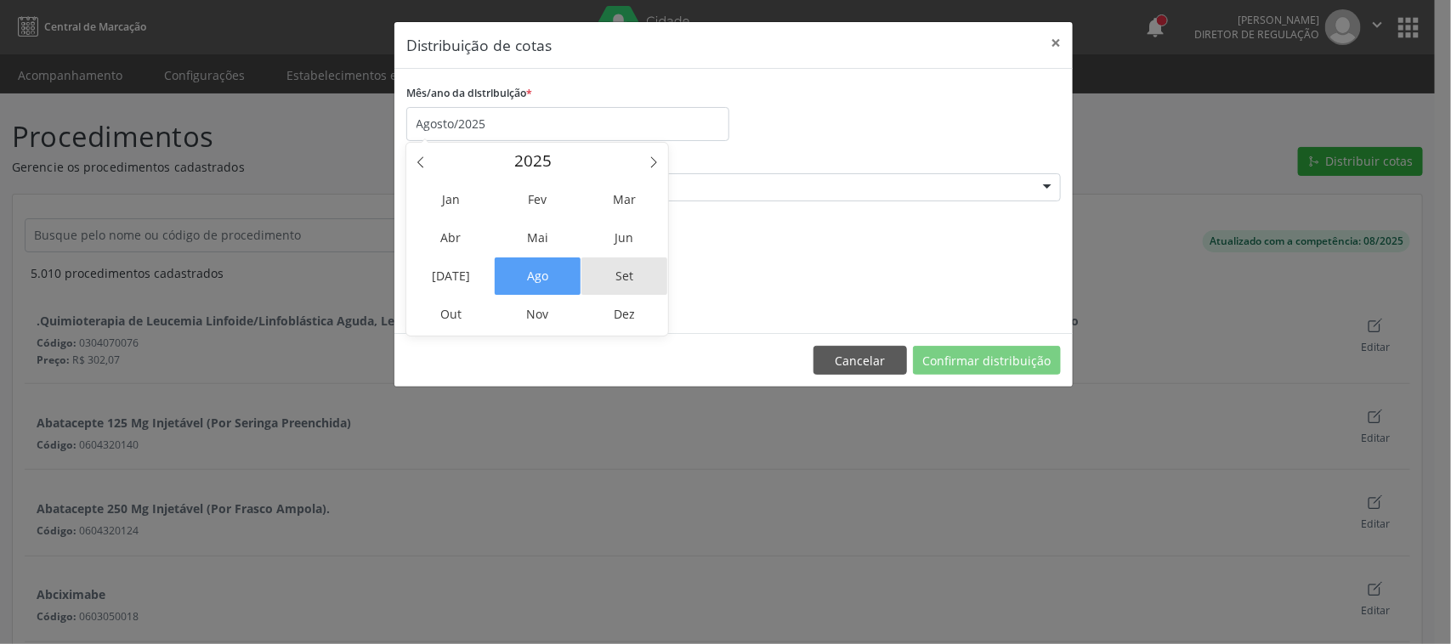
click at [618, 276] on span "Set" at bounding box center [625, 276] width 86 height 37
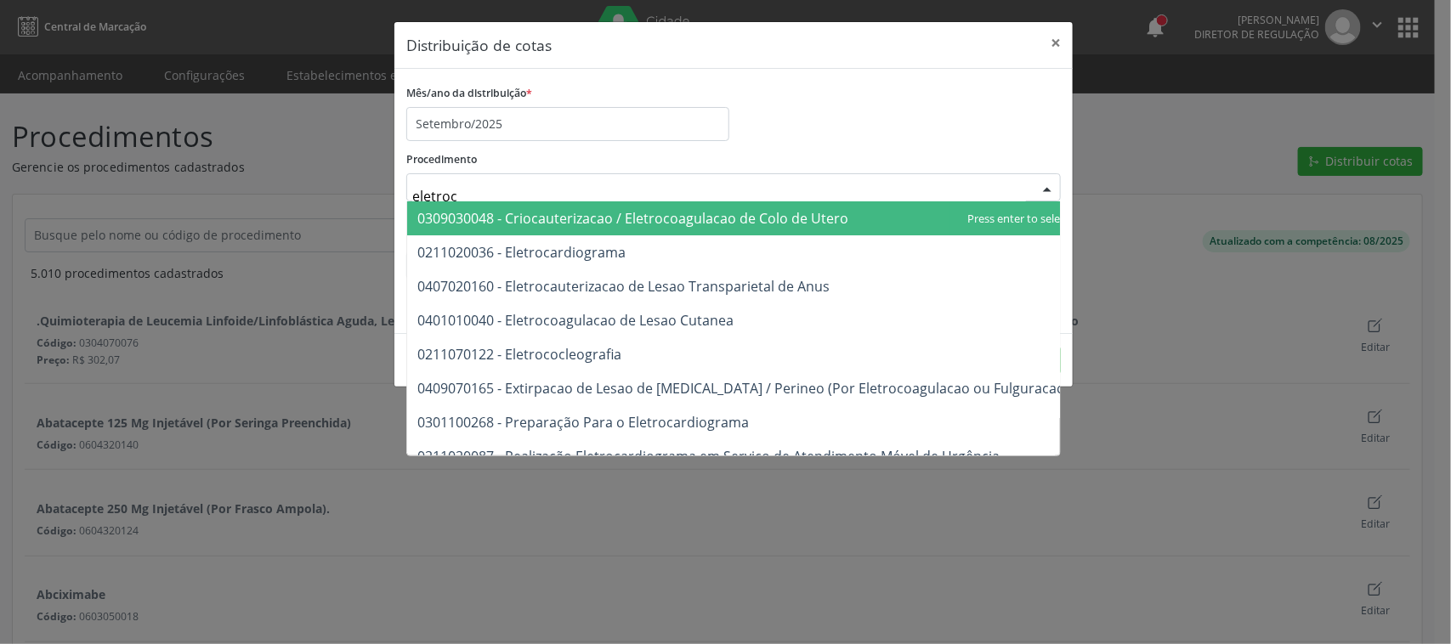
type input "eletroca"
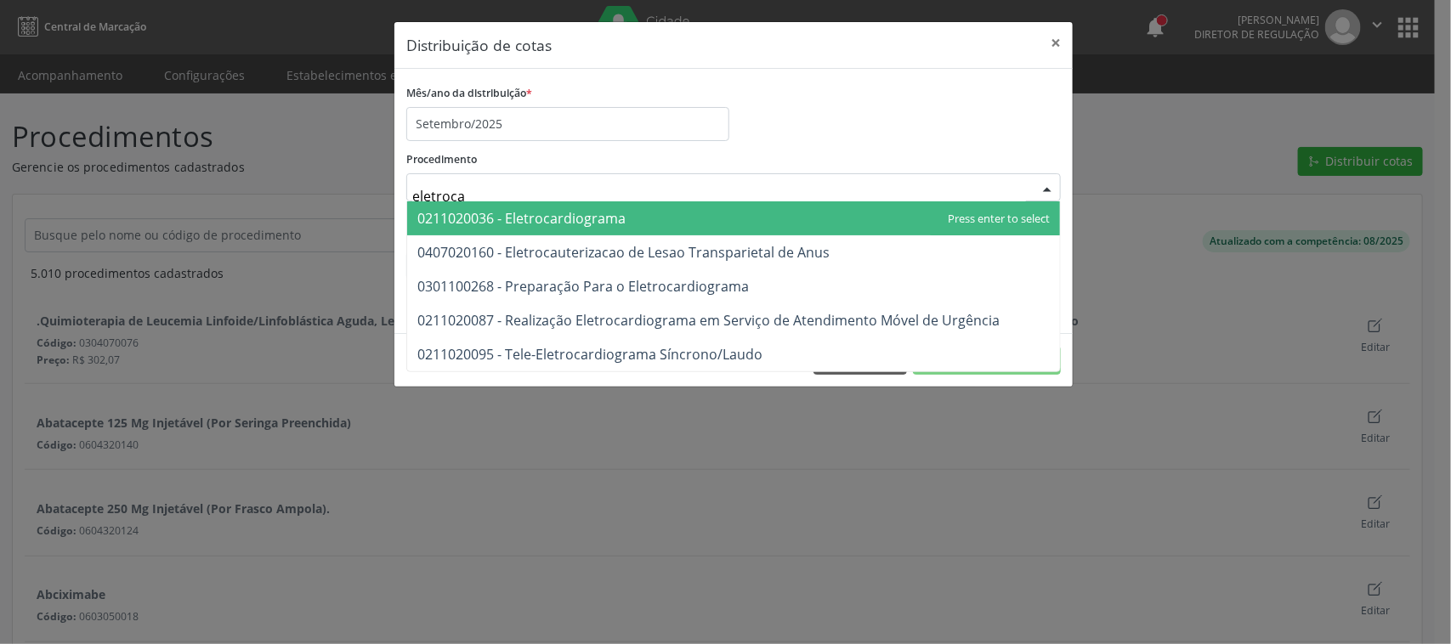
click at [649, 213] on span "0211020036 - Eletrocardiograma" at bounding box center [733, 218] width 653 height 34
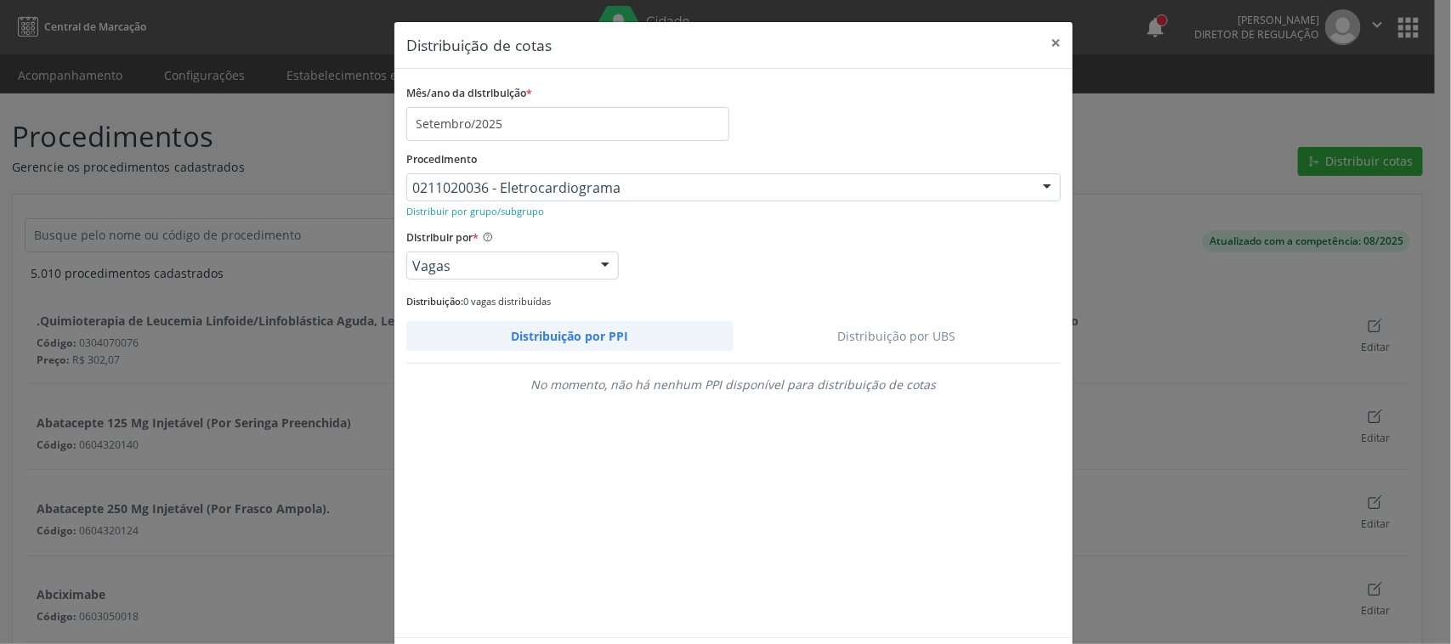
click at [906, 326] on link "Distribuição por UBS" at bounding box center [898, 336] width 328 height 30
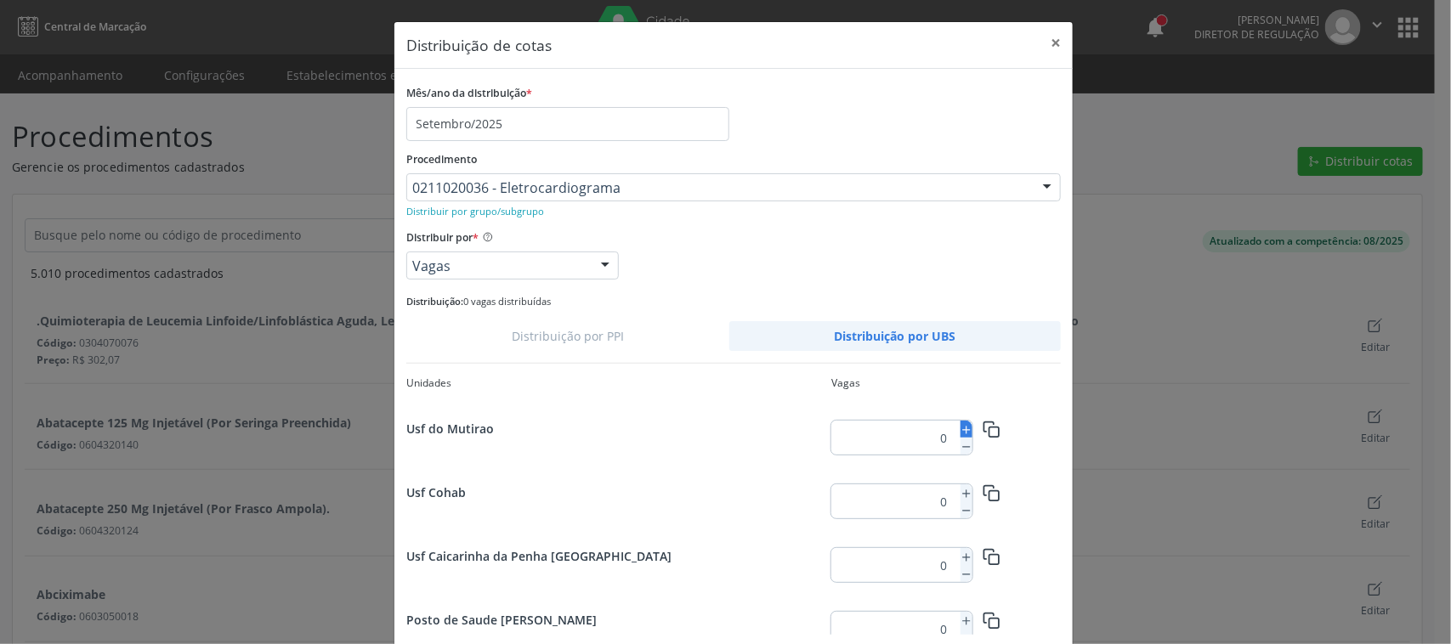
click at [967, 428] on line at bounding box center [967, 430] width 0 height 7
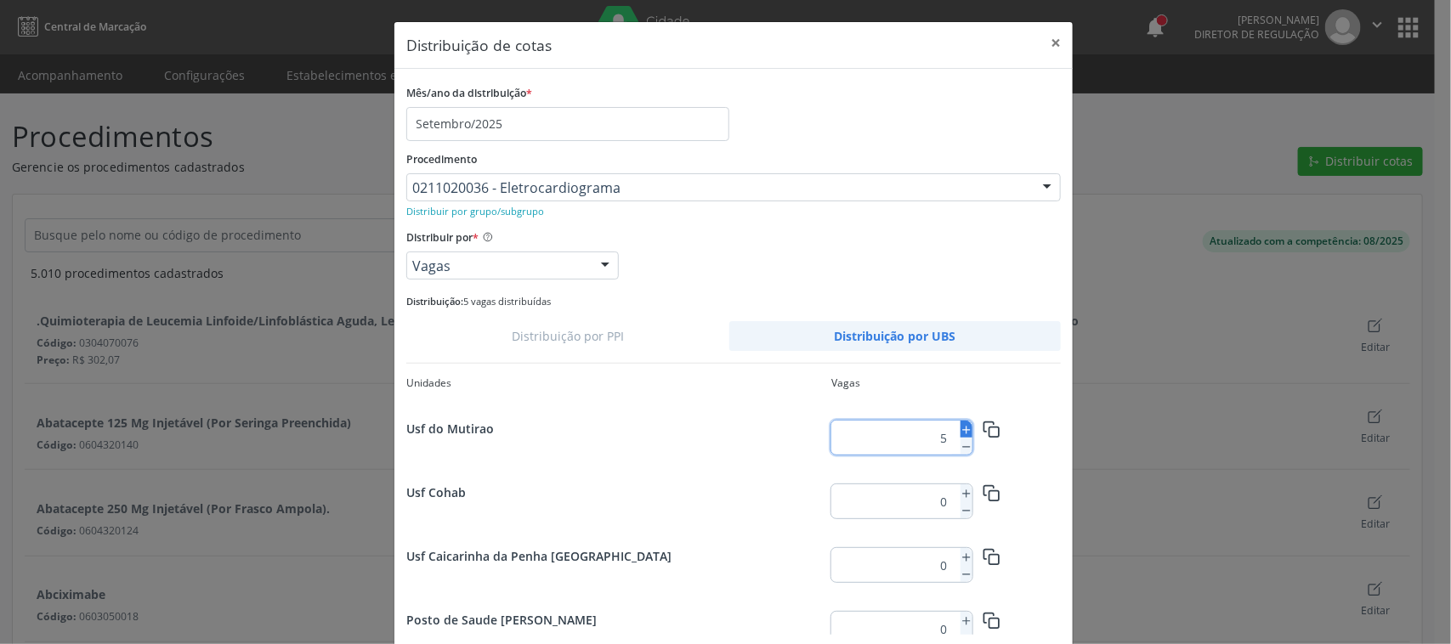
click at [967, 428] on line at bounding box center [967, 430] width 0 height 7
type input "6"
click at [983, 426] on icon "button" at bounding box center [992, 430] width 18 height 18
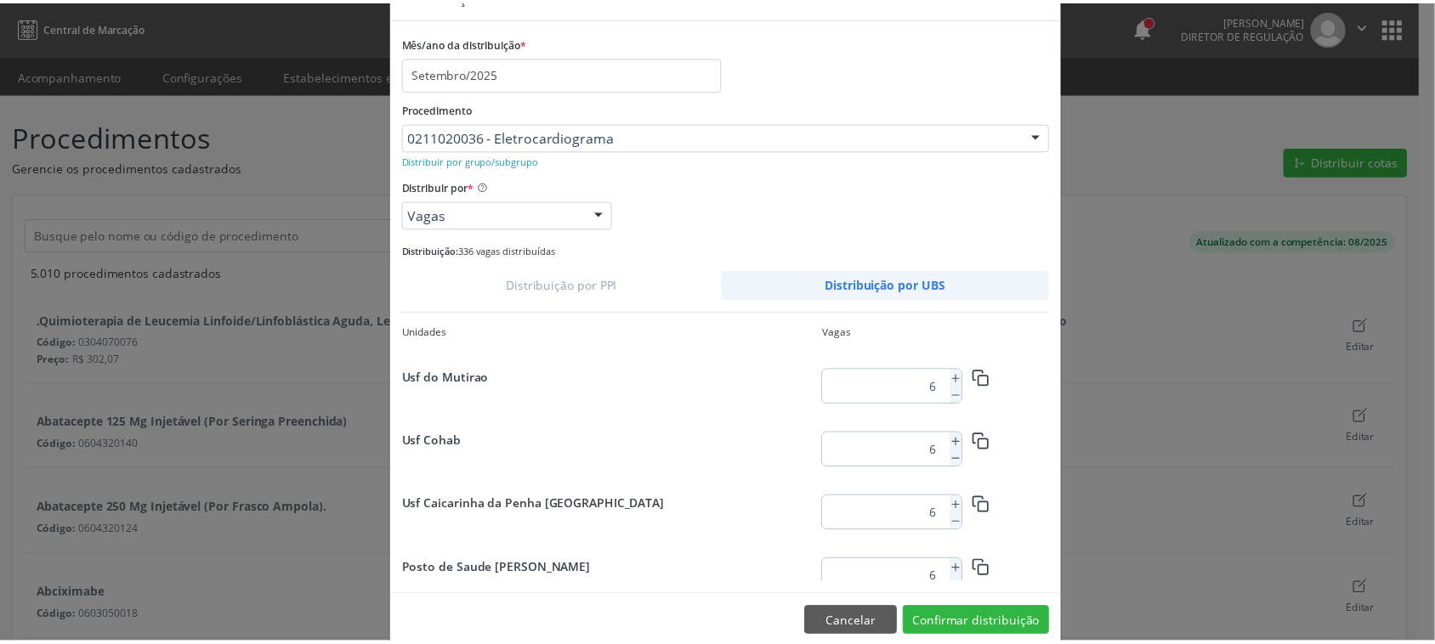
scroll to position [78, 0]
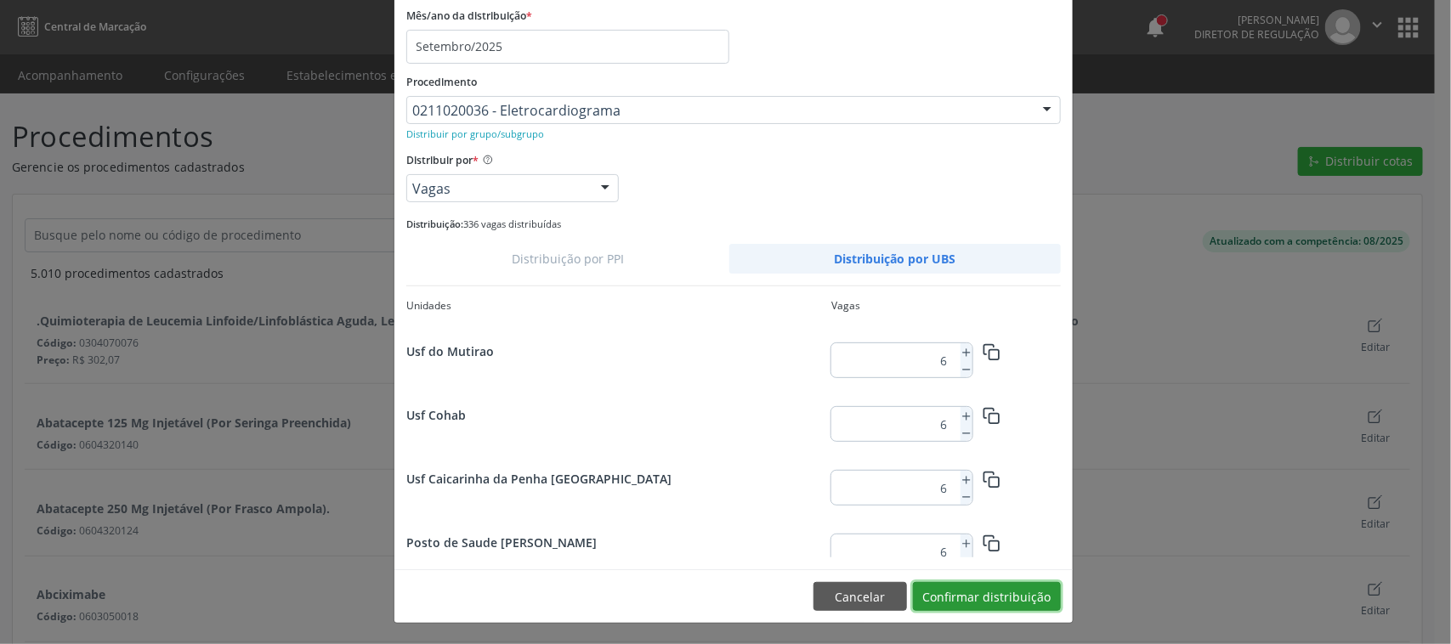
click at [1004, 596] on button "Confirmar distribuição" at bounding box center [987, 596] width 148 height 29
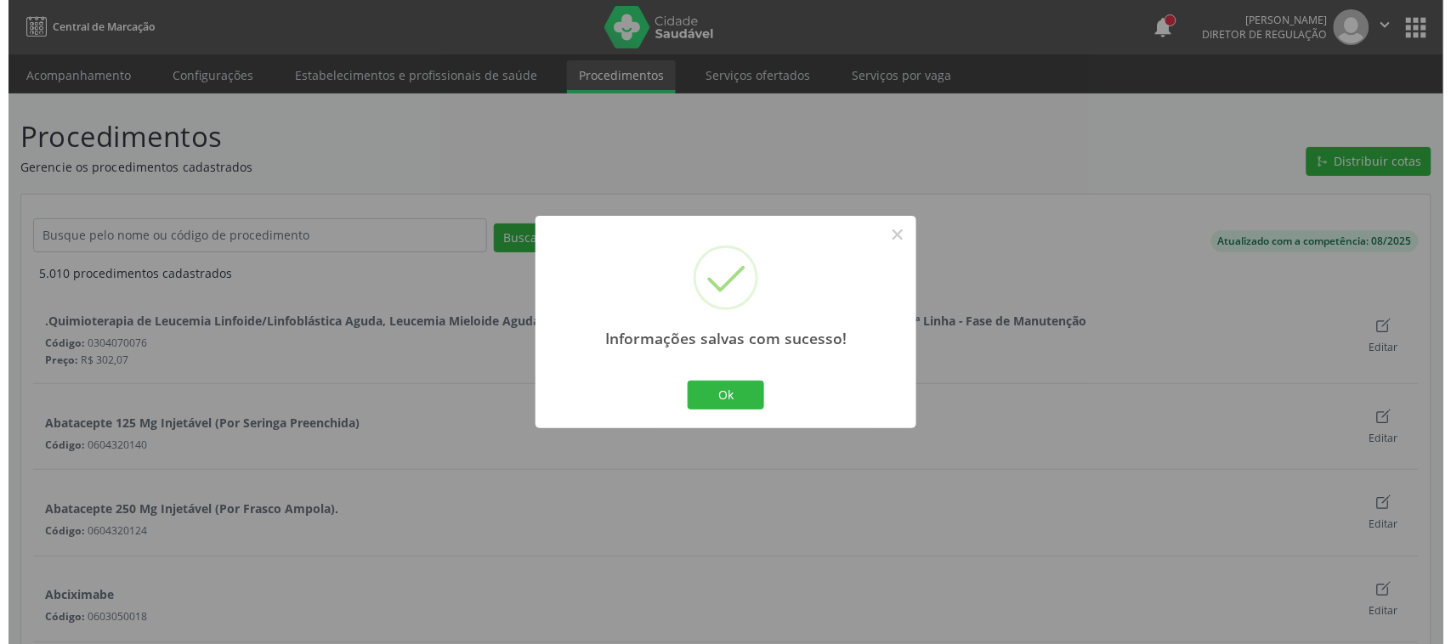
scroll to position [0, 0]
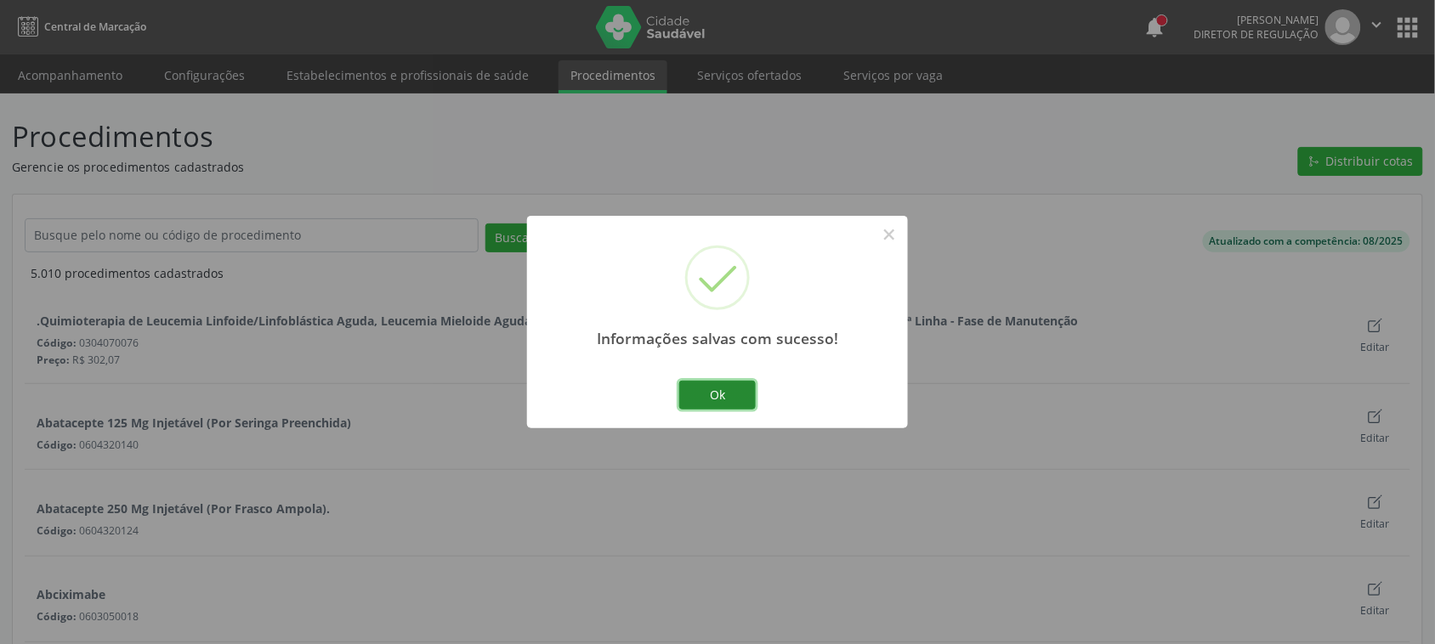
click at [689, 395] on button "Ok" at bounding box center [717, 395] width 77 height 29
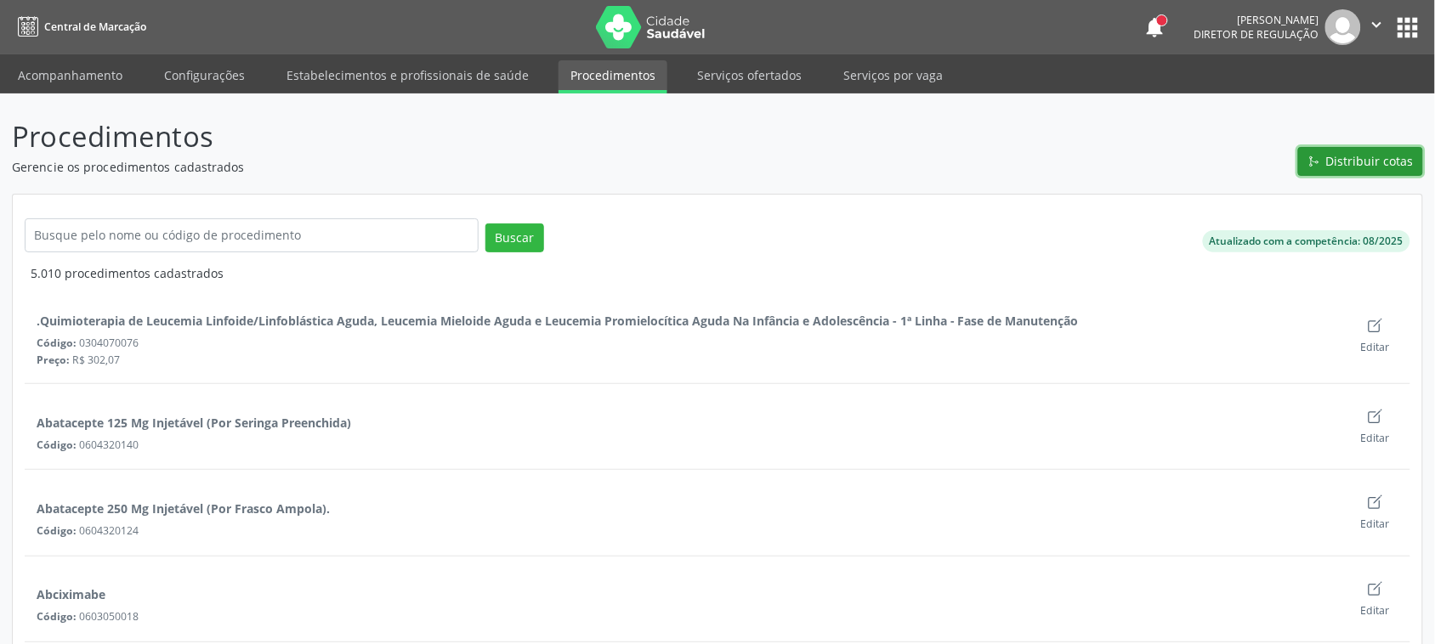
click at [1326, 151] on button "Distribuir cotas" at bounding box center [1360, 161] width 125 height 29
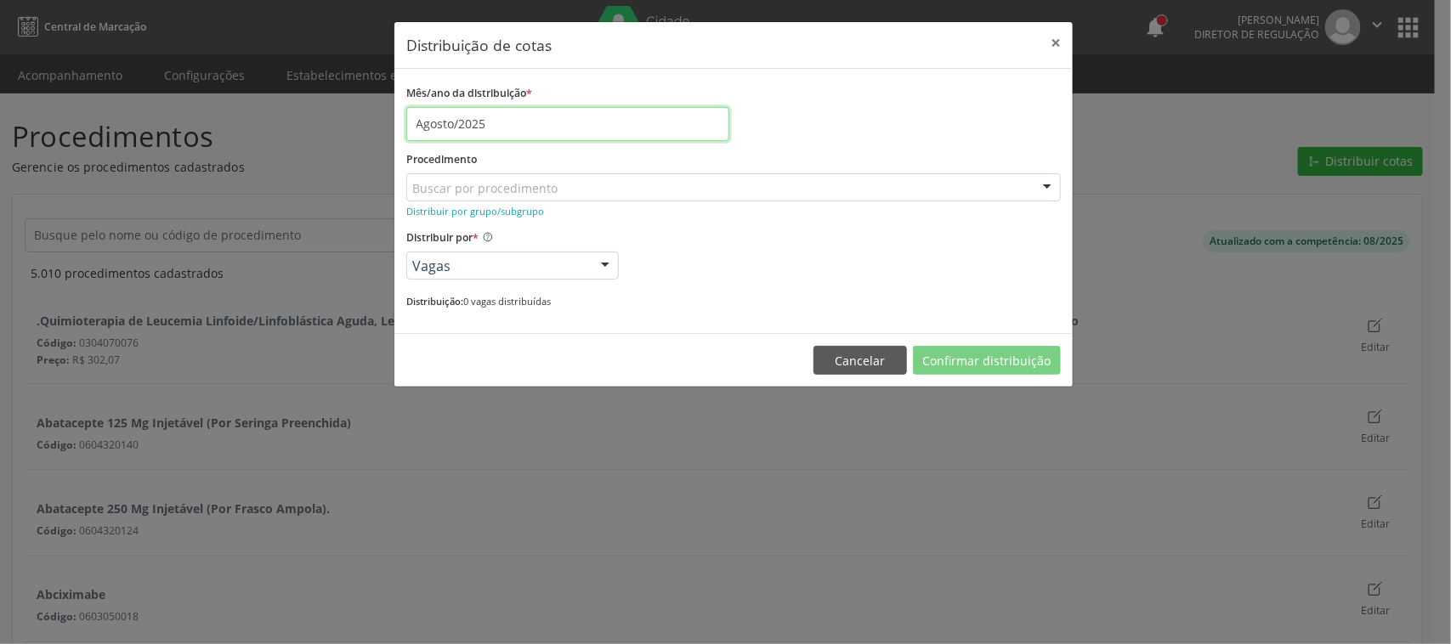
click at [478, 128] on input "Agosto/2025" at bounding box center [567, 124] width 323 height 34
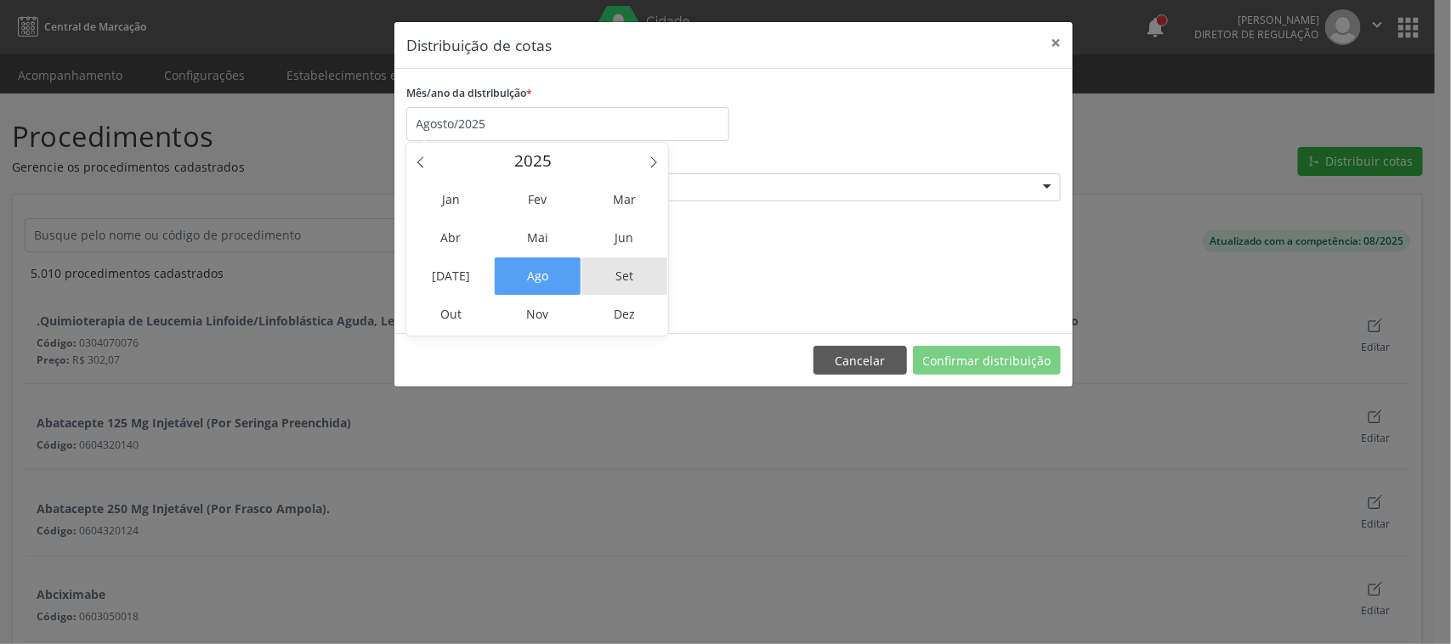
click at [636, 282] on span "Set" at bounding box center [625, 276] width 86 height 37
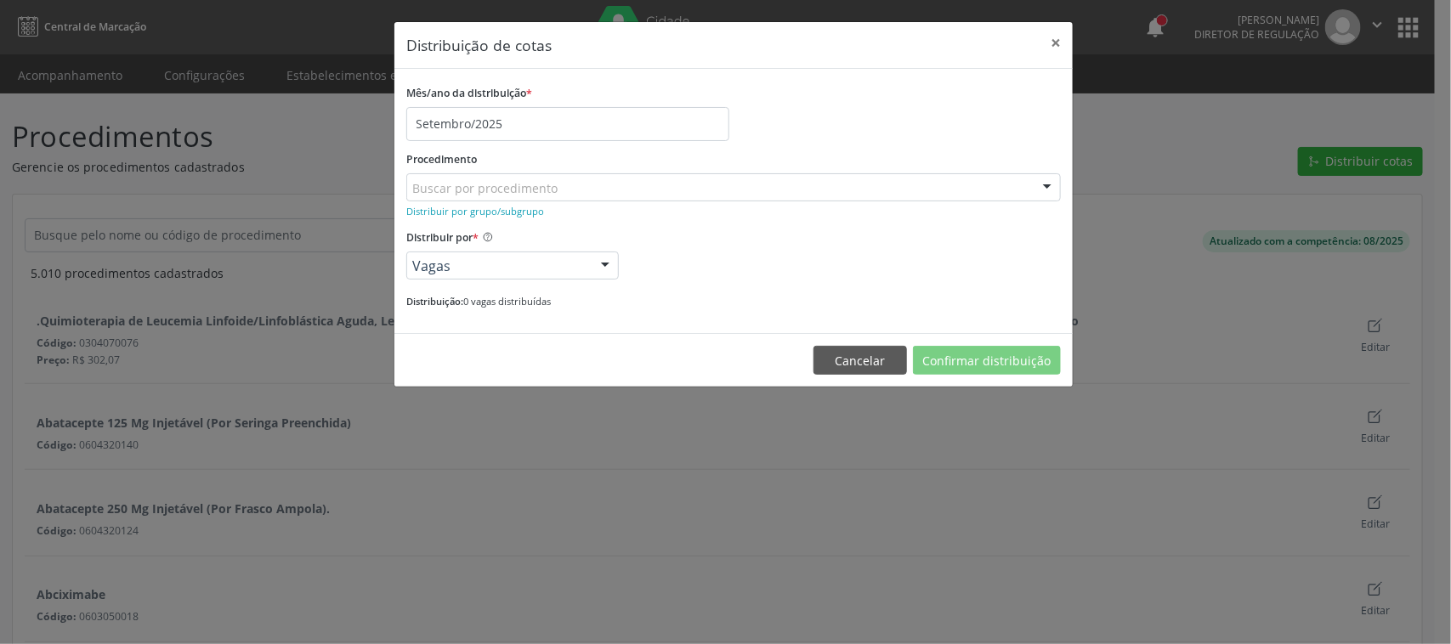
click at [561, 188] on div "Buscar por procedimento" at bounding box center [733, 187] width 655 height 29
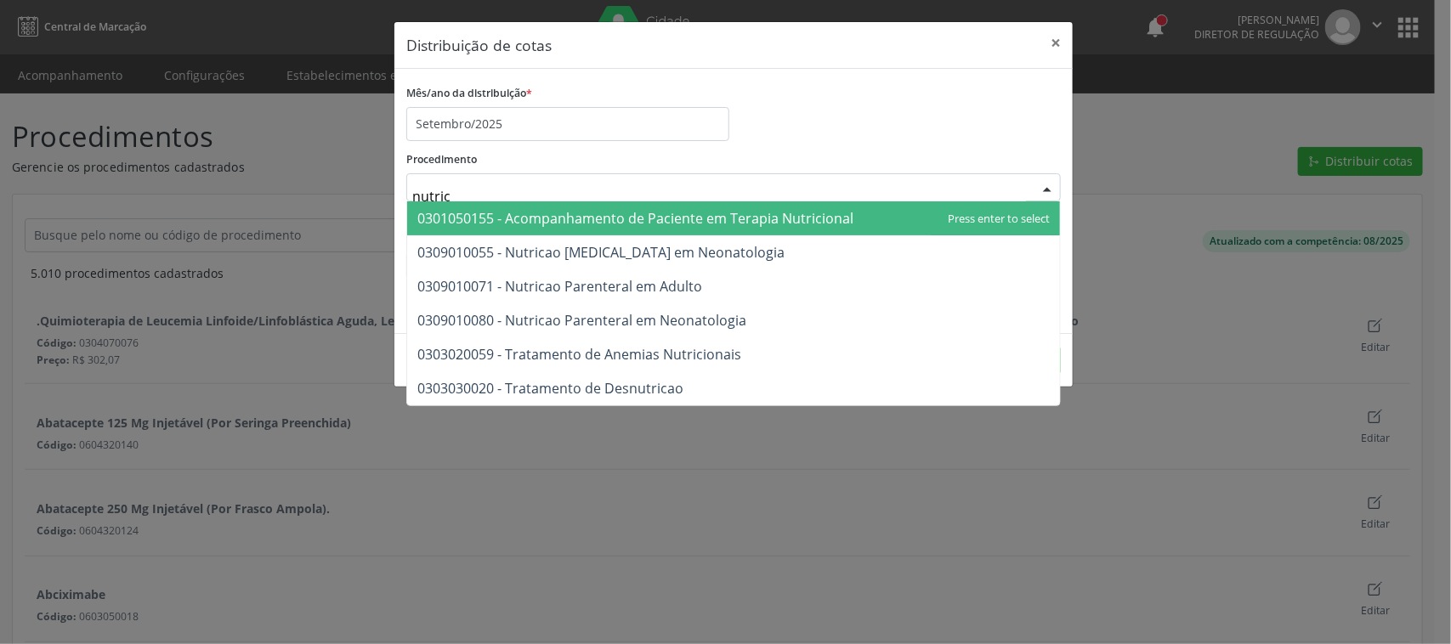
type input "nutrici"
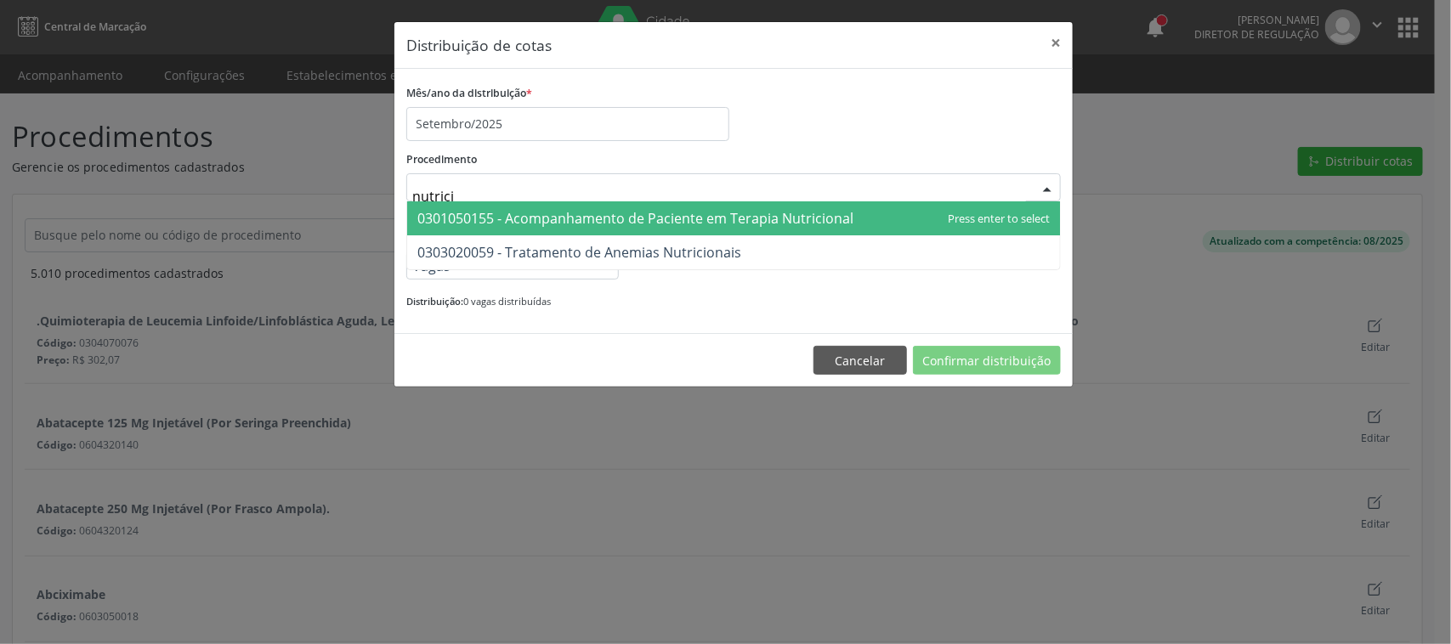
click at [799, 225] on span "0301050155 - Acompanhamento de Paciente em Terapia Nutricional" at bounding box center [635, 218] width 436 height 19
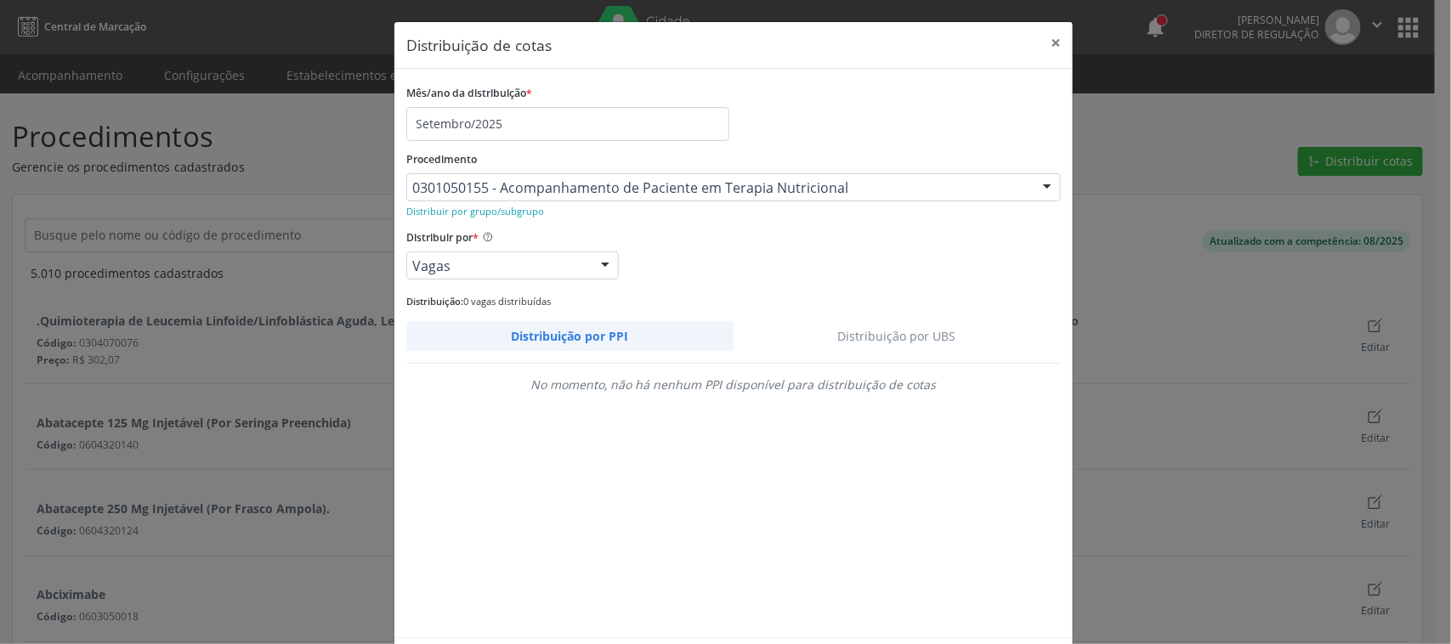
click at [915, 328] on link "Distribuição por UBS" at bounding box center [898, 336] width 328 height 30
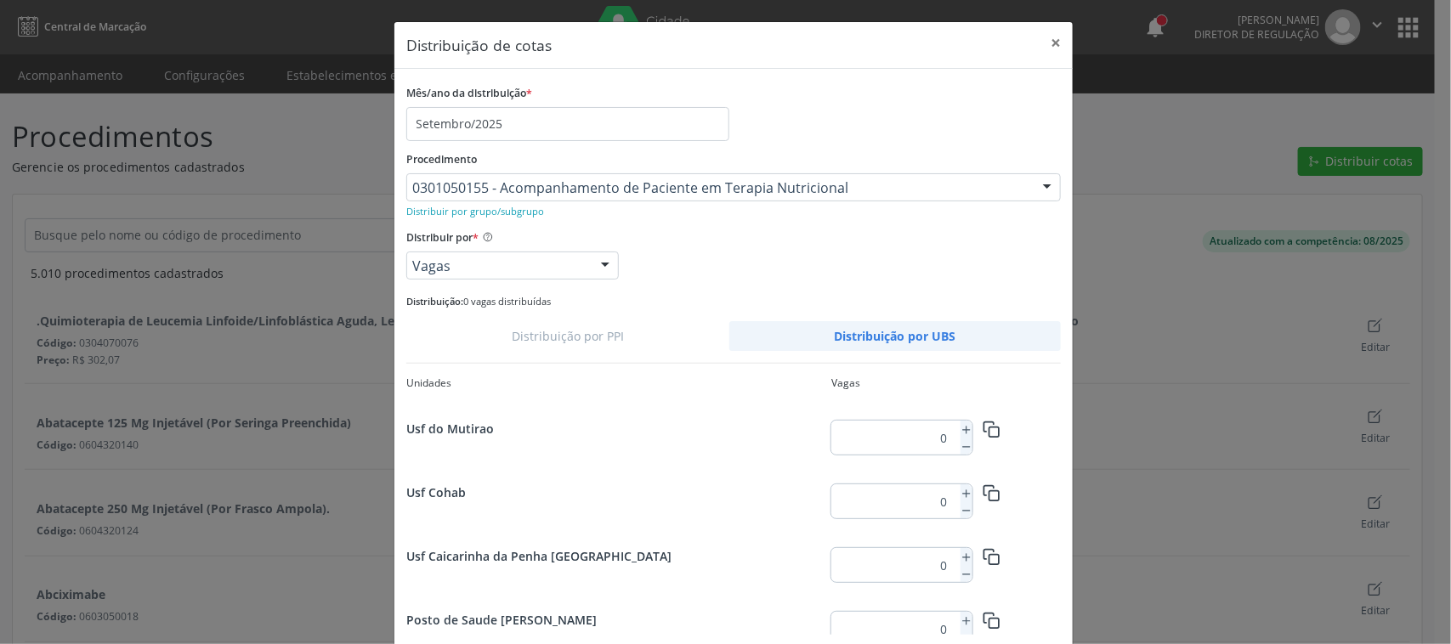
click at [940, 435] on input "0" at bounding box center [892, 438] width 122 height 34
type input "12"
click at [989, 428] on rect "button" at bounding box center [993, 432] width 9 height 9
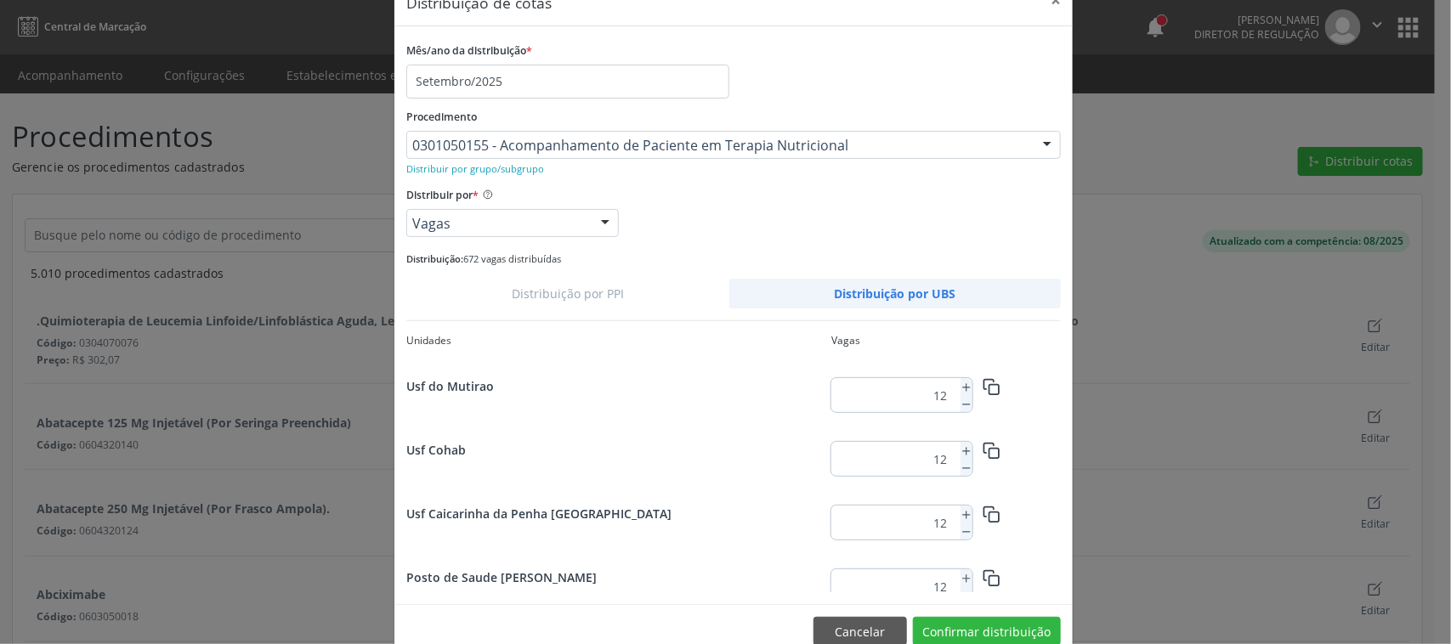
scroll to position [78, 0]
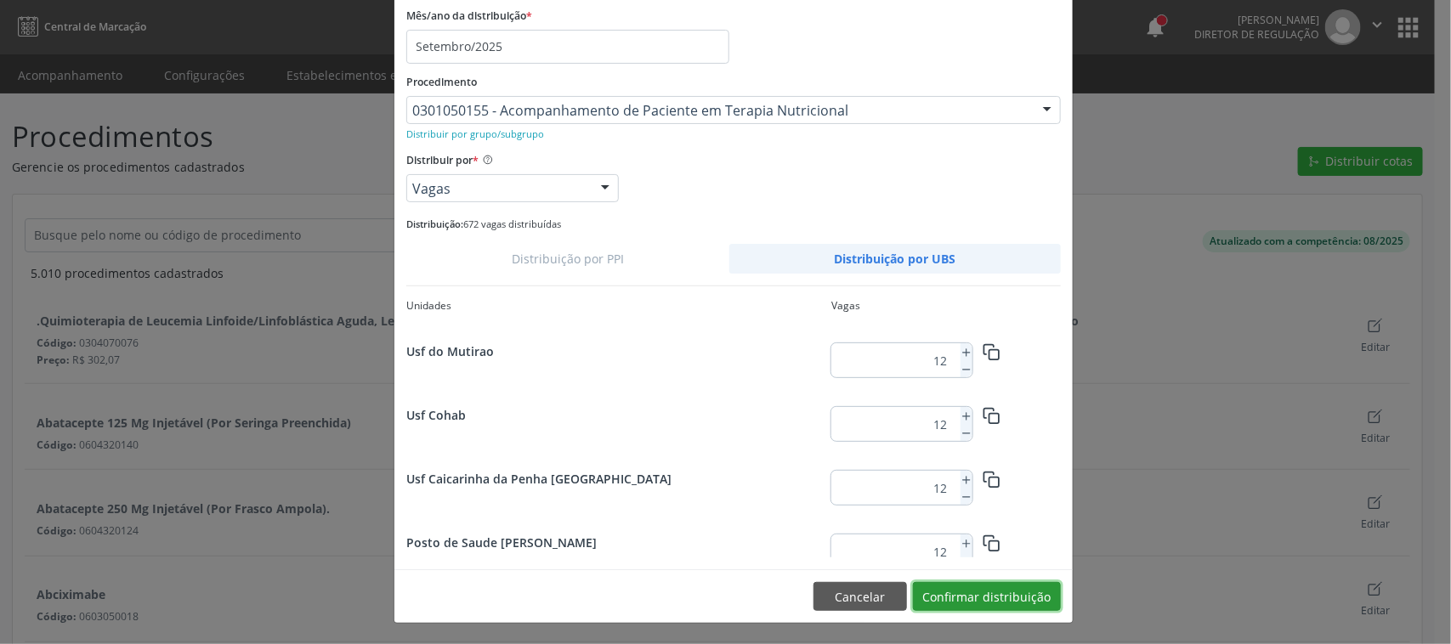
click at [1035, 598] on button "Confirmar distribuição" at bounding box center [987, 596] width 148 height 29
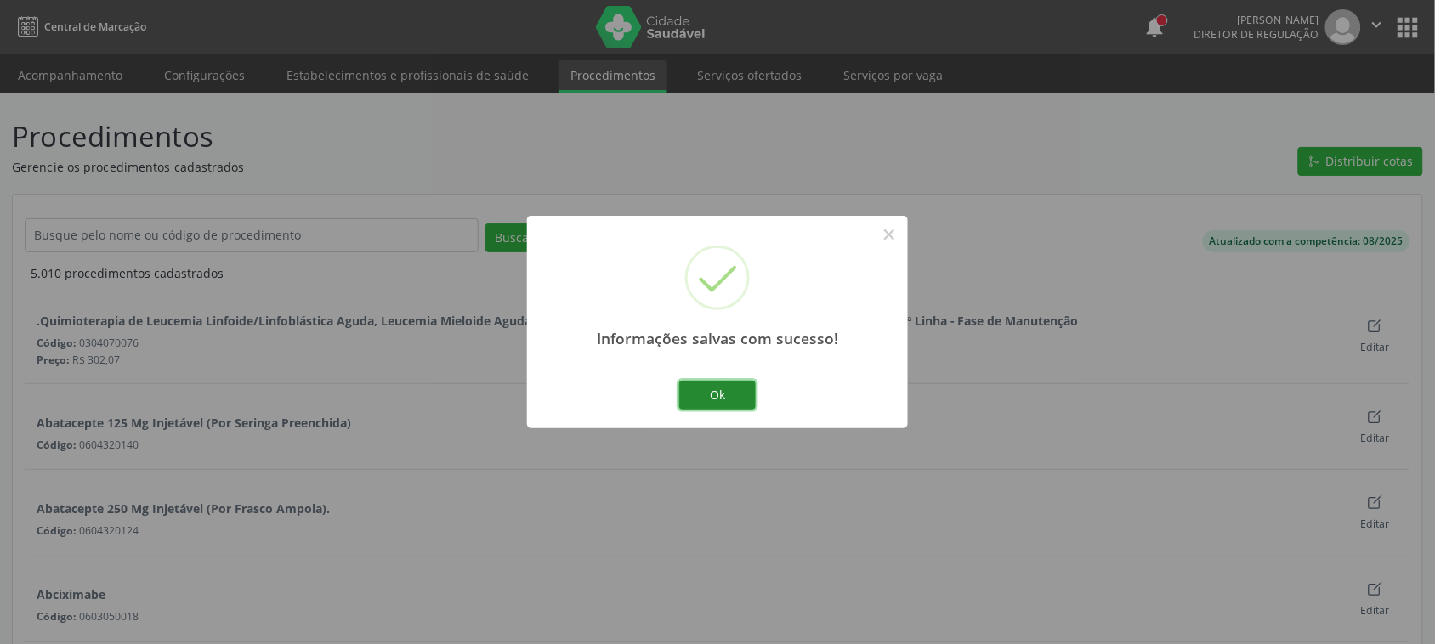
click at [733, 389] on button "Ok" at bounding box center [717, 395] width 77 height 29
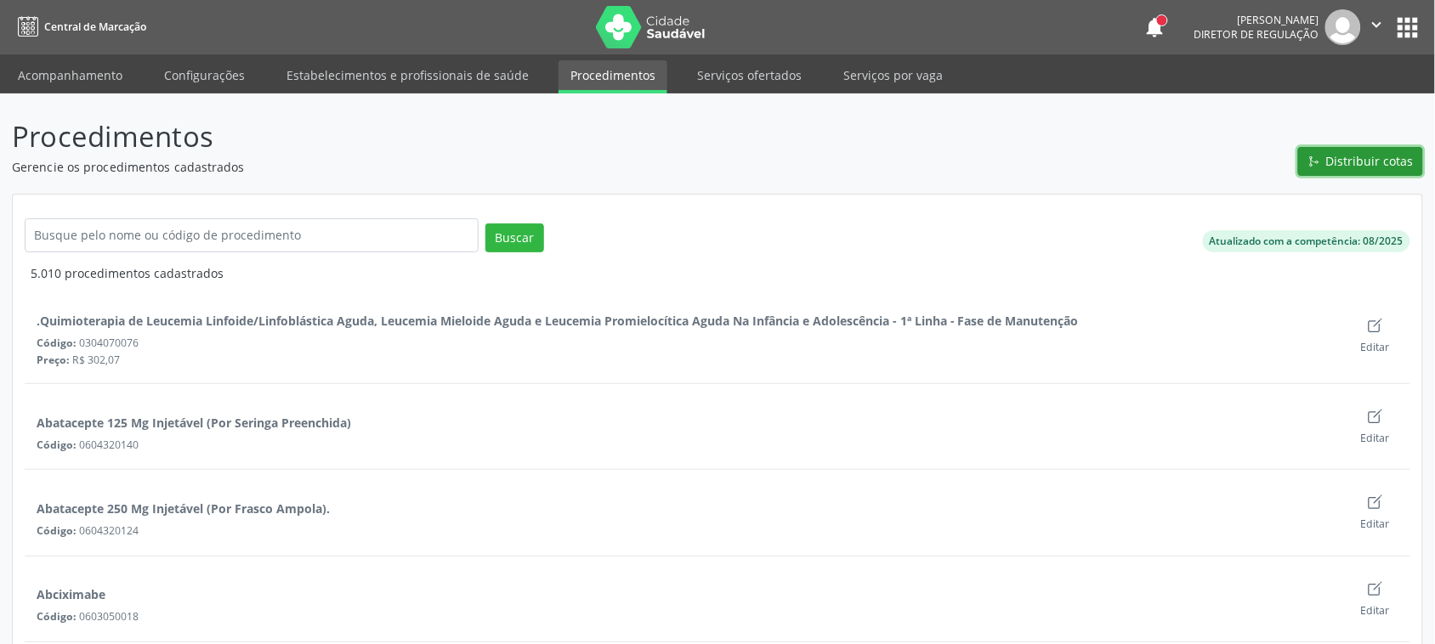
click at [1325, 163] on button "Distribuir cotas" at bounding box center [1360, 161] width 125 height 29
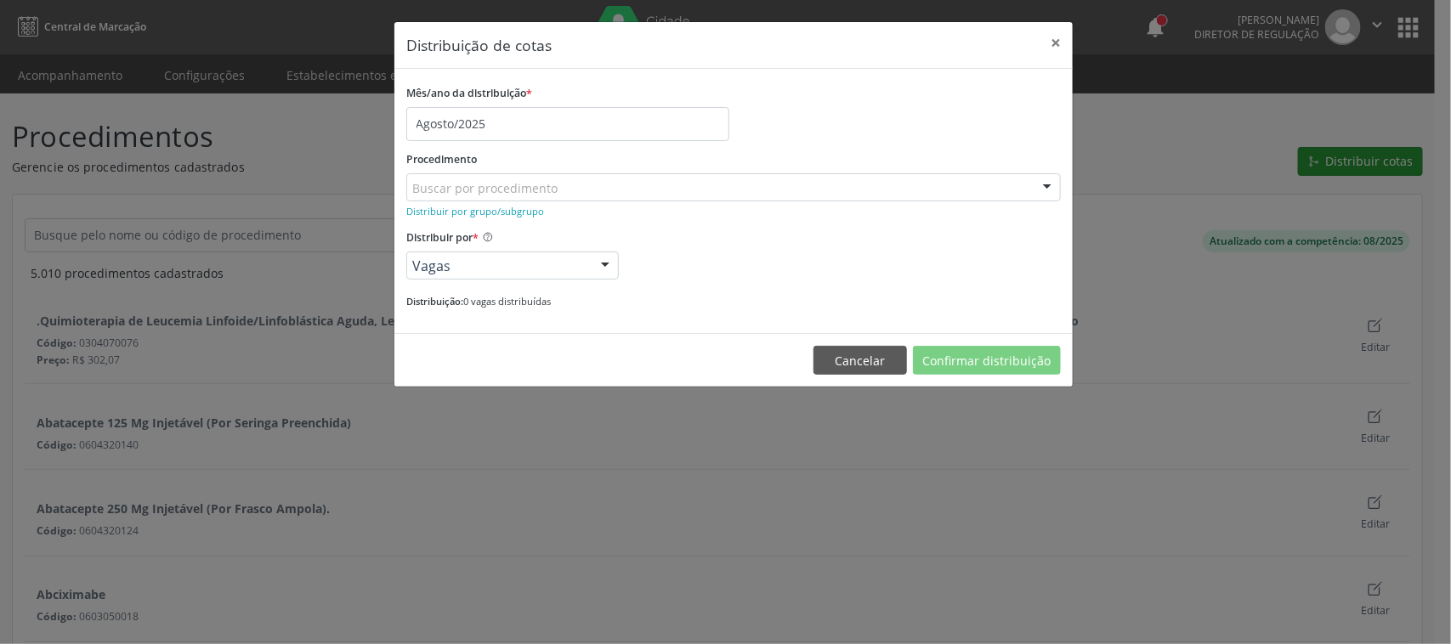
click at [1309, 155] on div "Distribuição de cotas × Mês/ano da distribuição * Agosto/2025 Procedimento Busc…" at bounding box center [725, 322] width 1451 height 644
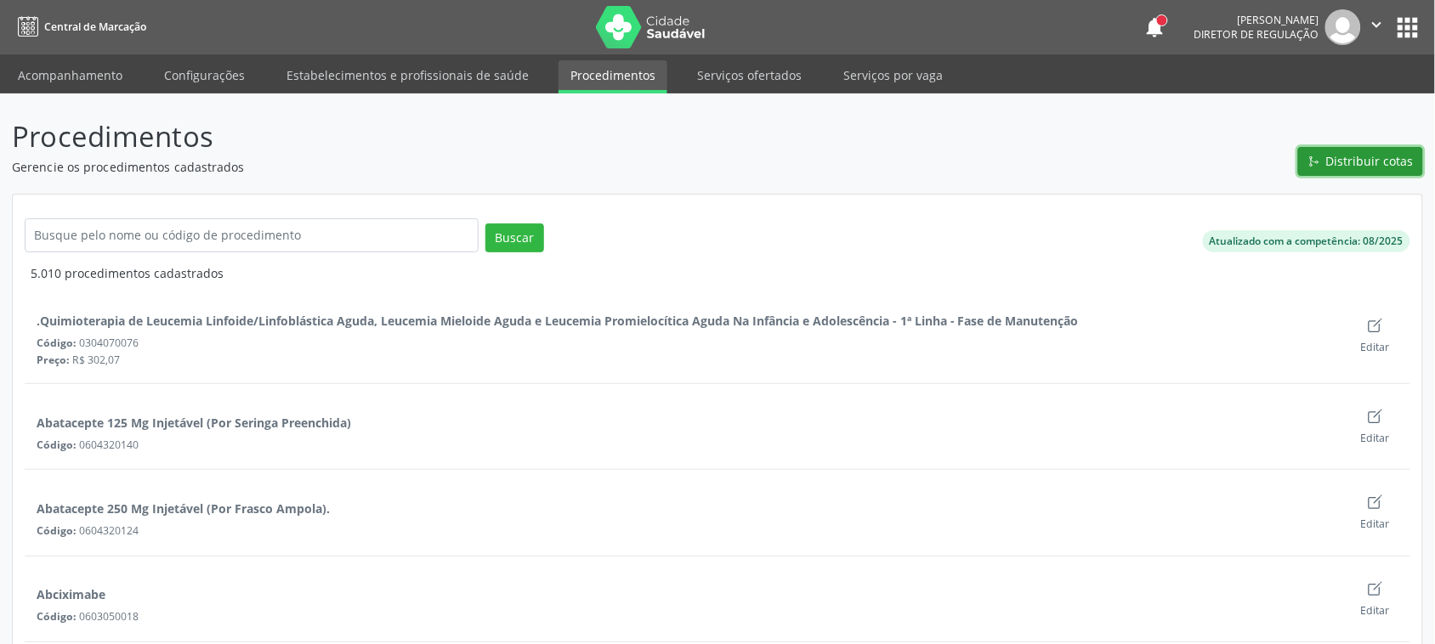
click at [1309, 155] on button "Distribuir cotas" at bounding box center [1360, 161] width 125 height 29
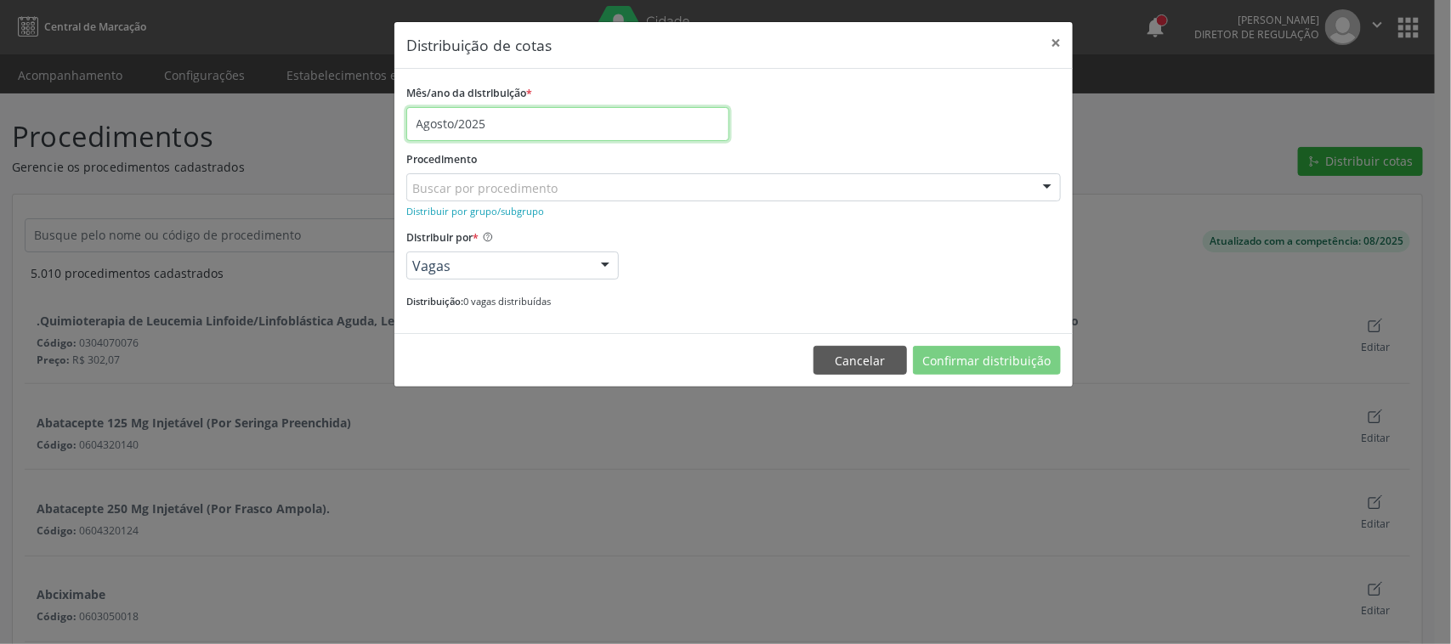
click at [457, 128] on input "Agosto/2025" at bounding box center [567, 124] width 323 height 34
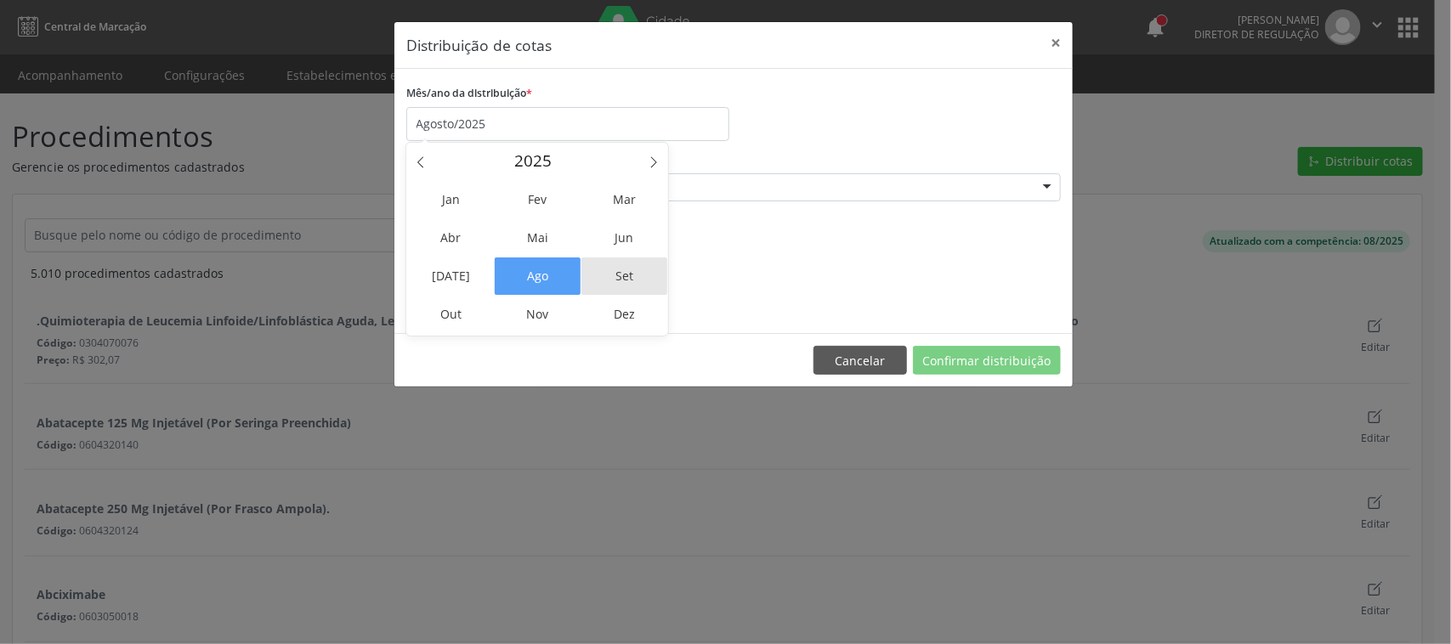
click at [621, 265] on span "Set" at bounding box center [625, 276] width 86 height 37
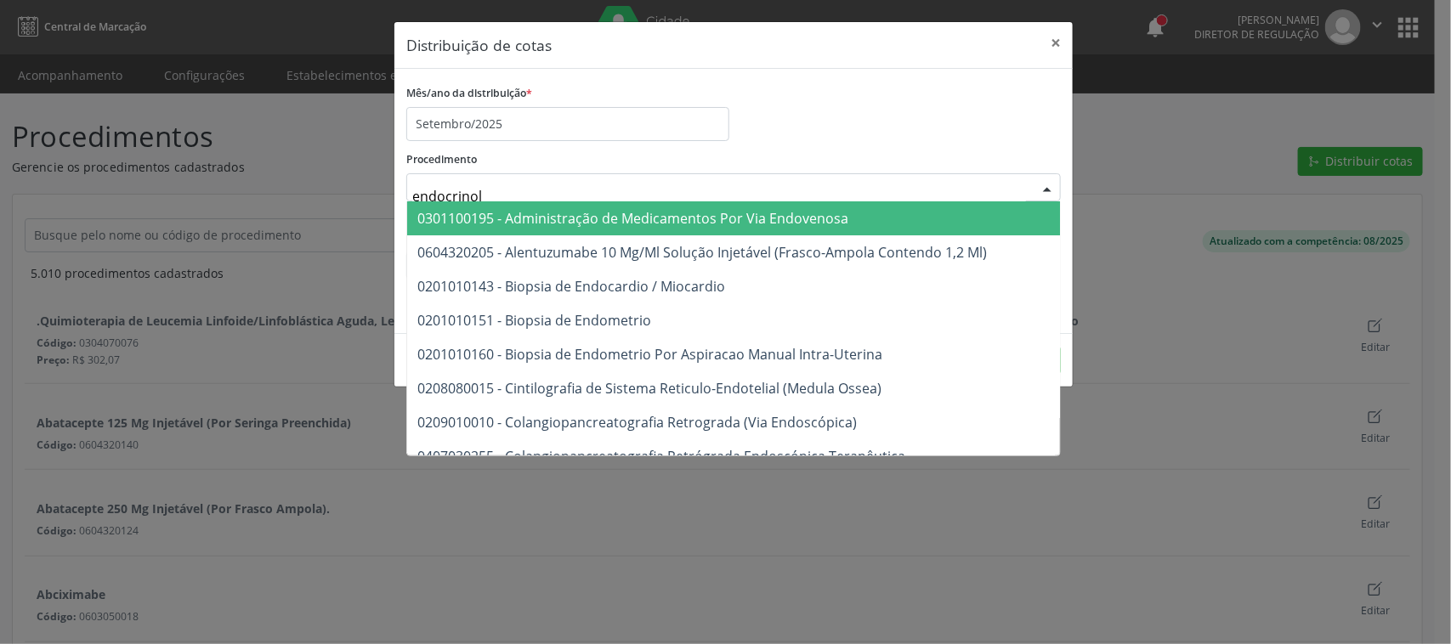
type input "endocrinolo"
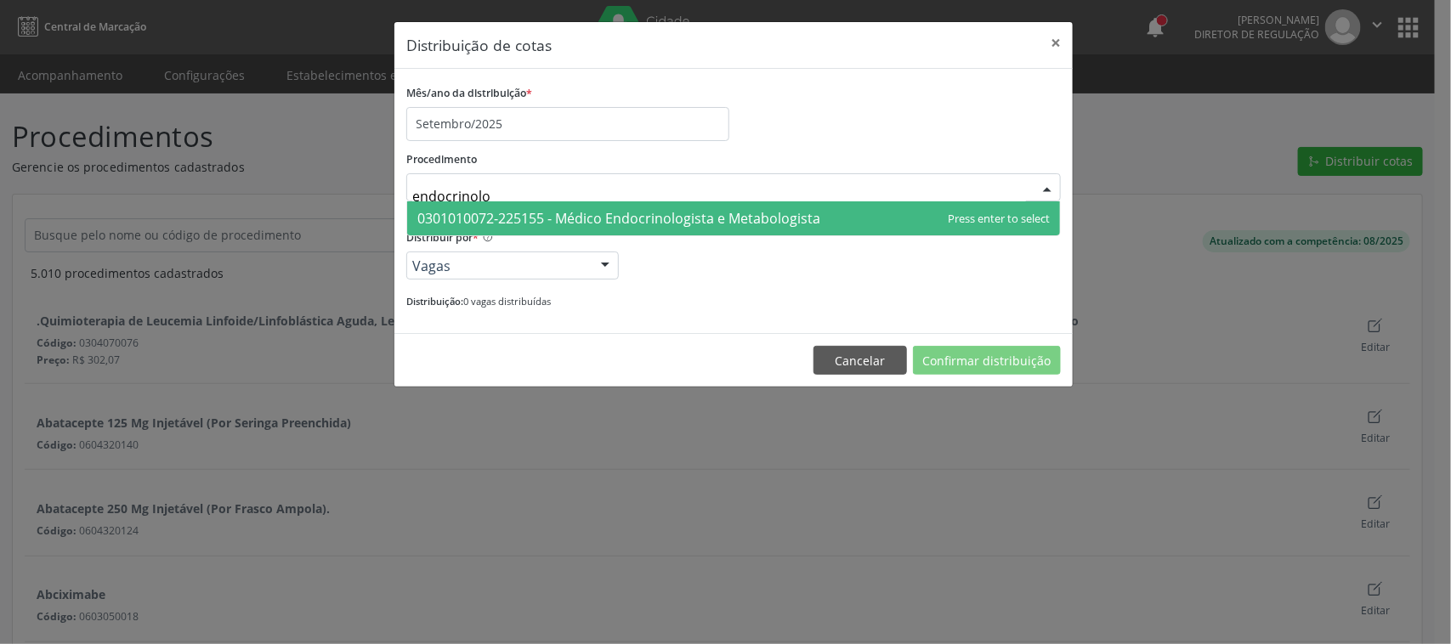
click at [576, 209] on span "0301010072-225155 - Médico Endocrinologista e Metabologista" at bounding box center [618, 218] width 403 height 19
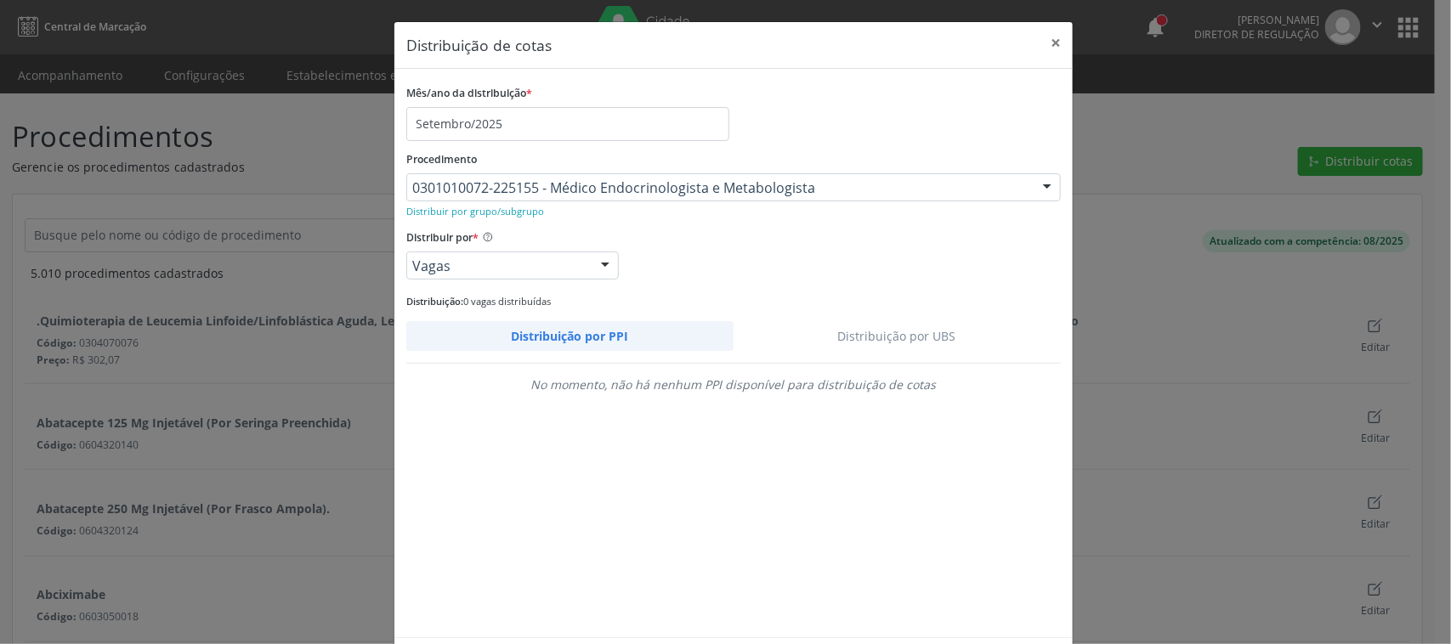
click at [855, 334] on link "Distribuição por UBS" at bounding box center [898, 336] width 328 height 30
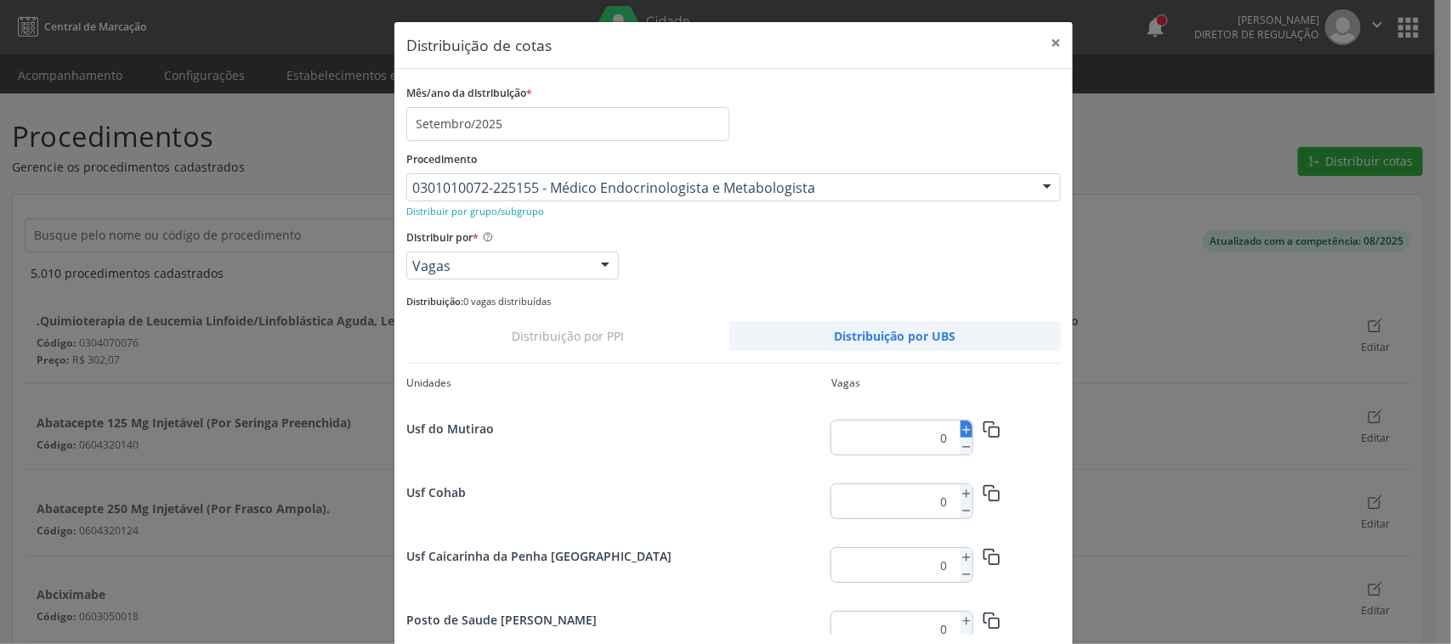
click at [961, 426] on icon at bounding box center [967, 430] width 12 height 12
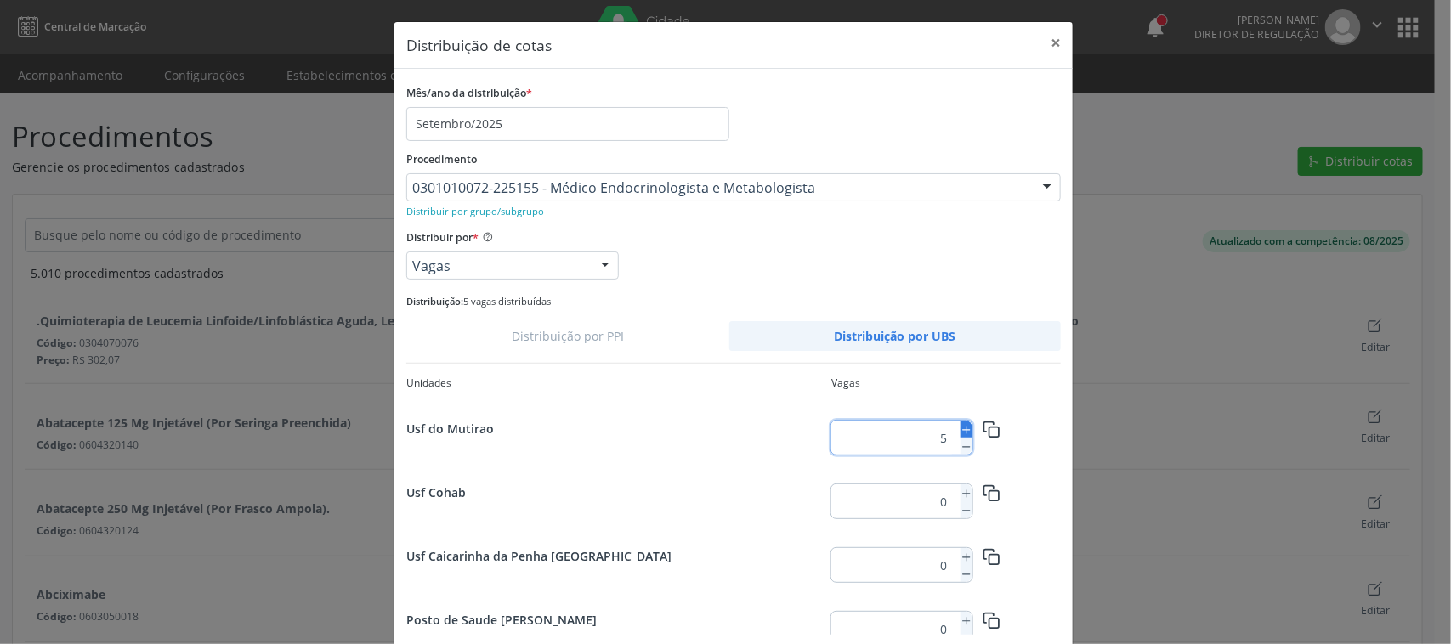
click at [961, 426] on icon at bounding box center [967, 430] width 12 height 12
type input "6"
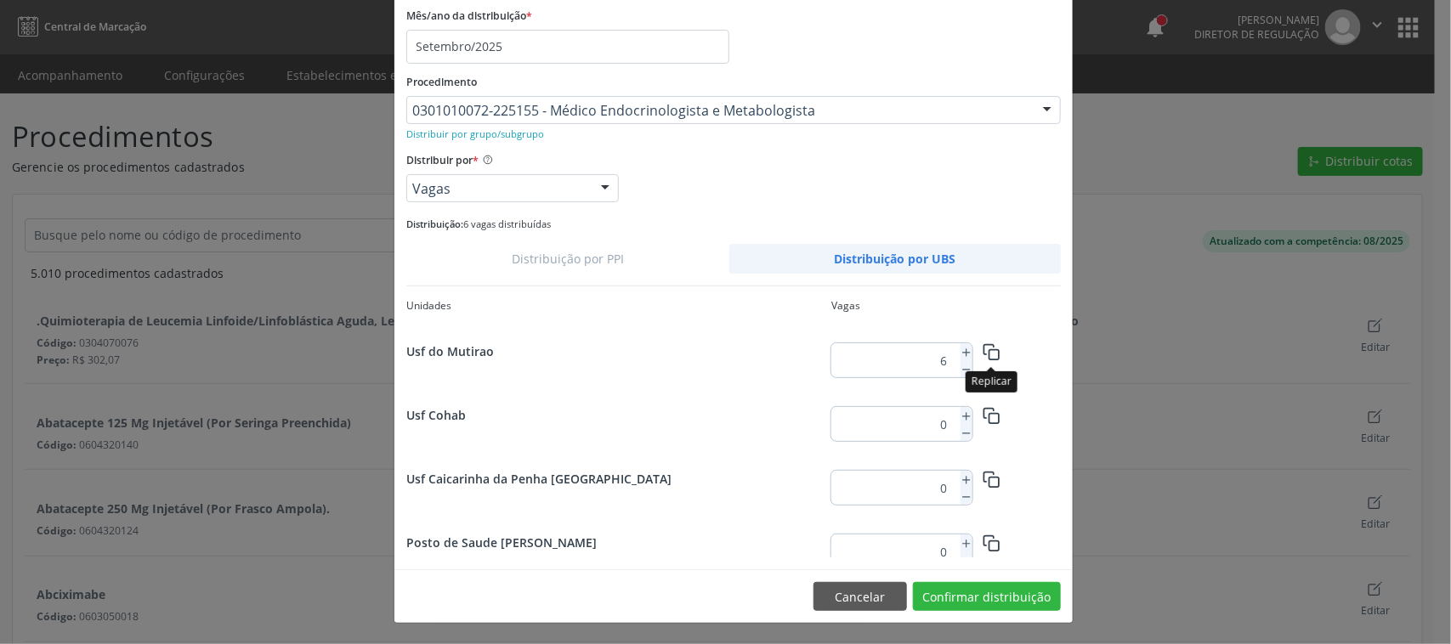
click at [986, 351] on icon "button" at bounding box center [992, 352] width 18 height 18
click at [991, 599] on button "Confirmar distribuição" at bounding box center [987, 596] width 148 height 29
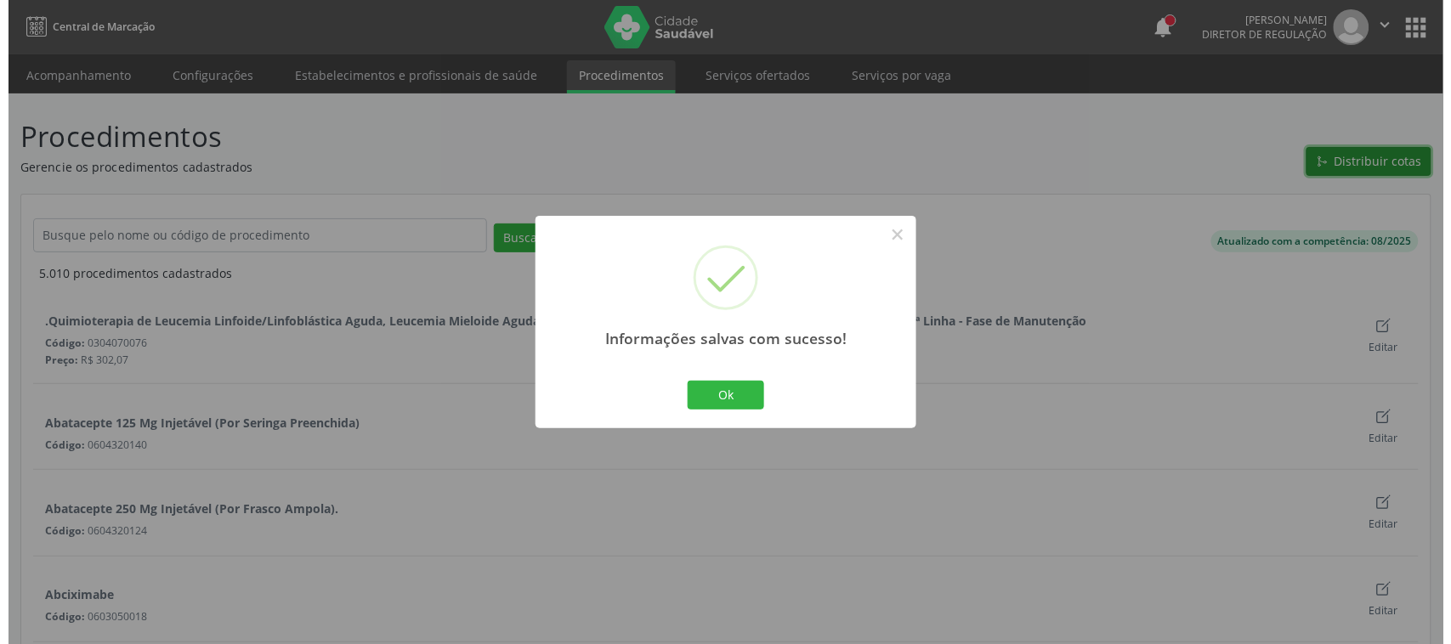
scroll to position [0, 0]
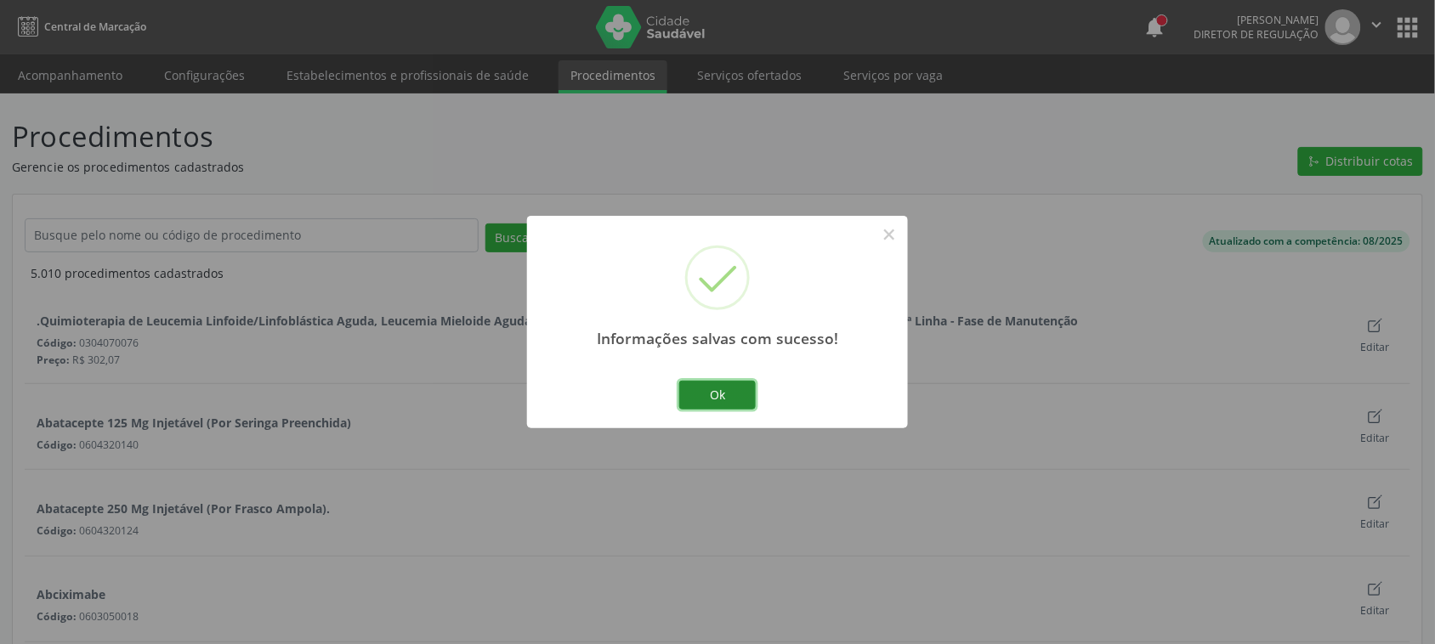
click at [719, 391] on button "Ok" at bounding box center [717, 395] width 77 height 29
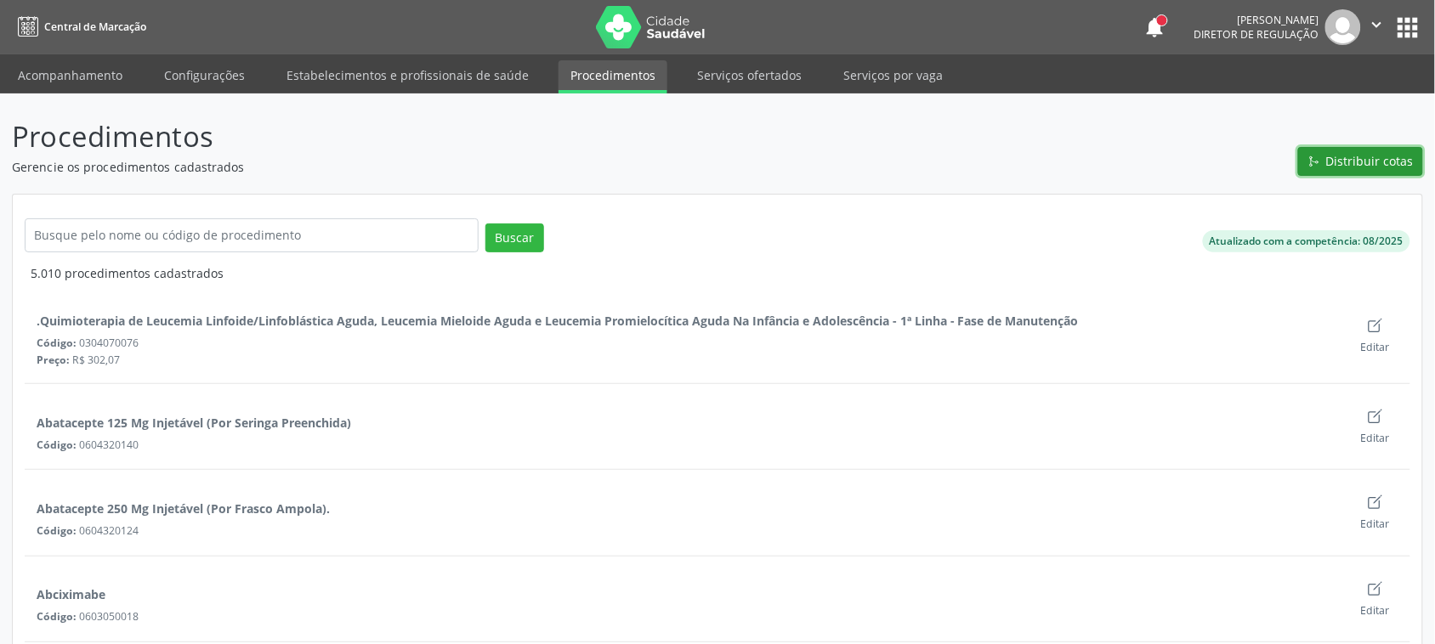
click at [1375, 170] on button "Distribuir cotas" at bounding box center [1360, 161] width 125 height 29
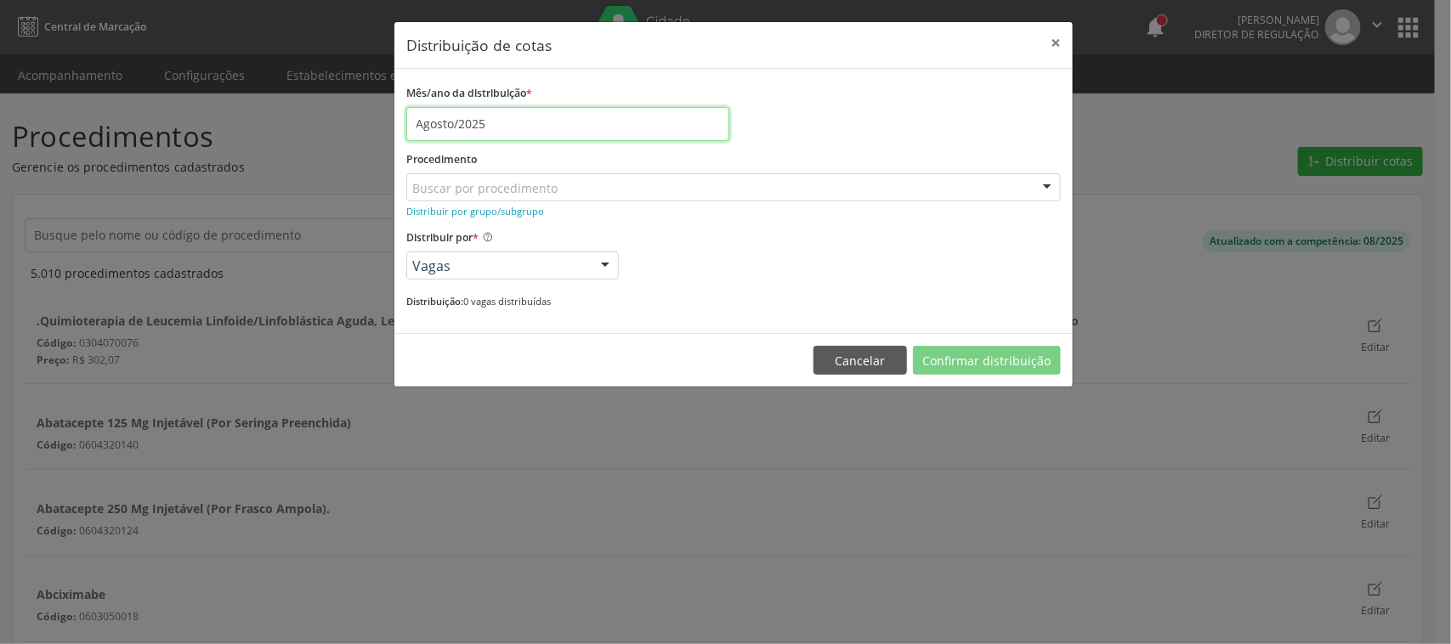
click at [463, 123] on input "Agosto/2025" at bounding box center [567, 124] width 323 height 34
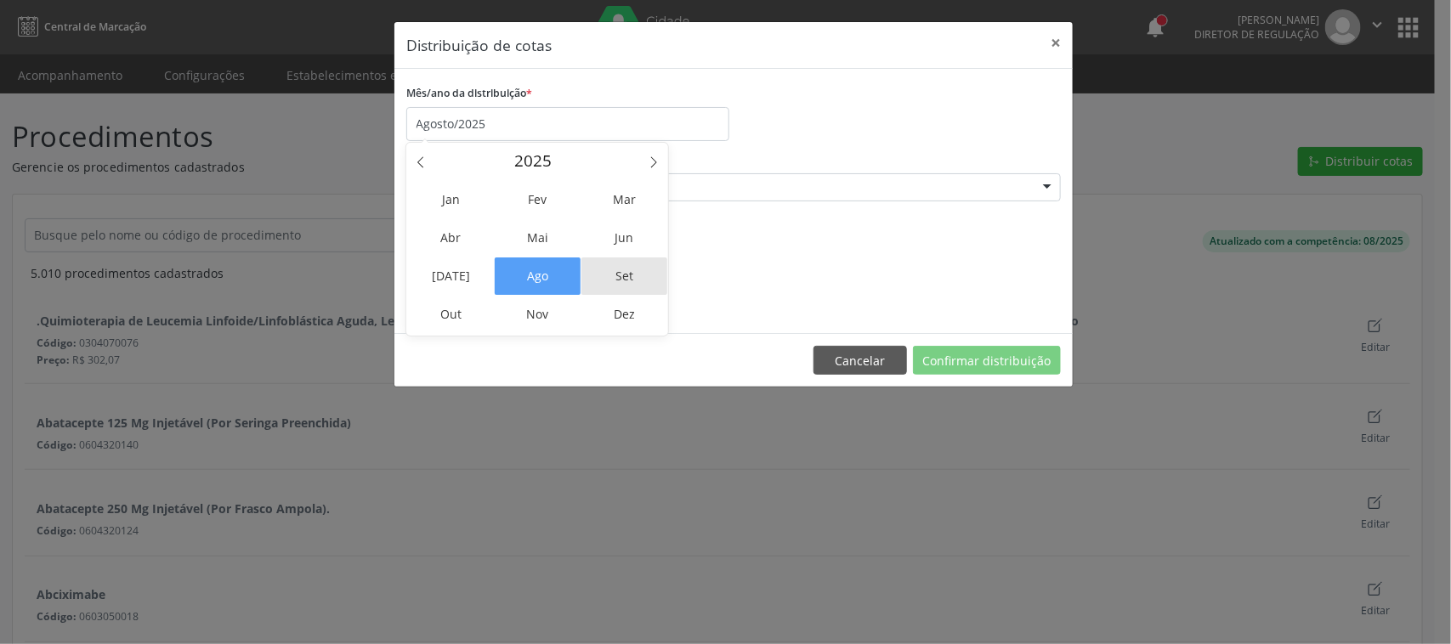
click at [617, 278] on span "Set" at bounding box center [625, 276] width 86 height 37
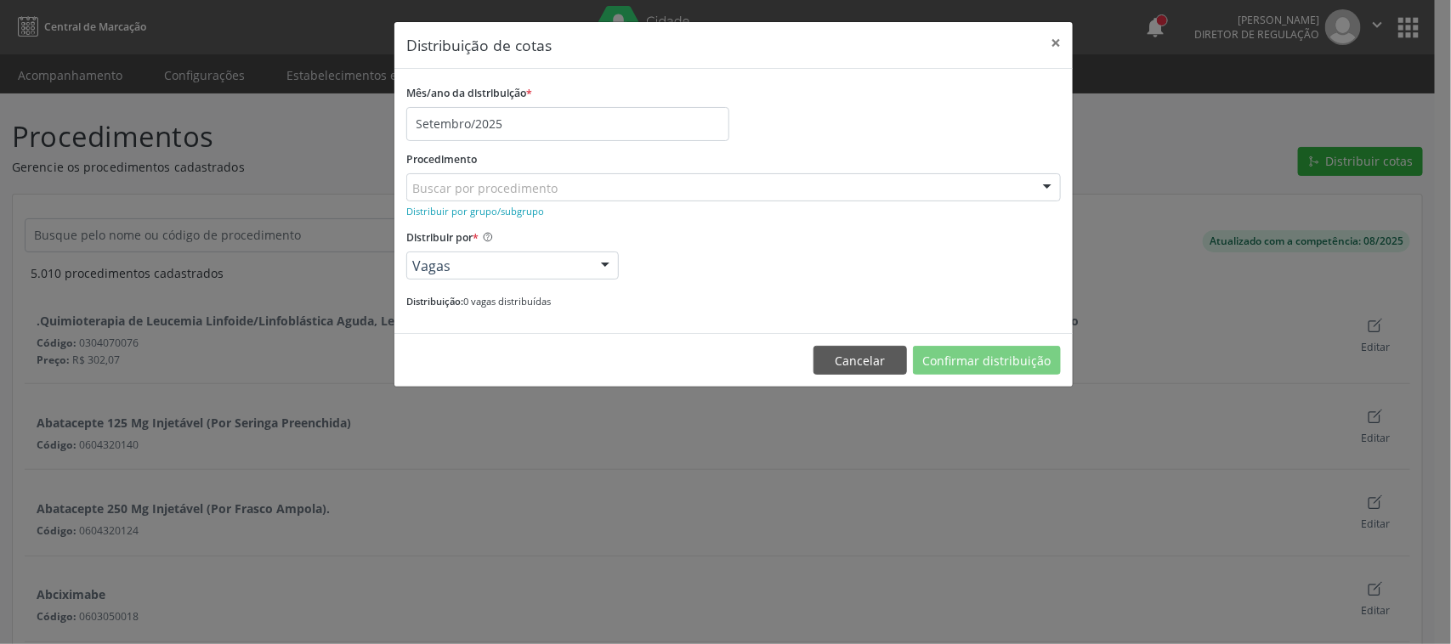
click at [558, 188] on div "Buscar por procedimento" at bounding box center [733, 187] width 655 height 29
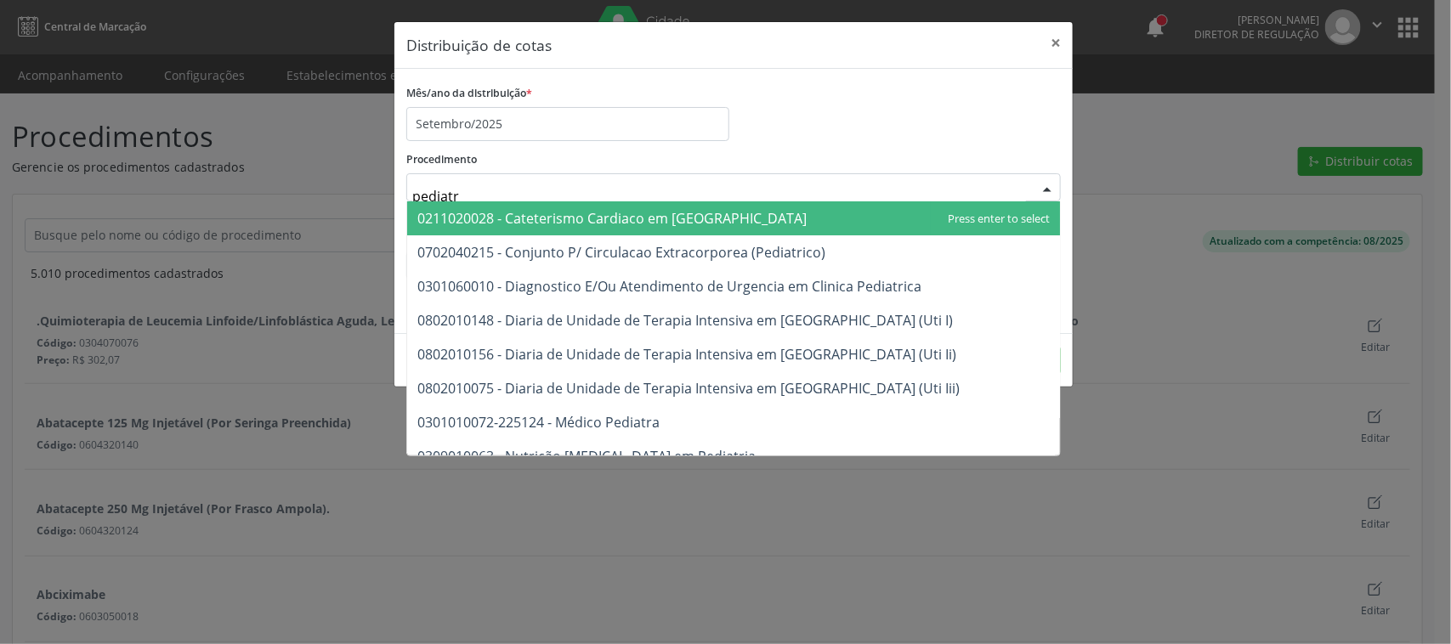
type input "pediatra"
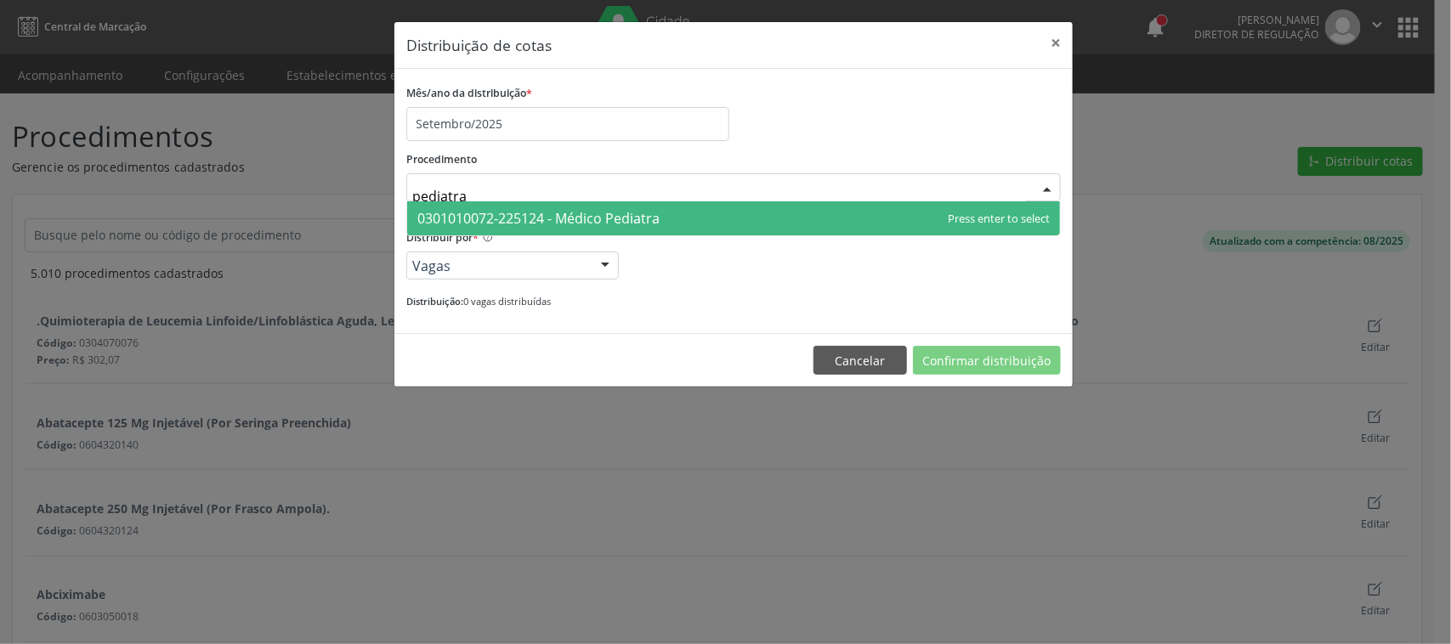
click at [605, 214] on span "0301010072-225124 - Médico Pediatra" at bounding box center [538, 218] width 242 height 19
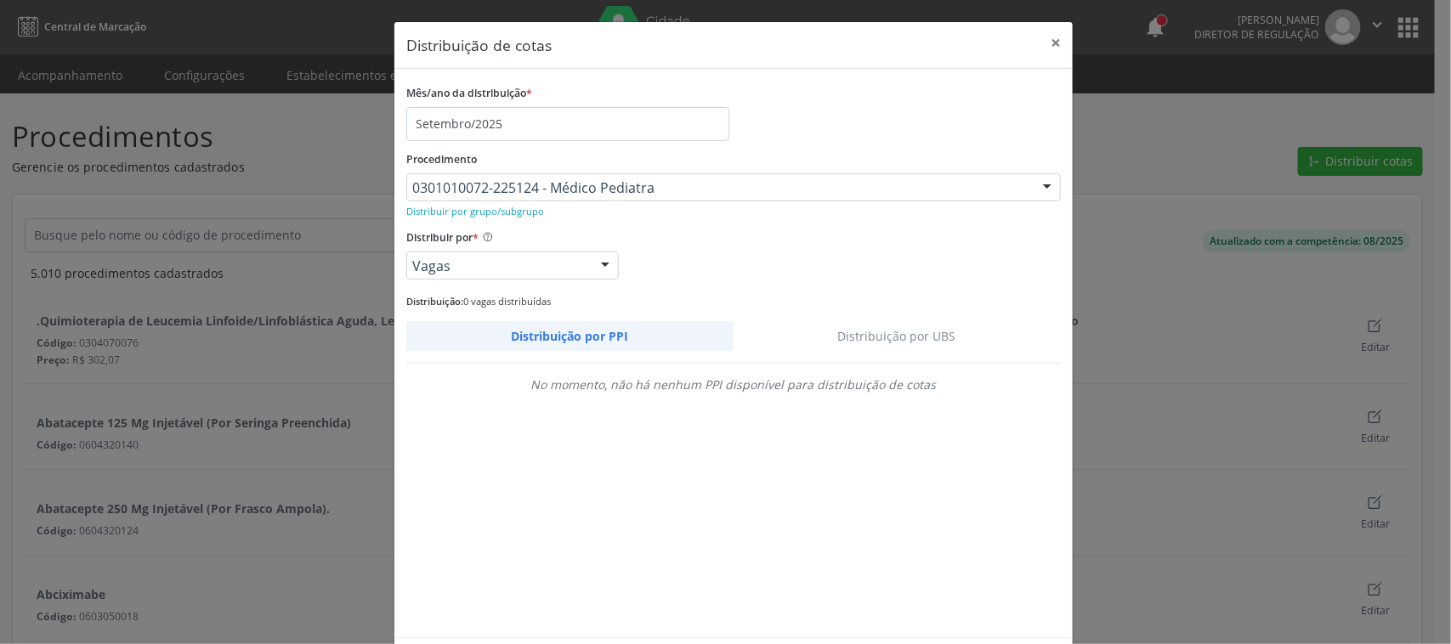
click at [915, 340] on link "Distribuição por UBS" at bounding box center [898, 336] width 328 height 30
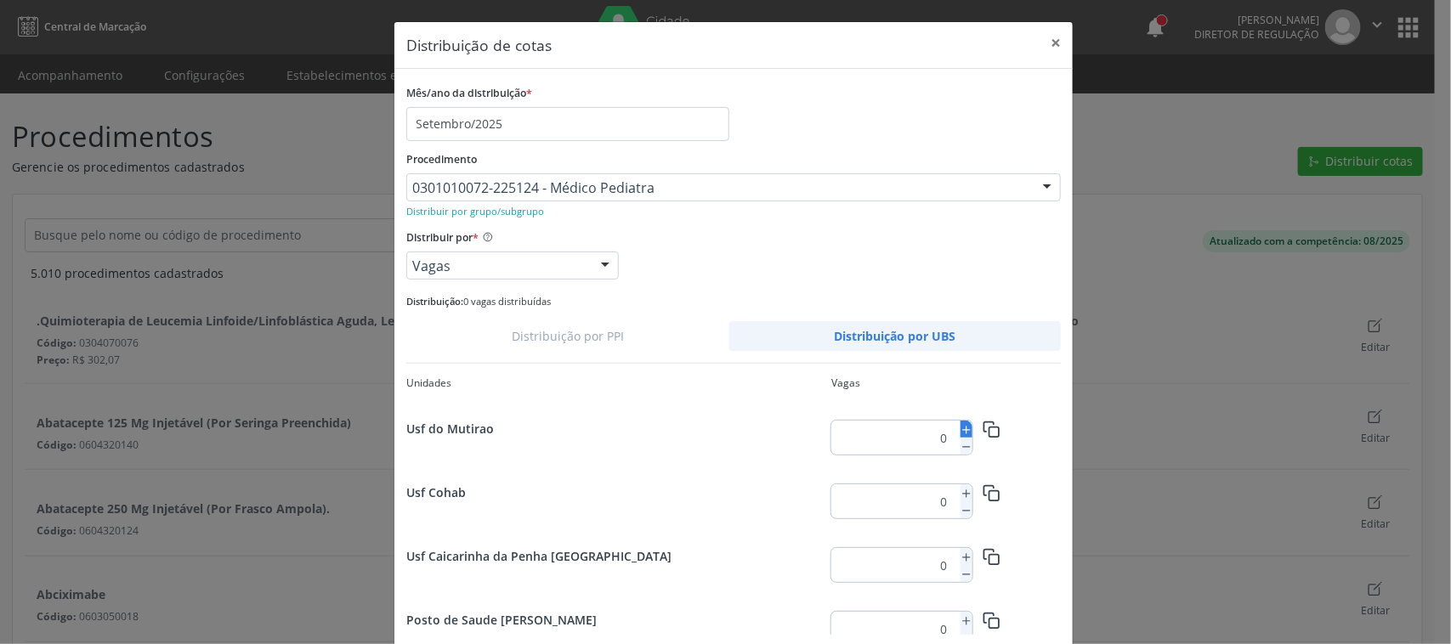
click at [961, 429] on icon at bounding box center [967, 430] width 12 height 12
type input "4"
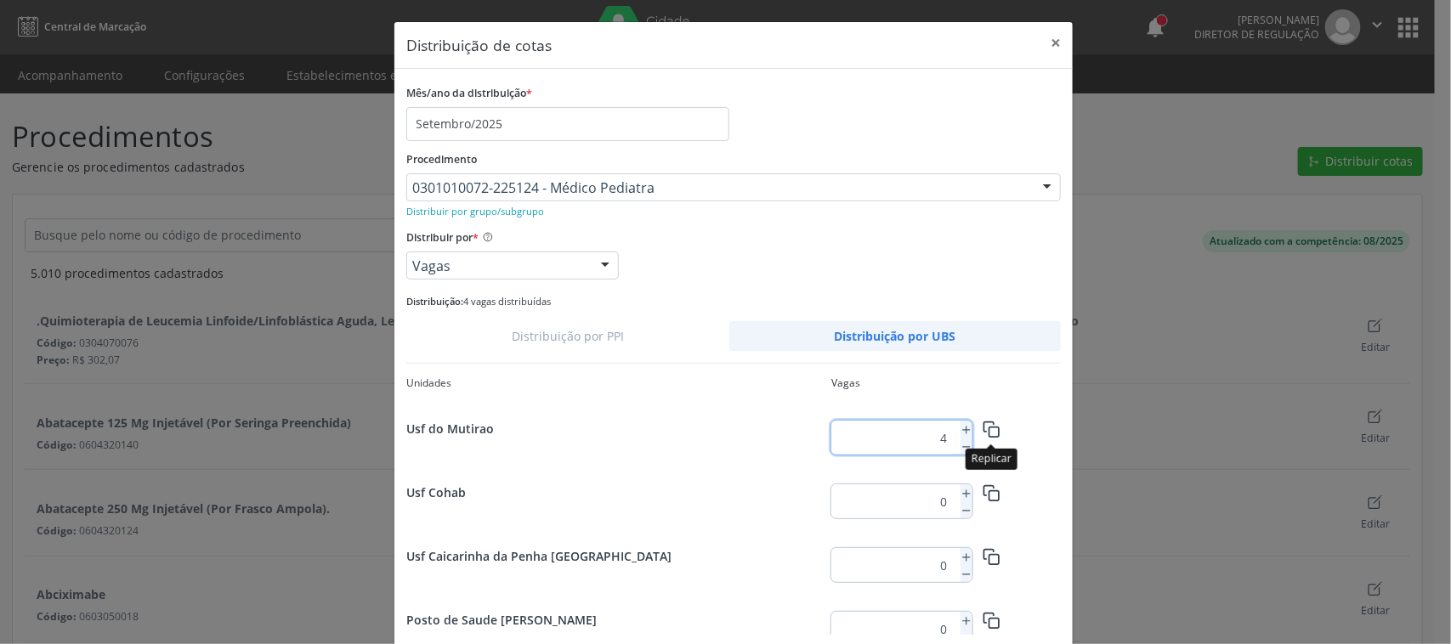
click at [983, 427] on icon "button" at bounding box center [992, 430] width 18 height 18
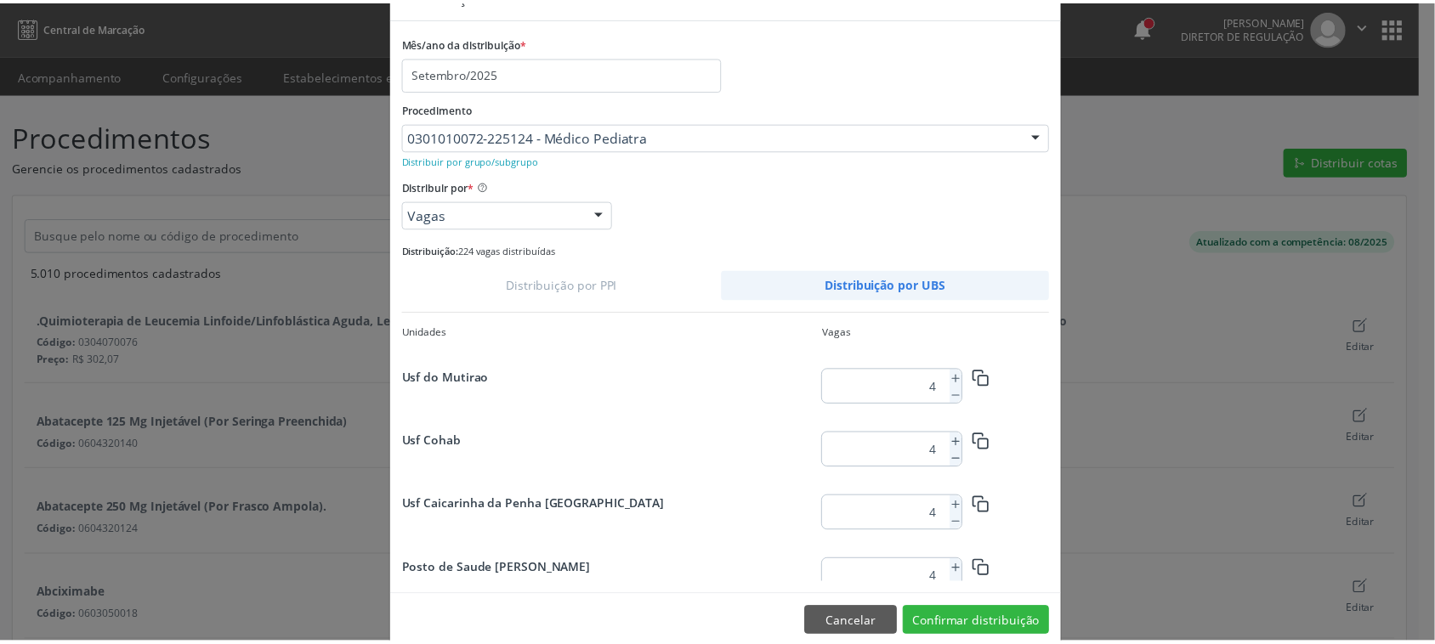
scroll to position [78, 0]
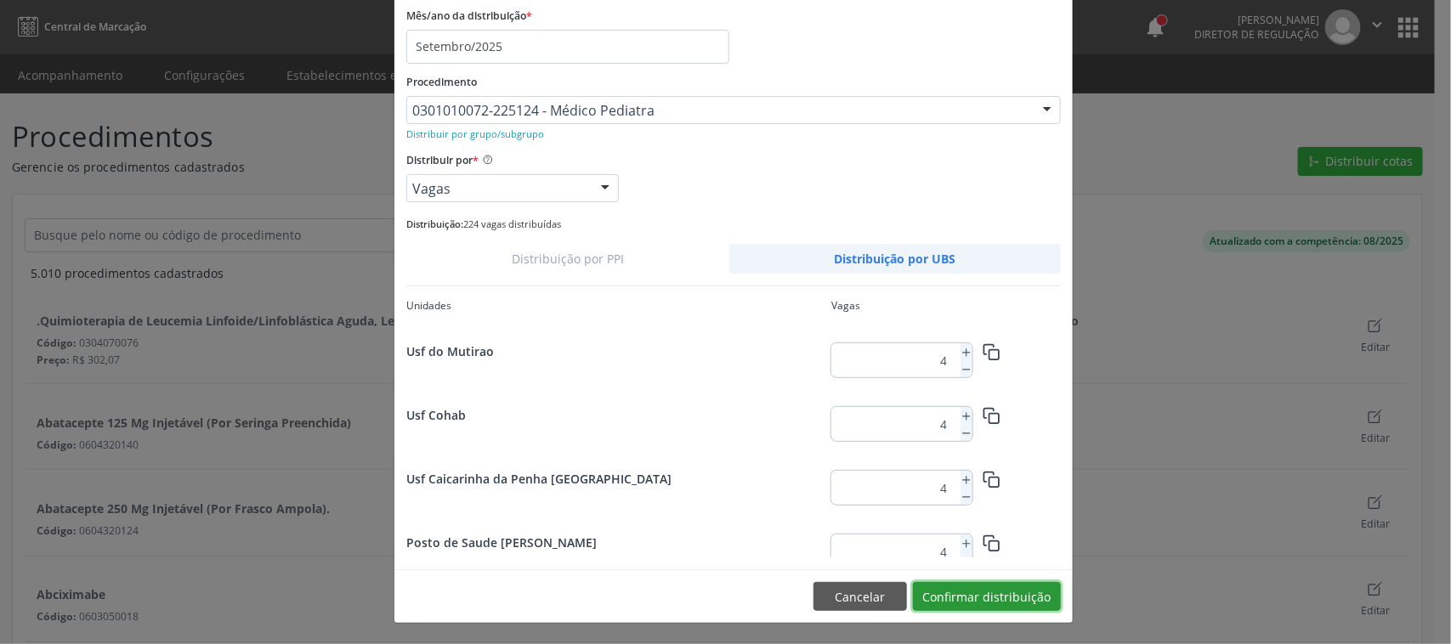
click at [996, 589] on button "Confirmar distribuição" at bounding box center [987, 596] width 148 height 29
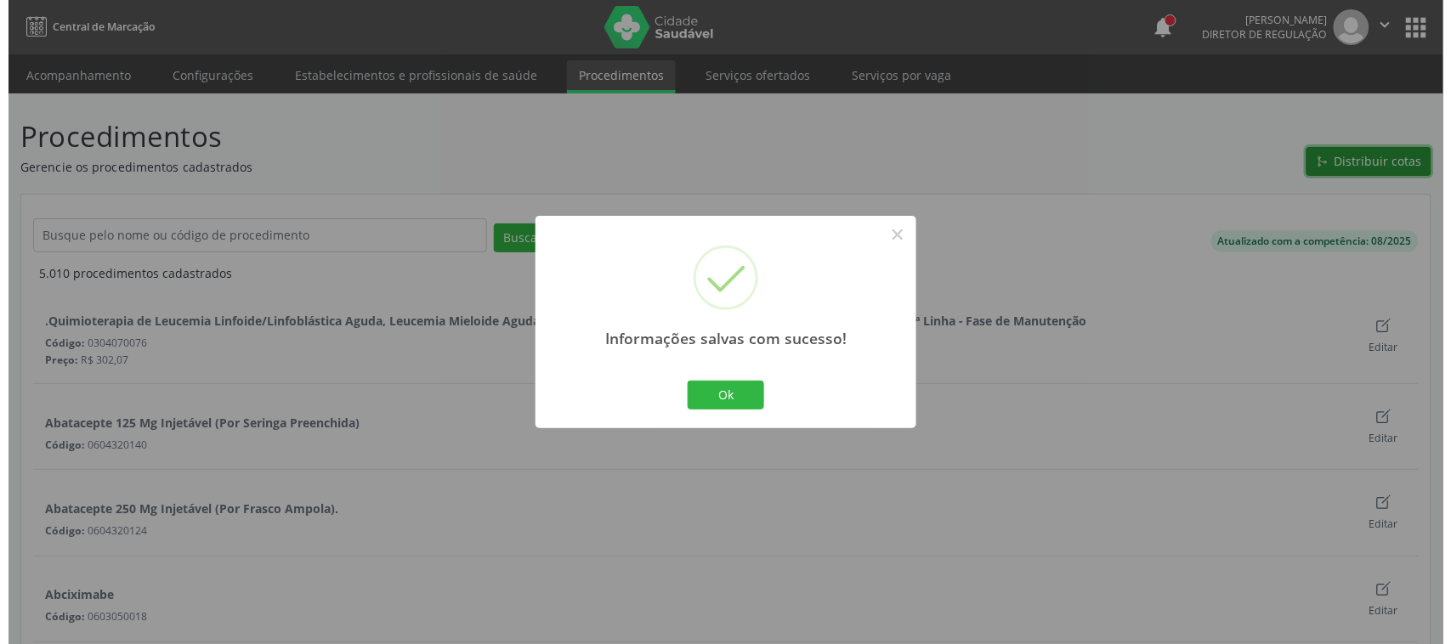
scroll to position [0, 0]
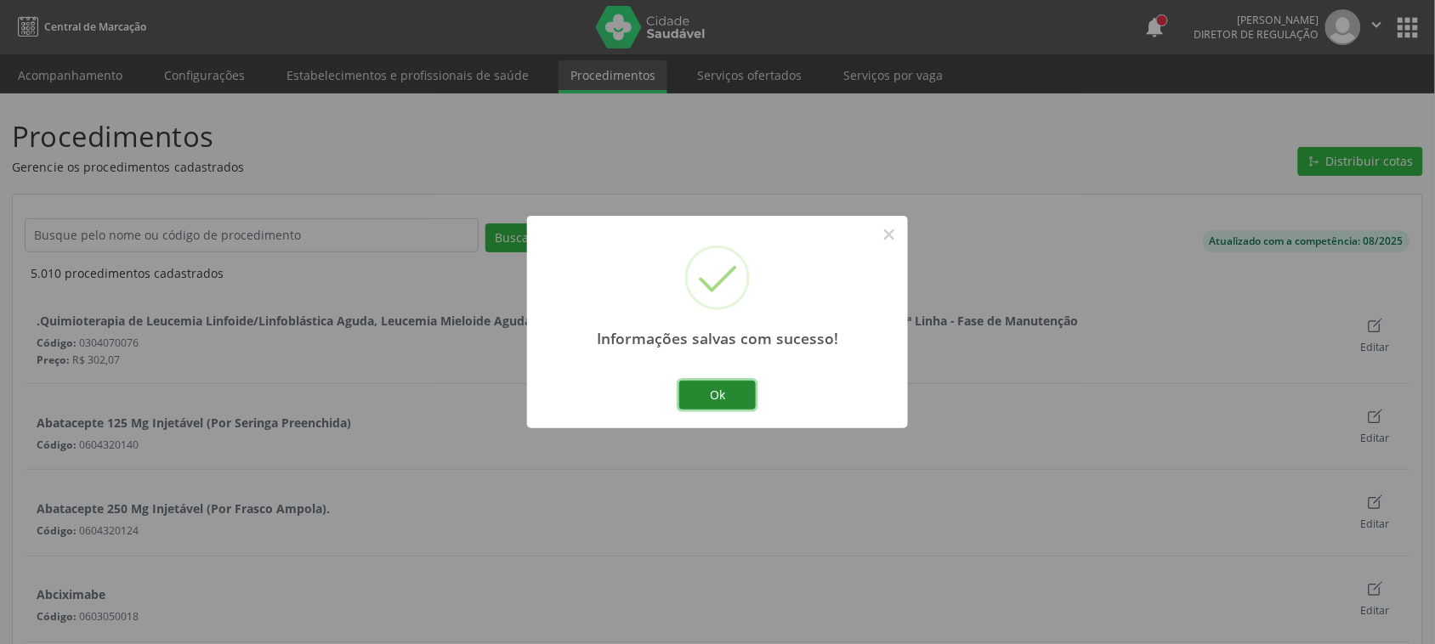
click at [738, 387] on button "Ok" at bounding box center [717, 395] width 77 height 29
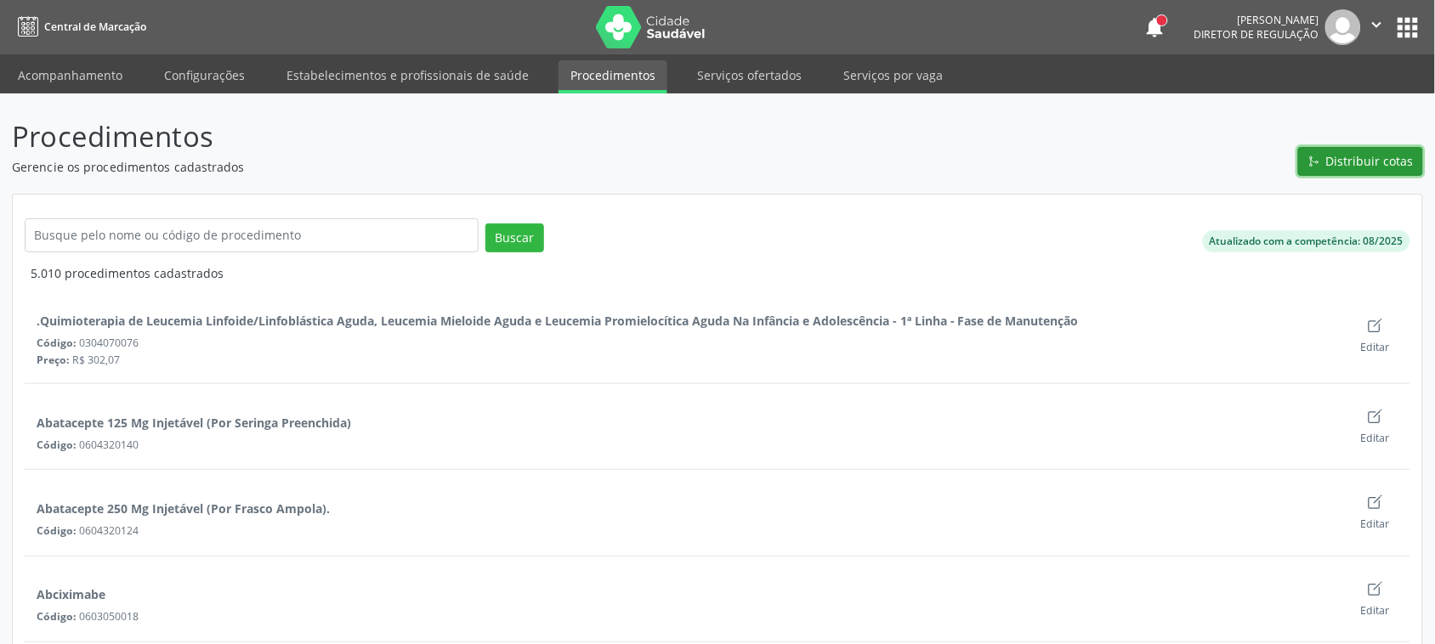
click at [1379, 160] on span "Distribuir cotas" at bounding box center [1370, 161] width 88 height 18
click at [1358, 168] on span "Distribuir cotas" at bounding box center [1370, 161] width 88 height 18
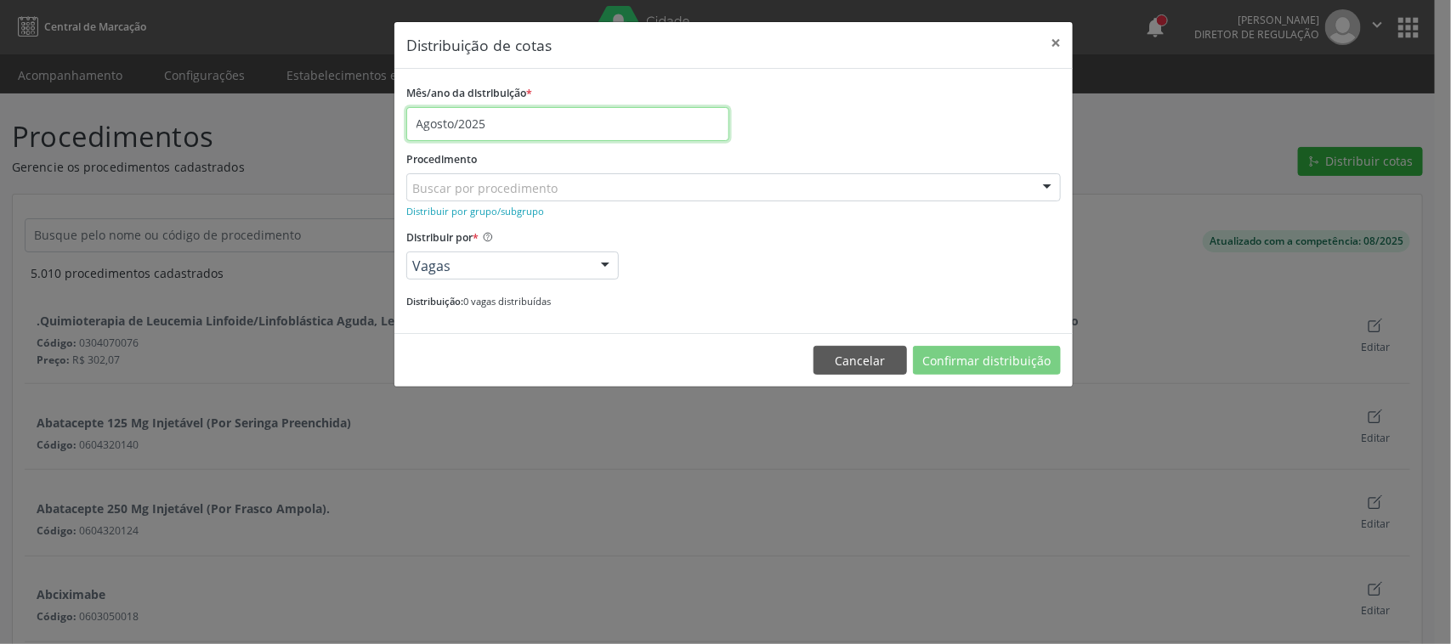
click at [473, 112] on input "Agosto/2025" at bounding box center [567, 124] width 323 height 34
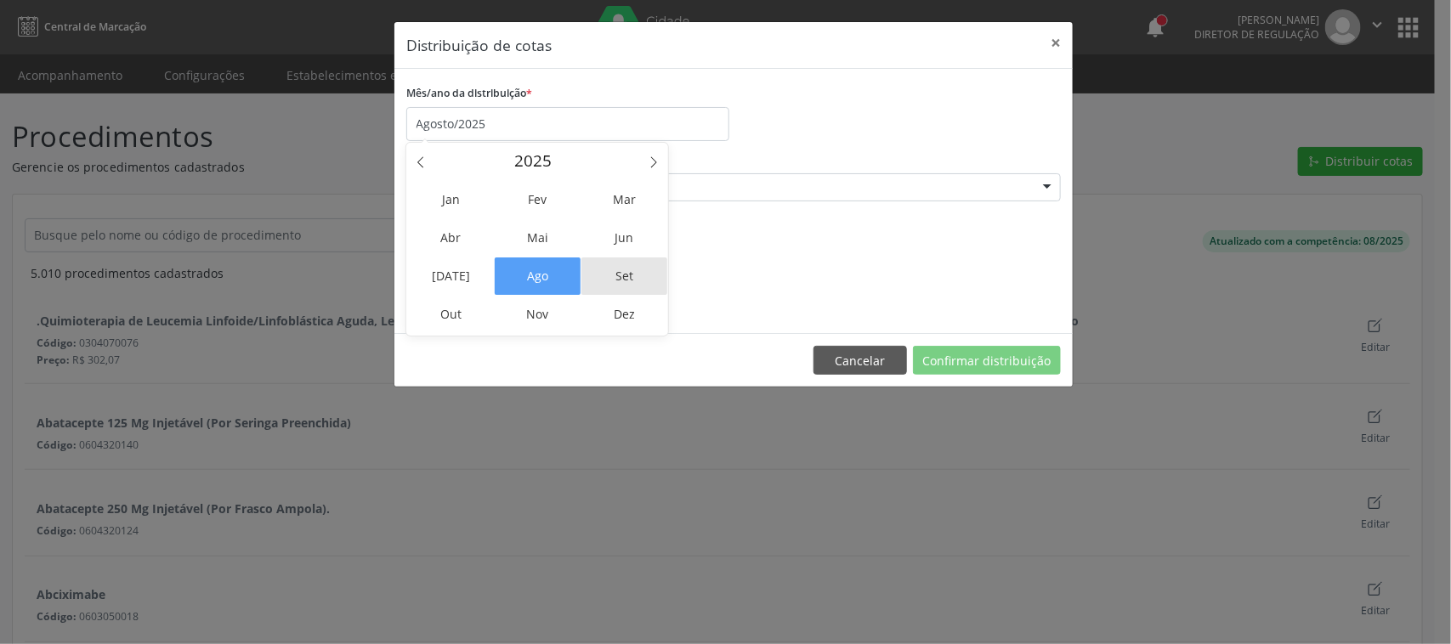
click at [642, 289] on span "Set" at bounding box center [625, 276] width 86 height 37
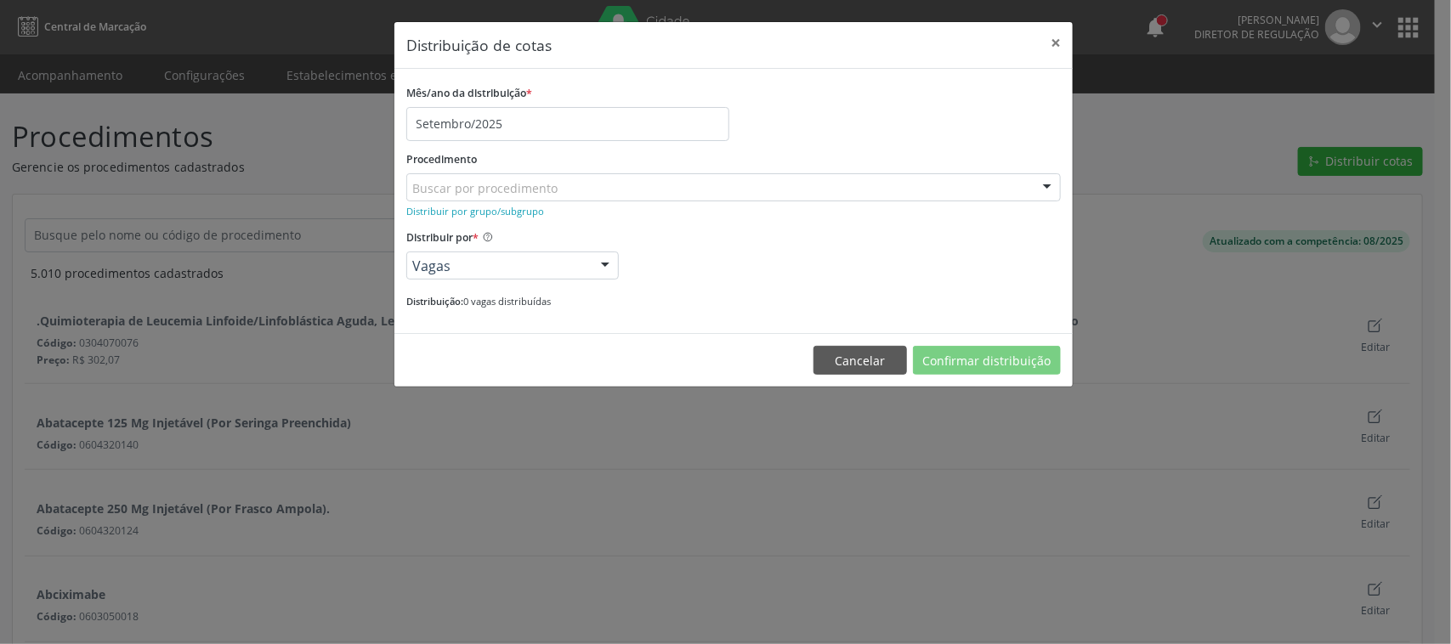
drag, startPoint x: 490, startPoint y: 174, endPoint x: 482, endPoint y: 191, distance: 18.6
click at [487, 184] on div "Buscar por procedimento" at bounding box center [733, 187] width 655 height 29
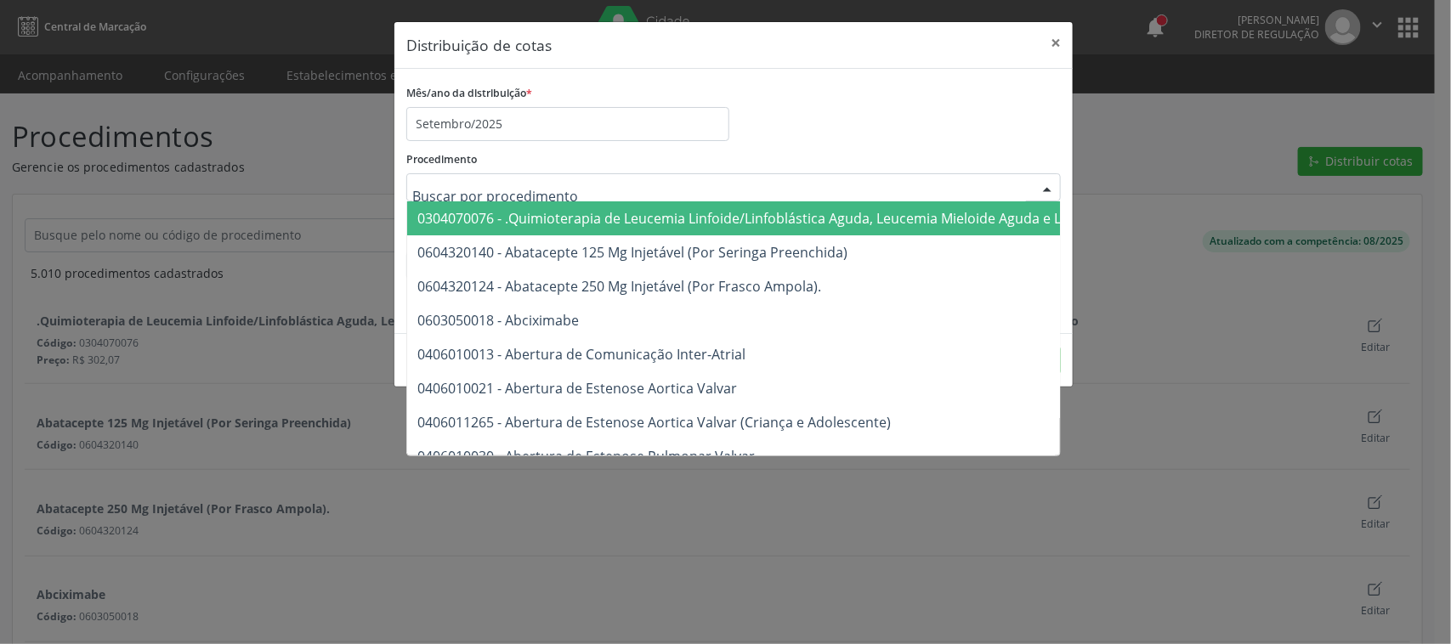
click at [482, 191] on input "text" at bounding box center [719, 196] width 614 height 34
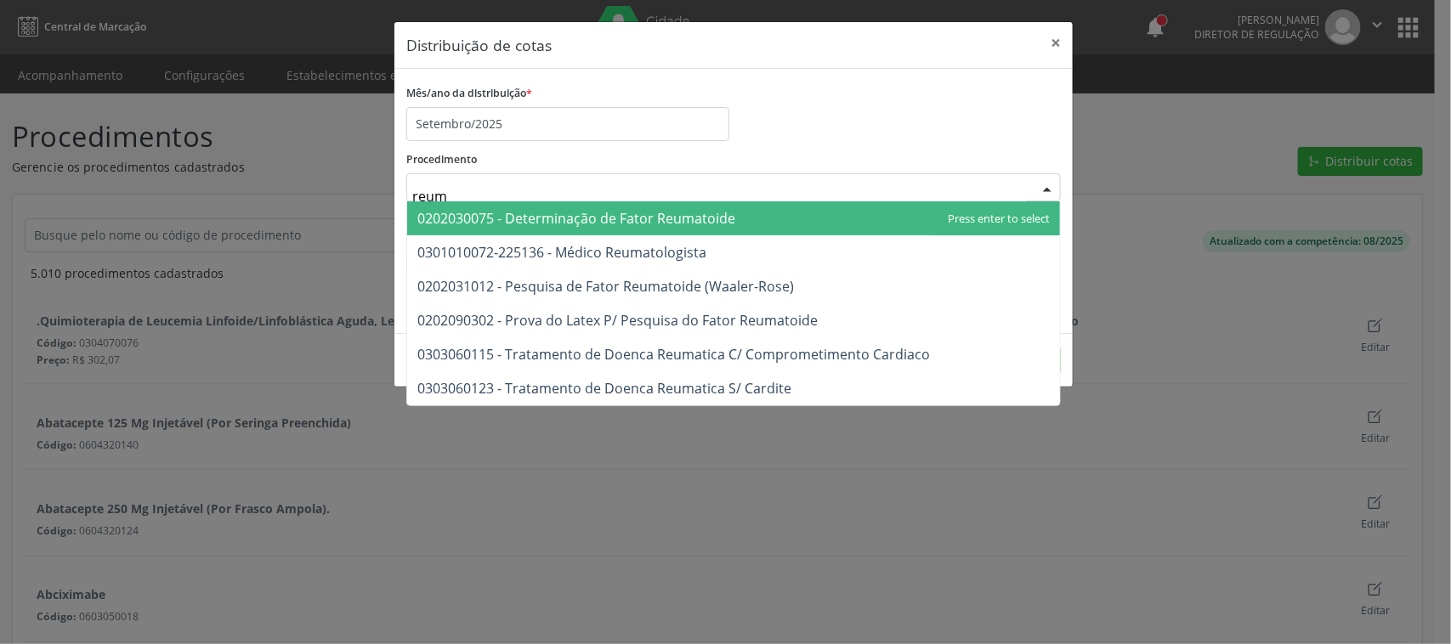
type input "reuma"
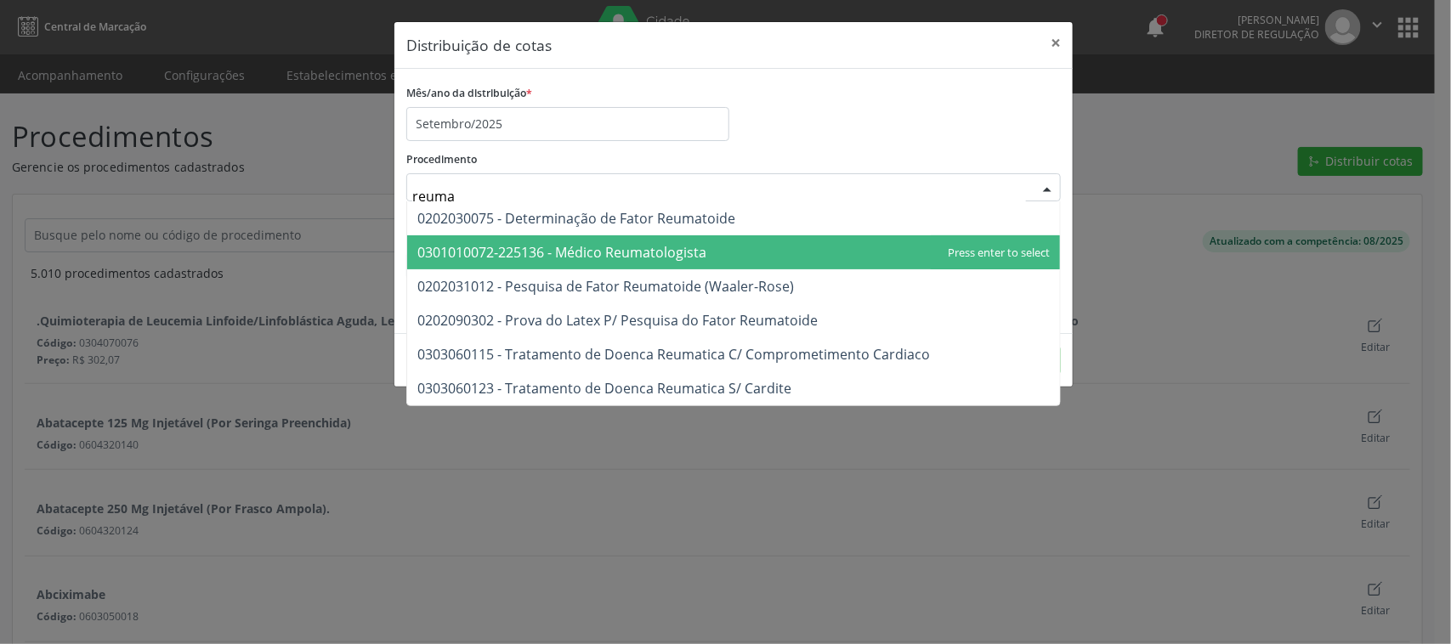
click at [617, 251] on span "0301010072-225136 - Médico Reumatologista" at bounding box center [561, 252] width 289 height 19
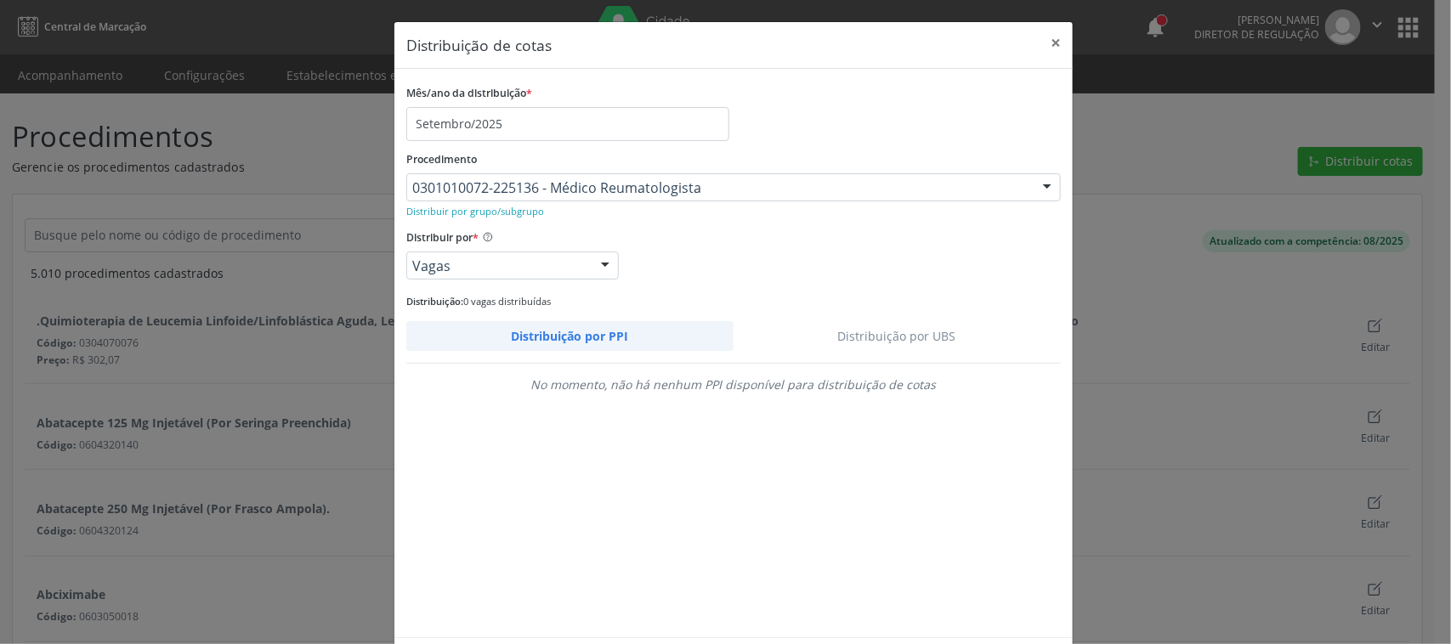
click at [877, 350] on link "Distribuição por UBS" at bounding box center [898, 336] width 328 height 30
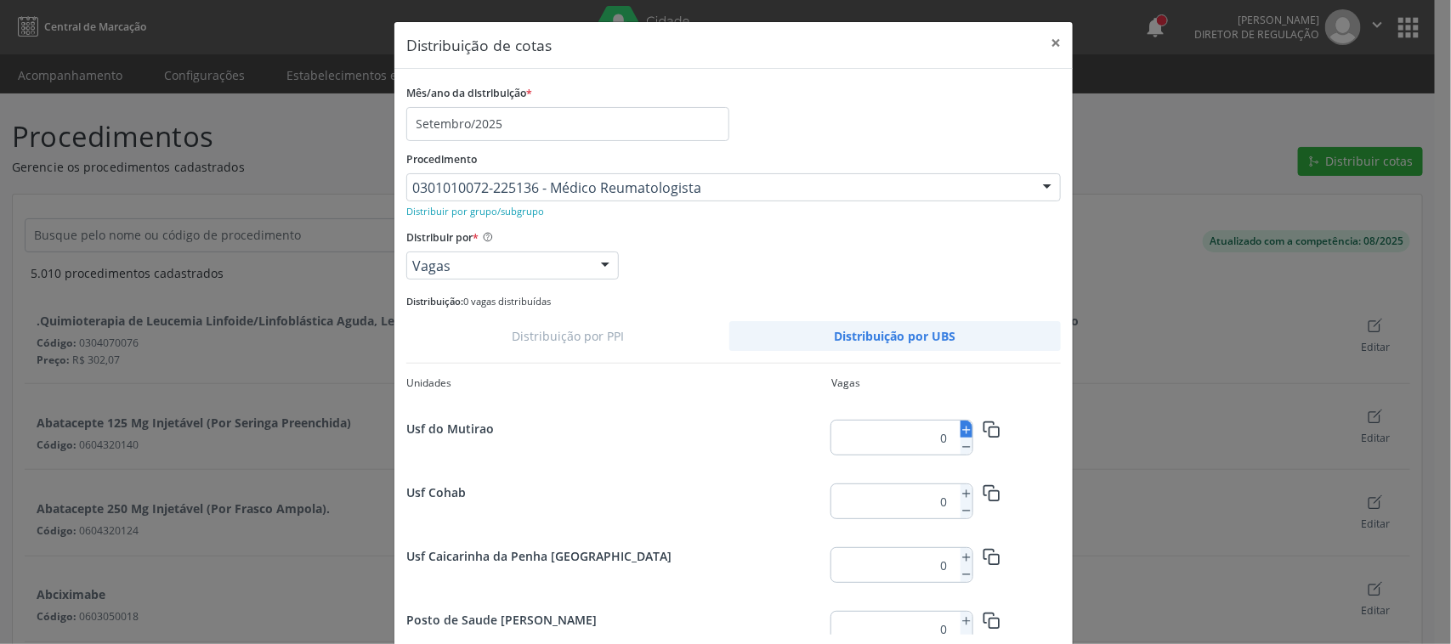
click at [961, 431] on icon at bounding box center [967, 430] width 12 height 12
type input "2"
click at [983, 429] on icon "button" at bounding box center [992, 430] width 18 height 18
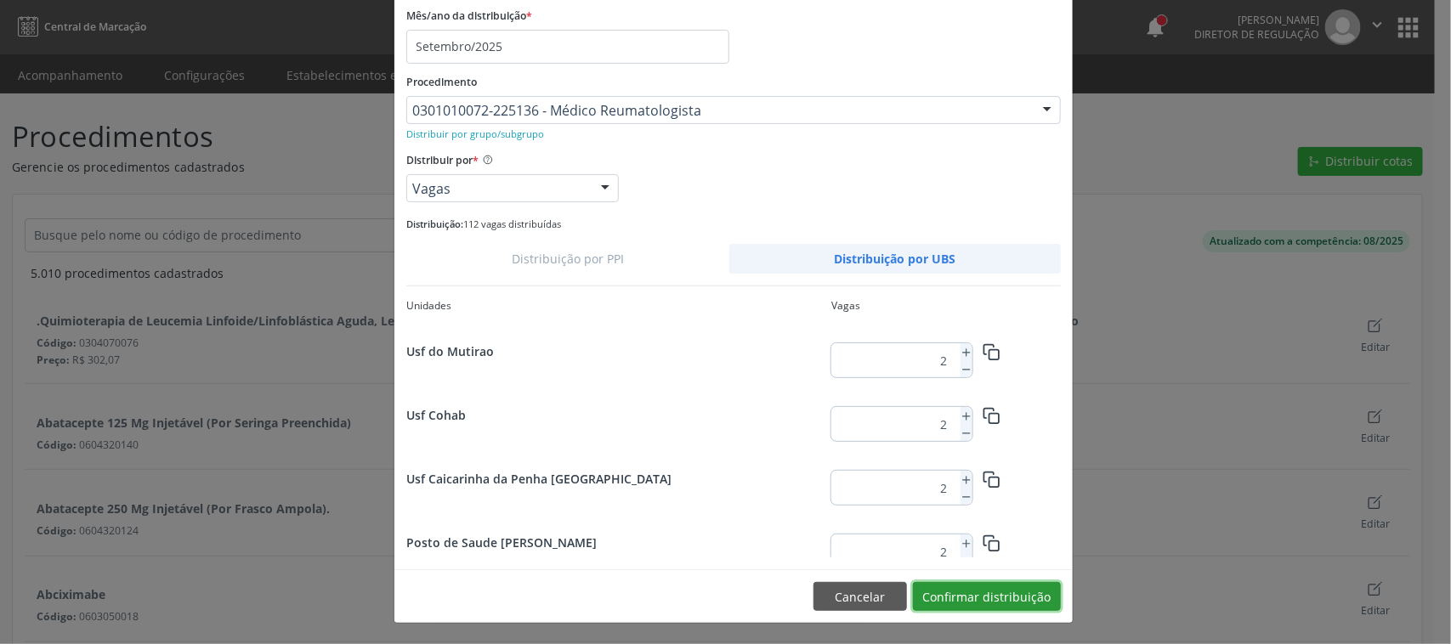
click at [1030, 589] on button "Confirmar distribuição" at bounding box center [987, 596] width 148 height 29
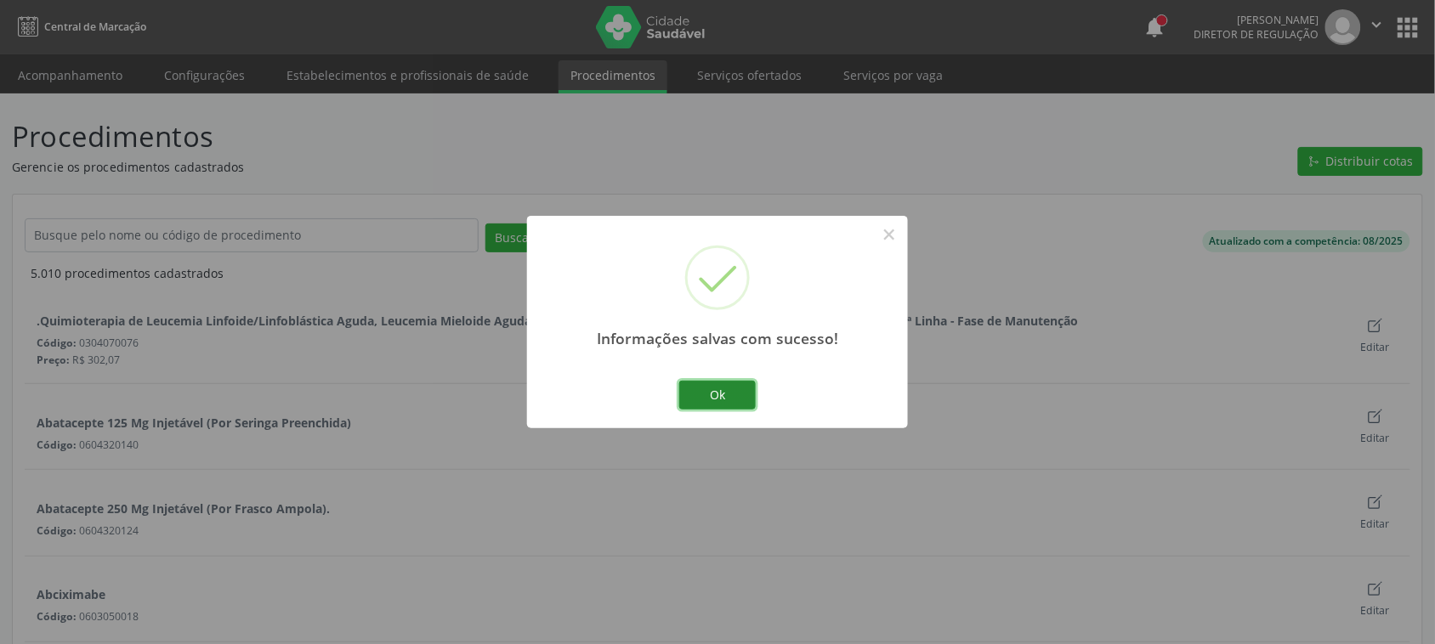
click at [736, 393] on button "Ok" at bounding box center [717, 395] width 77 height 29
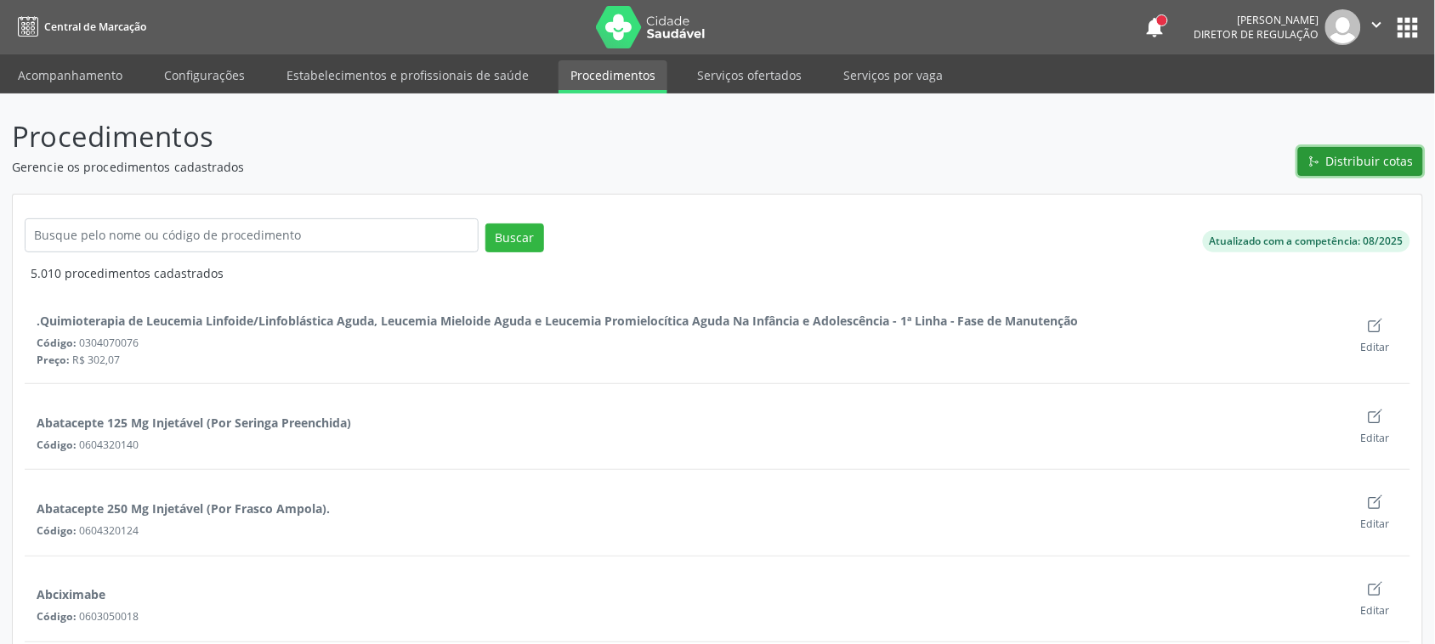
click at [1403, 156] on span "Distribuir cotas" at bounding box center [1370, 161] width 88 height 18
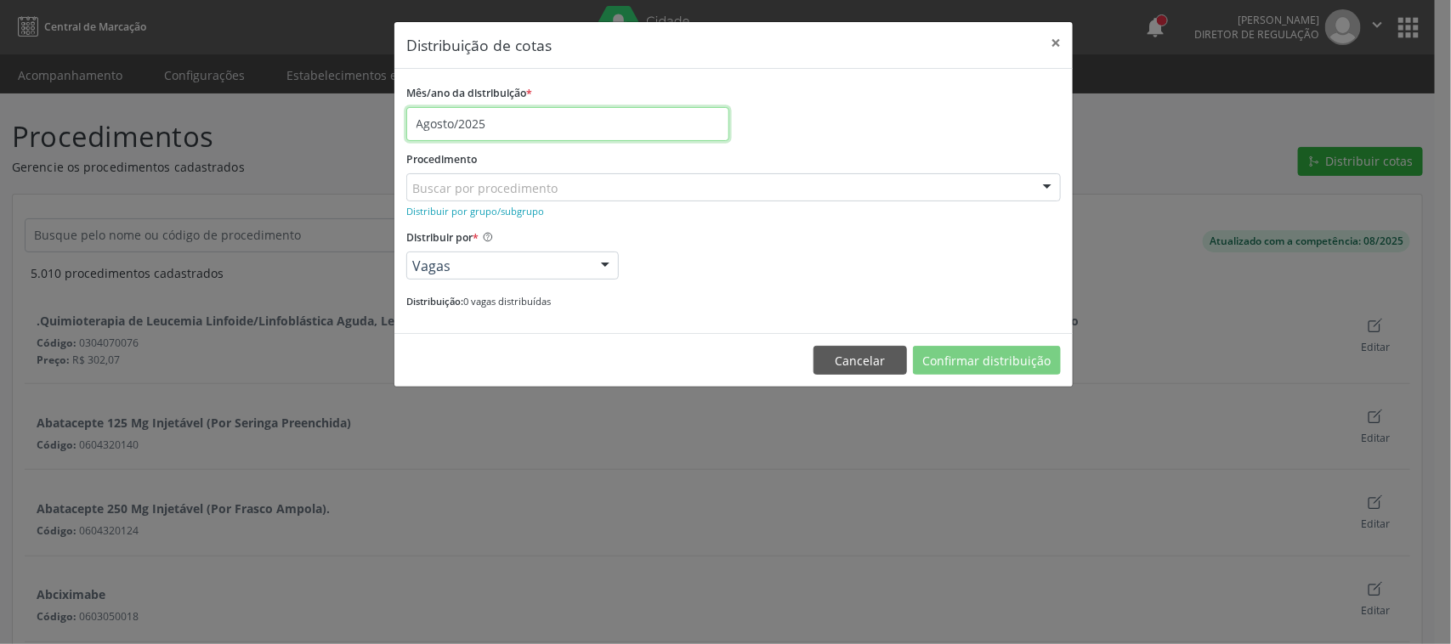
click at [485, 117] on input "Agosto/2025" at bounding box center [567, 124] width 323 height 34
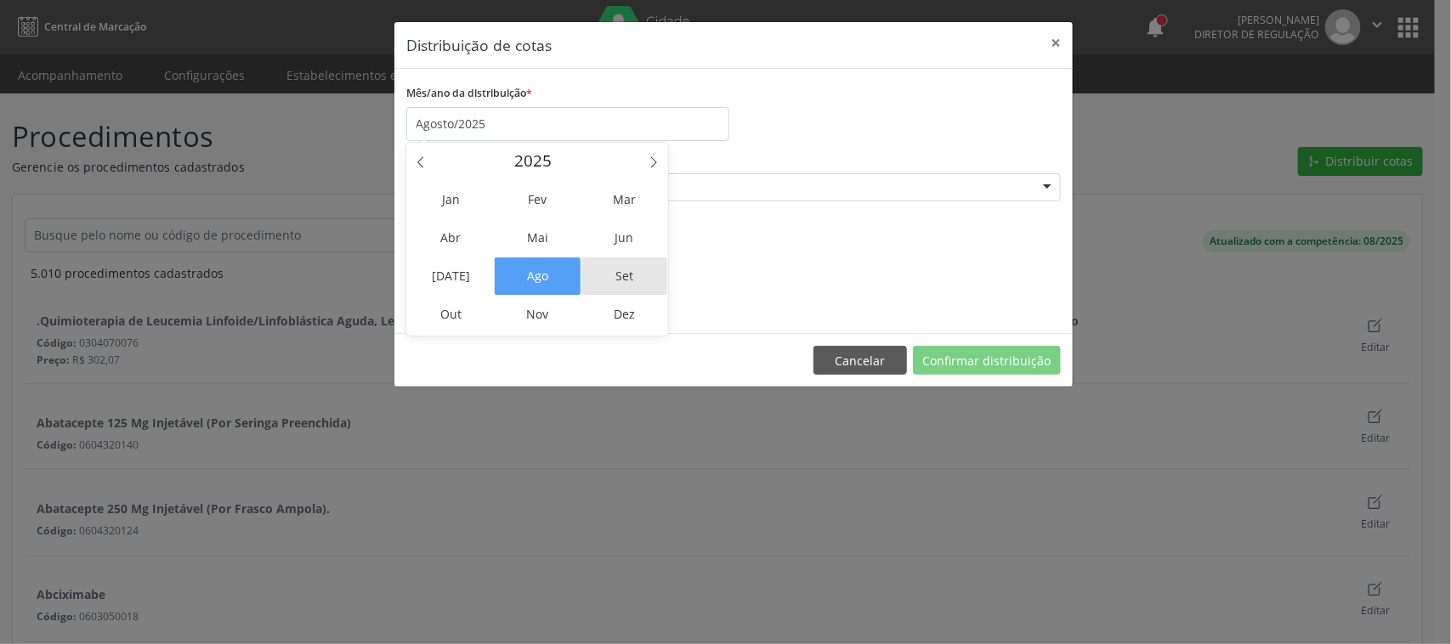
click at [613, 266] on span "Set" at bounding box center [625, 276] width 86 height 37
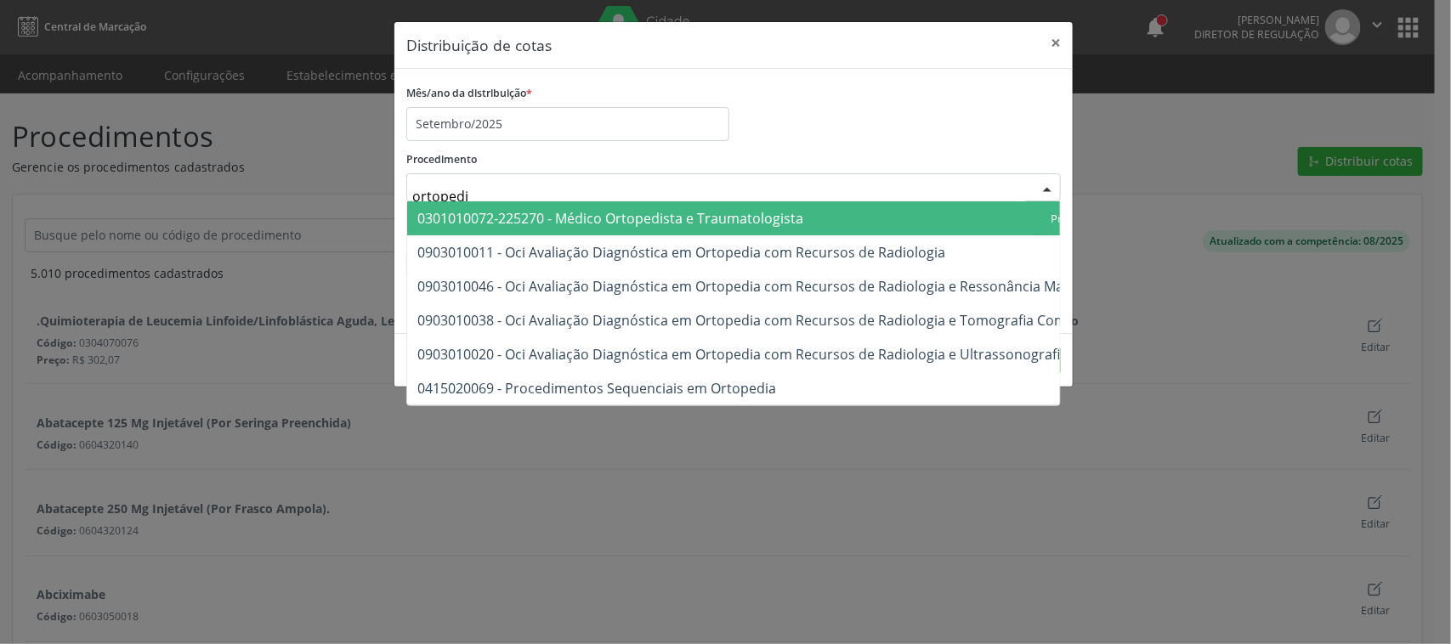
type input "ortopedis"
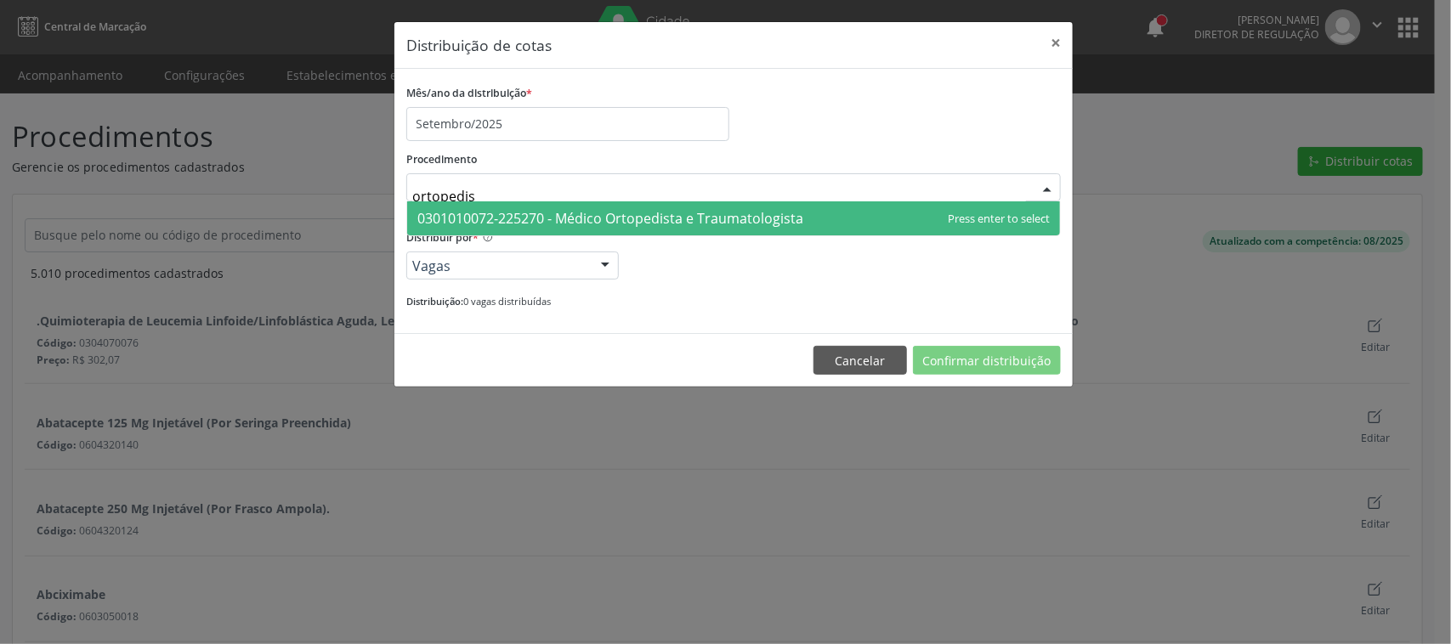
click at [859, 221] on span "0301010072-225270 - Médico Ortopedista e Traumatologista" at bounding box center [733, 218] width 653 height 34
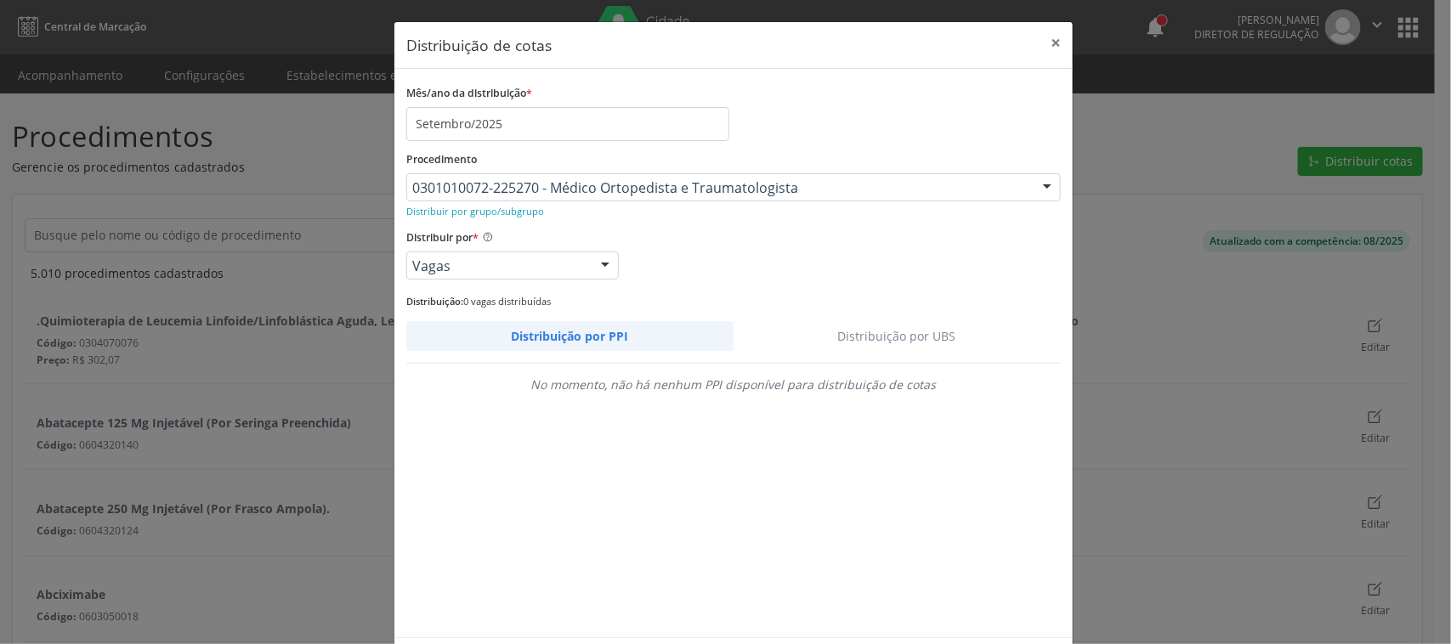
click at [911, 336] on link "Distribuição por UBS" at bounding box center [898, 336] width 328 height 30
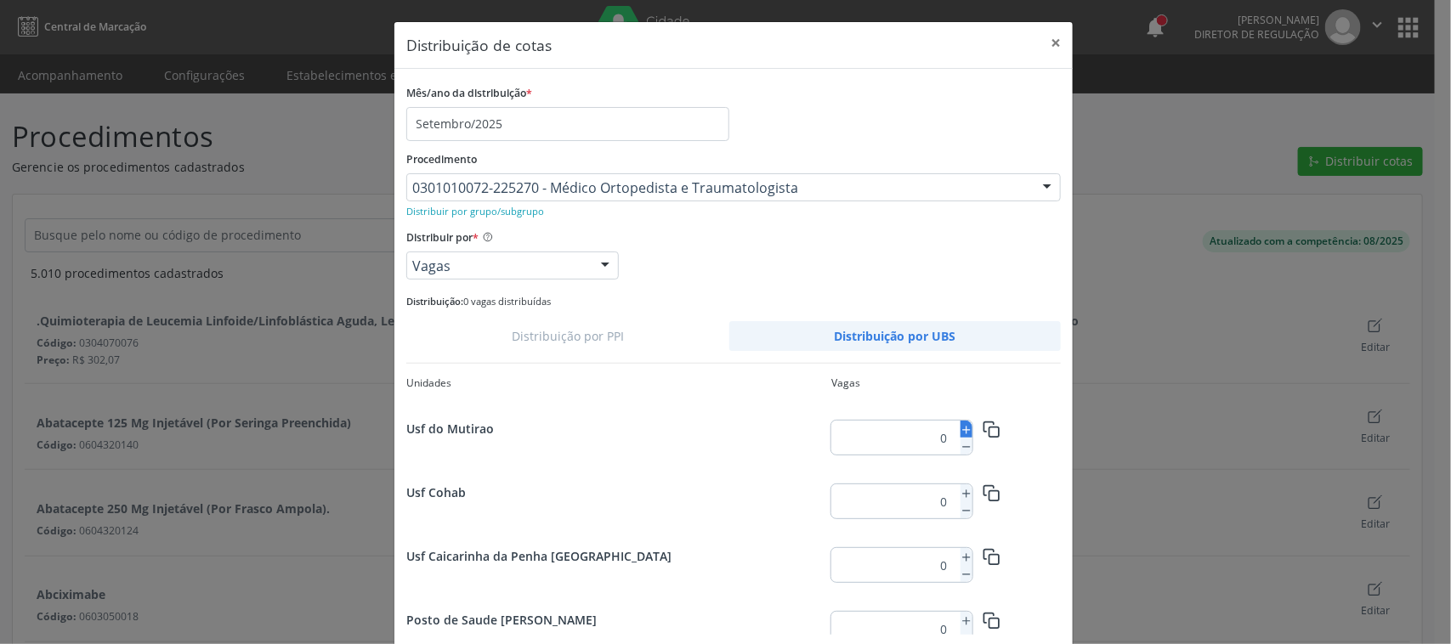
click at [961, 431] on icon at bounding box center [967, 430] width 12 height 12
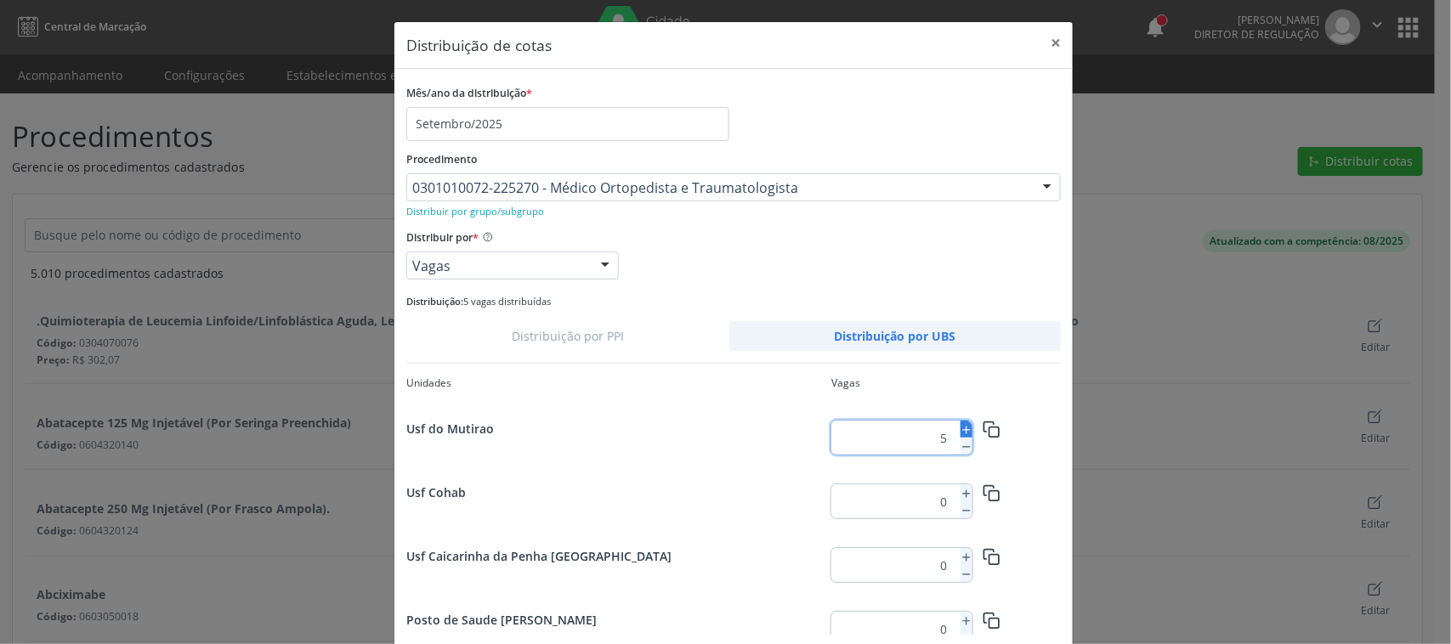
click at [961, 431] on icon at bounding box center [967, 430] width 12 height 12
type input "8"
click at [983, 425] on icon "button" at bounding box center [992, 430] width 18 height 18
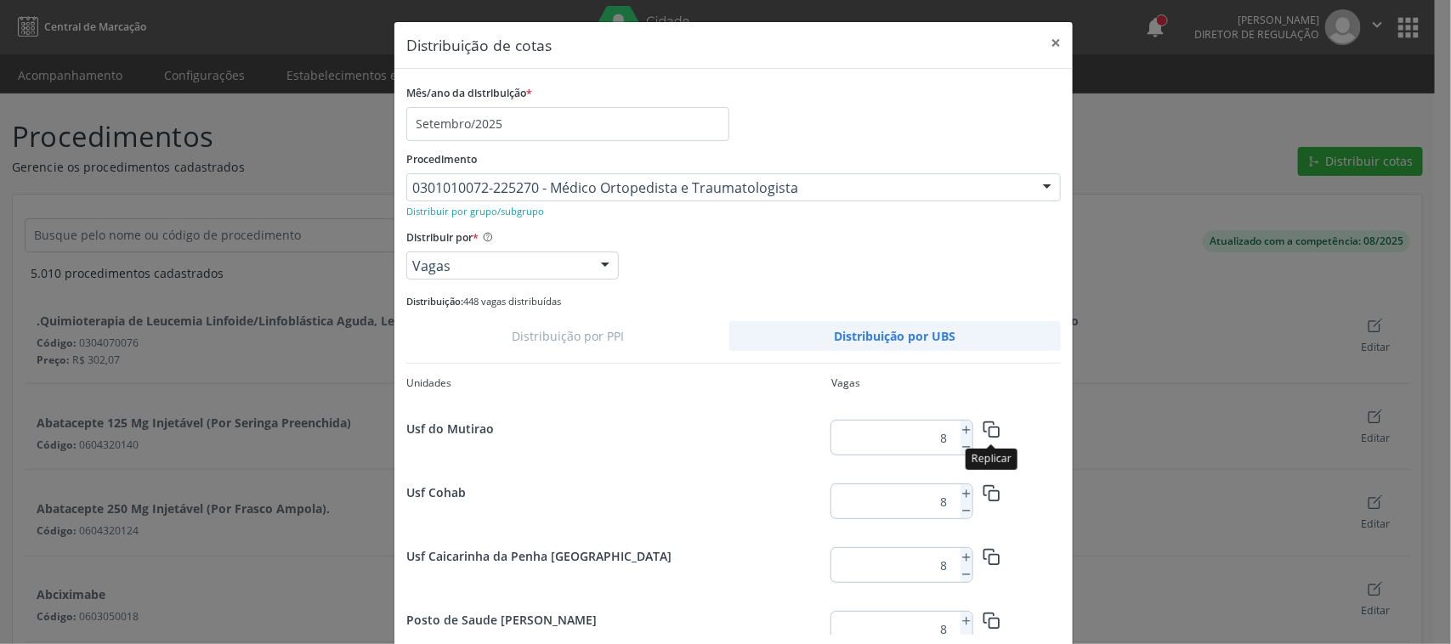
click at [988, 434] on icon "button" at bounding box center [992, 430] width 18 height 18
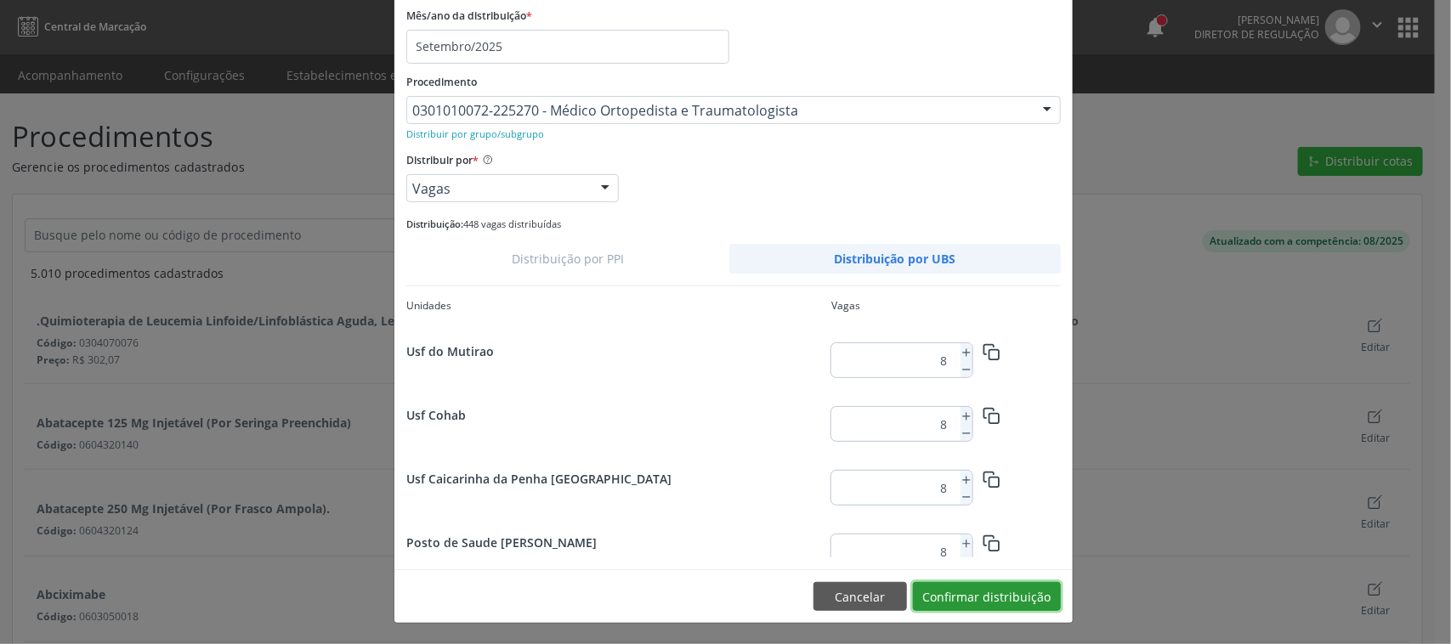
click at [1029, 596] on button "Confirmar distribuição" at bounding box center [987, 596] width 148 height 29
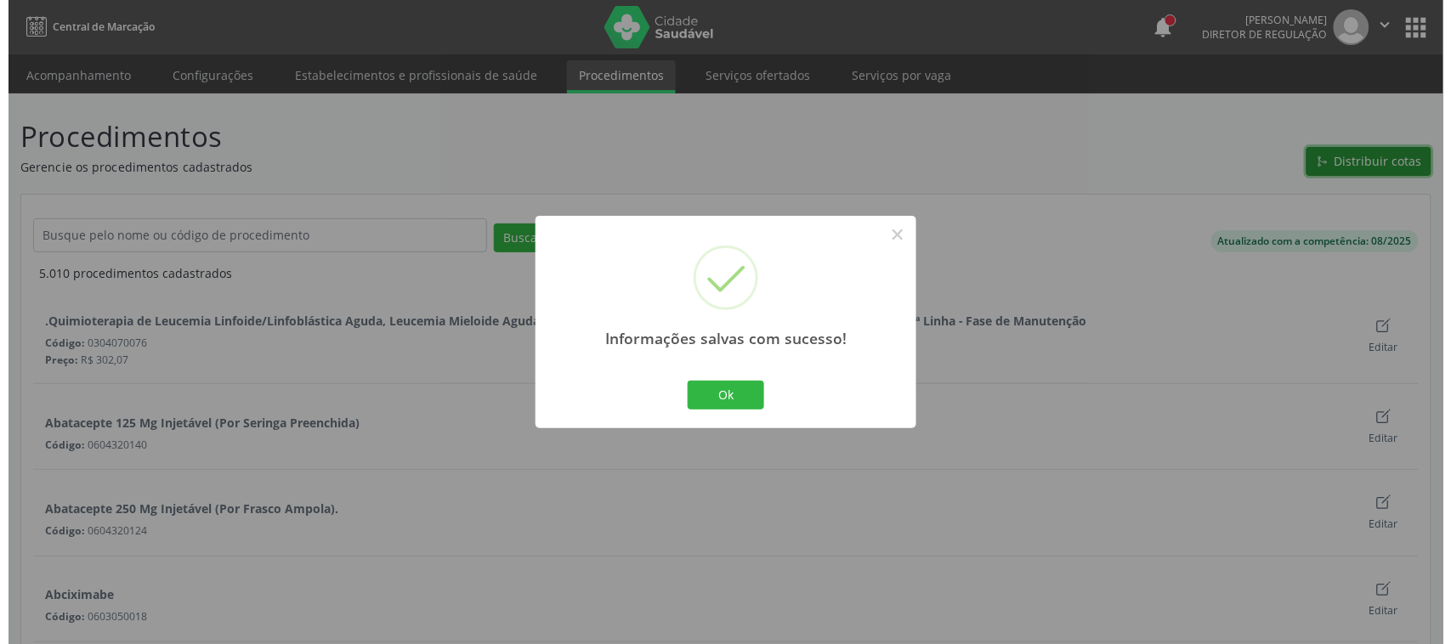
scroll to position [0, 0]
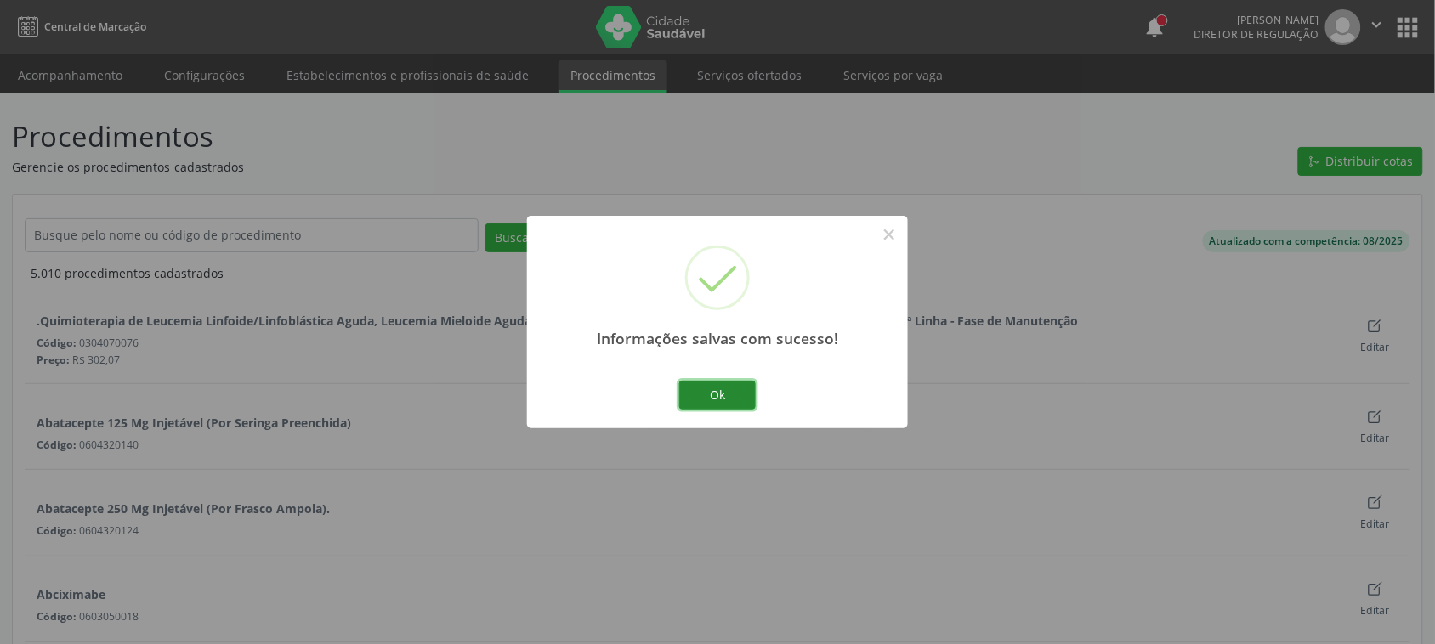
click at [718, 392] on button "Ok" at bounding box center [717, 395] width 77 height 29
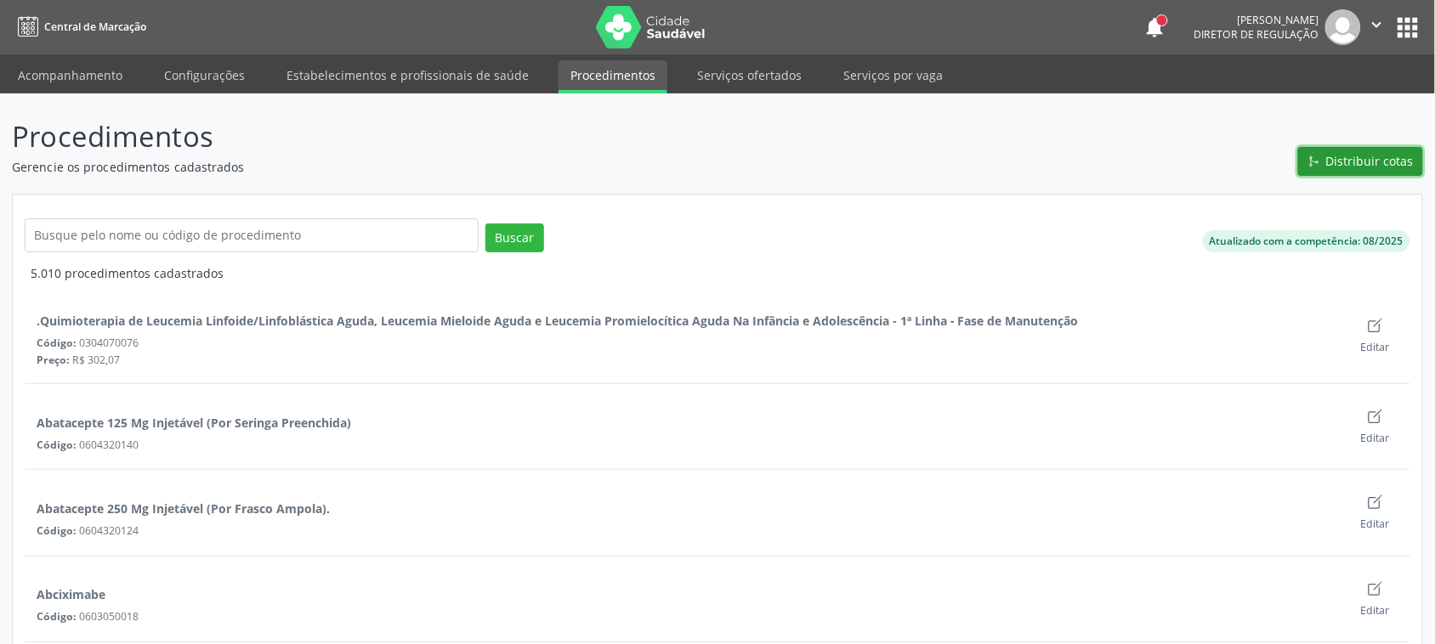
click at [1328, 153] on button "Distribuir cotas" at bounding box center [1360, 161] width 125 height 29
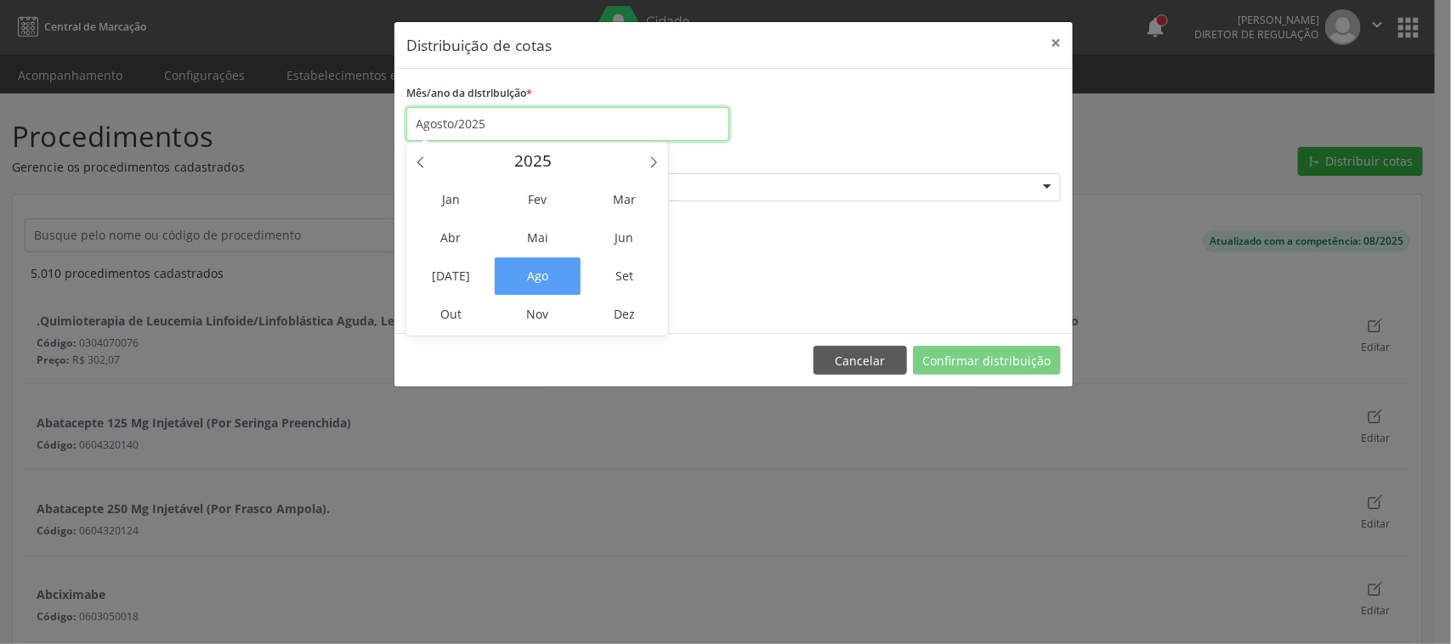
click at [468, 125] on input "Agosto/2025" at bounding box center [567, 124] width 323 height 34
click at [623, 274] on span "Set" at bounding box center [625, 276] width 86 height 37
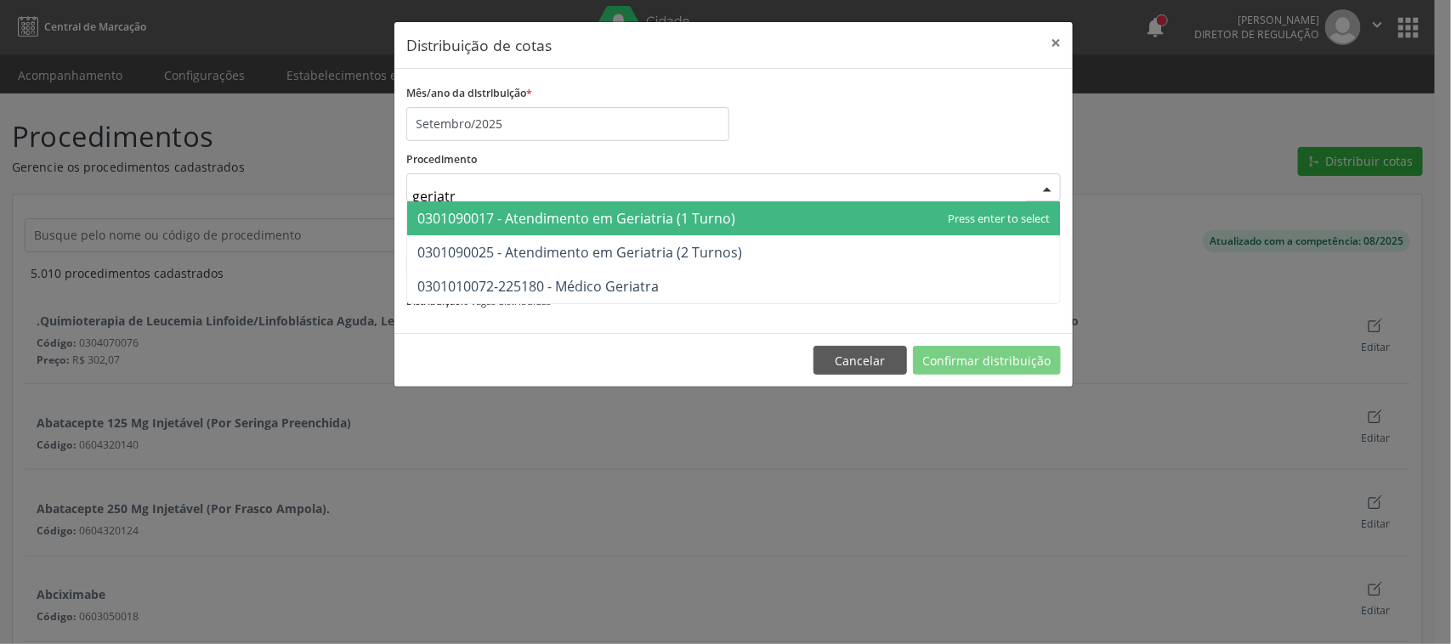
type input "geriatra"
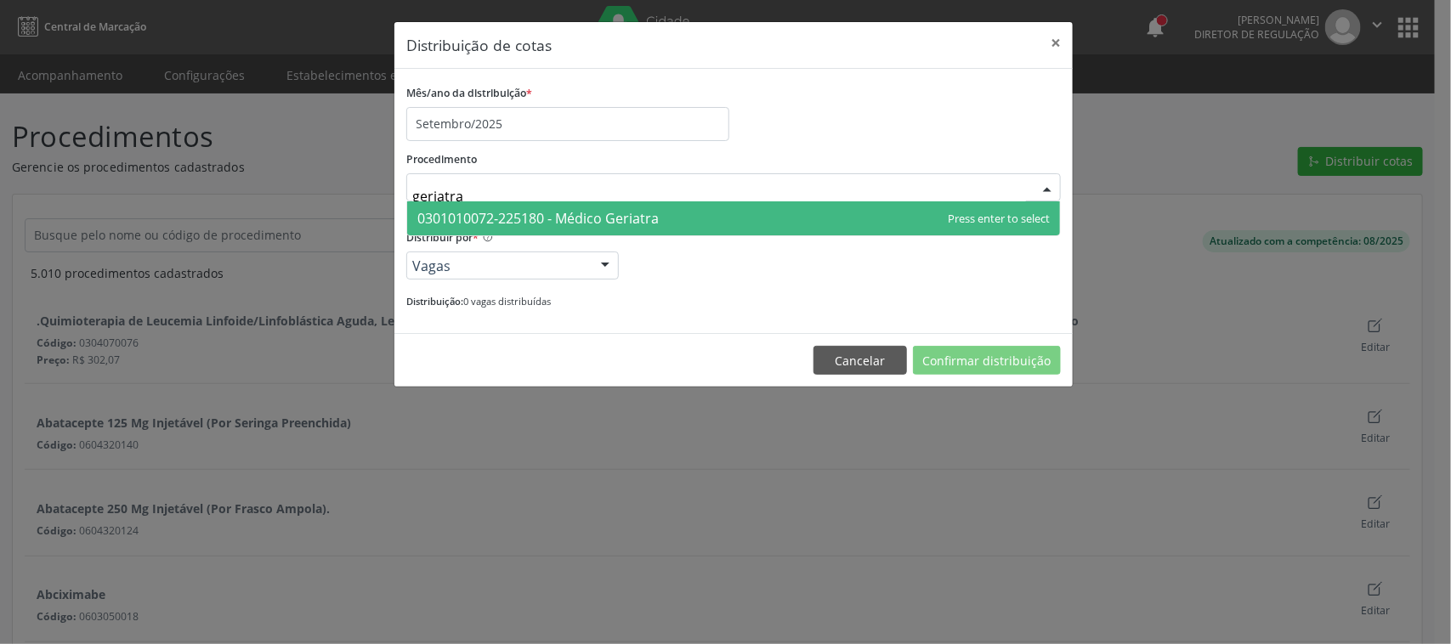
click at [710, 209] on span "0301010072-225180 - Médico Geriatra" at bounding box center [733, 218] width 653 height 34
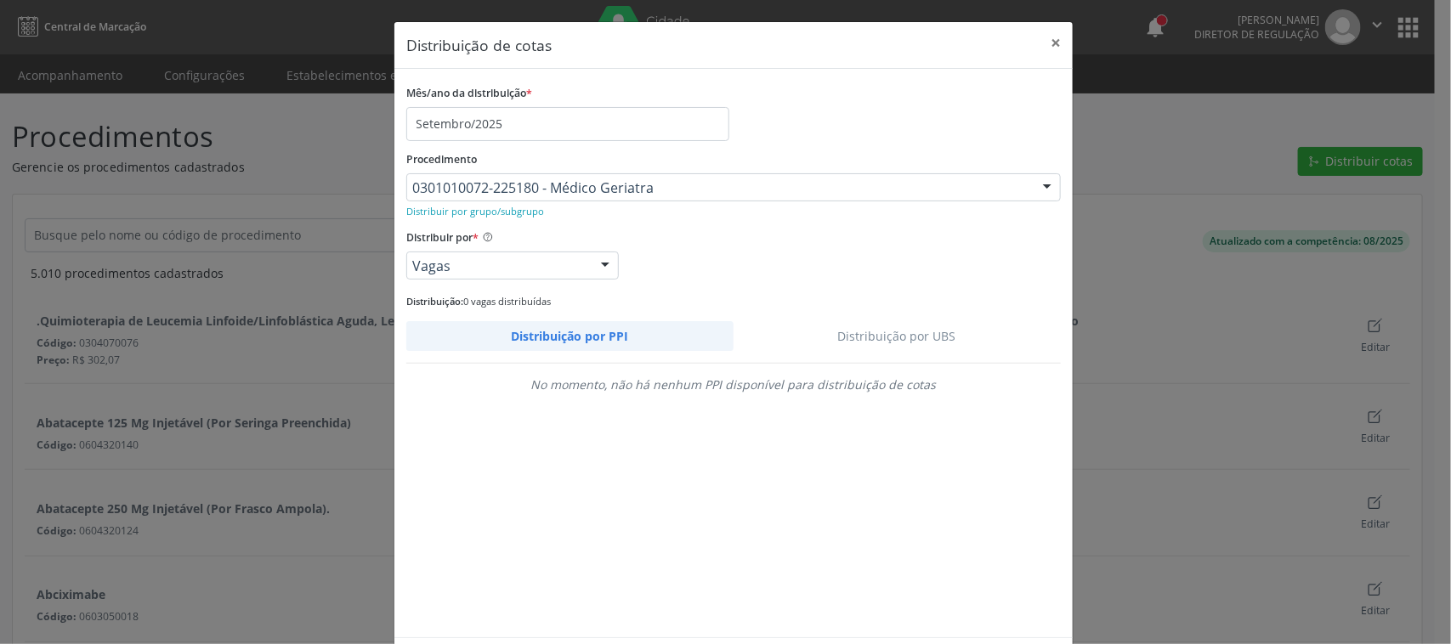
click at [911, 336] on link "Distribuição por UBS" at bounding box center [898, 336] width 328 height 30
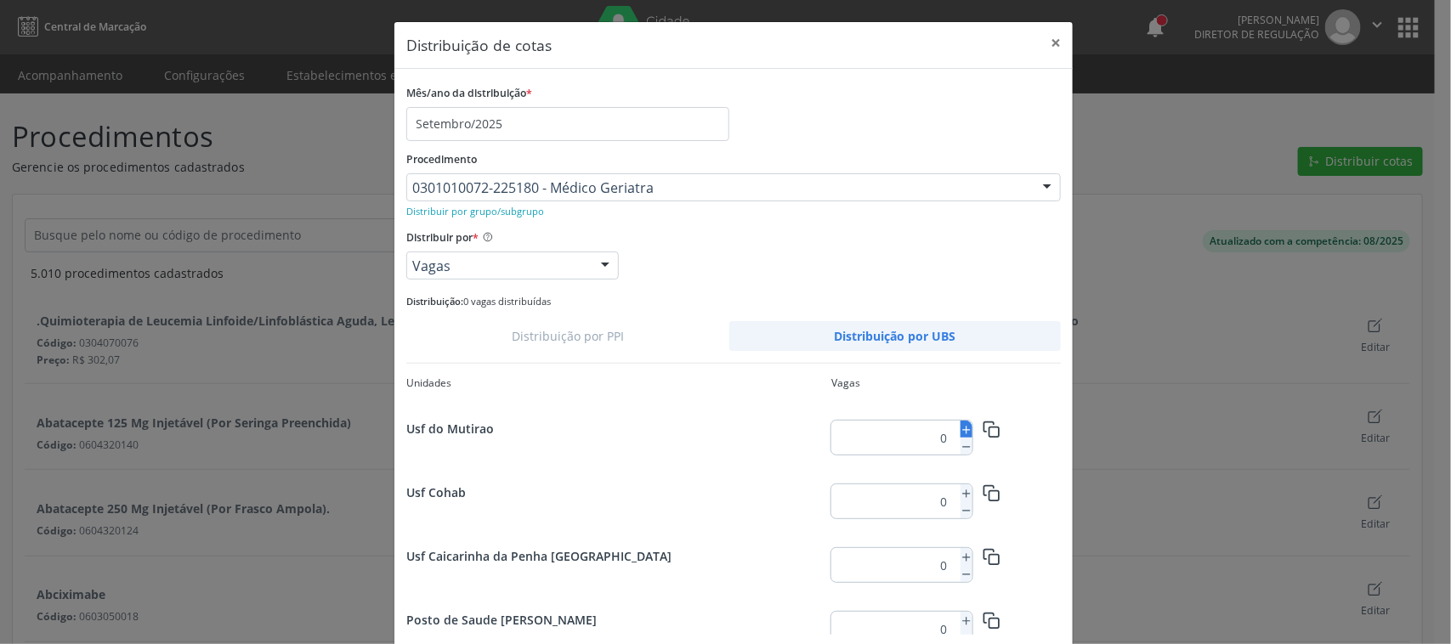
click at [961, 427] on icon at bounding box center [967, 430] width 12 height 12
type input "3"
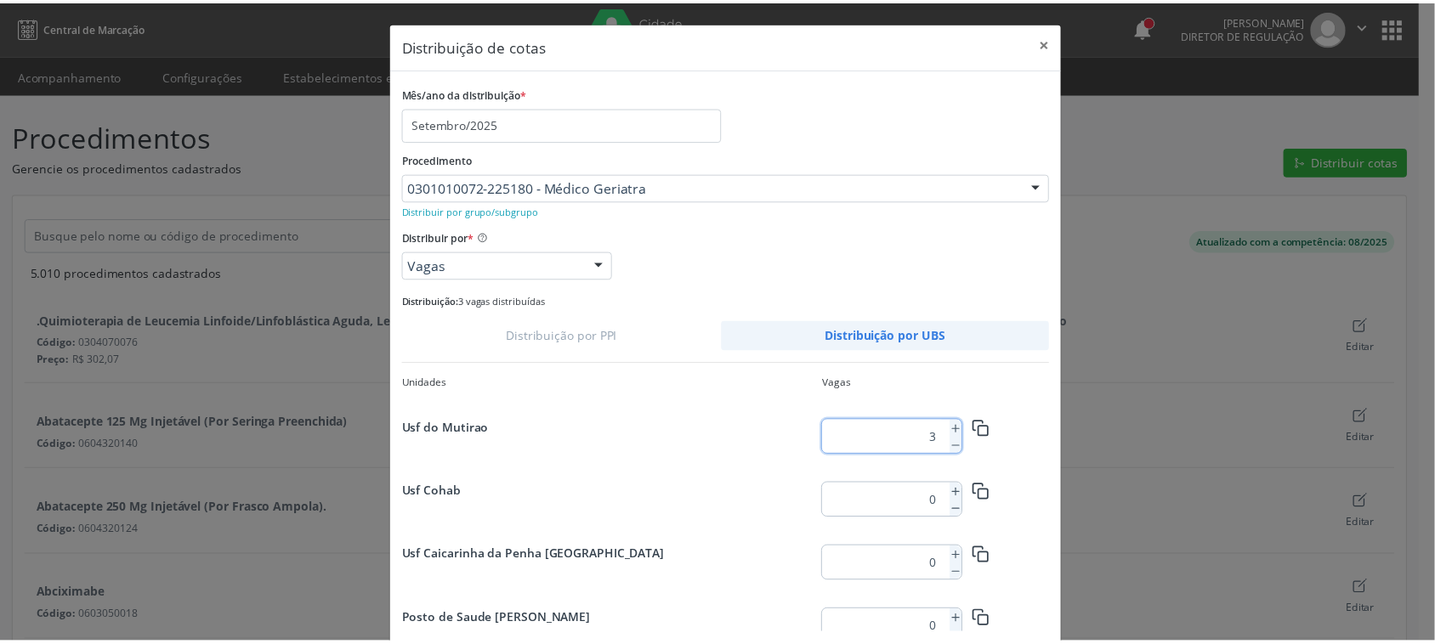
scroll to position [78, 0]
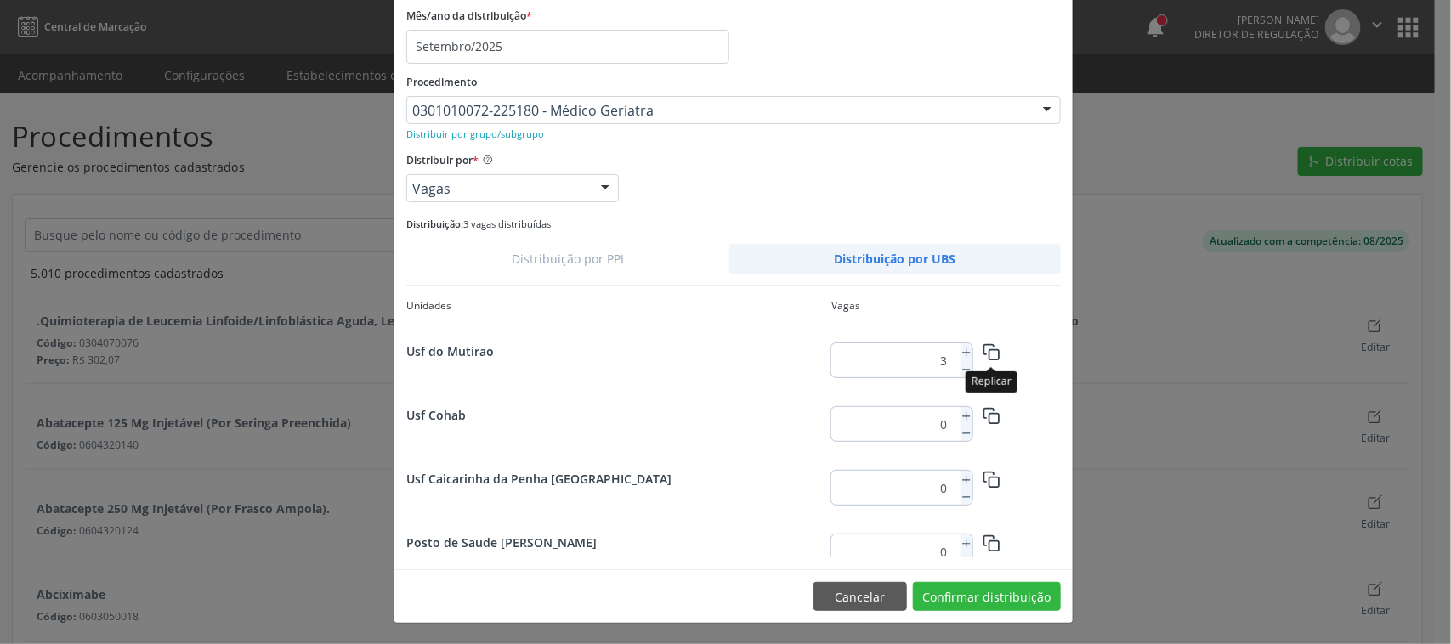
click at [983, 351] on icon "button" at bounding box center [992, 352] width 18 height 18
click at [984, 600] on button "Confirmar distribuição" at bounding box center [987, 596] width 148 height 29
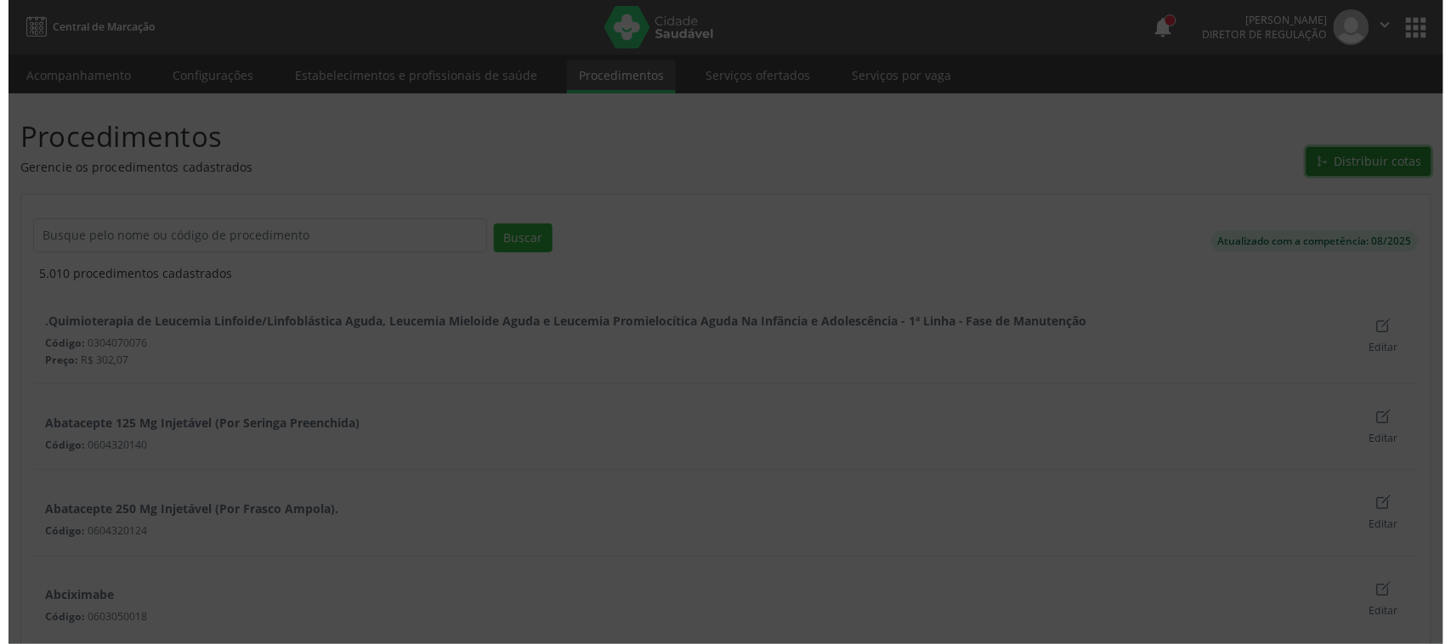
scroll to position [0, 0]
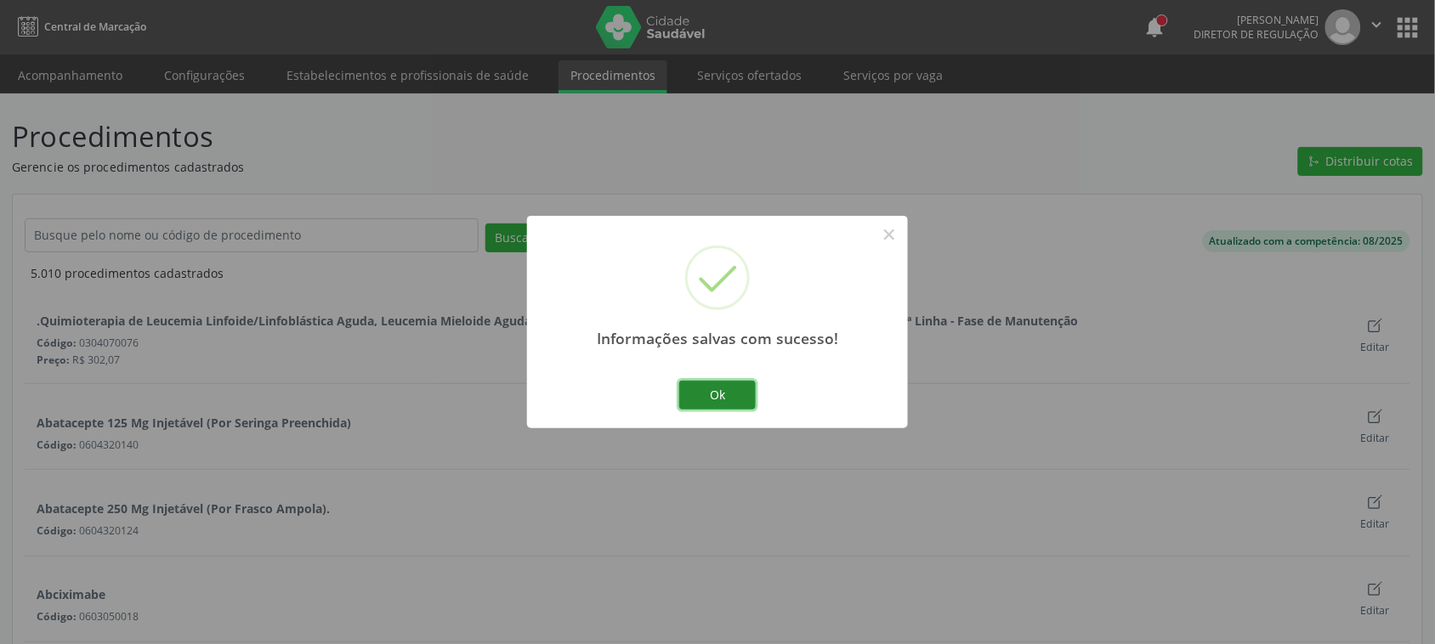
click at [720, 389] on button "Ok" at bounding box center [717, 395] width 77 height 29
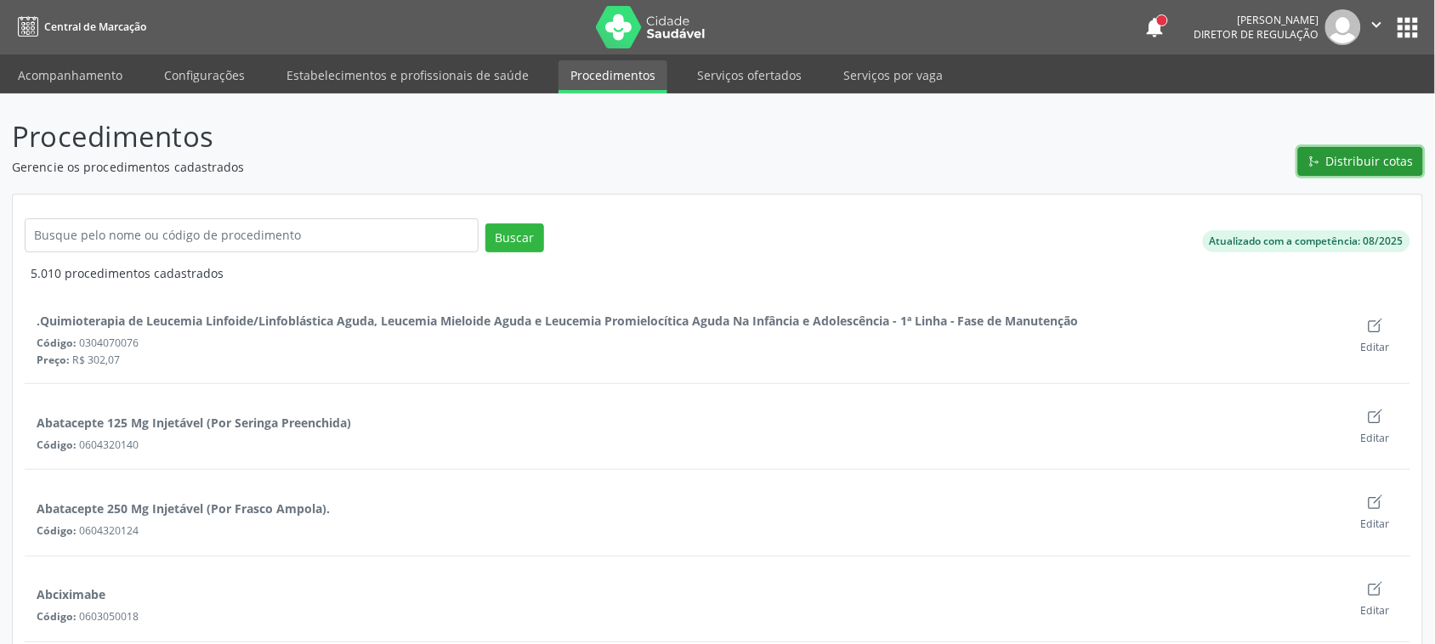
click at [1309, 168] on button "Distribuir cotas" at bounding box center [1360, 161] width 125 height 29
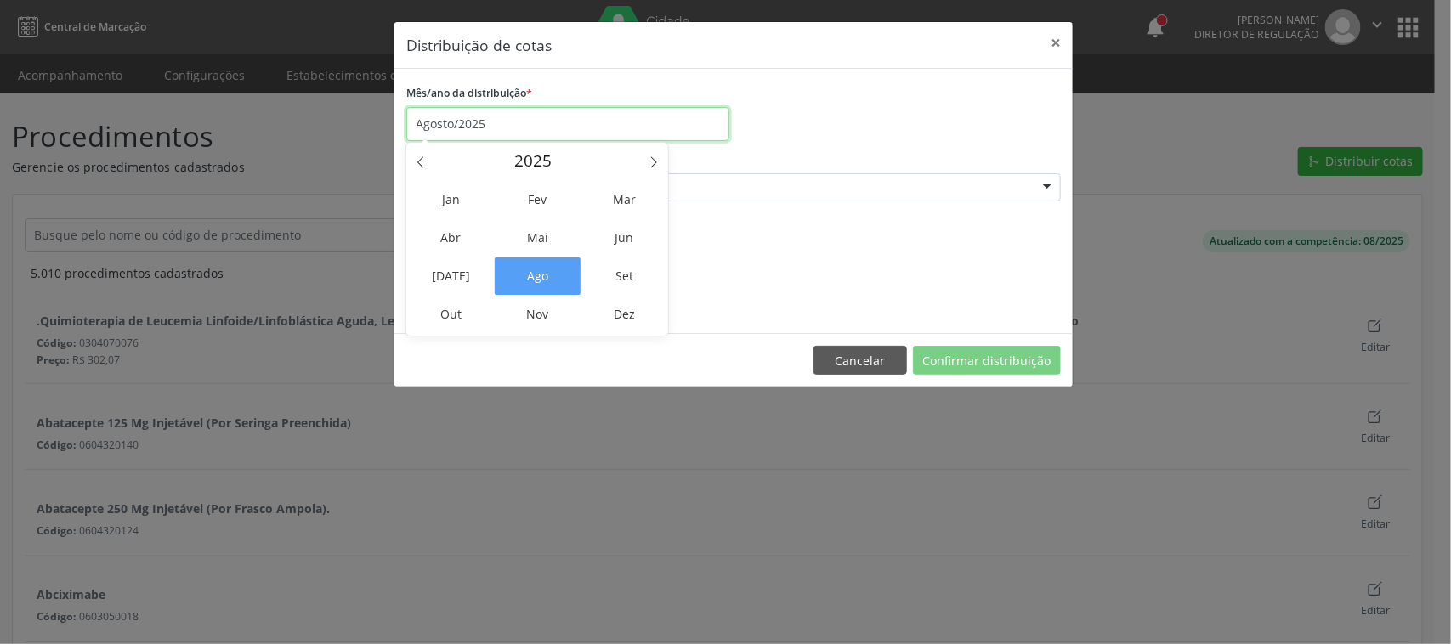
click at [504, 125] on input "Agosto/2025" at bounding box center [567, 124] width 323 height 34
click at [643, 275] on span "Set" at bounding box center [625, 276] width 86 height 37
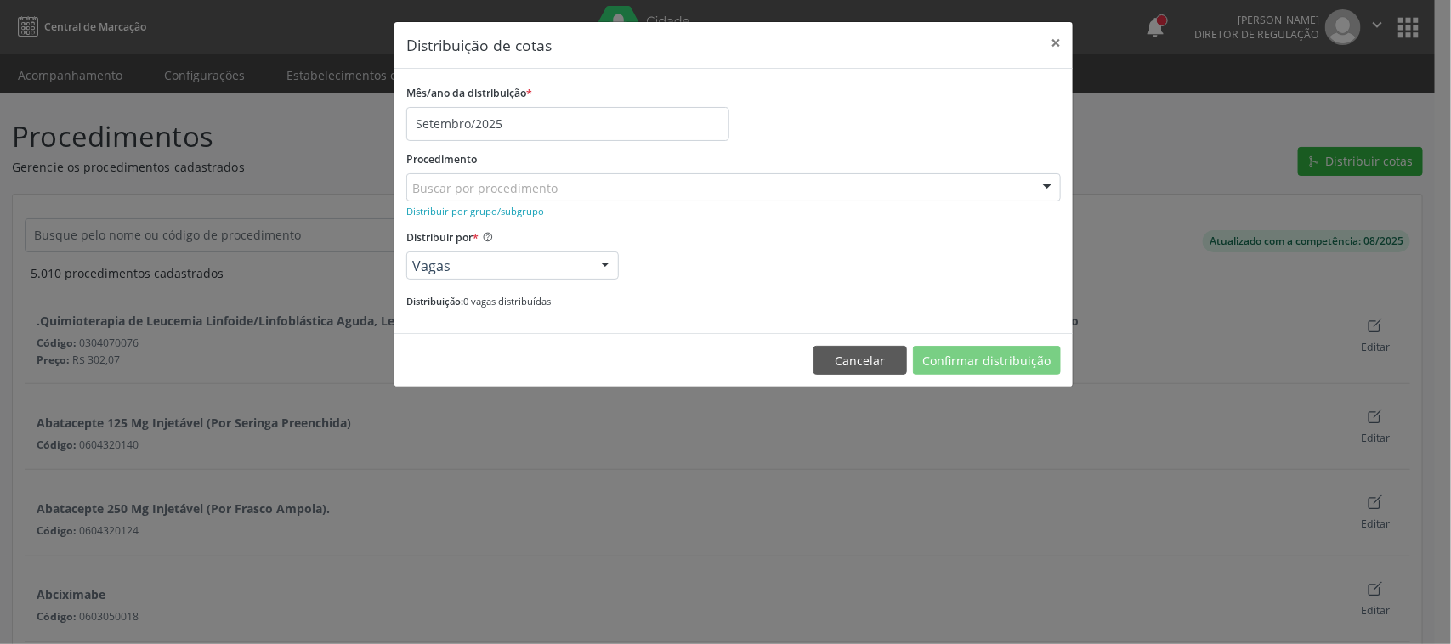
click at [583, 194] on div "Buscar por procedimento" at bounding box center [733, 187] width 655 height 29
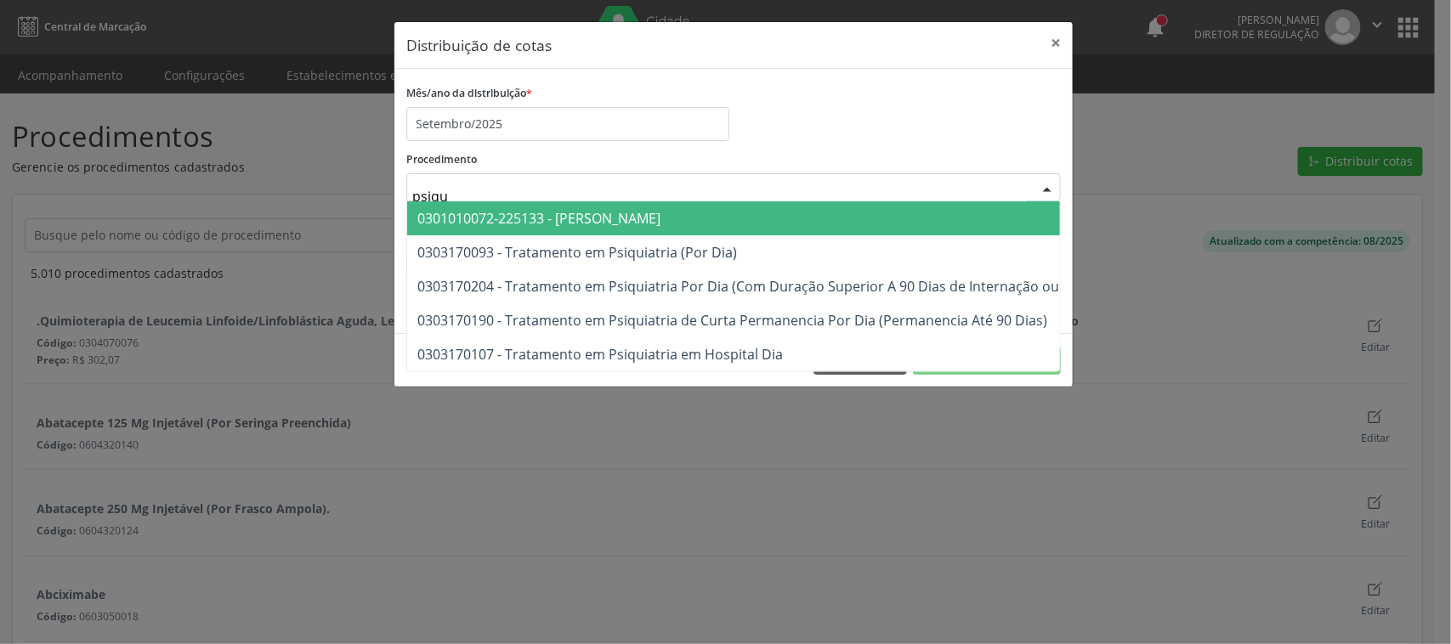
type input "psiqui"
click at [583, 214] on span "0301010072-225133 - [PERSON_NAME]" at bounding box center [538, 218] width 243 height 19
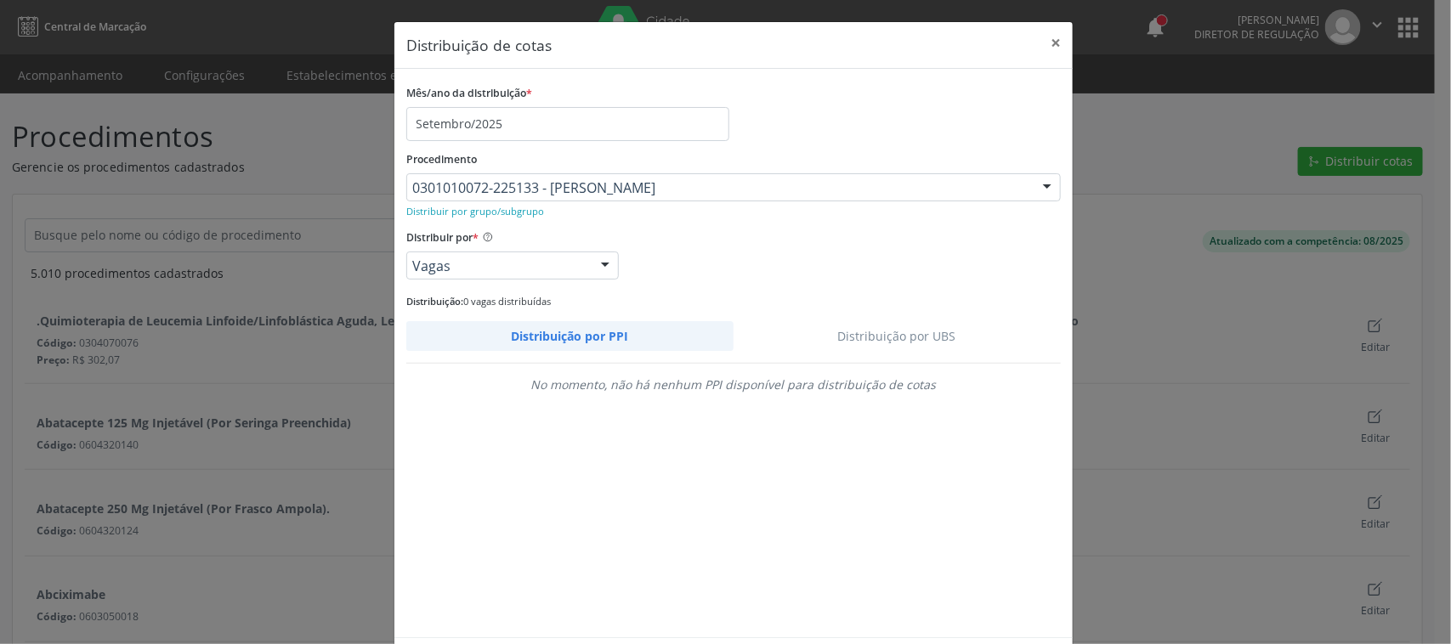
click at [878, 332] on link "Distribuição por UBS" at bounding box center [898, 336] width 328 height 30
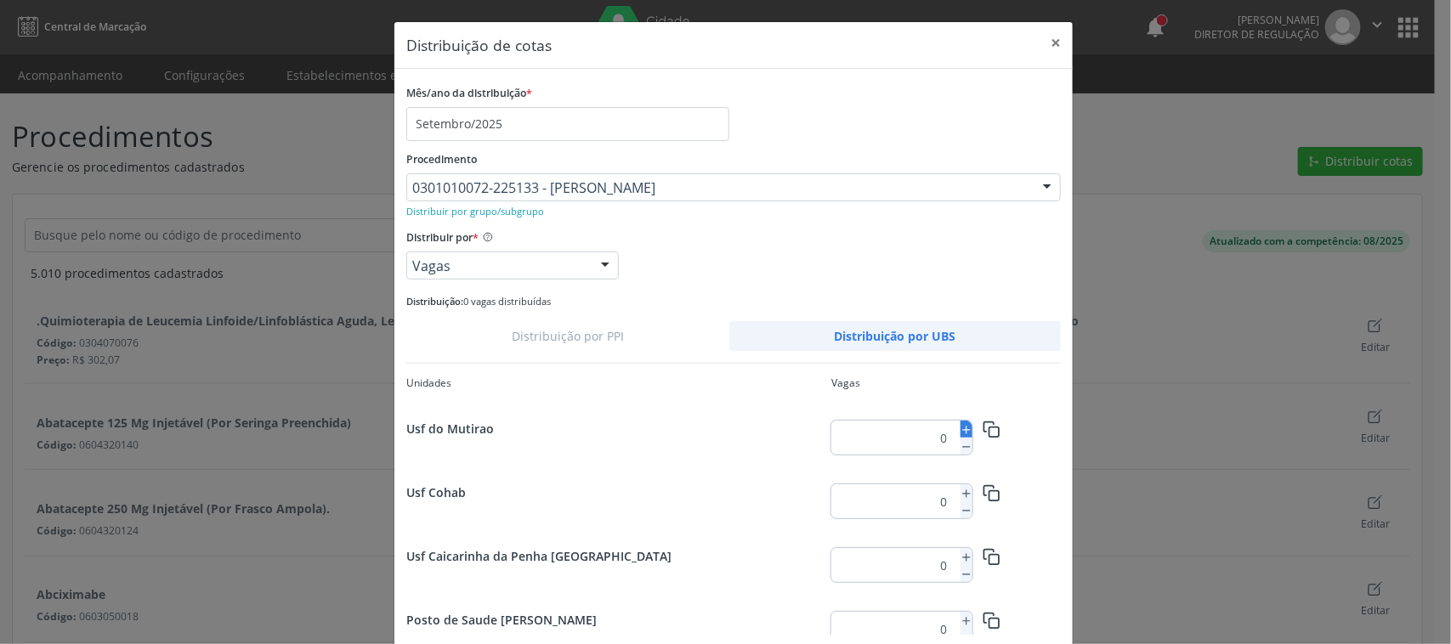
click at [961, 428] on icon at bounding box center [967, 430] width 12 height 12
type input "4"
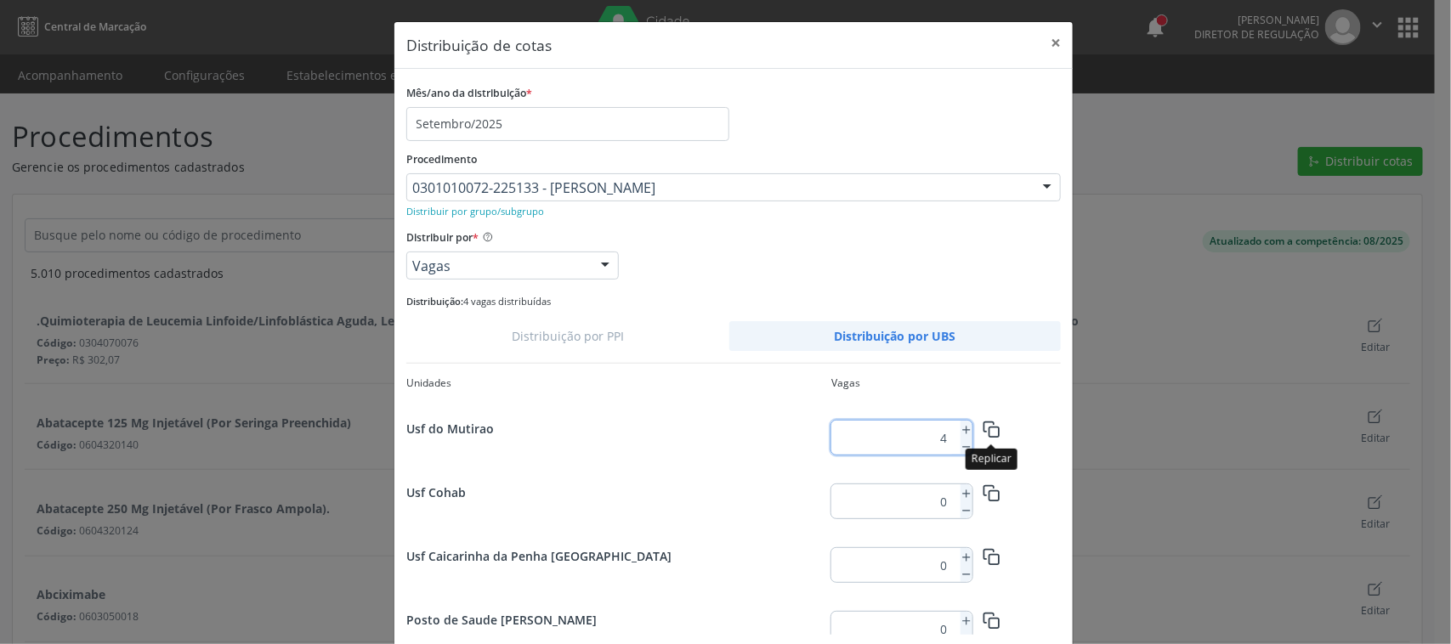
click at [989, 421] on icon "button" at bounding box center [992, 430] width 18 height 18
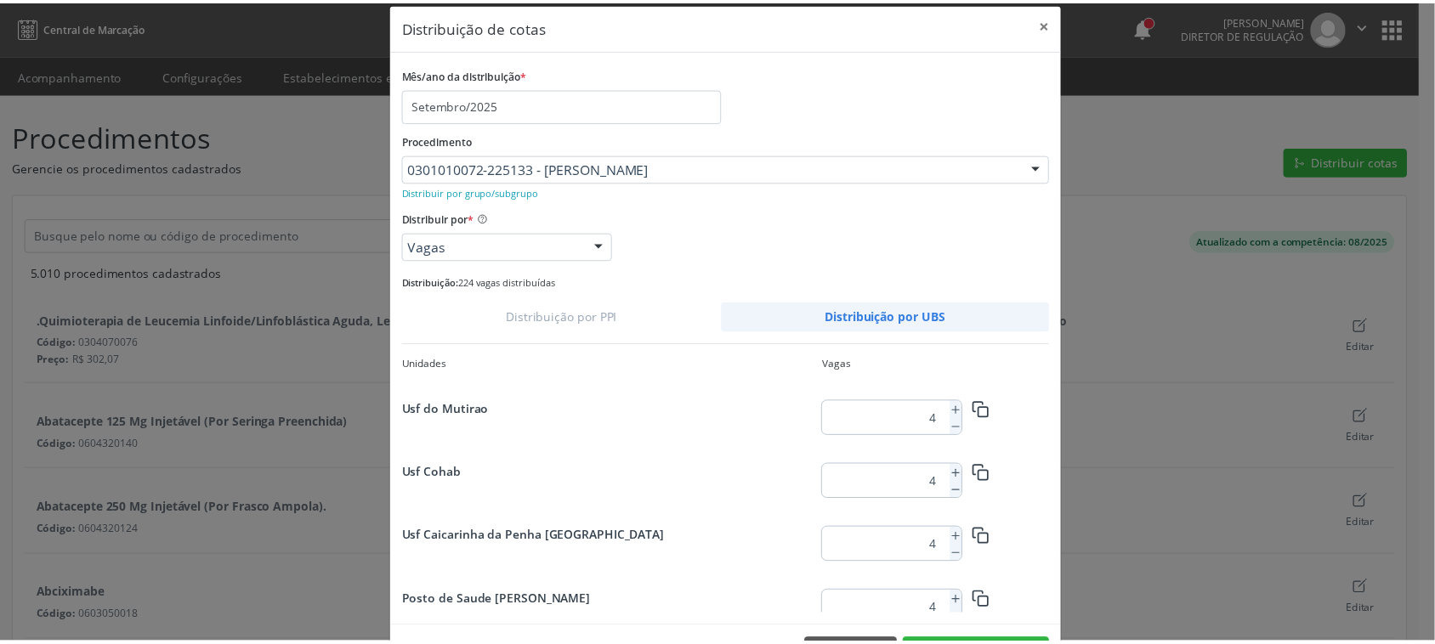
scroll to position [78, 0]
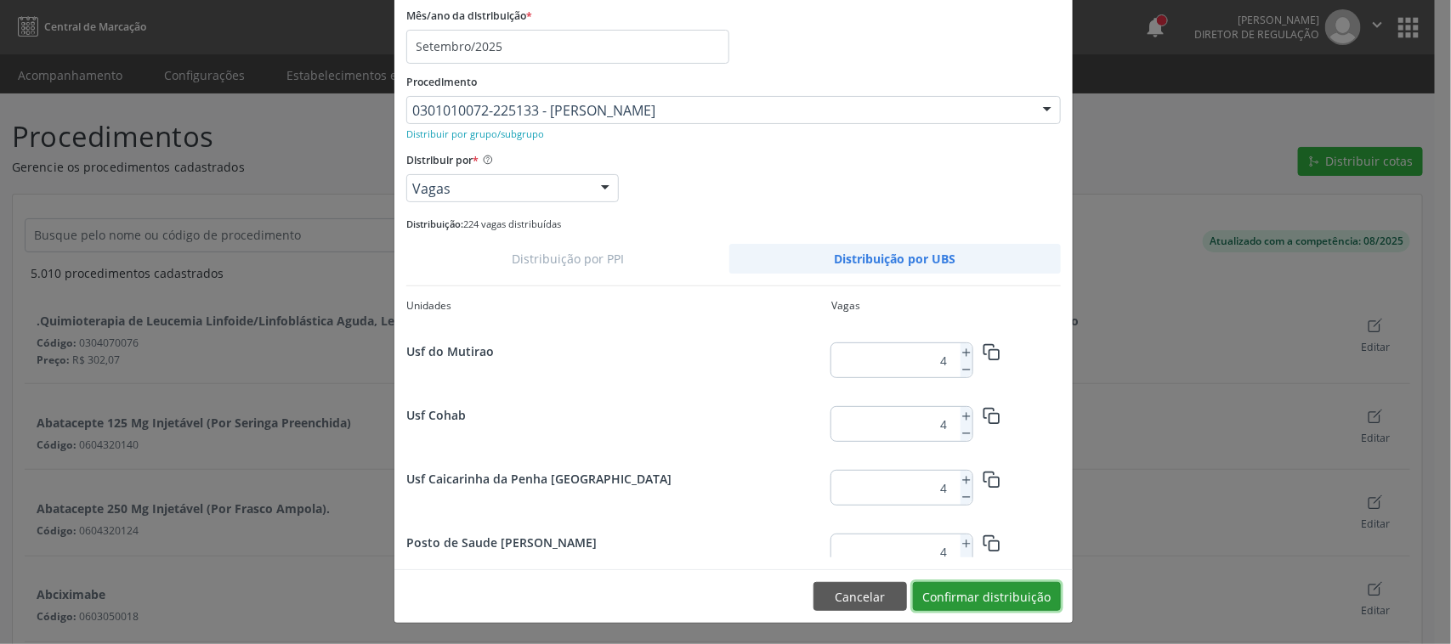
click at [979, 598] on button "Confirmar distribuição" at bounding box center [987, 596] width 148 height 29
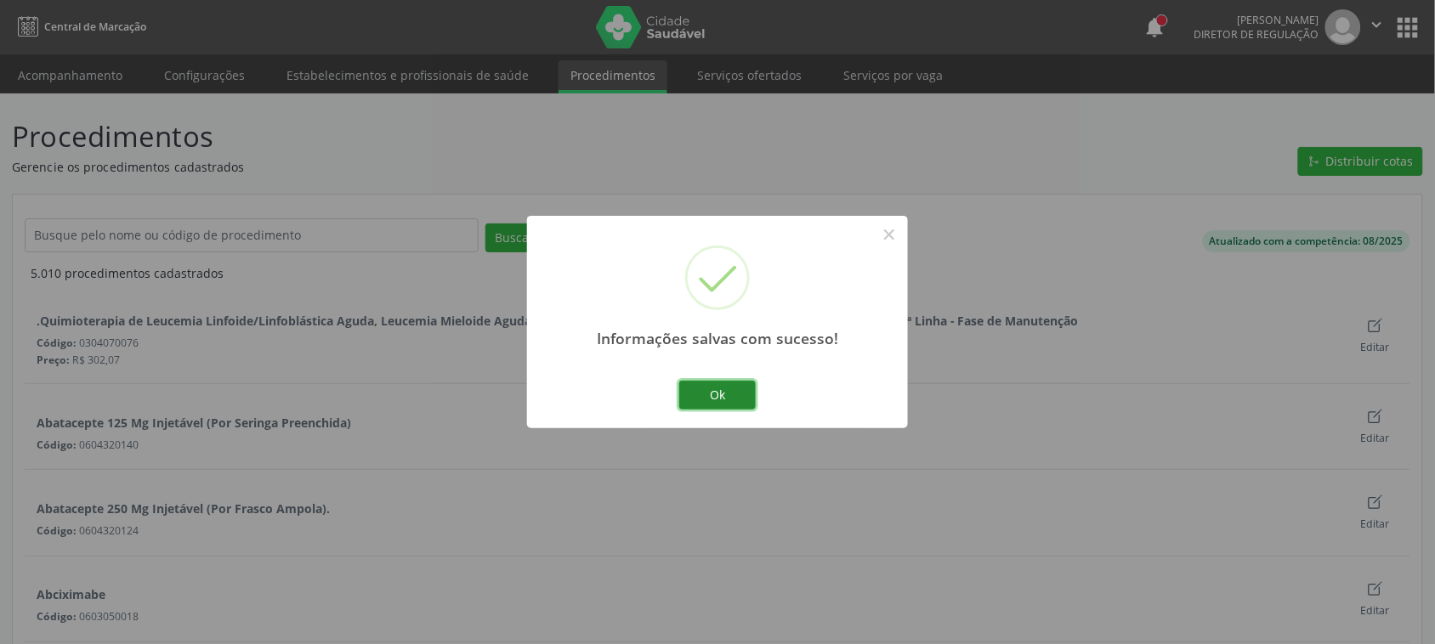
click at [723, 396] on button "Ok" at bounding box center [717, 395] width 77 height 29
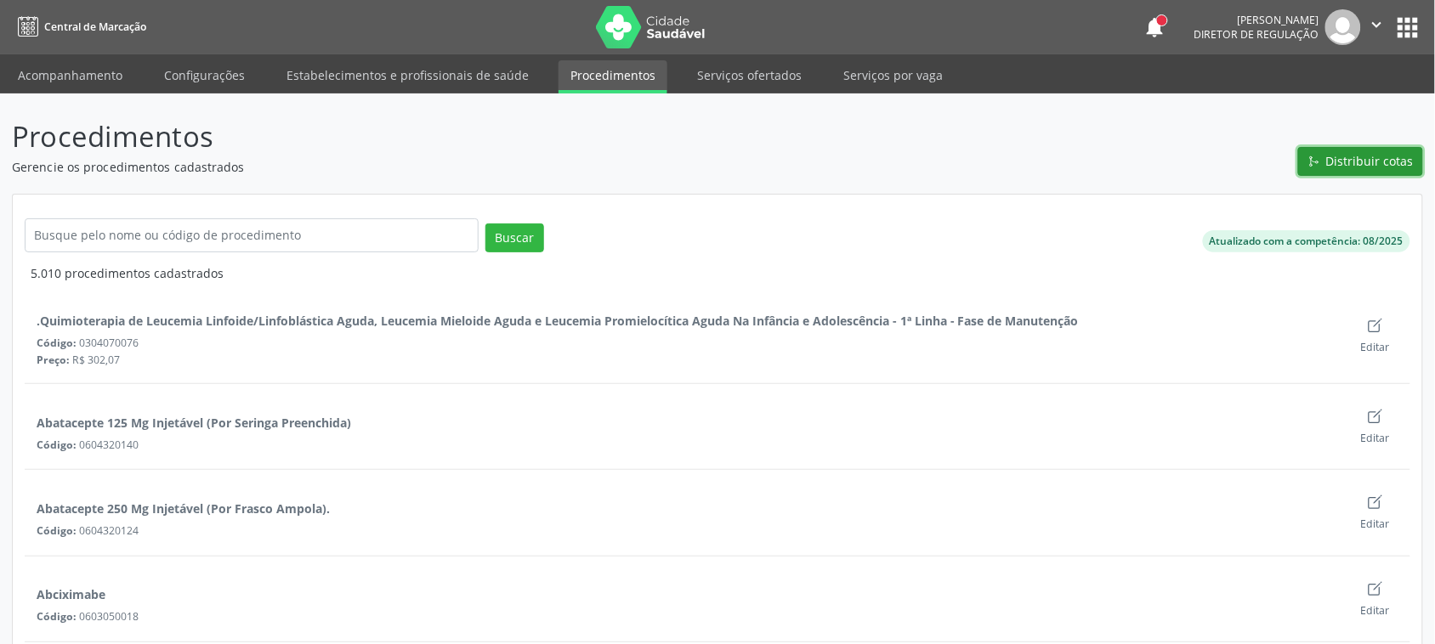
click at [1405, 160] on span "Distribuir cotas" at bounding box center [1370, 161] width 88 height 18
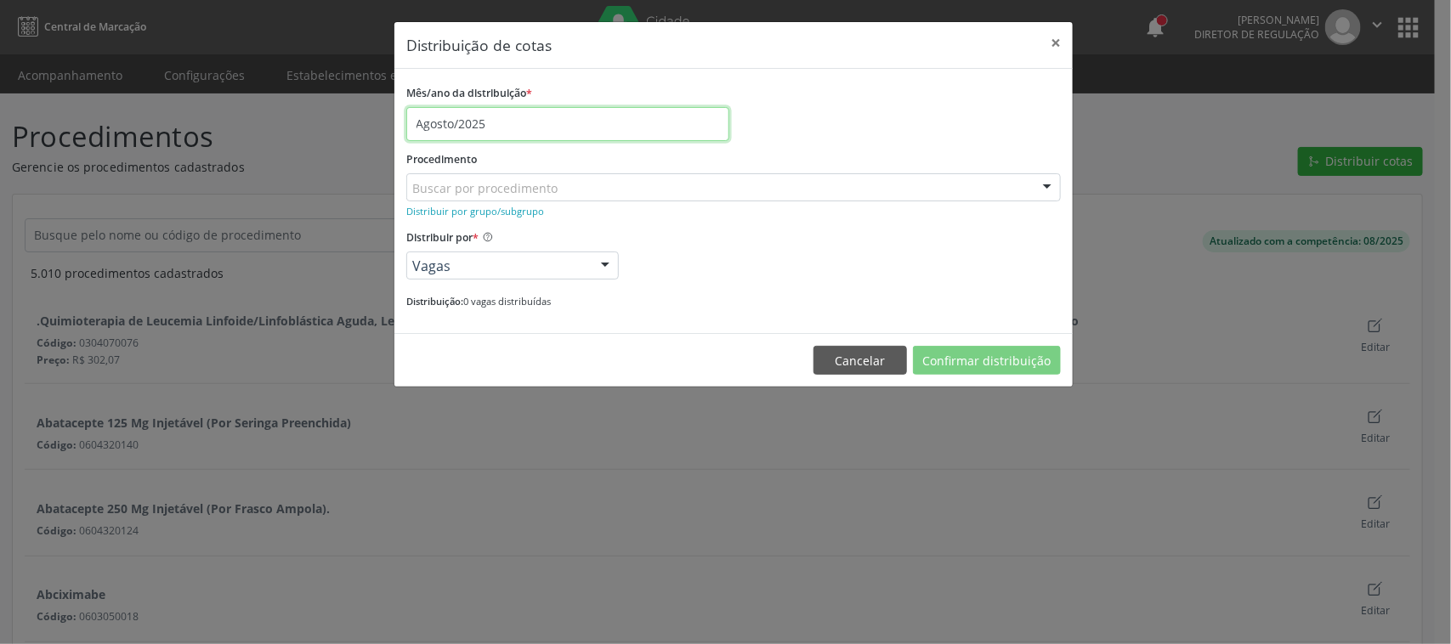
click at [512, 122] on input "Agosto/2025" at bounding box center [567, 124] width 323 height 34
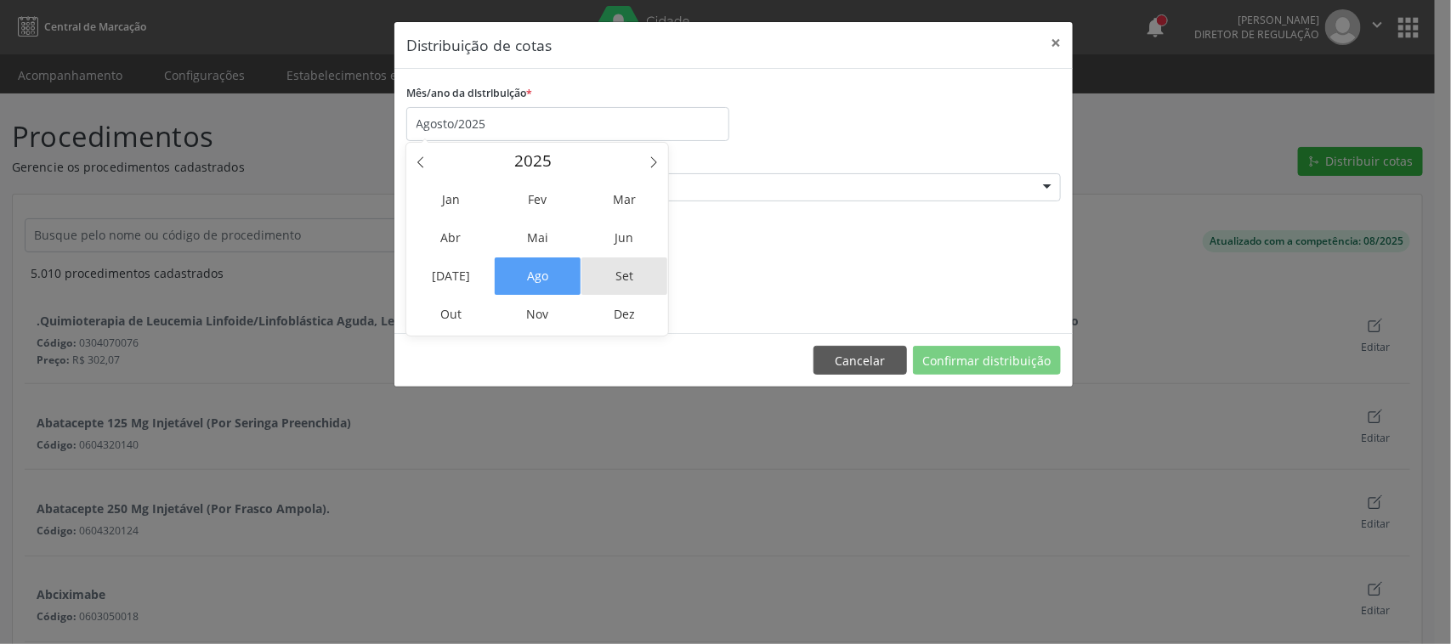
click at [638, 283] on span "Set" at bounding box center [625, 276] width 86 height 37
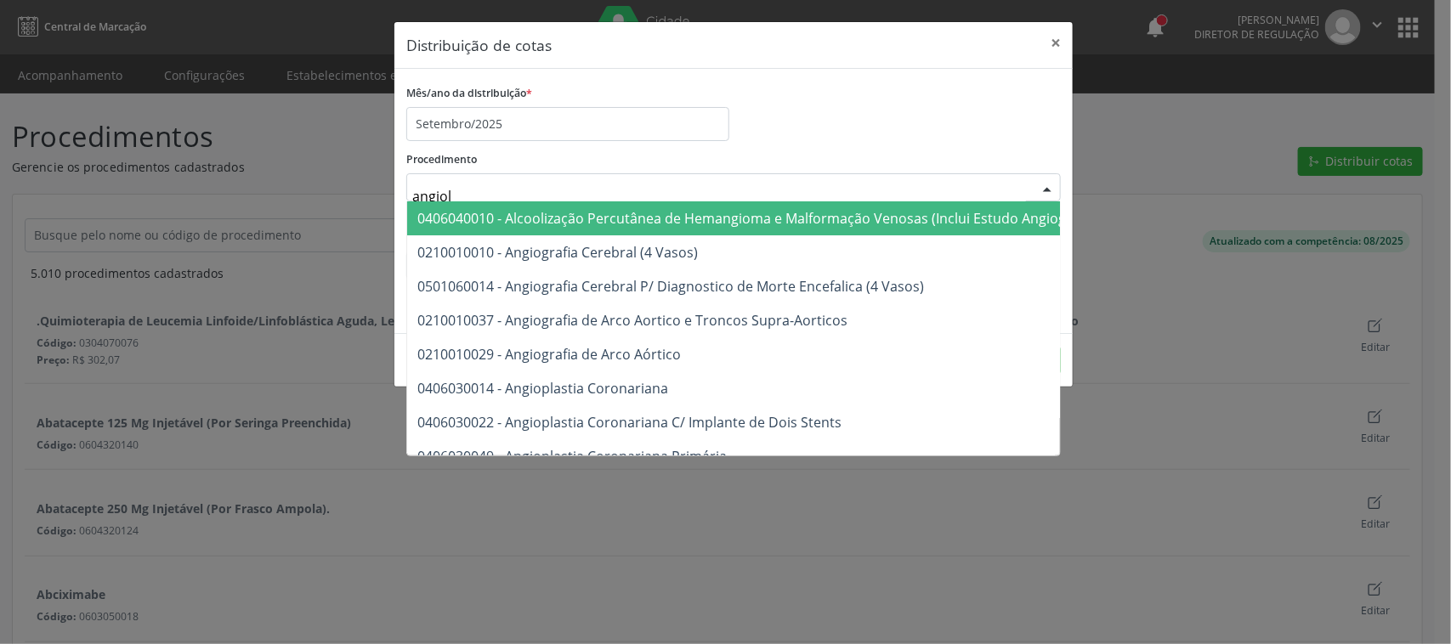
type input "angiolo"
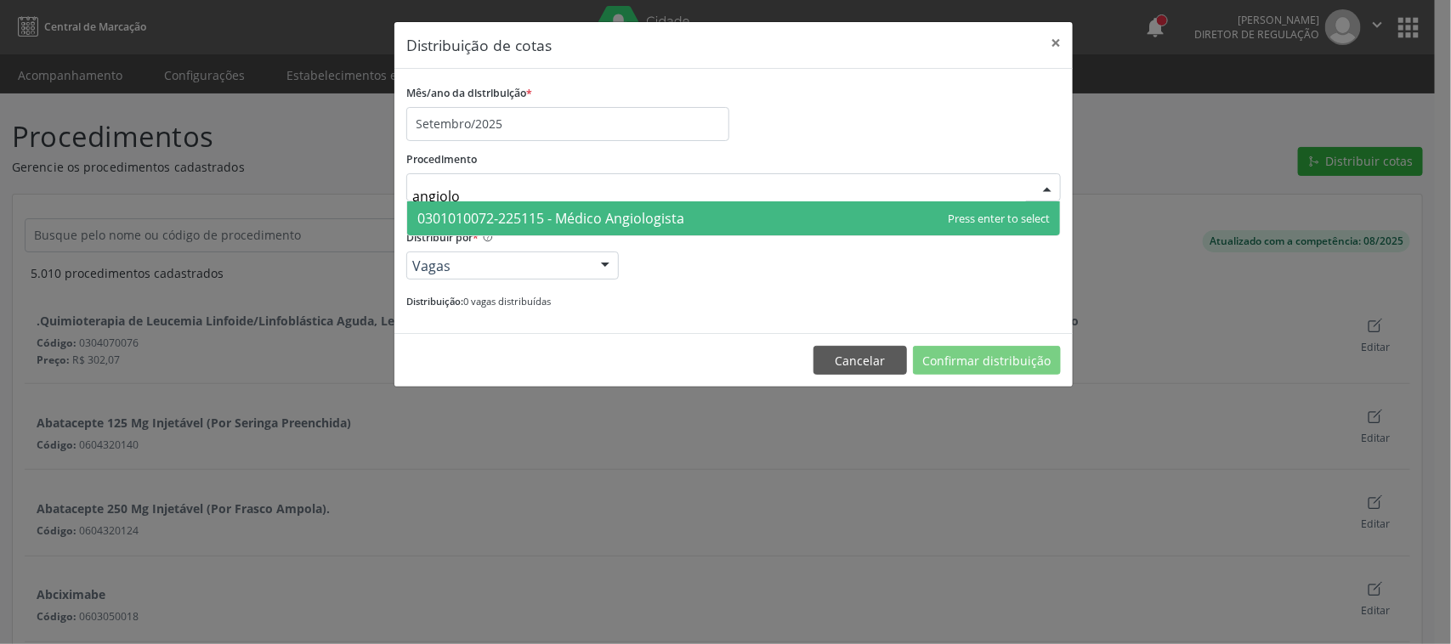
click at [665, 230] on span "0301010072-225115 - Médico Angiologista" at bounding box center [733, 218] width 653 height 34
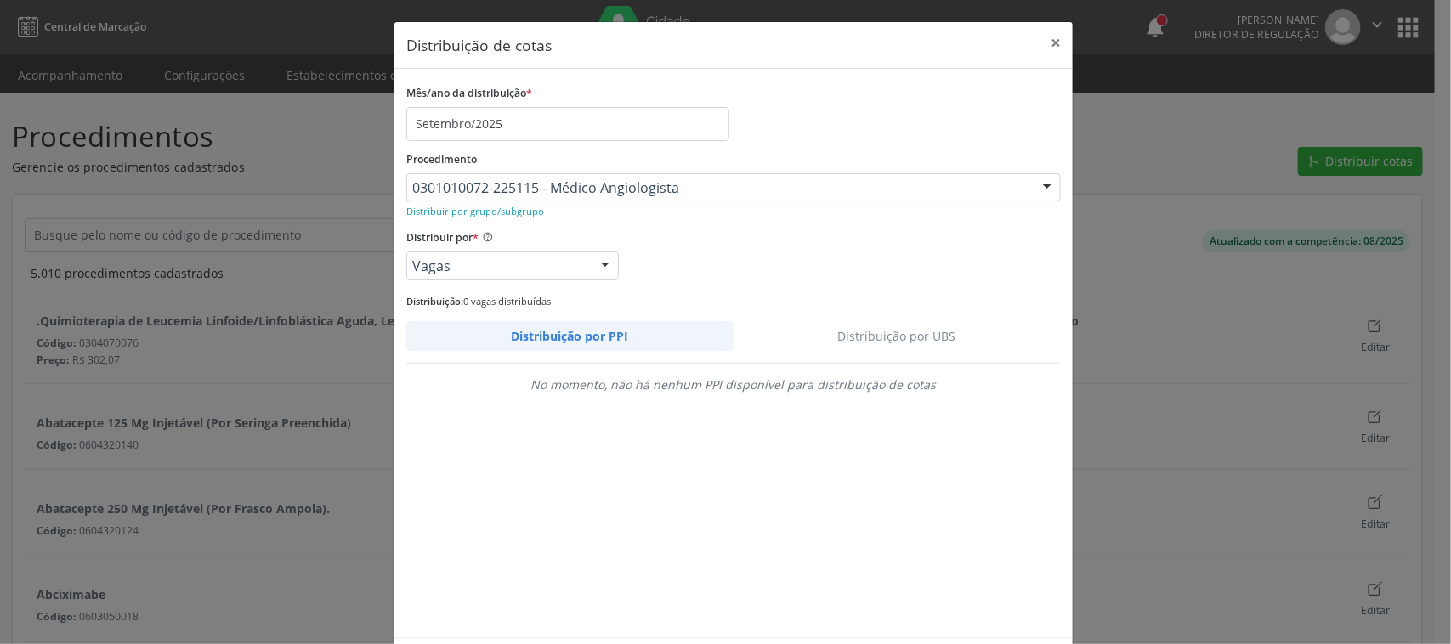
click at [945, 332] on link "Distribuição por UBS" at bounding box center [898, 336] width 328 height 30
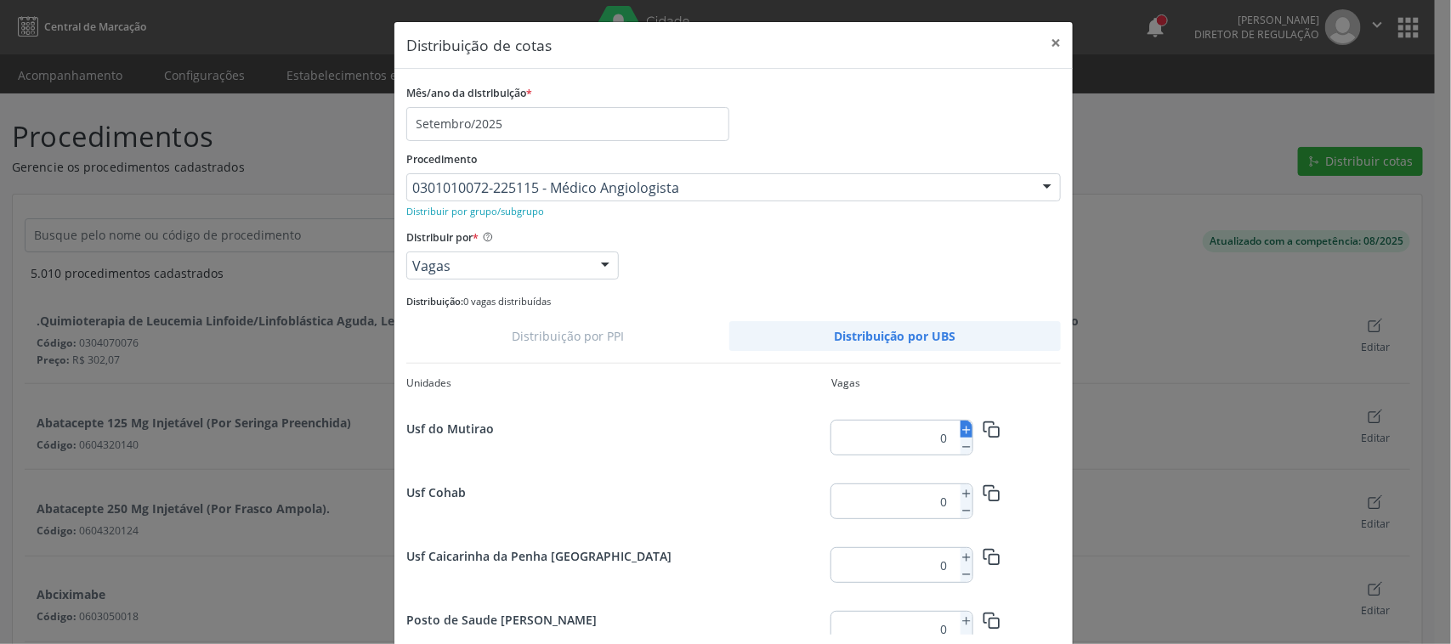
click at [961, 427] on icon at bounding box center [967, 430] width 12 height 12
type input "2"
click at [983, 428] on icon "button" at bounding box center [992, 430] width 18 height 18
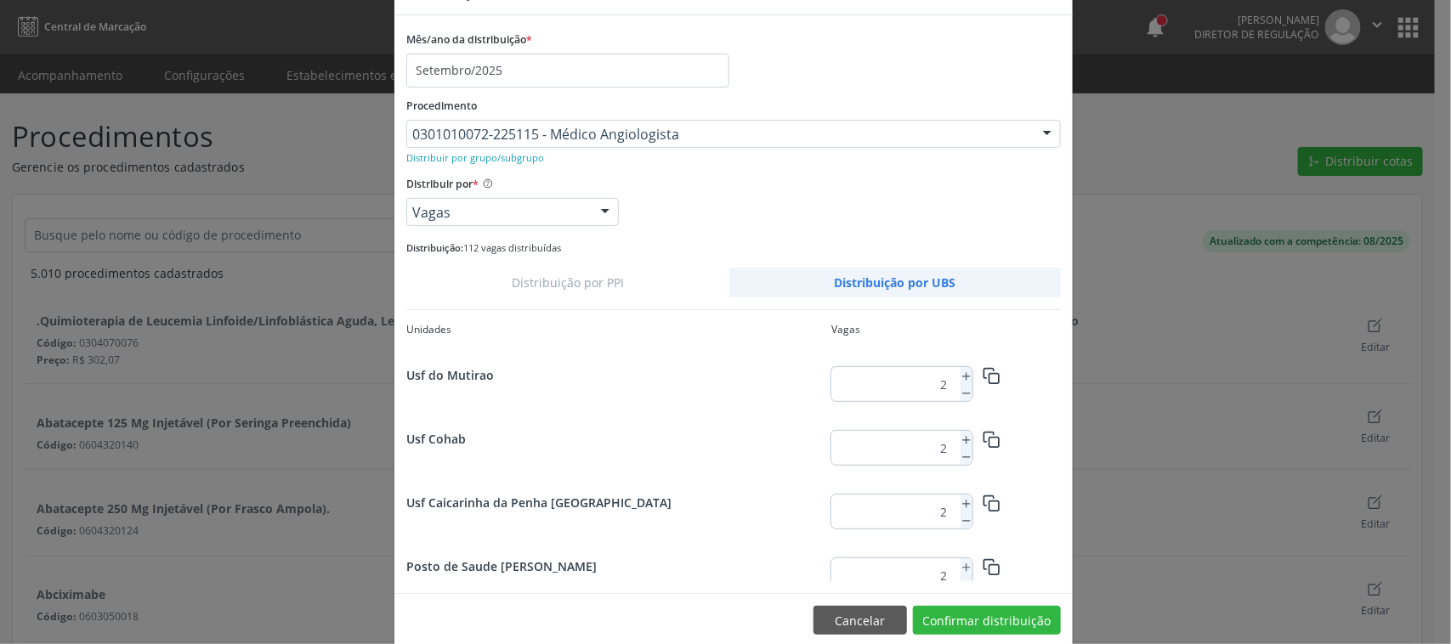
scroll to position [78, 0]
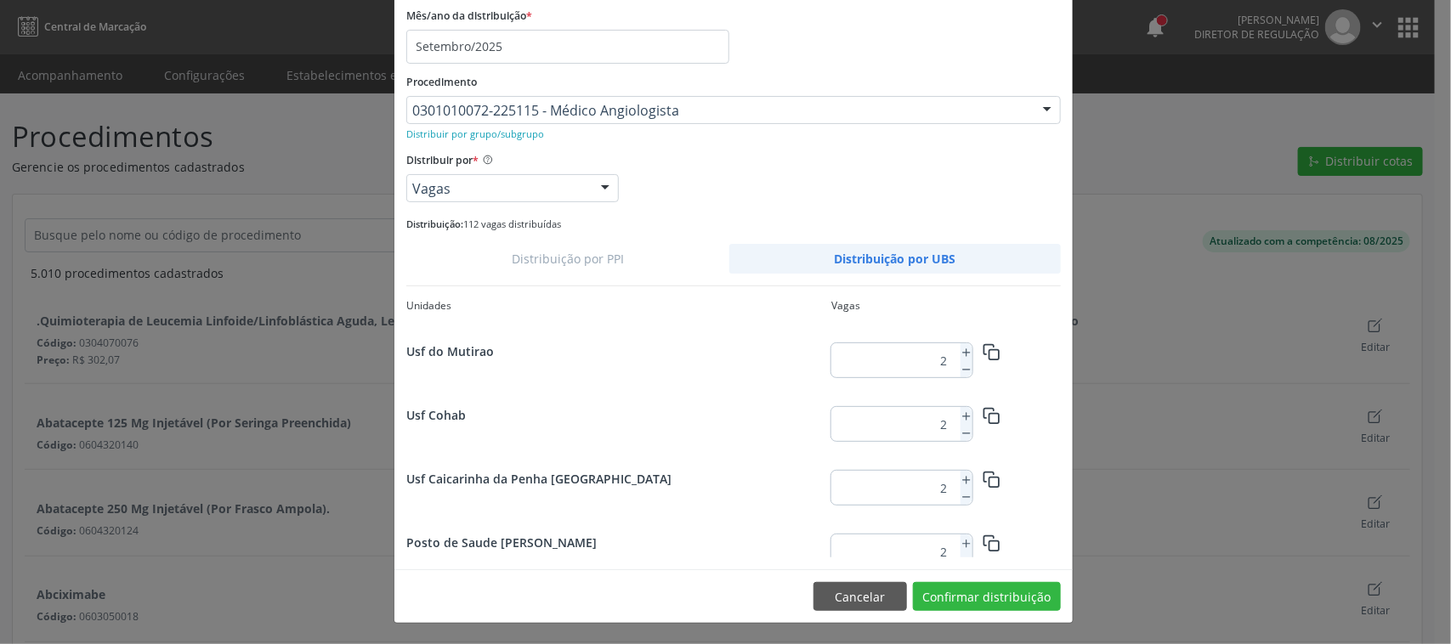
click at [1023, 614] on footer "Cancelar Confirmar distribuição" at bounding box center [733, 597] width 678 height 54
click at [1021, 599] on button "Confirmar distribuição" at bounding box center [987, 596] width 148 height 29
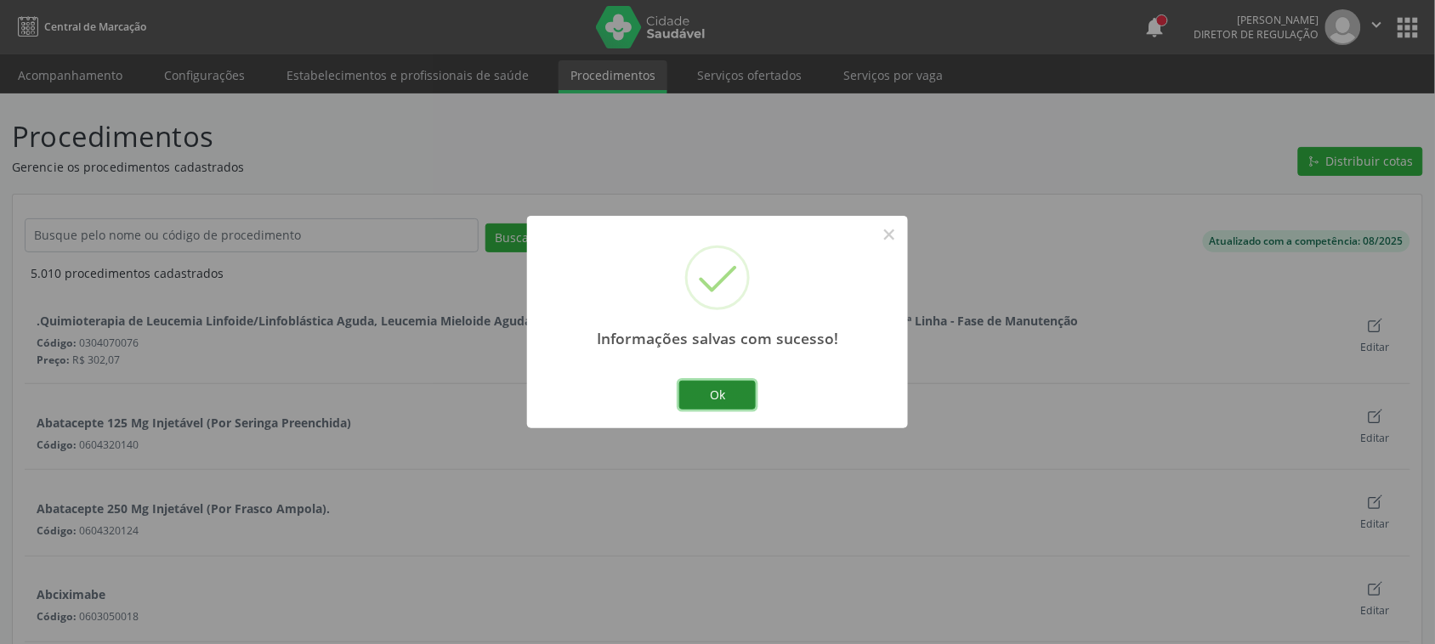
click at [752, 381] on button "Ok" at bounding box center [717, 395] width 77 height 29
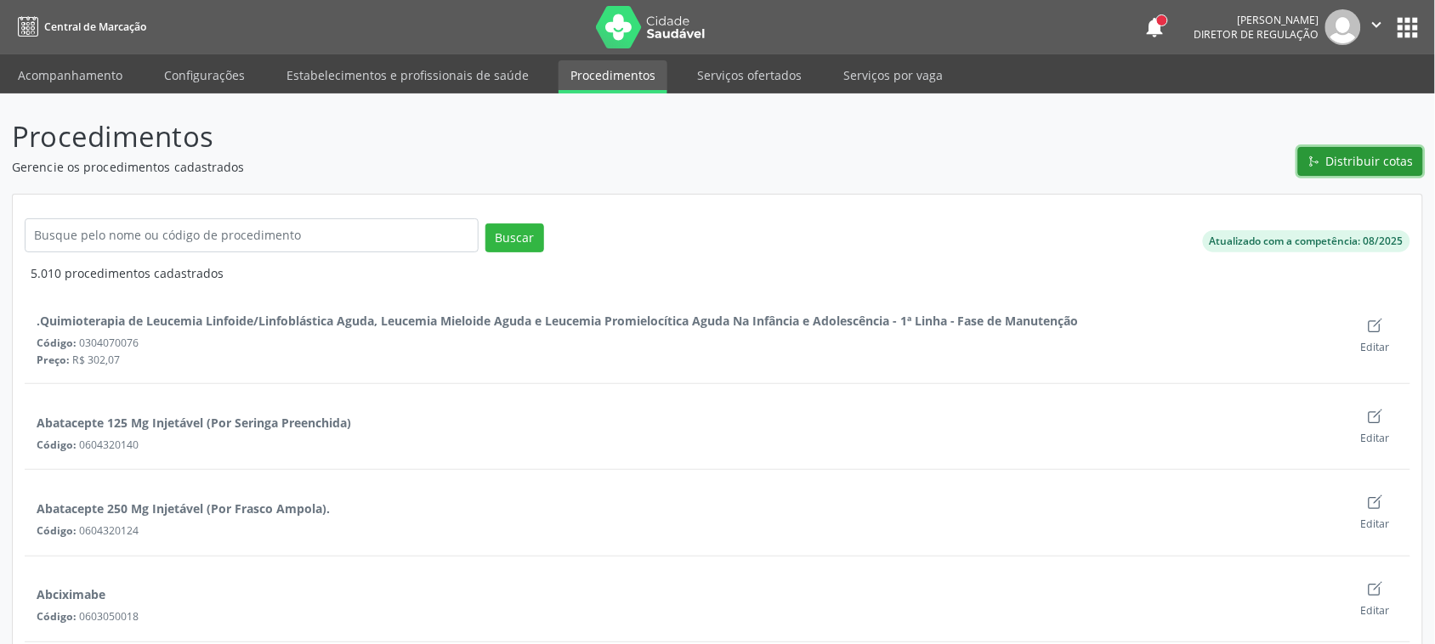
click at [1360, 172] on button "Distribuir cotas" at bounding box center [1360, 161] width 125 height 29
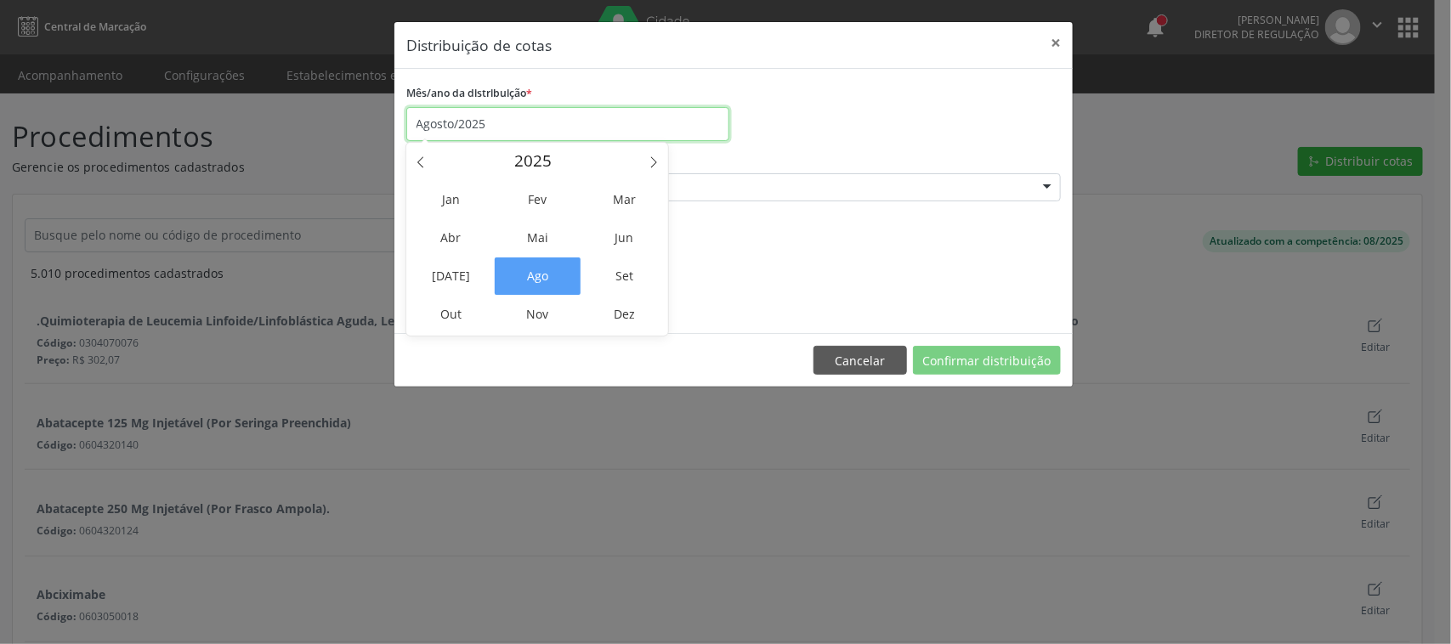
click at [506, 126] on input "Agosto/2025" at bounding box center [567, 124] width 323 height 34
click at [613, 281] on span "Set" at bounding box center [625, 276] width 86 height 37
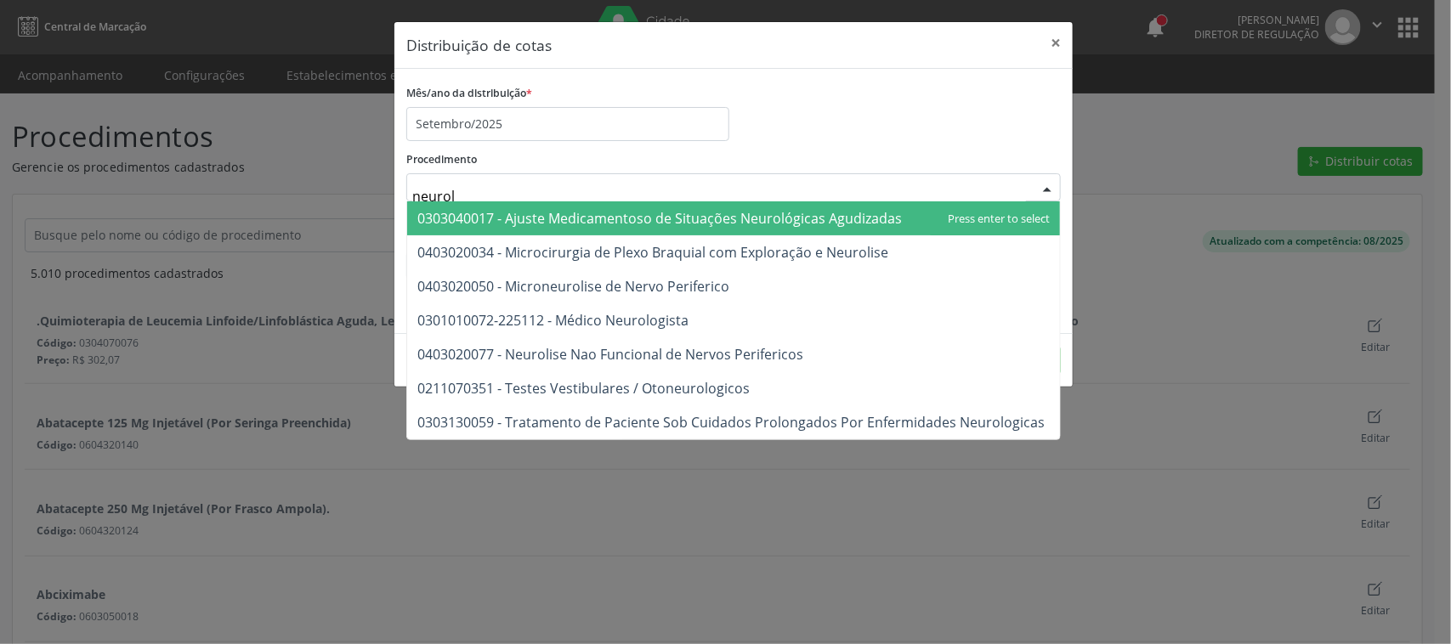
type input "neurolo"
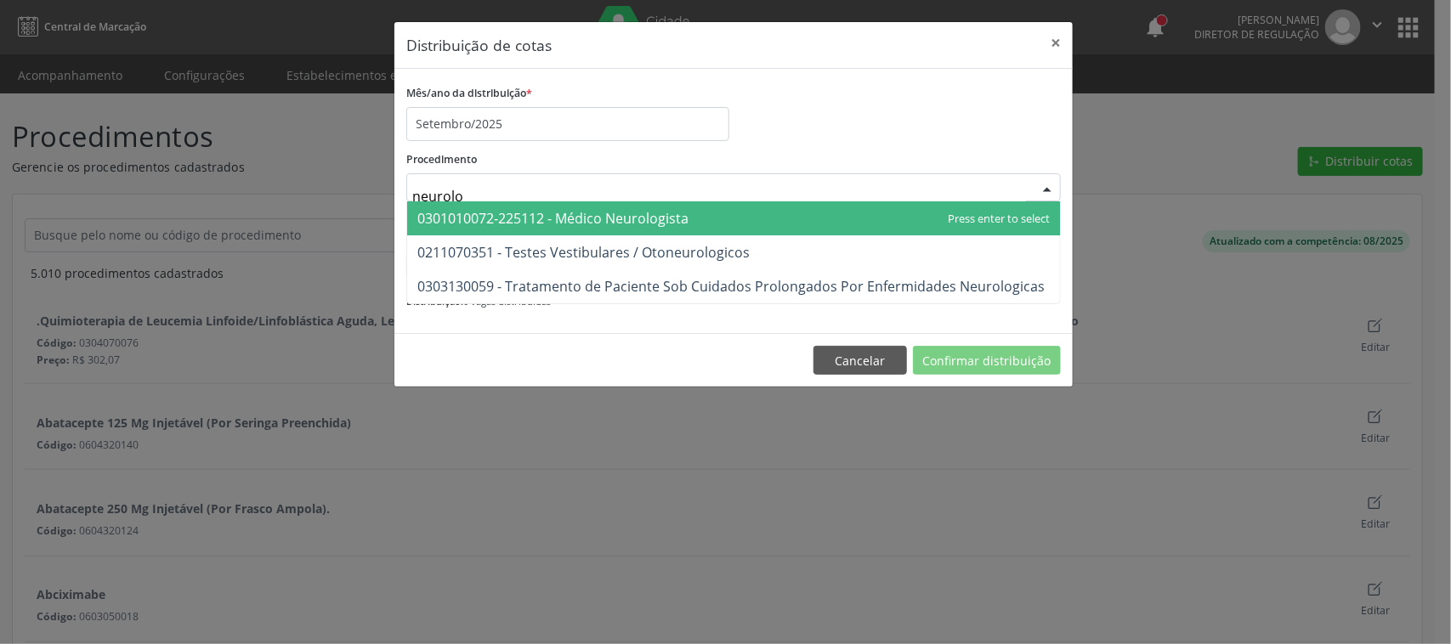
click at [585, 223] on span "0301010072-225112 - Médico Neurologista" at bounding box center [552, 218] width 271 height 19
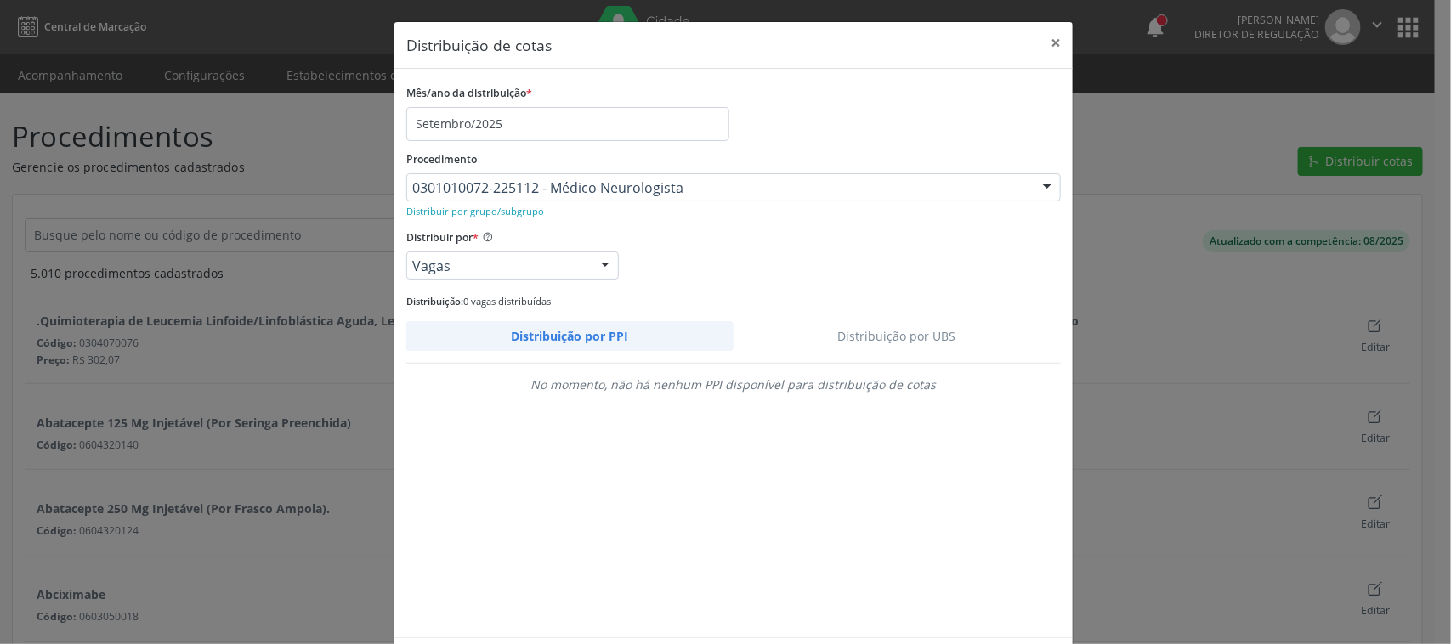
click at [867, 332] on link "Distribuição por UBS" at bounding box center [898, 336] width 328 height 30
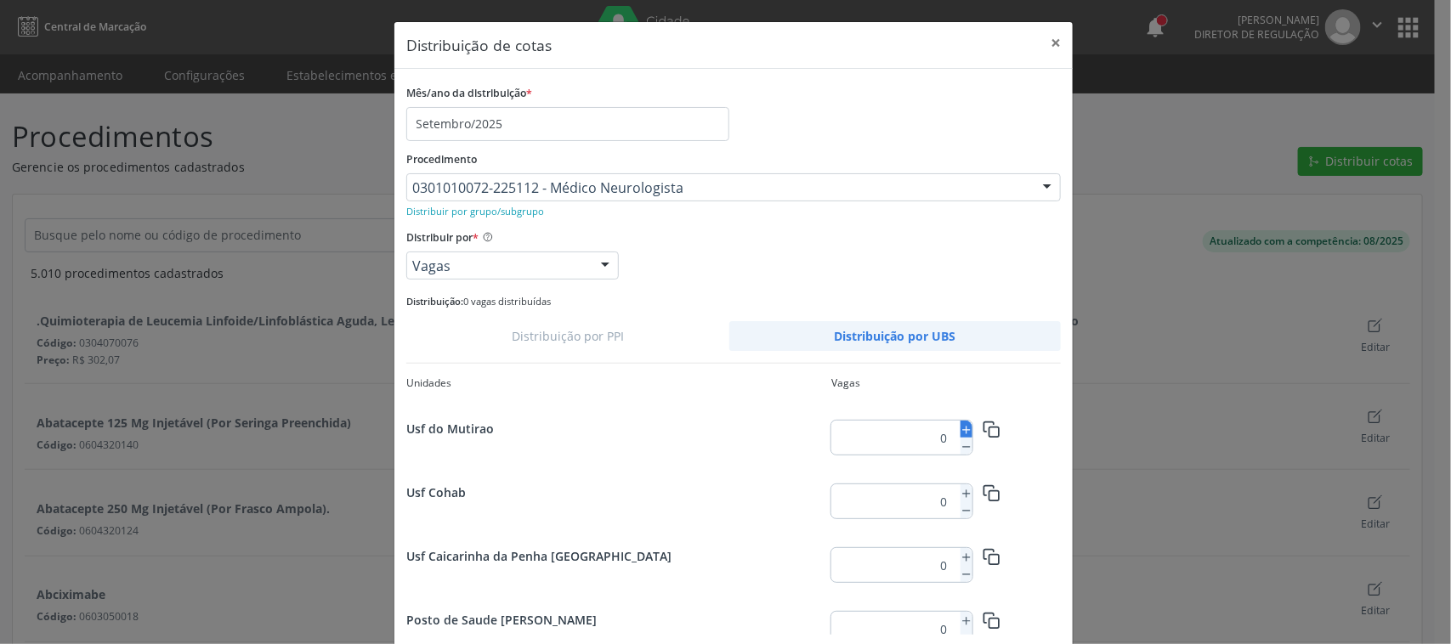
click at [961, 430] on icon at bounding box center [967, 430] width 12 height 12
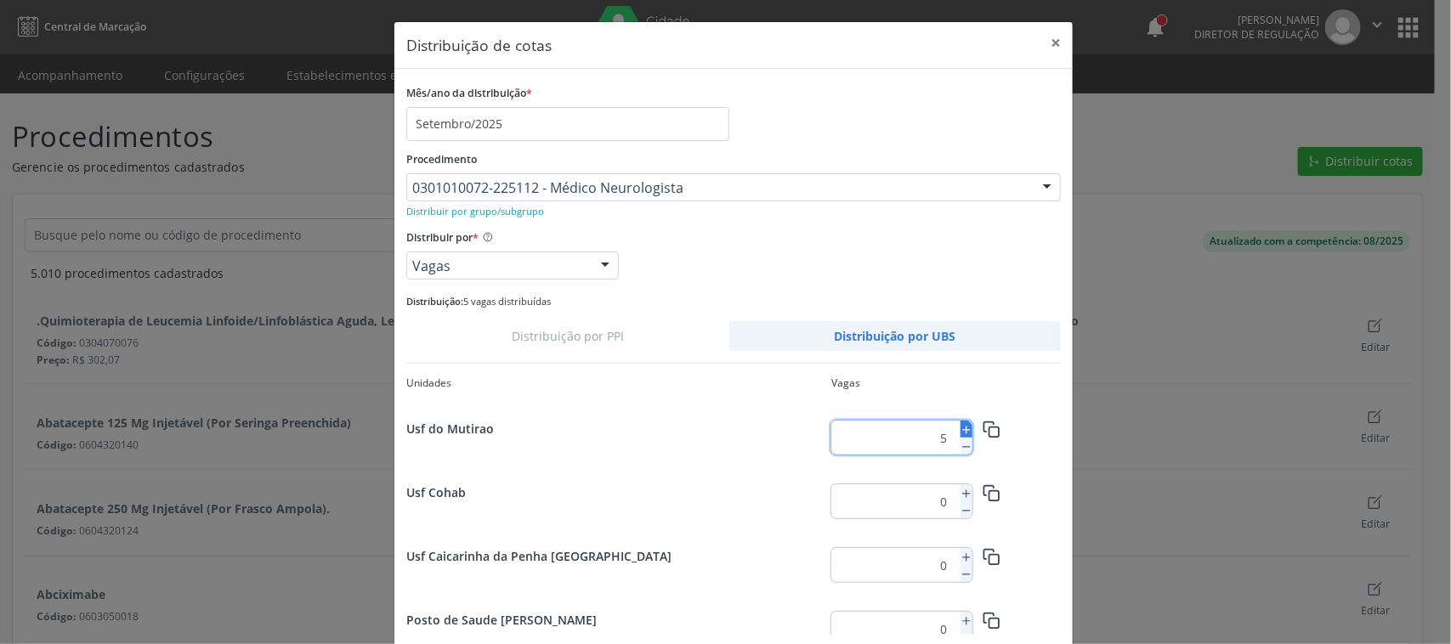
click at [961, 430] on icon at bounding box center [967, 430] width 12 height 12
type input "6"
click at [983, 427] on icon "button" at bounding box center [992, 430] width 18 height 18
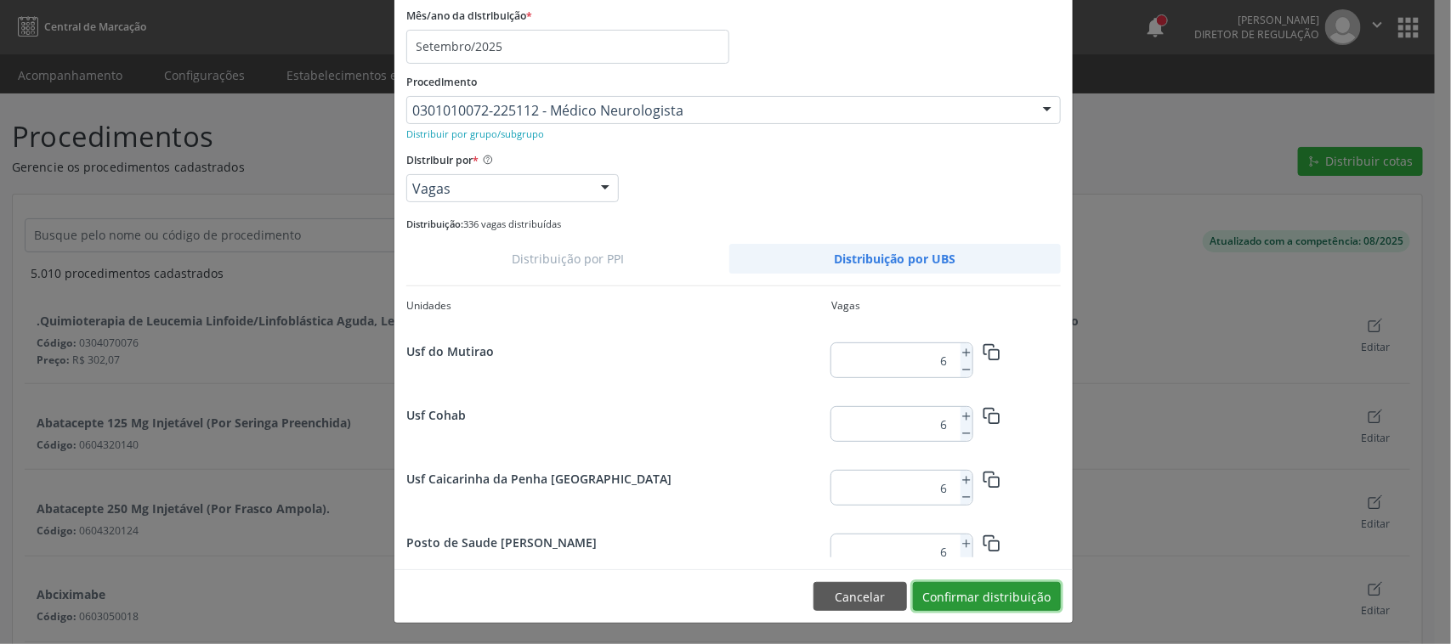
click at [1035, 591] on button "Confirmar distribuição" at bounding box center [987, 596] width 148 height 29
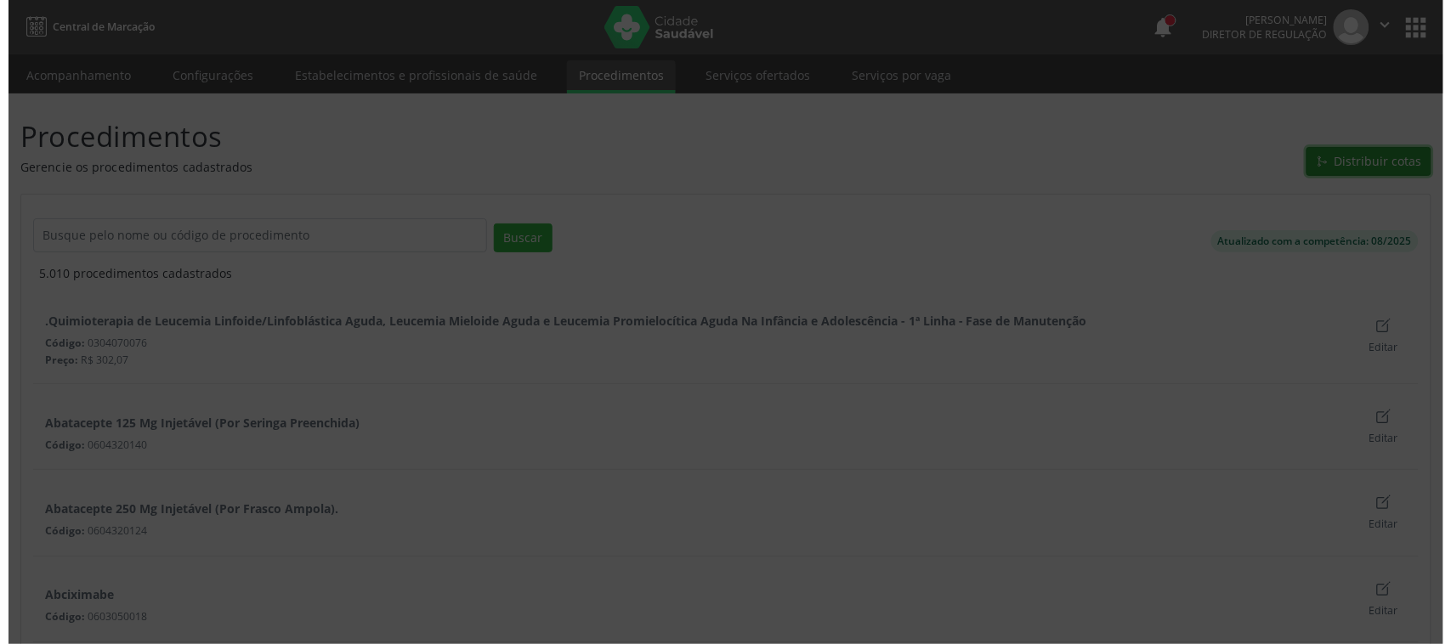
scroll to position [0, 0]
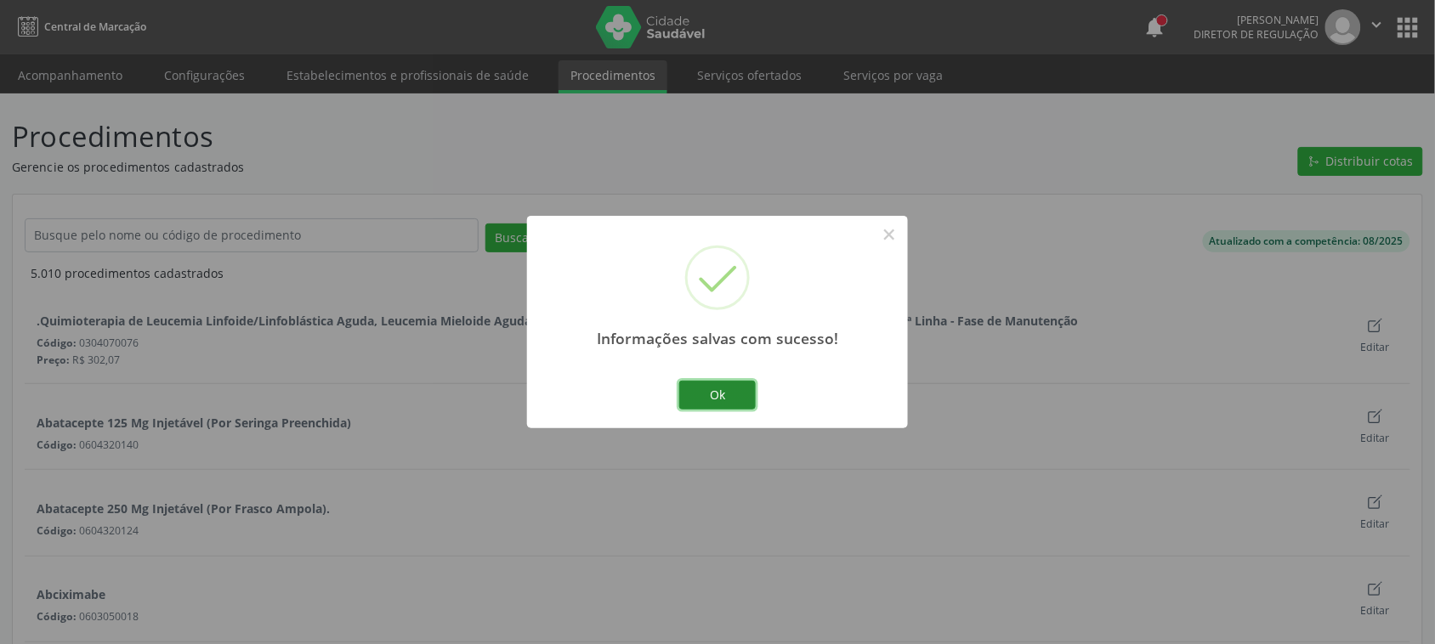
click at [727, 393] on button "Ok" at bounding box center [717, 395] width 77 height 29
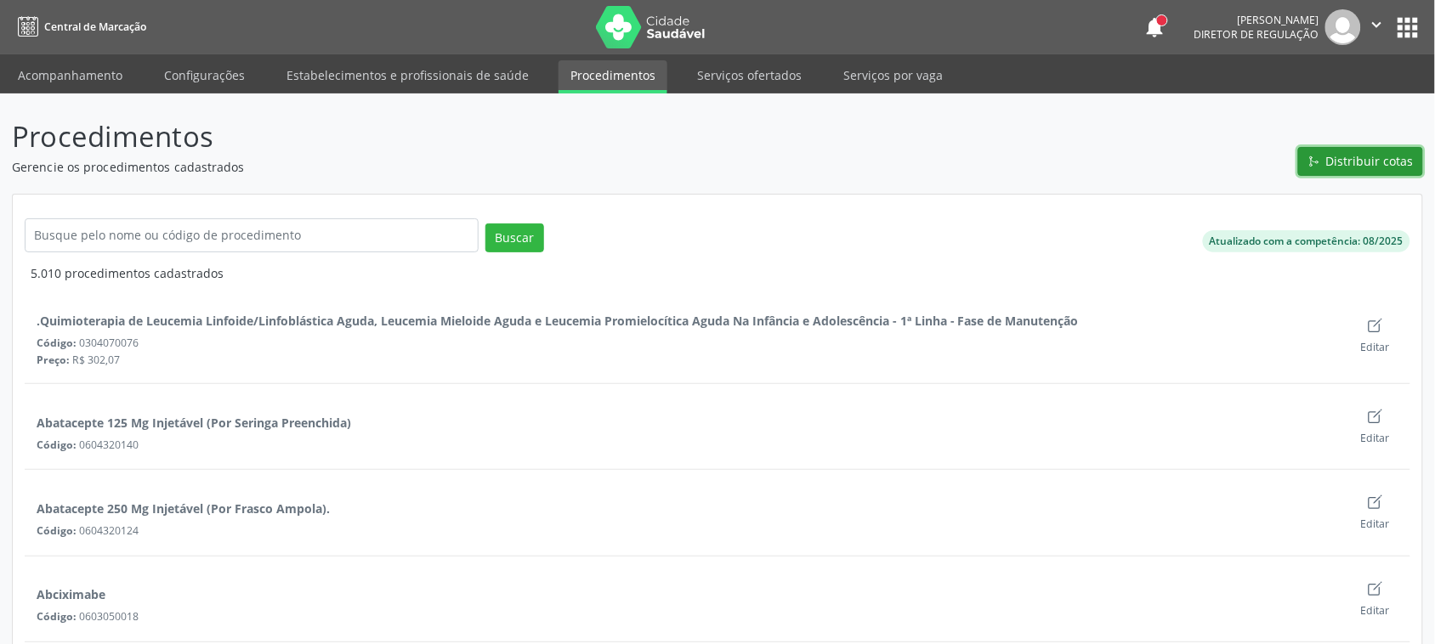
click at [1363, 170] on button "Distribuir cotas" at bounding box center [1360, 161] width 125 height 29
click at [1405, 152] on span "Distribuir cotas" at bounding box center [1370, 161] width 88 height 18
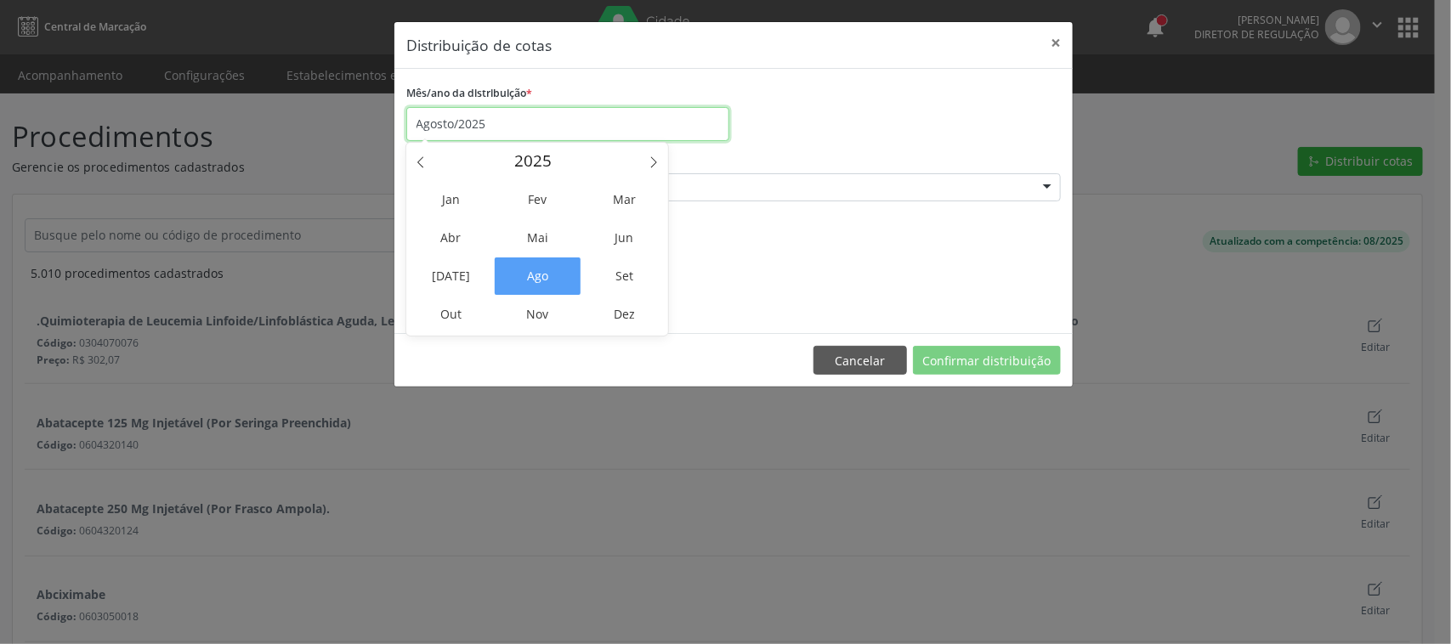
click at [536, 112] on input "Agosto/2025" at bounding box center [567, 124] width 323 height 34
click at [600, 264] on span "Set" at bounding box center [625, 276] width 86 height 37
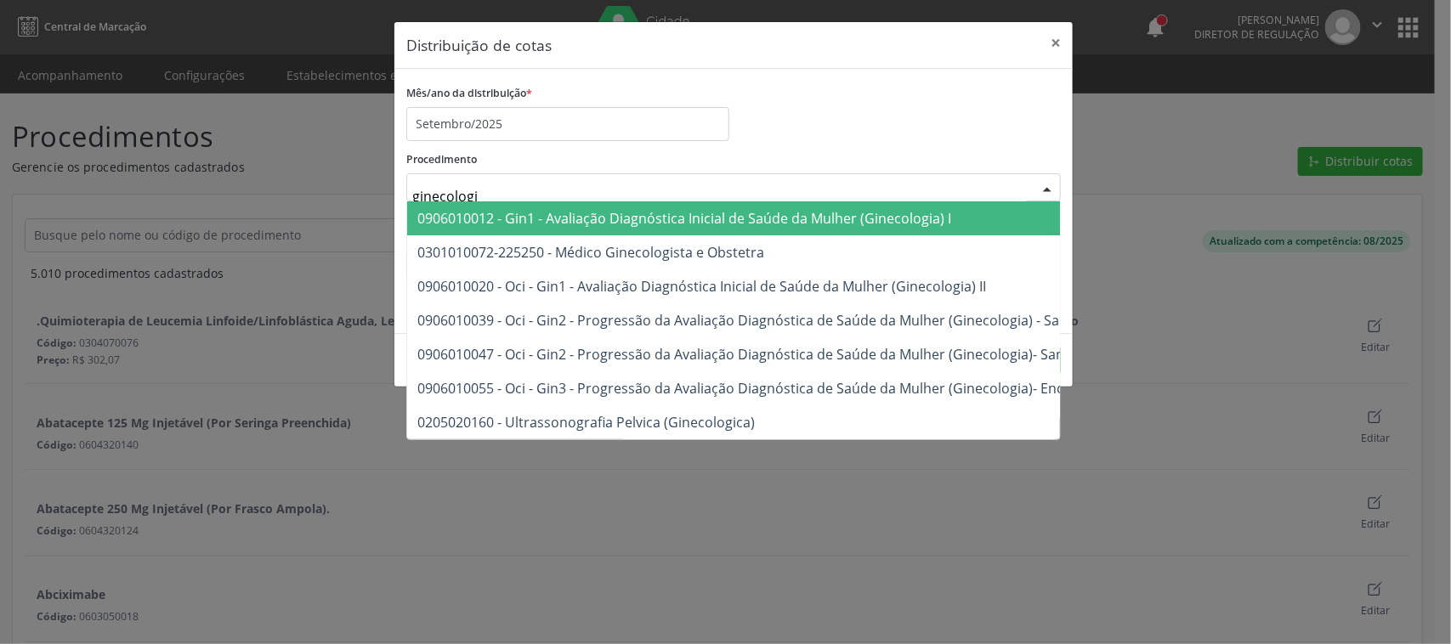
type input "ginecologis"
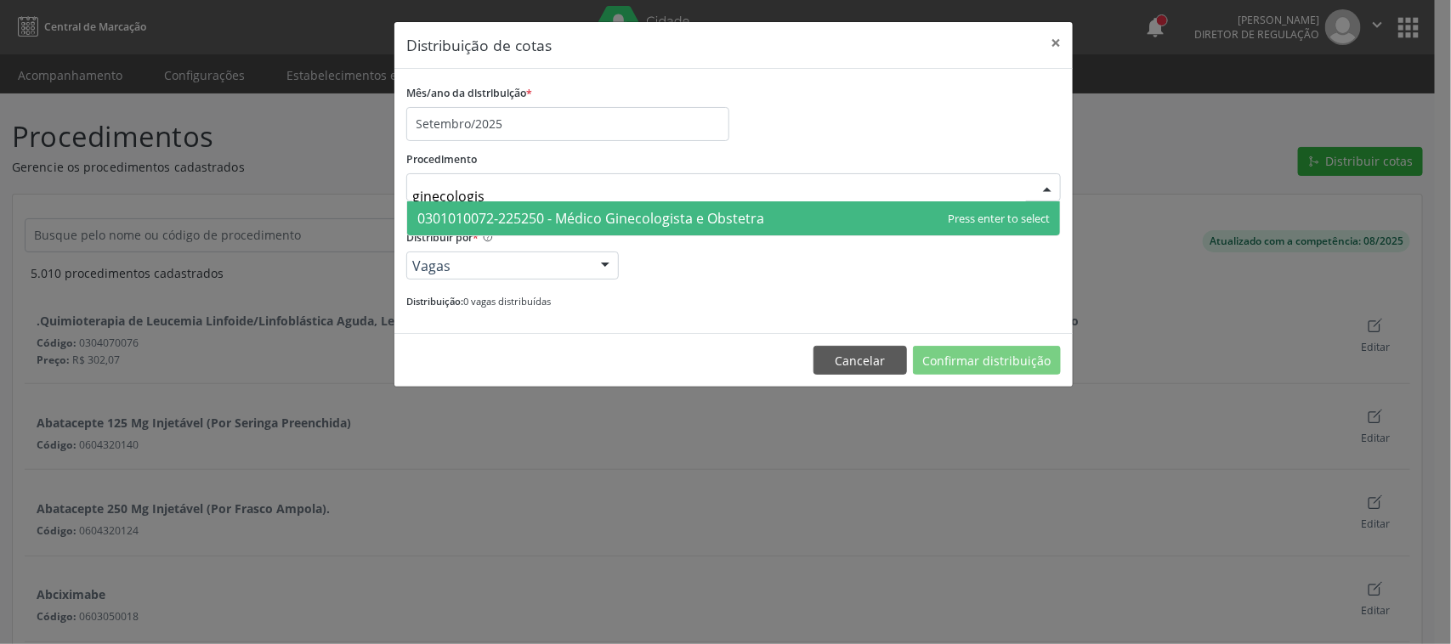
click at [623, 232] on span "0301010072-225250 - Médico Ginecologista e Obstetra" at bounding box center [733, 218] width 653 height 34
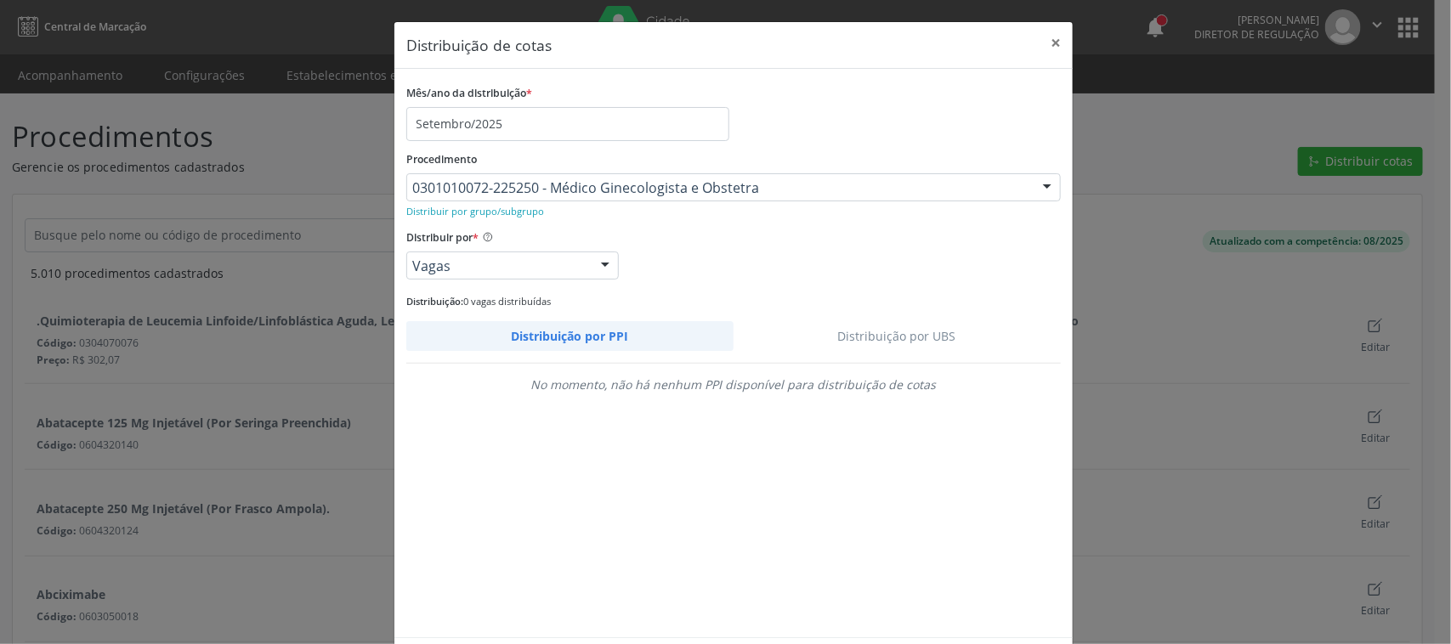
click at [874, 333] on link "Distribuição por UBS" at bounding box center [898, 336] width 328 height 30
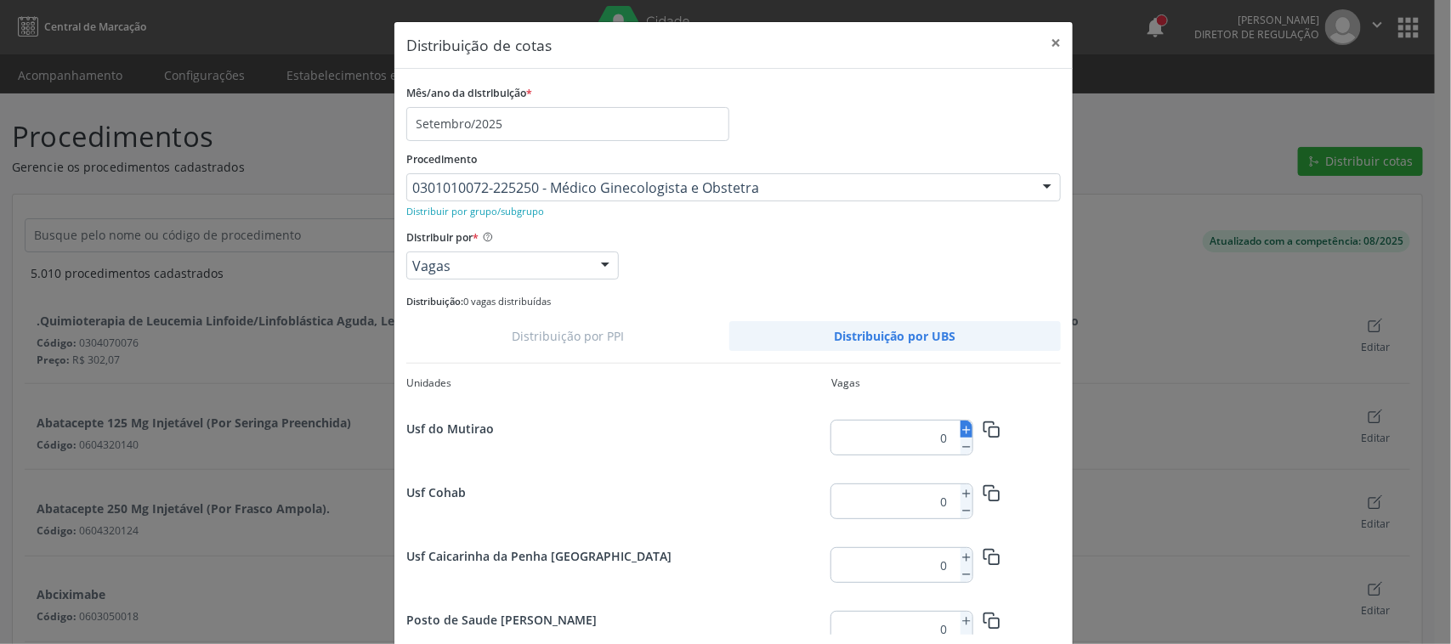
click at [961, 429] on icon at bounding box center [967, 430] width 12 height 12
type input "3"
click at [986, 430] on icon "button" at bounding box center [992, 430] width 18 height 18
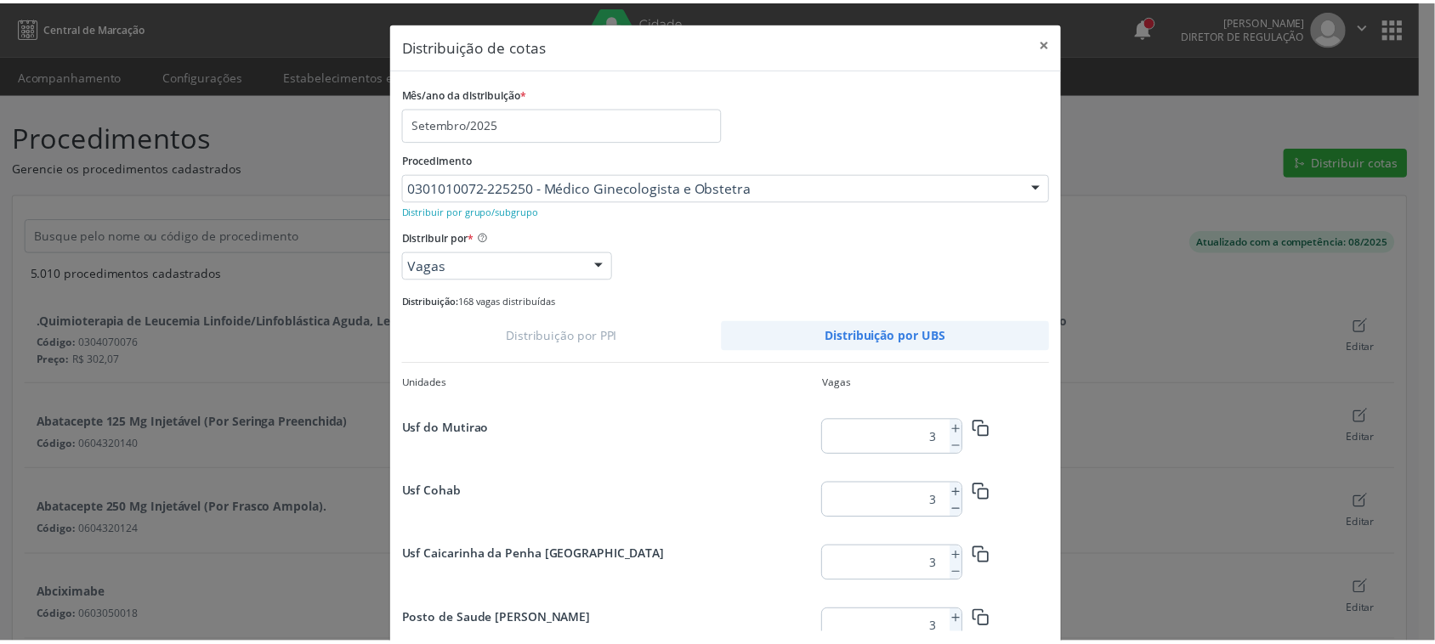
scroll to position [78, 0]
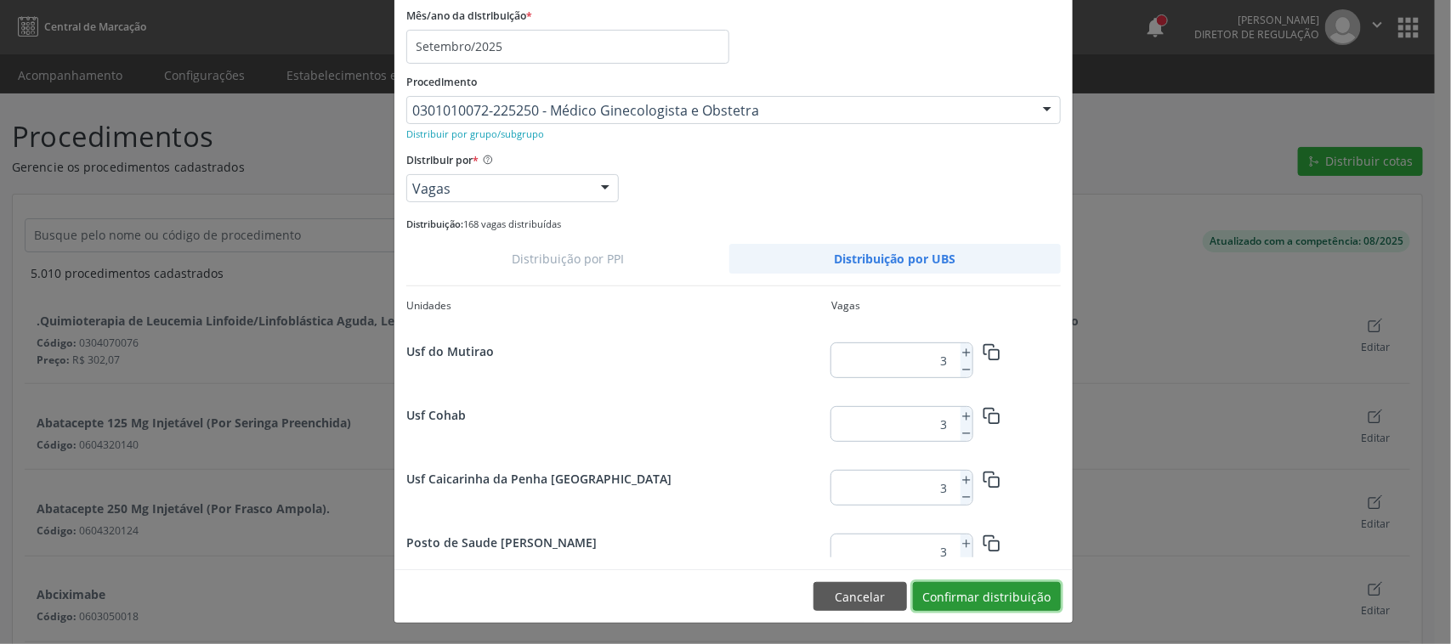
click at [1027, 591] on button "Confirmar distribuição" at bounding box center [987, 596] width 148 height 29
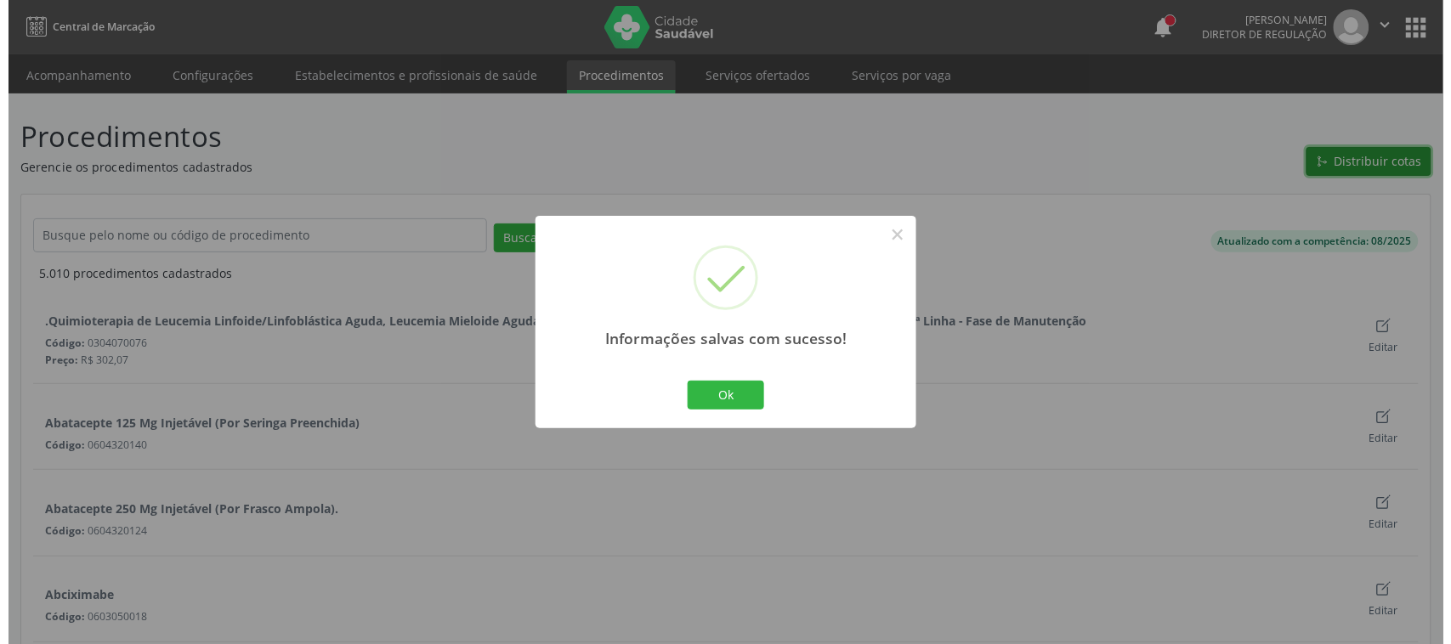
scroll to position [0, 0]
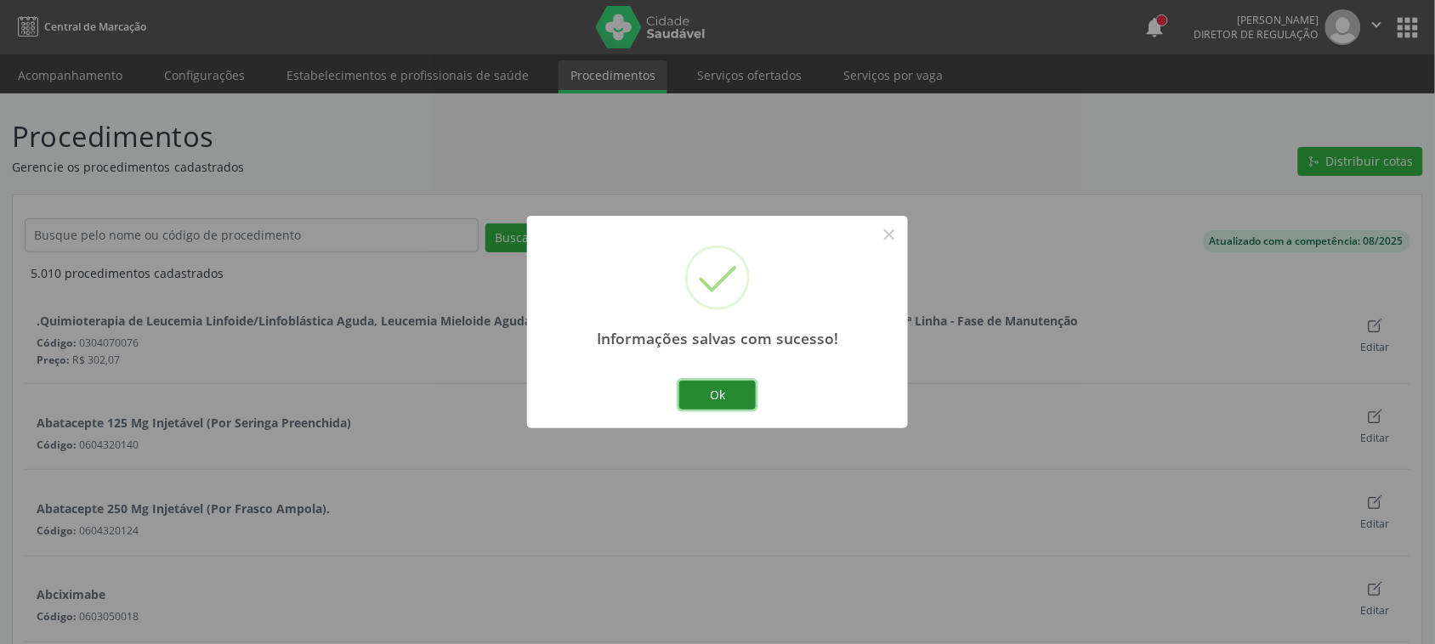
click at [729, 406] on button "Ok" at bounding box center [717, 395] width 77 height 29
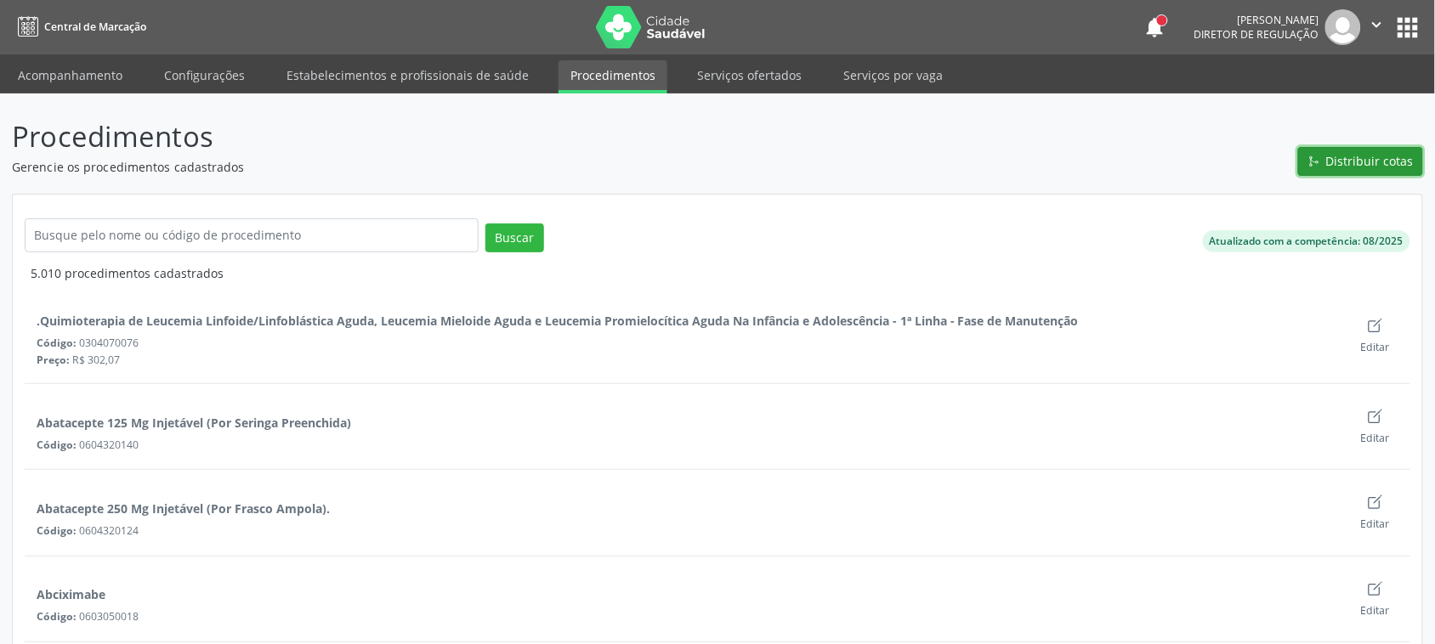
click at [1345, 149] on button "Distribuir cotas" at bounding box center [1360, 161] width 125 height 29
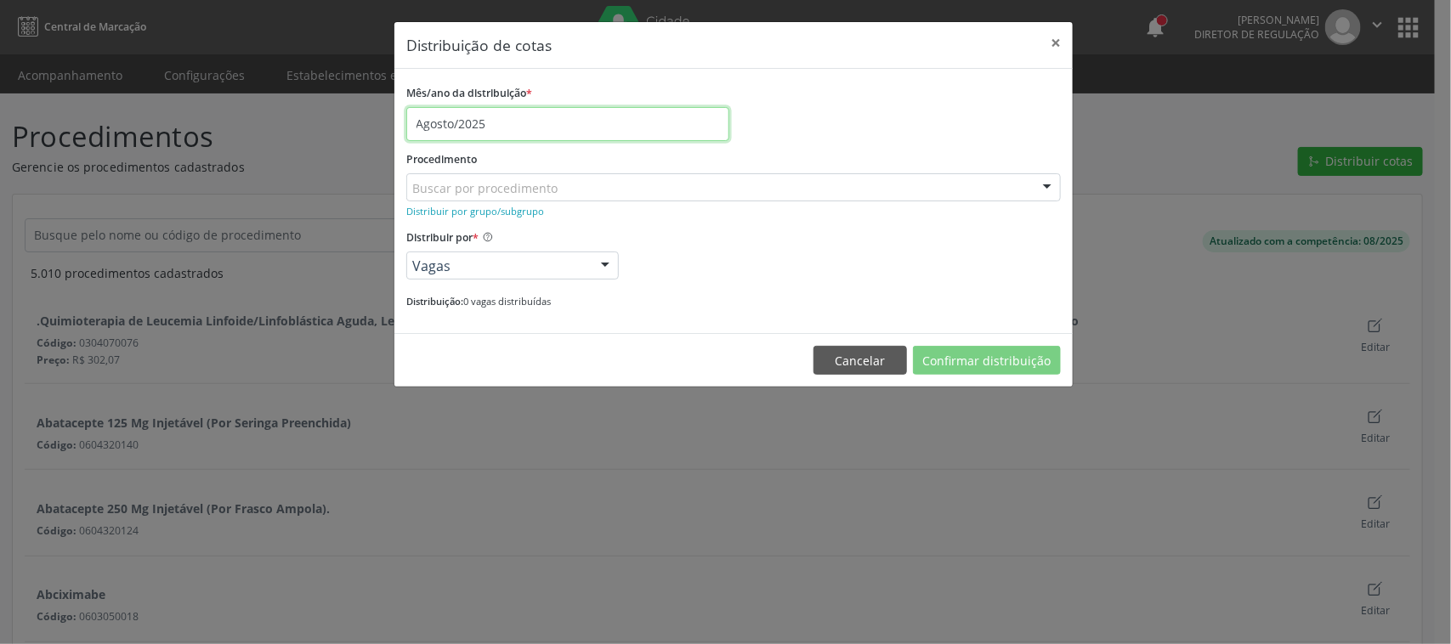
click at [523, 115] on input "Agosto/2025" at bounding box center [567, 124] width 323 height 34
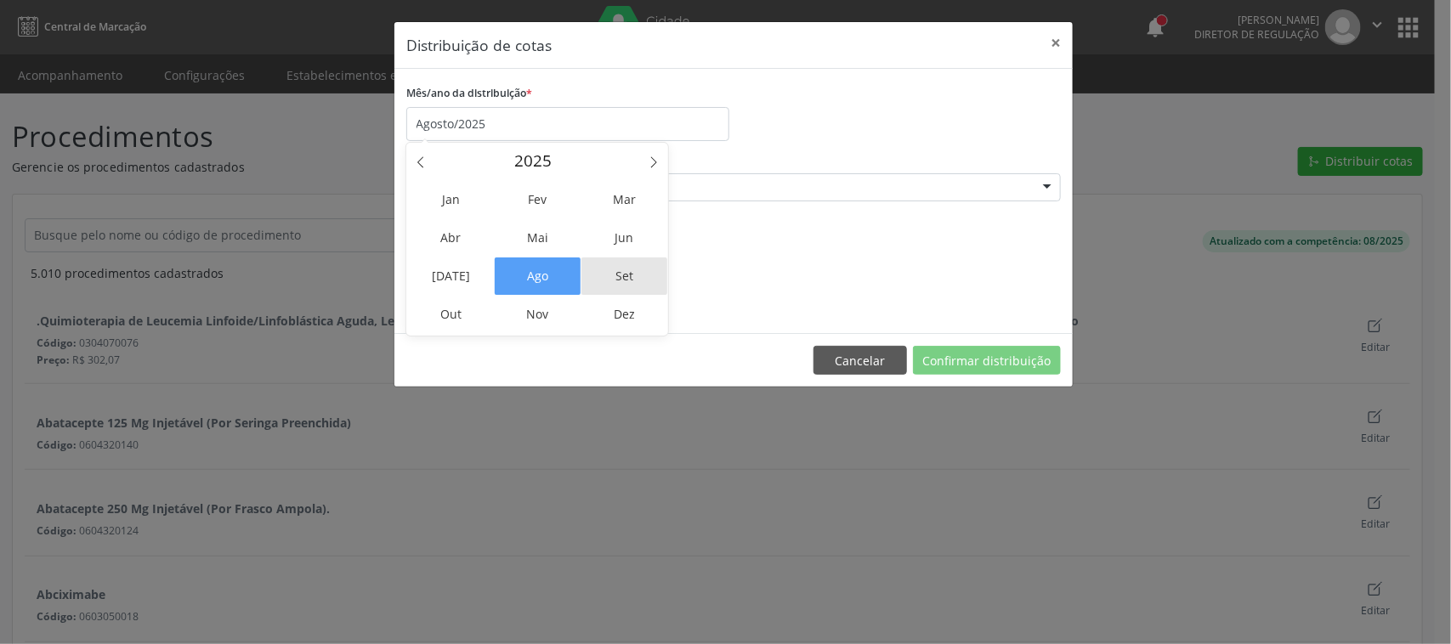
click at [635, 276] on span "Set" at bounding box center [625, 276] width 86 height 37
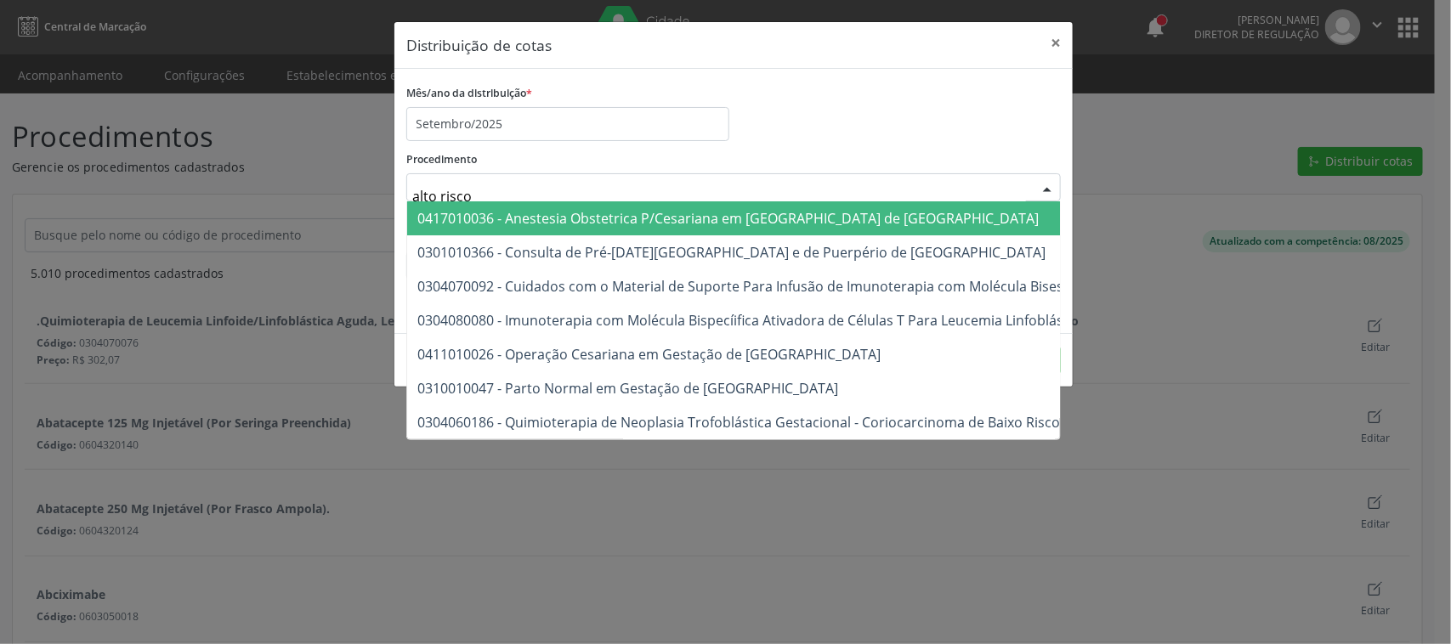
click at [520, 179] on input "alto risco" at bounding box center [719, 196] width 614 height 34
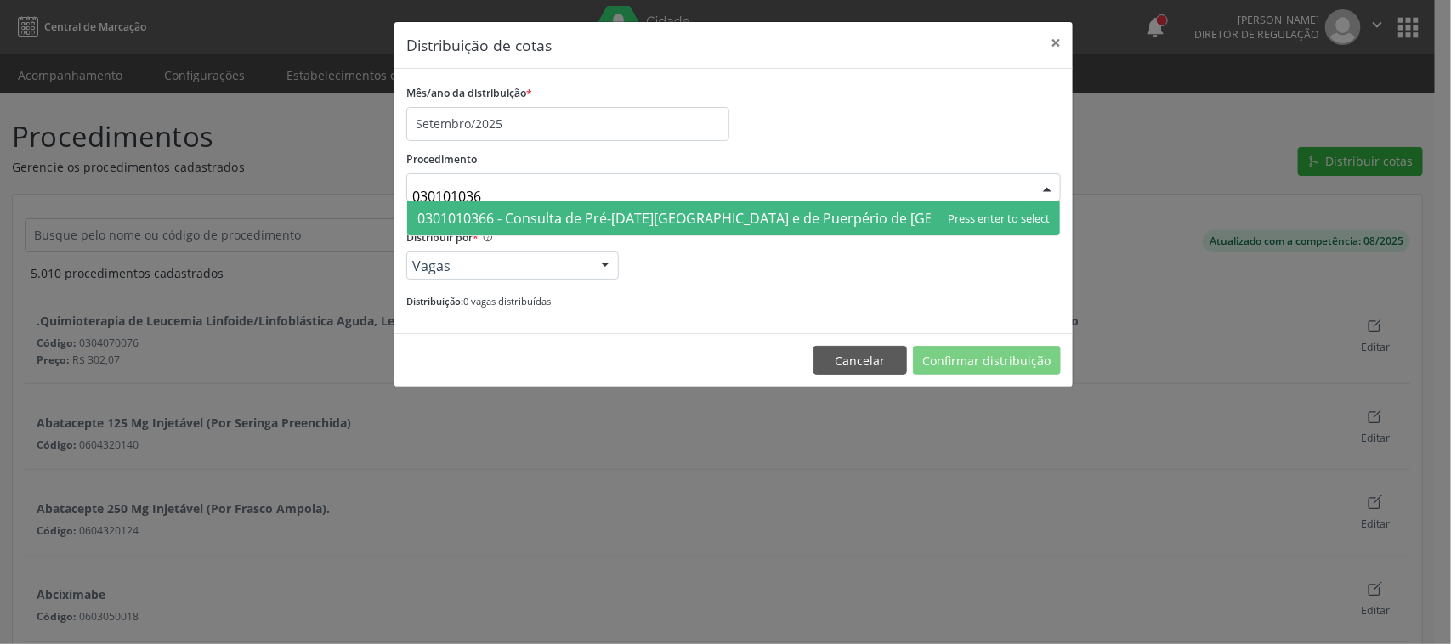
type input "0301010366"
click at [702, 225] on span "0301010366 - Consulta de Pré-[DATE][GEOGRAPHIC_DATA] e de Puerpério de [GEOGRAP…" at bounding box center [731, 218] width 628 height 19
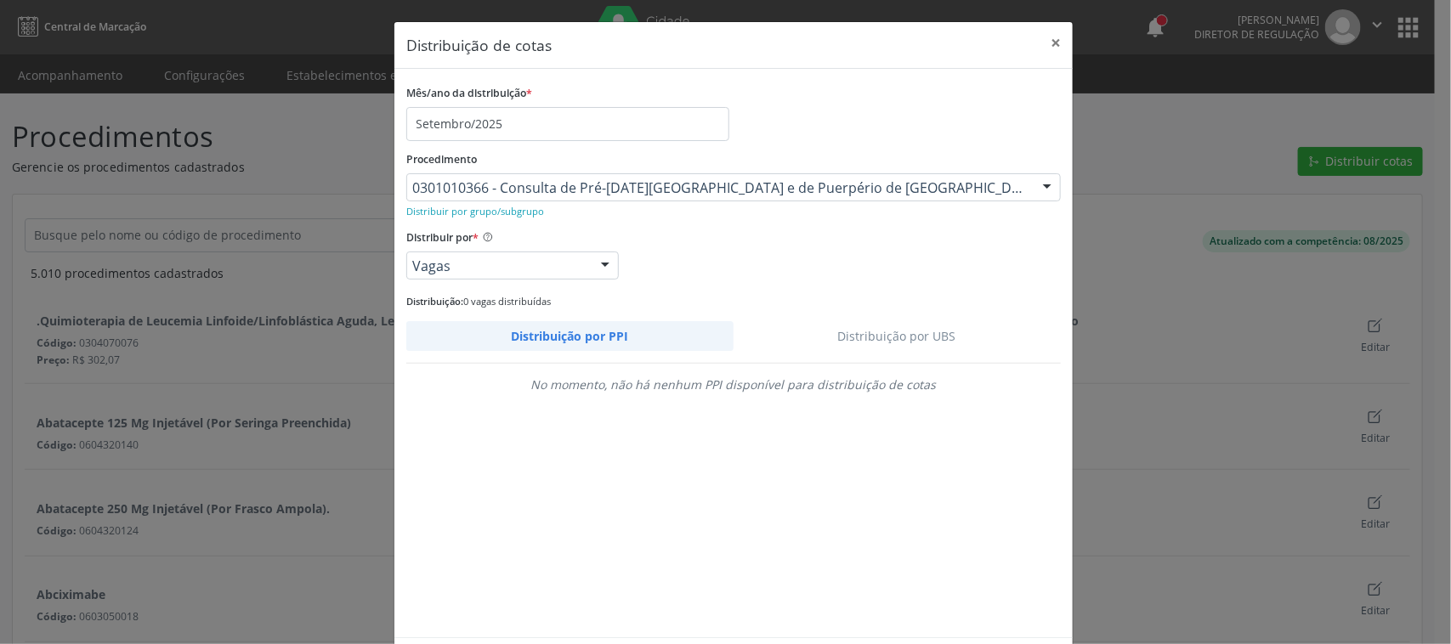
click at [897, 336] on link "Distribuição por UBS" at bounding box center [898, 336] width 328 height 30
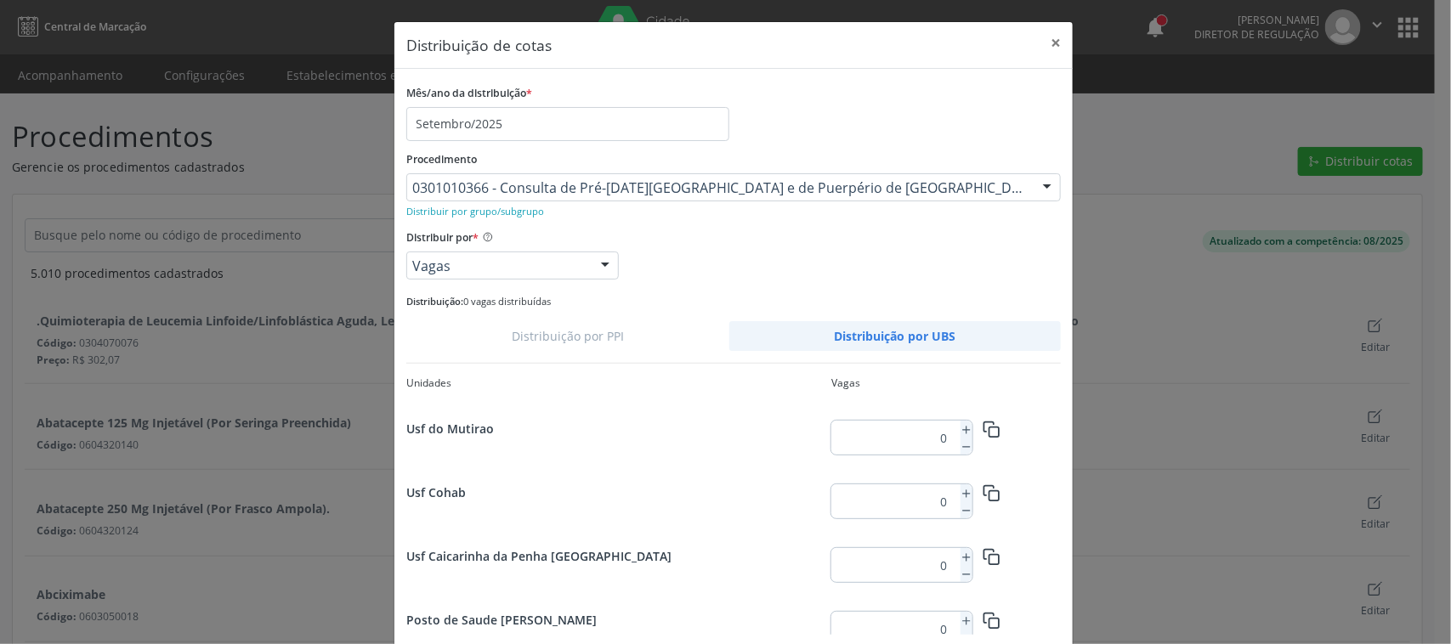
click at [907, 447] on input "0" at bounding box center [892, 438] width 122 height 34
click at [827, 298] on div "Distribuição: 0 vagas distribuídas" at bounding box center [733, 301] width 655 height 18
click at [961, 427] on icon at bounding box center [967, 430] width 12 height 12
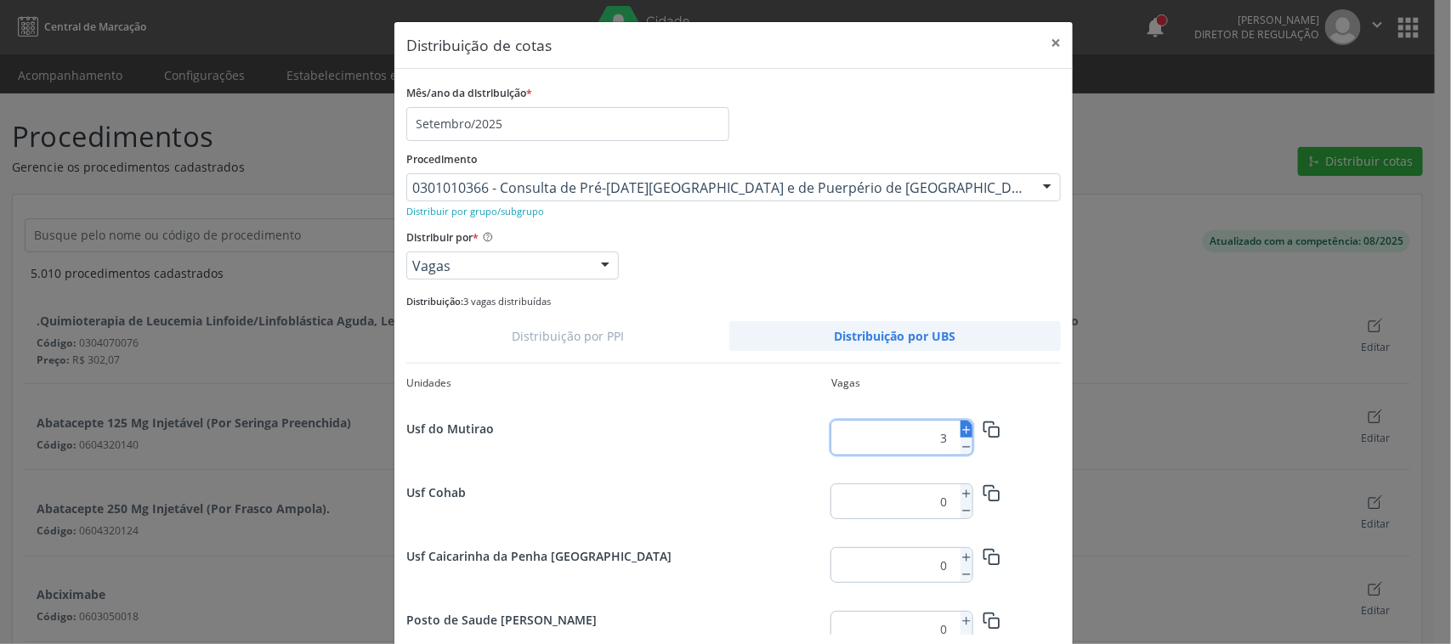
click at [961, 427] on icon at bounding box center [967, 430] width 12 height 12
type input "5"
click at [986, 426] on icon "button" at bounding box center [992, 430] width 18 height 18
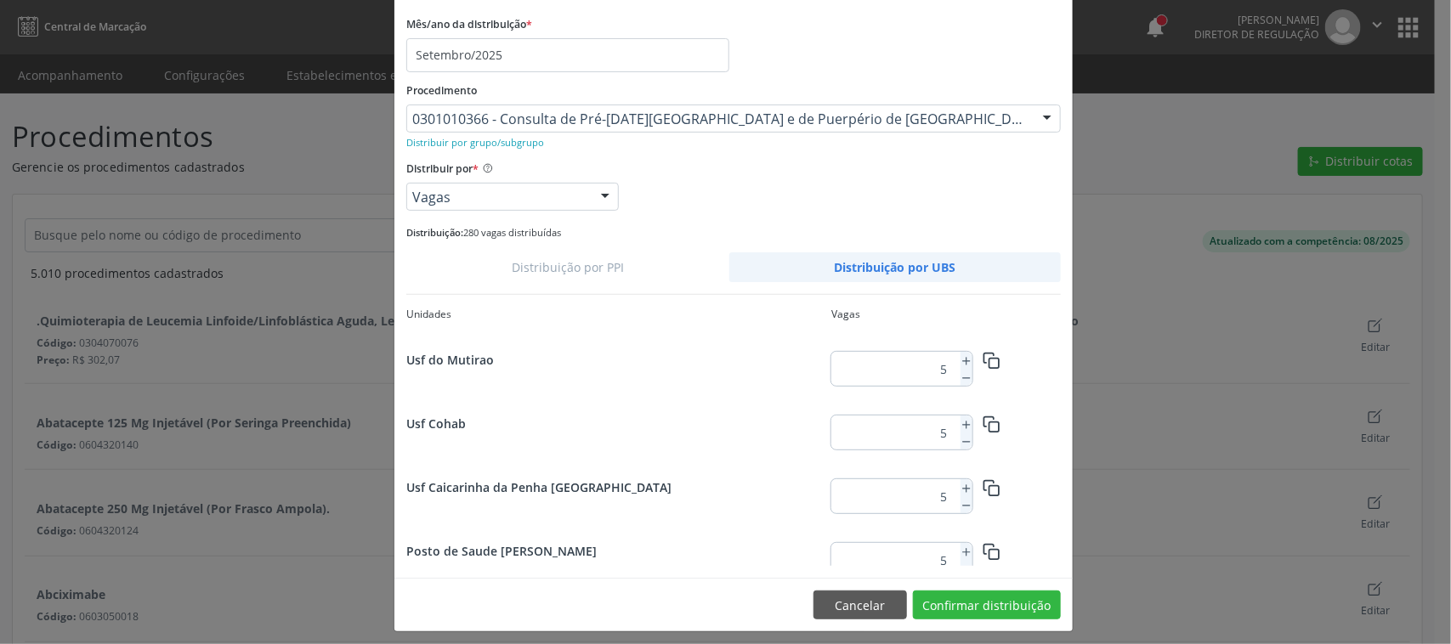
scroll to position [78, 0]
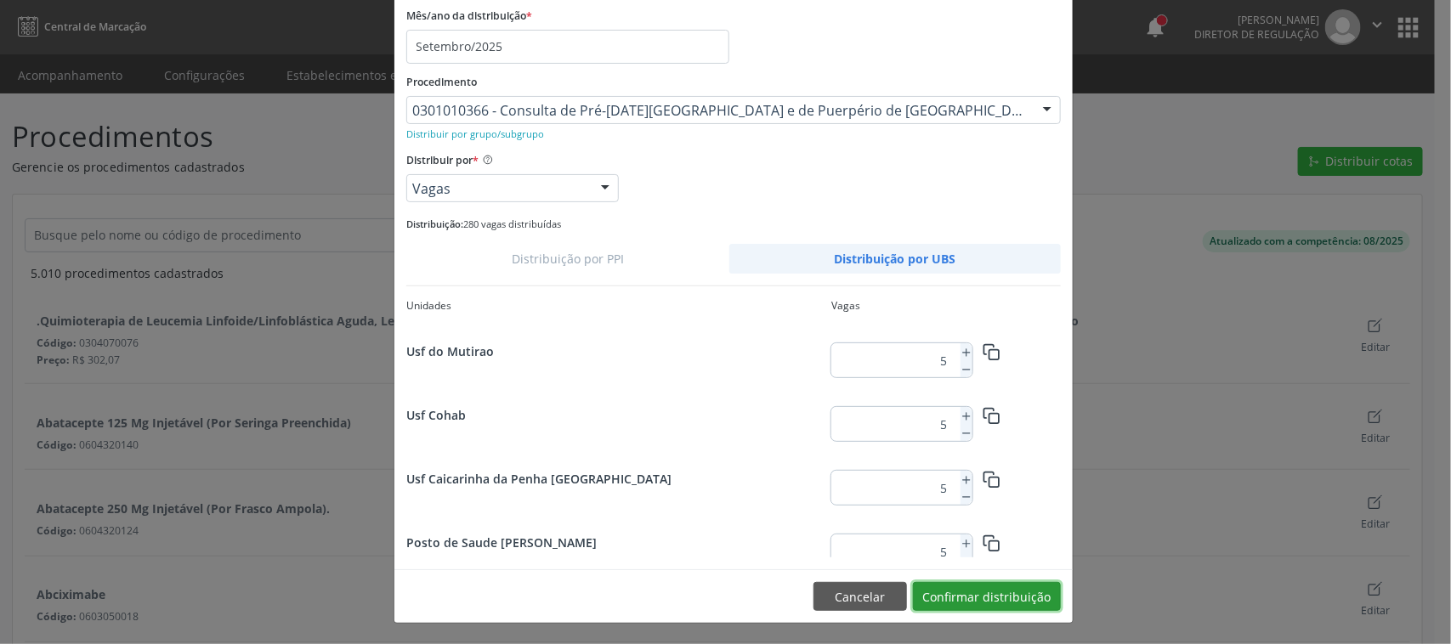
click at [1007, 600] on button "Confirmar distribuição" at bounding box center [987, 596] width 148 height 29
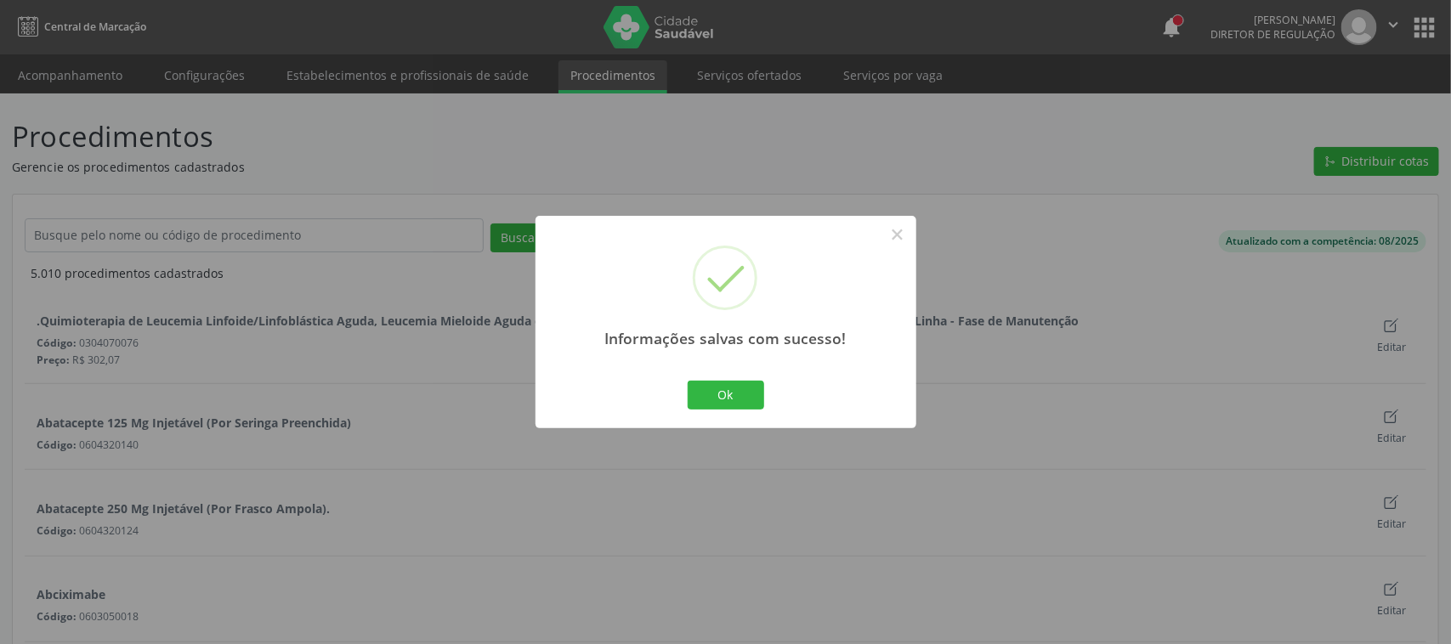
click at [737, 400] on div "× Informações salvas com sucesso! Ok No Cancel" at bounding box center [725, 322] width 1451 height 644
click at [735, 395] on button "Ok" at bounding box center [726, 395] width 77 height 29
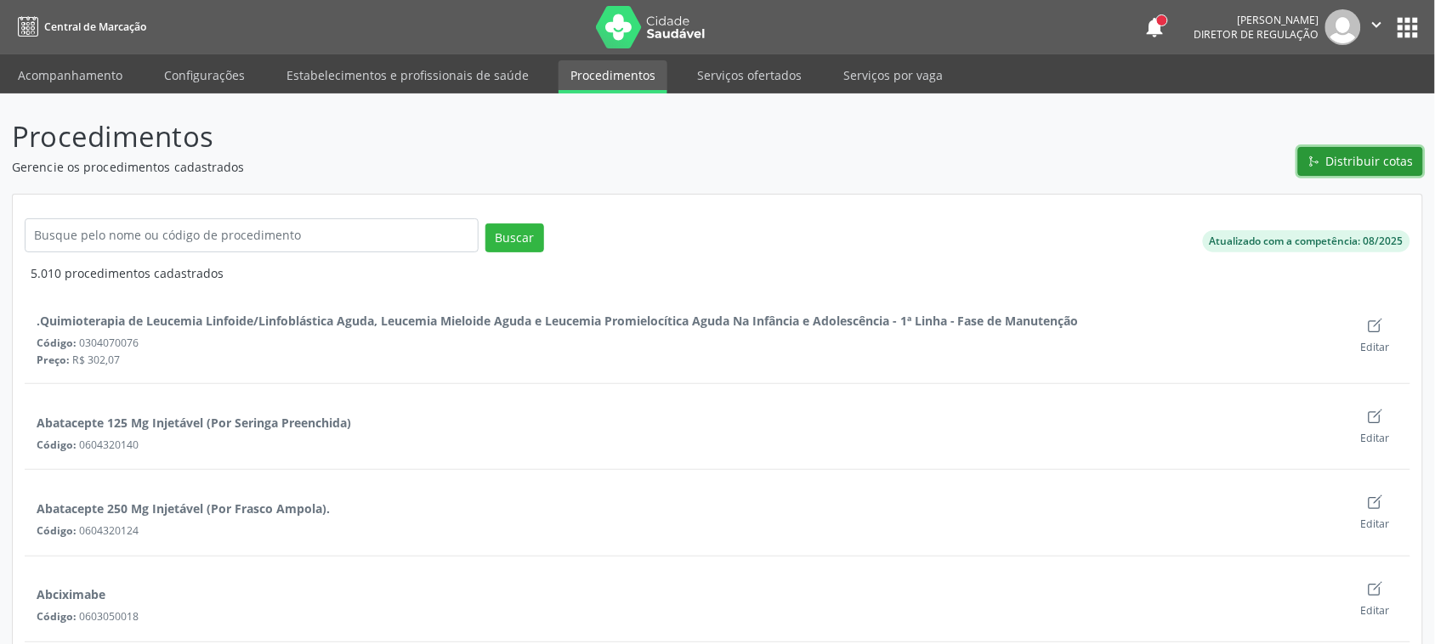
click at [1349, 166] on span "Distribuir cotas" at bounding box center [1370, 161] width 88 height 18
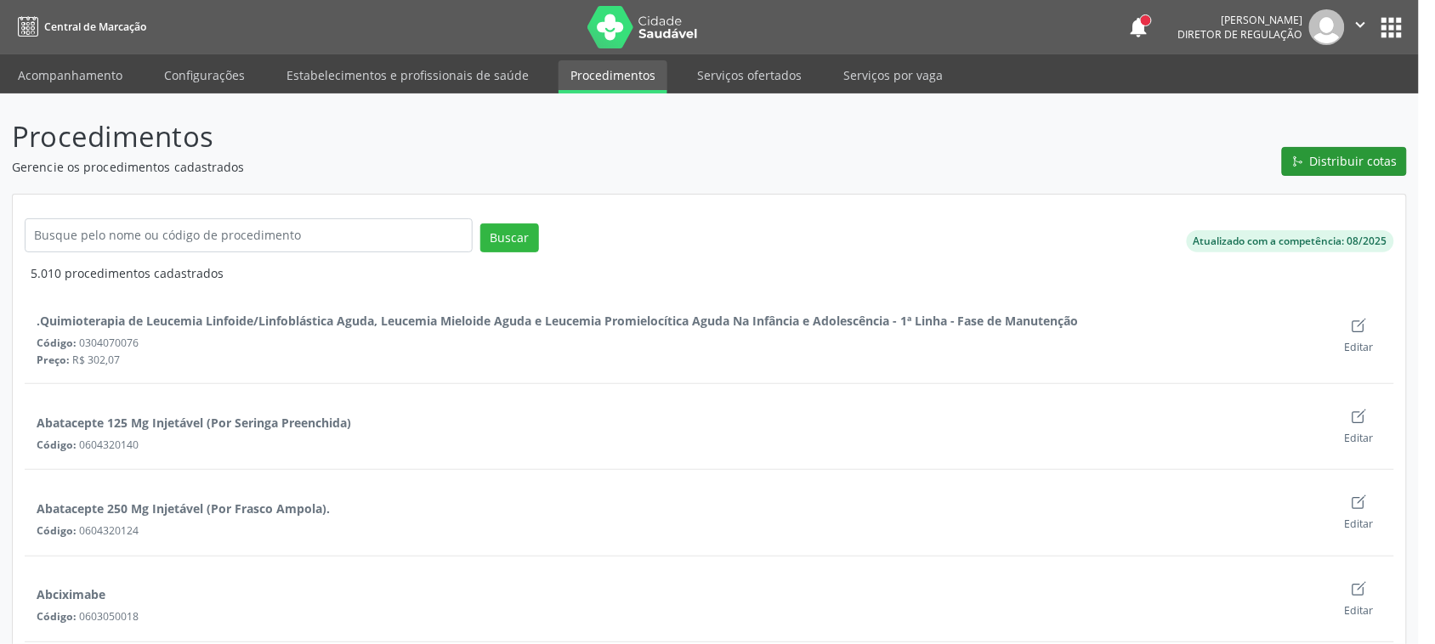
click at [1349, 166] on div "Distribuição de cotas × Mês/ano da distribuição * Agosto/2025 Procedimento Busc…" at bounding box center [717, 322] width 1435 height 644
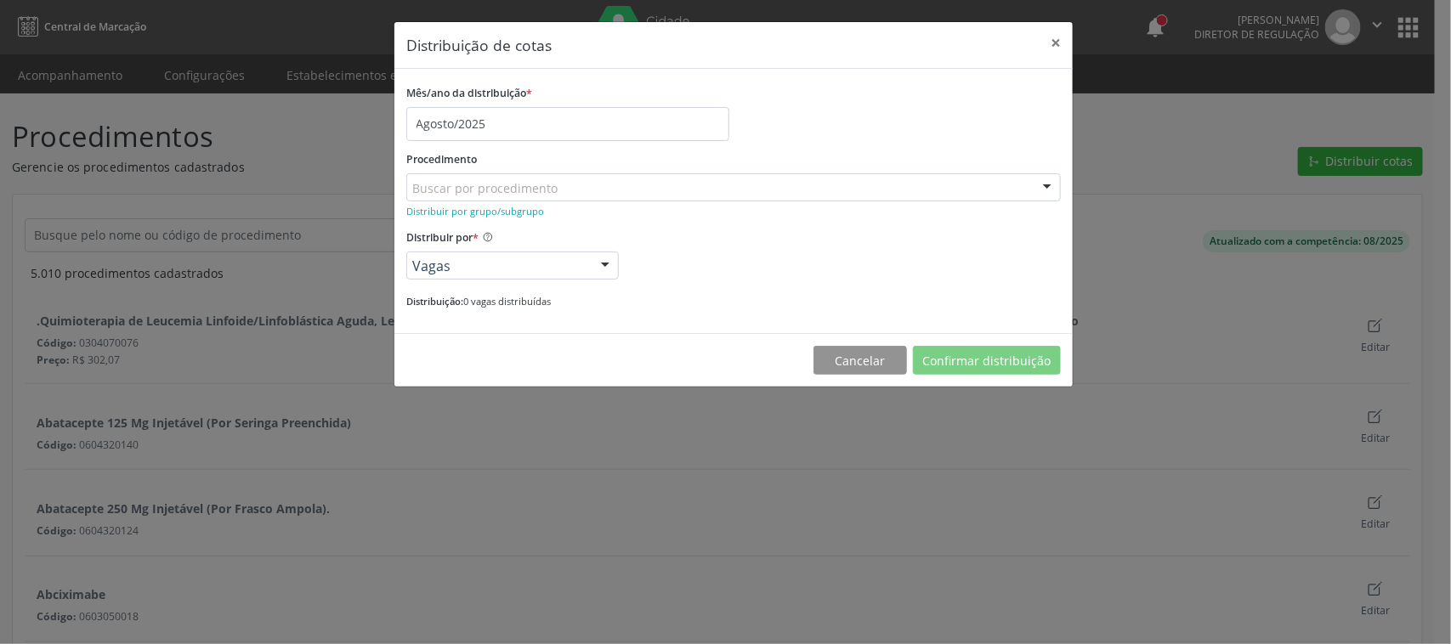
click at [469, 147] on label "Procedimento" at bounding box center [441, 160] width 71 height 26
